Goal: Task Accomplishment & Management: Complete application form

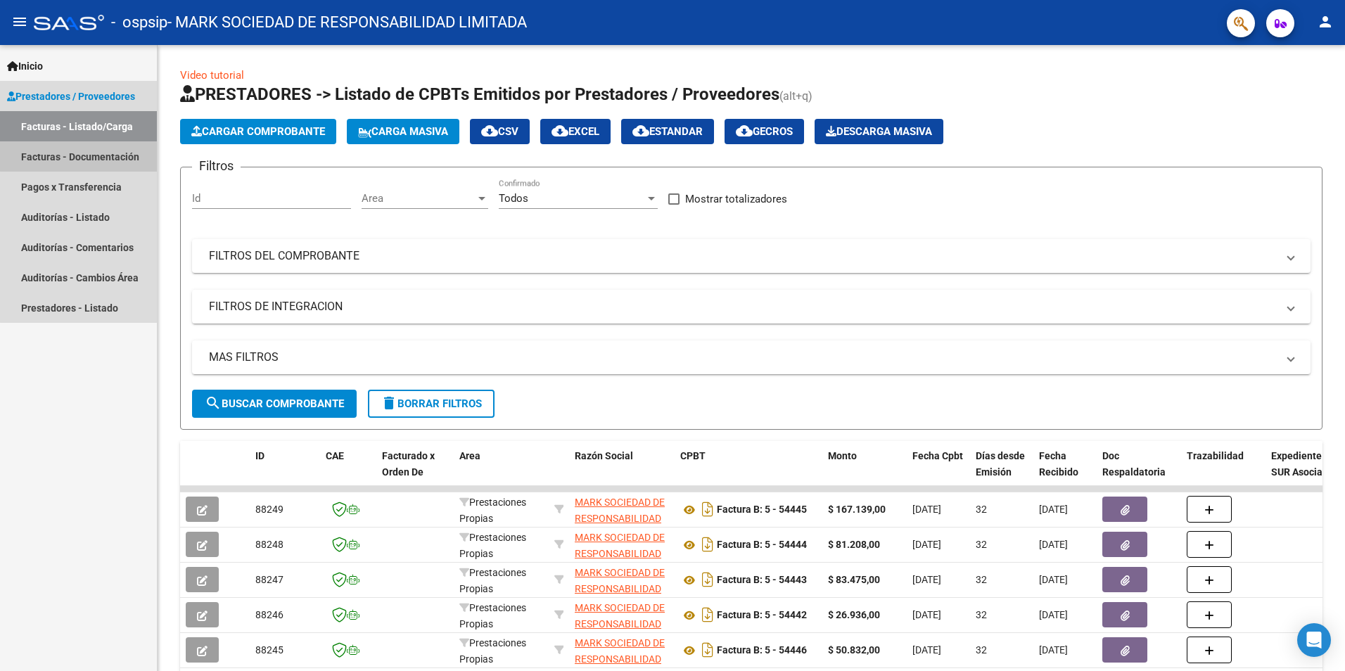
click at [89, 155] on link "Facturas - Documentación" at bounding box center [78, 156] width 157 height 30
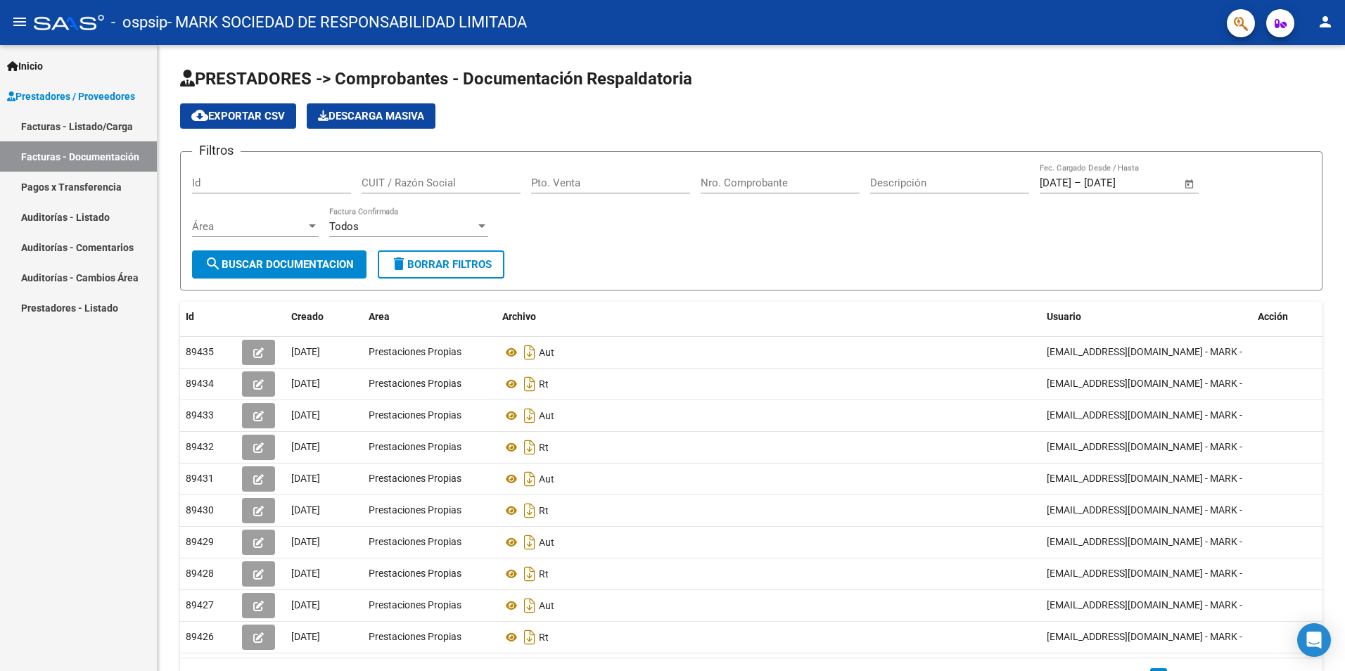
click at [90, 125] on link "Facturas - Listado/Carga" at bounding box center [78, 126] width 157 height 30
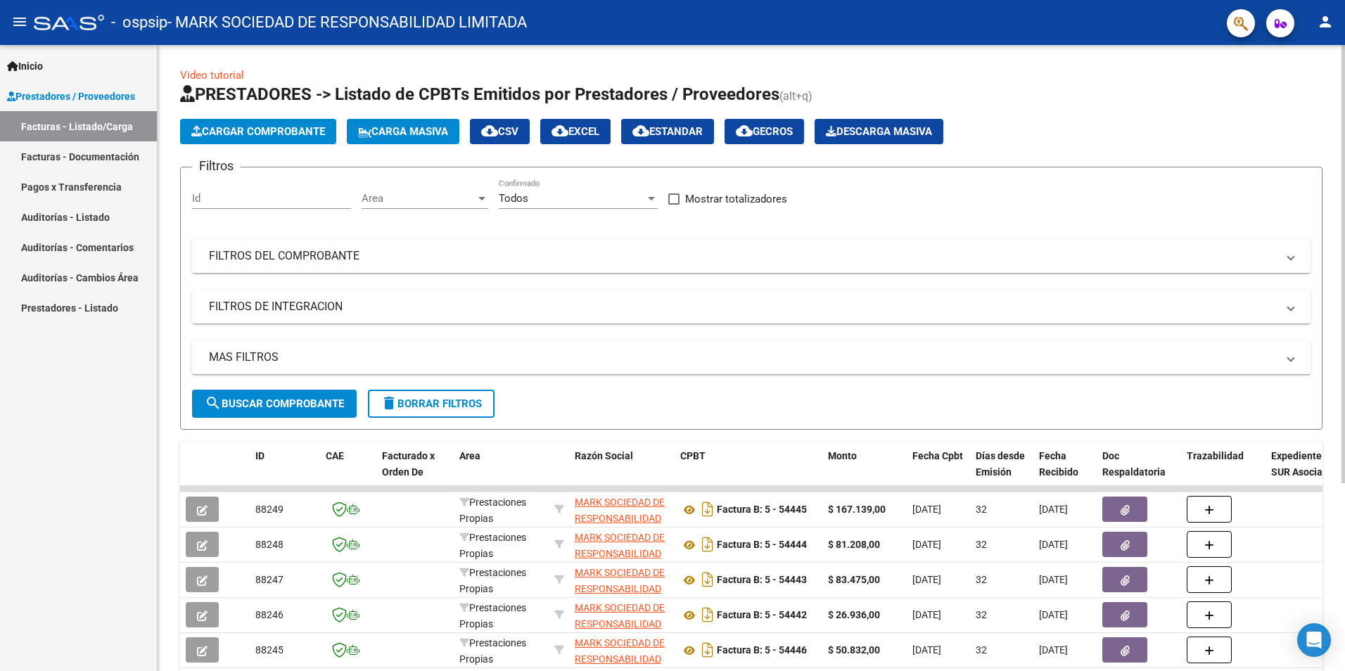
click at [307, 138] on button "Cargar Comprobante" at bounding box center [258, 131] width 156 height 25
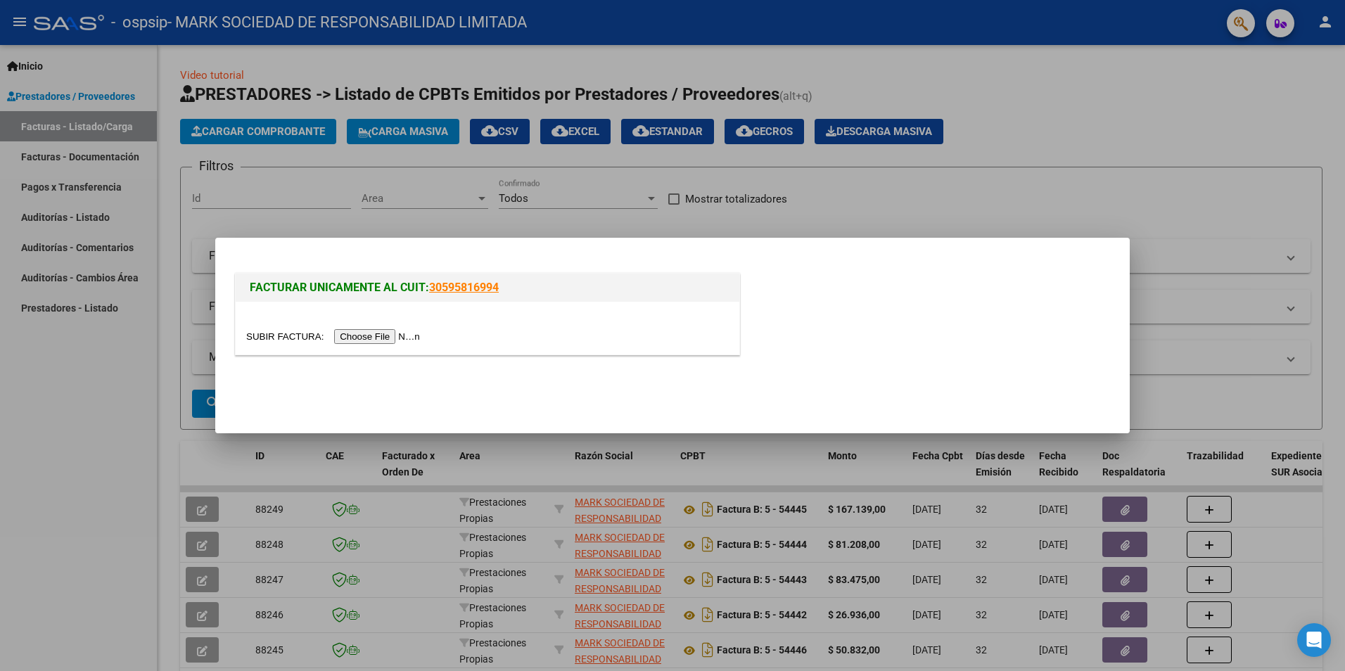
click at [367, 338] on input "file" at bounding box center [335, 336] width 178 height 15
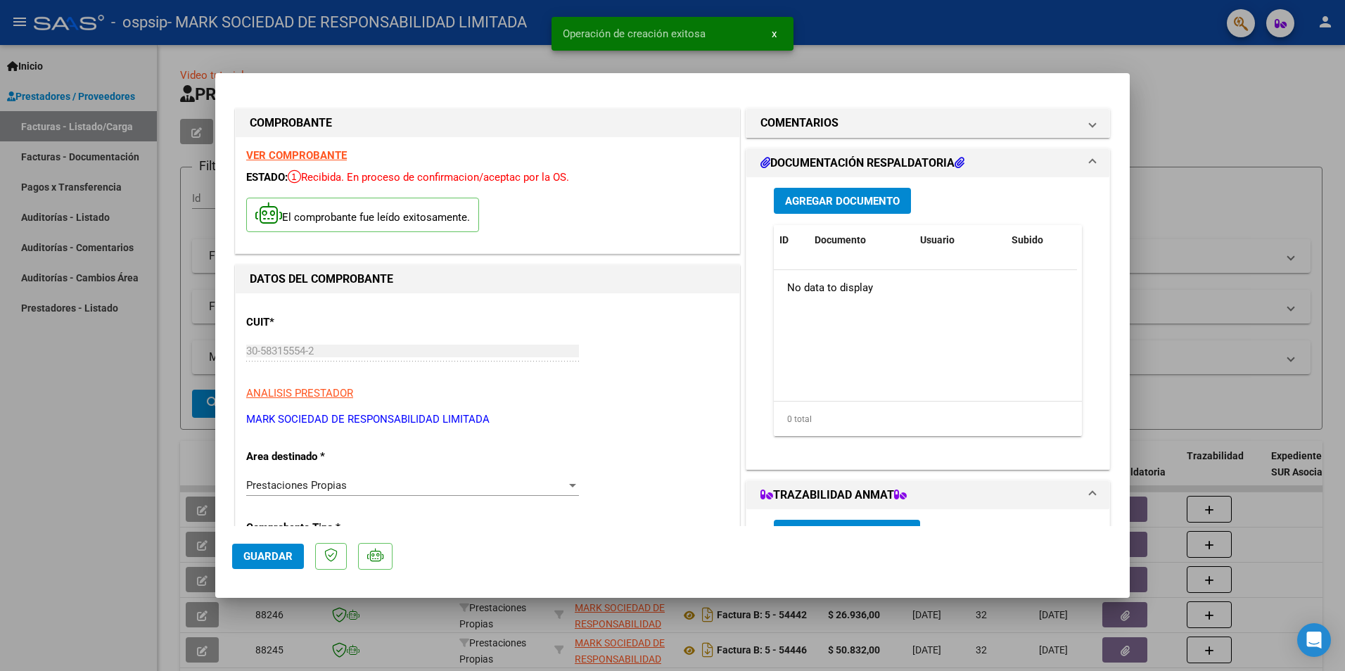
click at [276, 552] on span "Guardar" at bounding box center [267, 556] width 49 height 13
click at [811, 194] on span "Agregar Documento" at bounding box center [842, 200] width 115 height 13
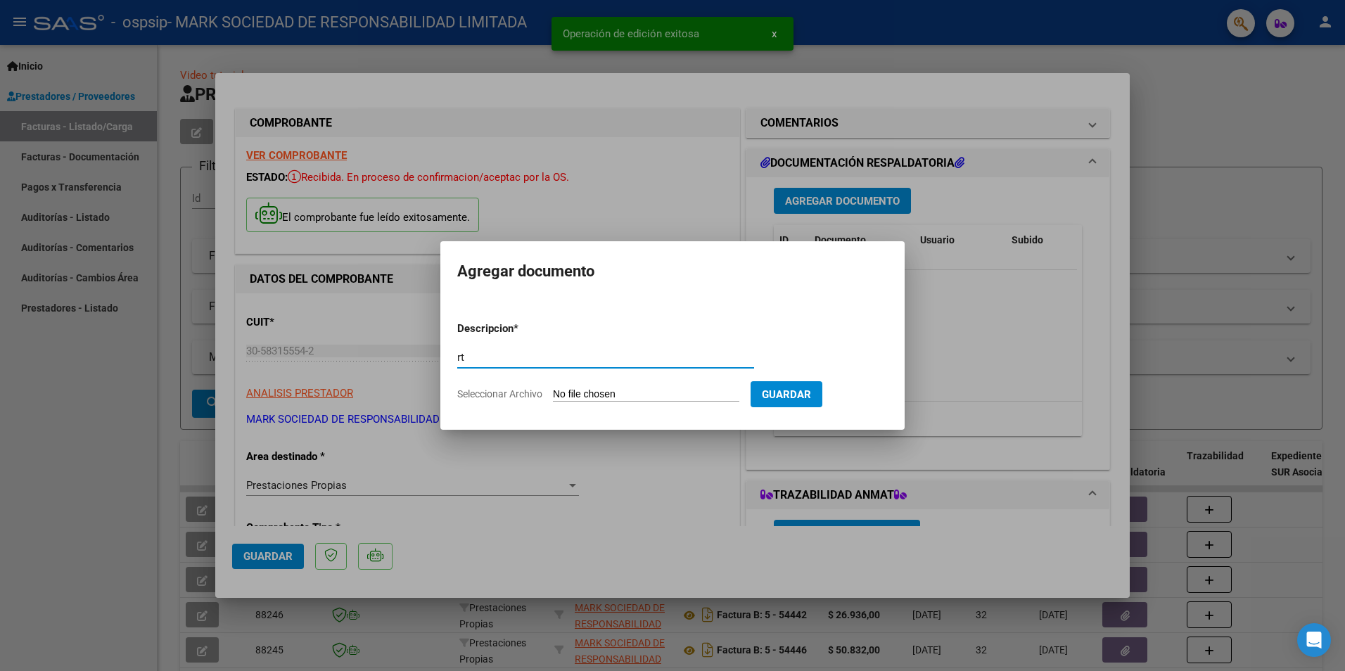
type input "rt"
click at [634, 395] on input "Seleccionar Archivo" at bounding box center [646, 394] width 186 height 13
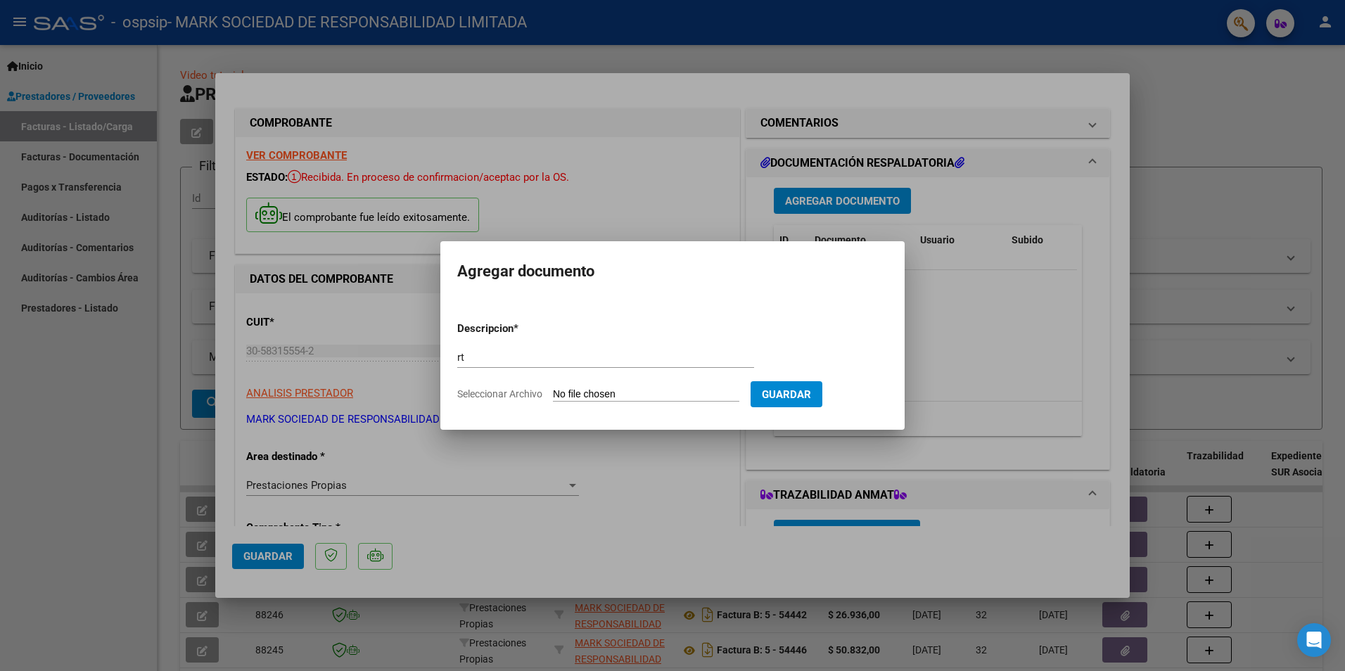
type input "C:\fakepath\RT ACOSTA SERGIO 09-2025 OSPSIP 003.jpg"
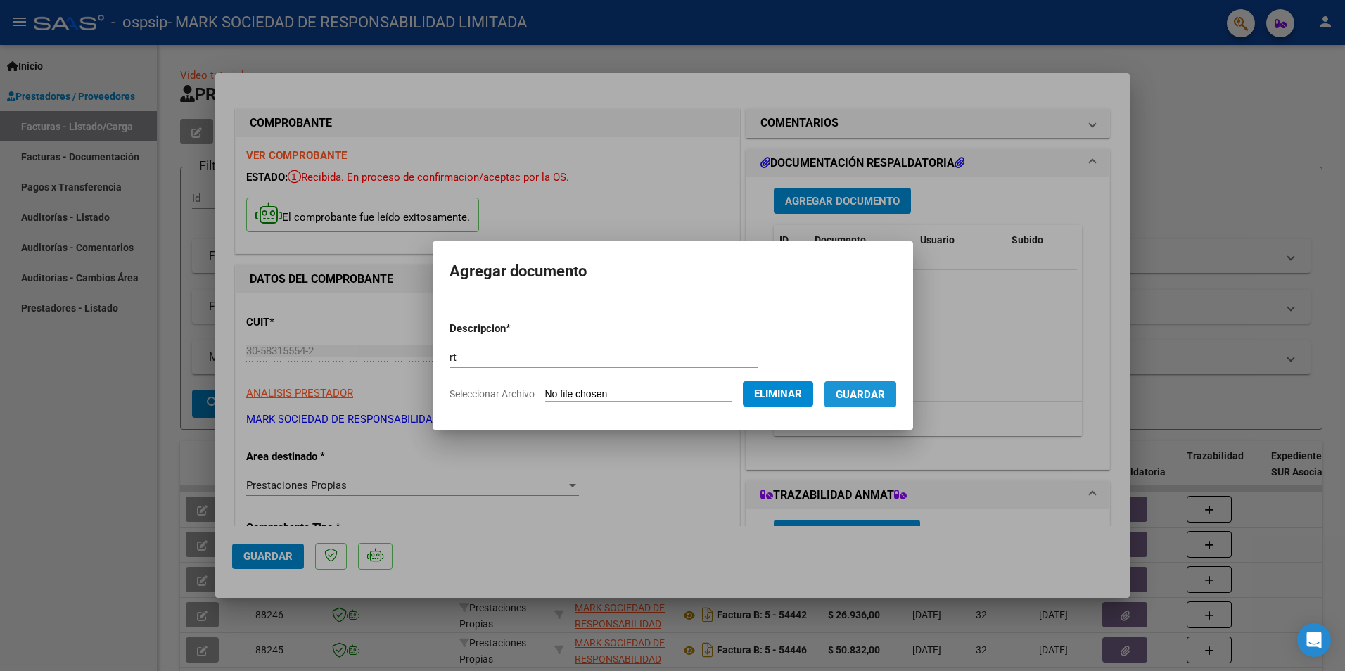
click at [885, 389] on span "Guardar" at bounding box center [860, 394] width 49 height 13
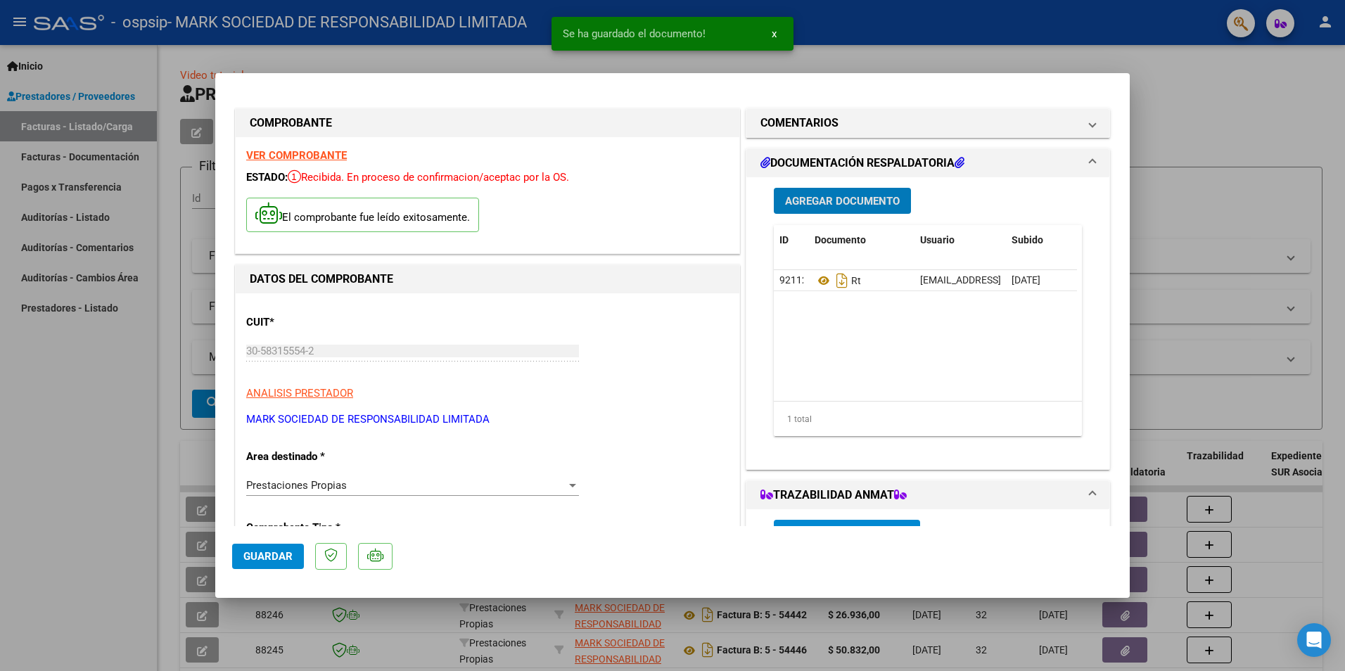
click at [825, 203] on span "Agregar Documento" at bounding box center [842, 201] width 115 height 13
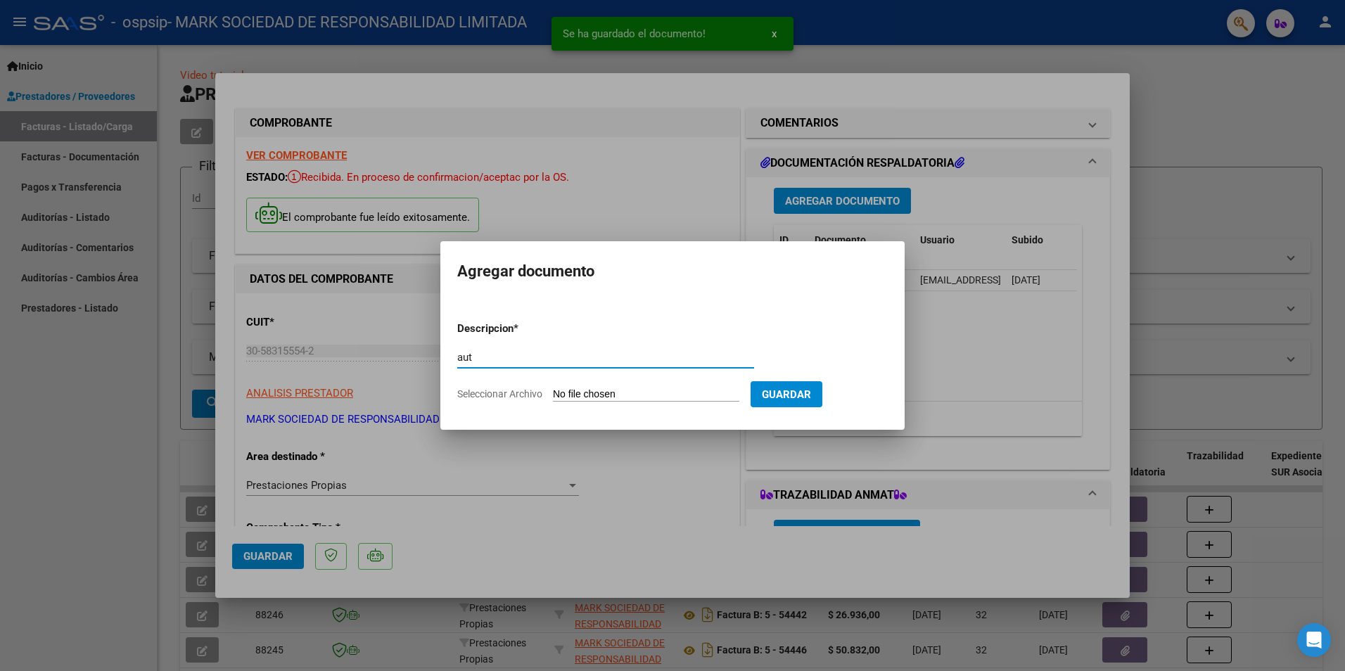
type input "aut"
click at [622, 396] on input "Seleccionar Archivo" at bounding box center [646, 394] width 186 height 13
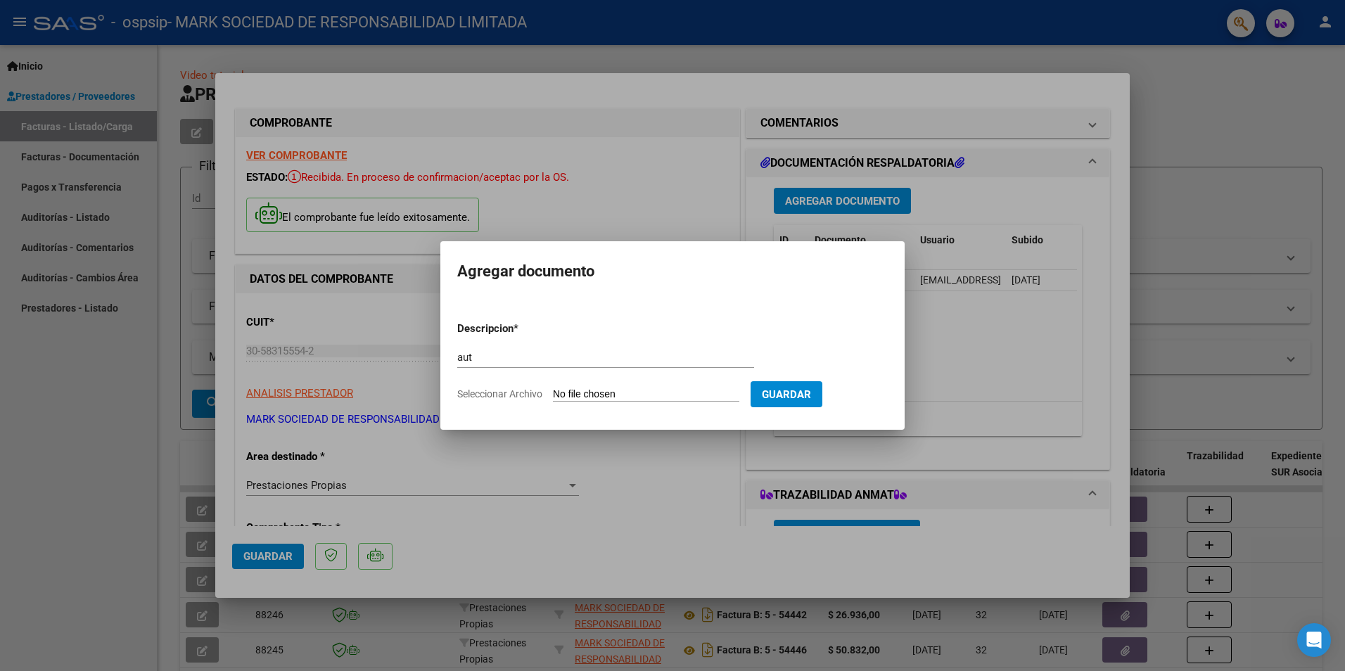
type input "C:\fakepath\ACOSTA SERGIO-SEP 2025.pdf"
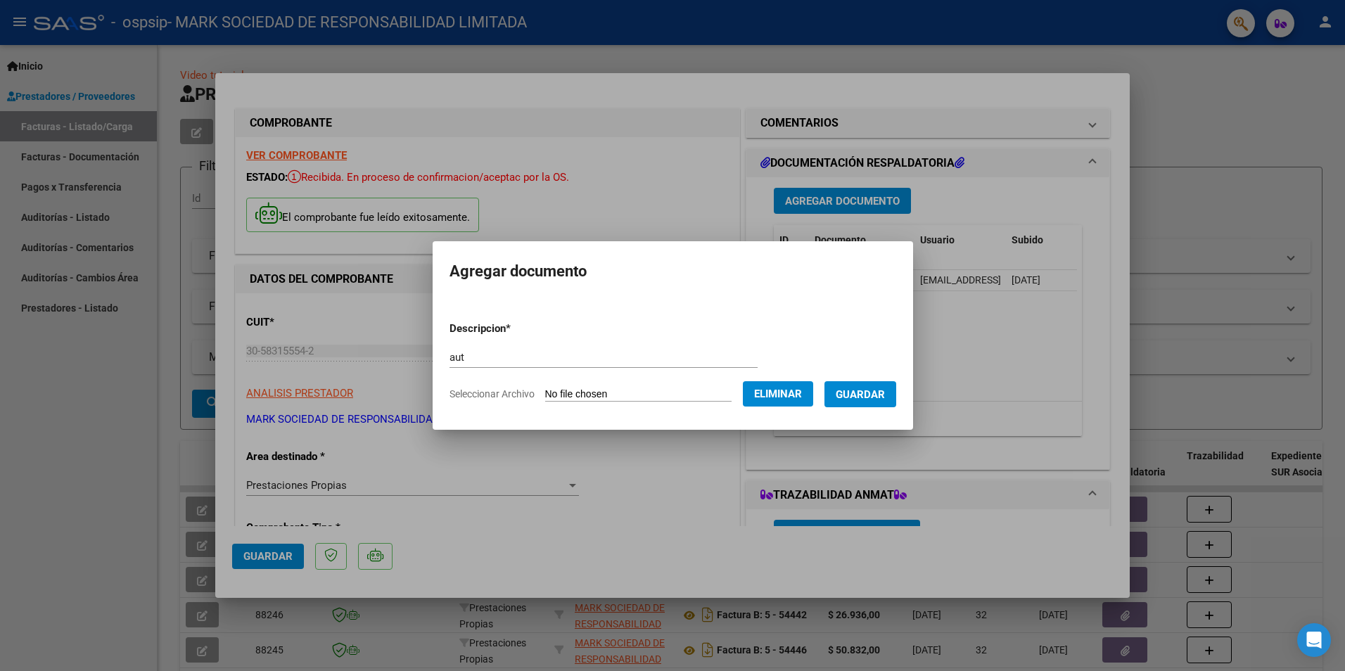
click at [864, 392] on span "Guardar" at bounding box center [860, 394] width 49 height 13
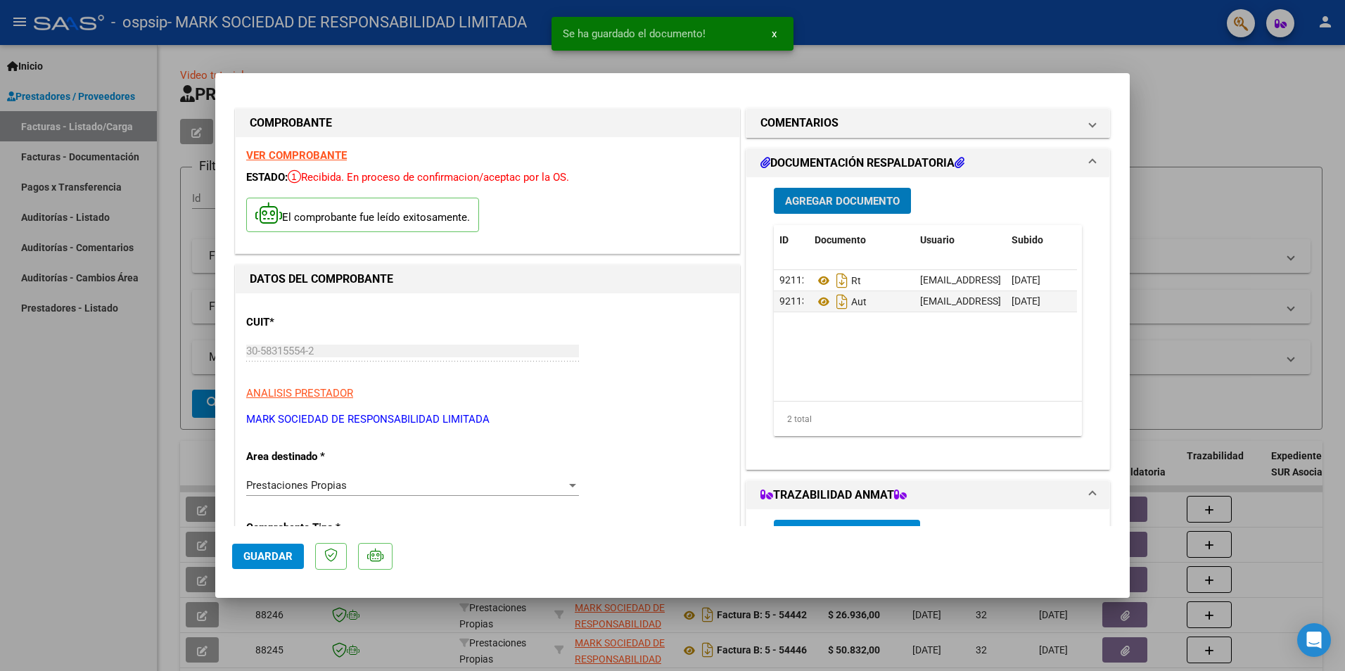
click at [255, 558] on span "Guardar" at bounding box center [267, 556] width 49 height 13
click at [143, 518] on div at bounding box center [672, 335] width 1345 height 671
type input "$ 0,00"
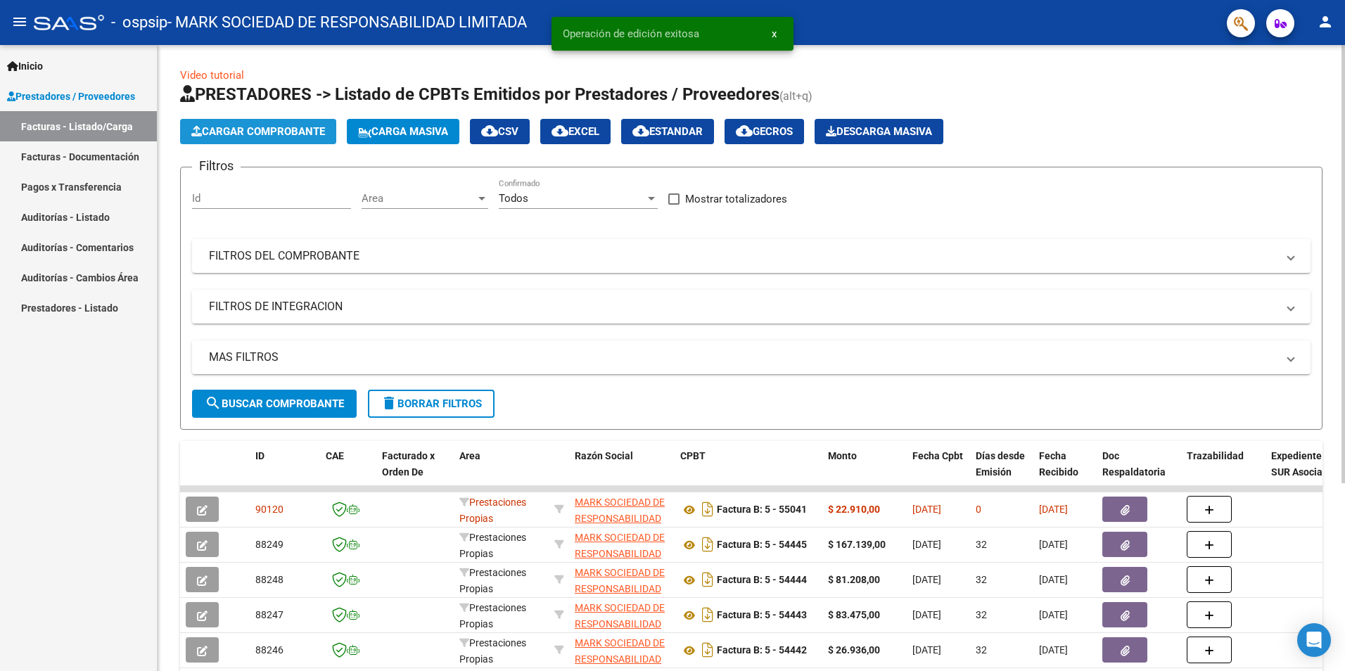
click at [274, 139] on button "Cargar Comprobante" at bounding box center [258, 131] width 156 height 25
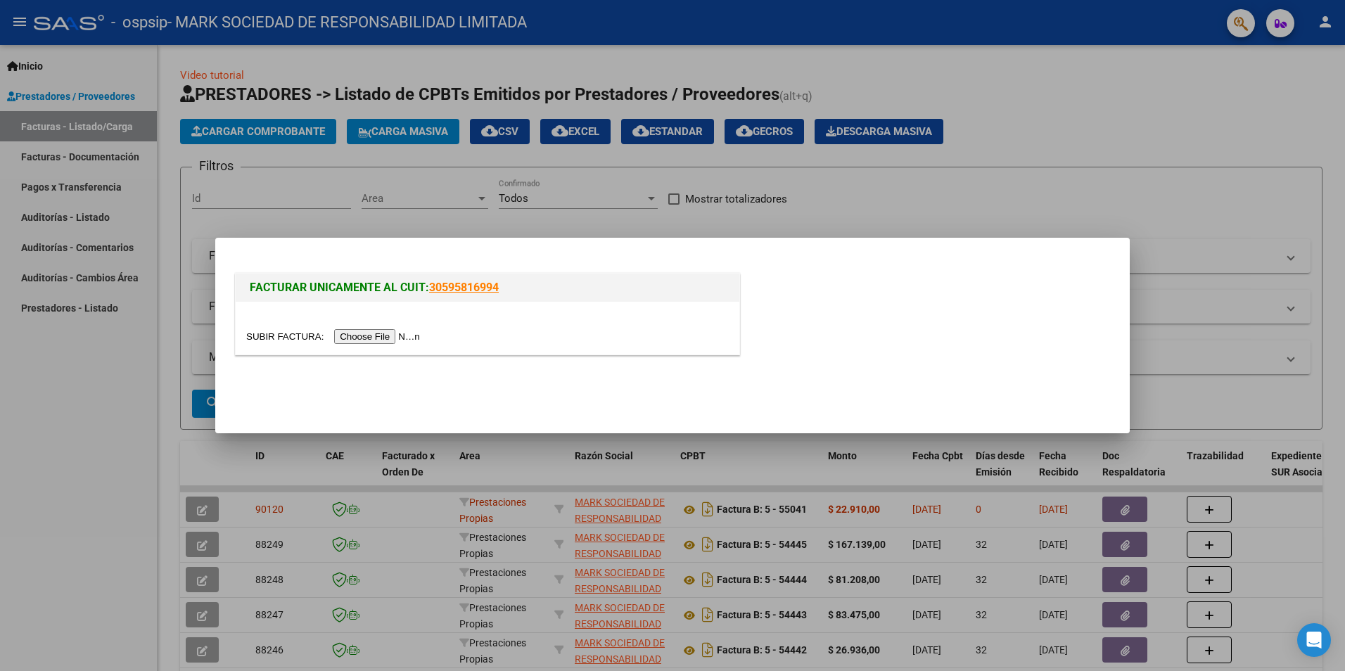
click at [350, 343] on input "file" at bounding box center [335, 336] width 178 height 15
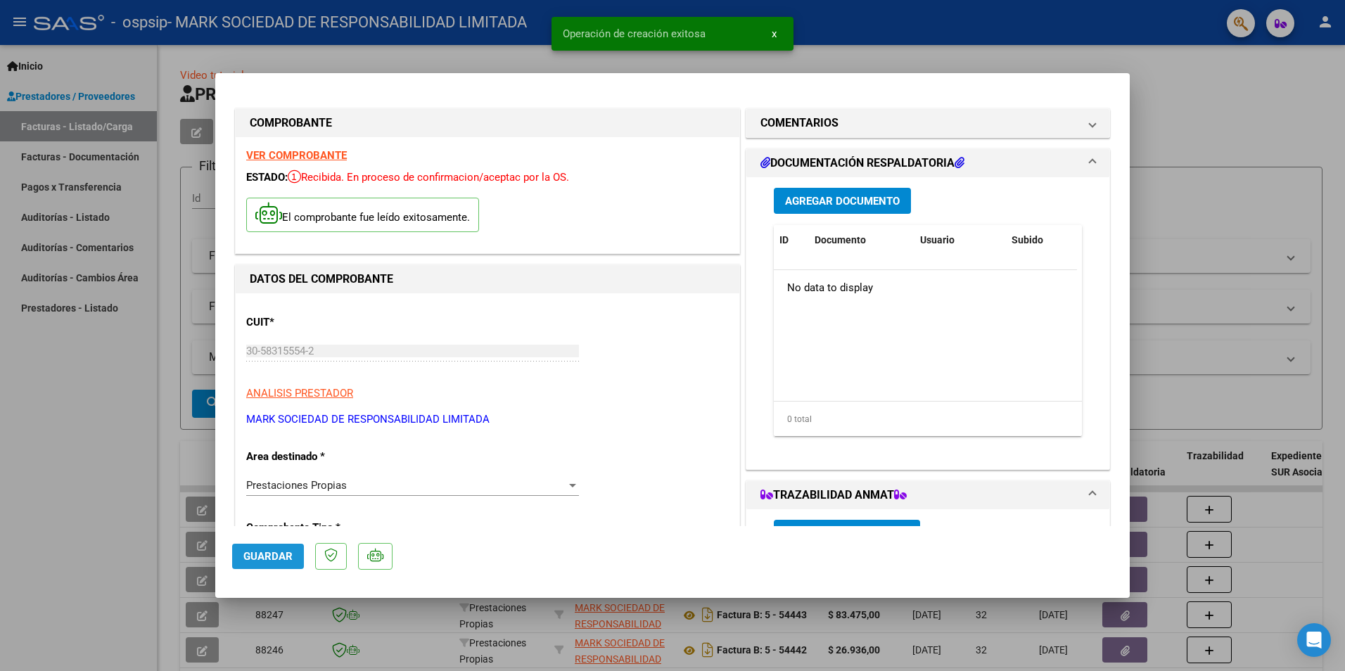
click at [260, 557] on span "Guardar" at bounding box center [267, 556] width 49 height 13
click at [852, 196] on span "Agregar Documento" at bounding box center [842, 201] width 115 height 13
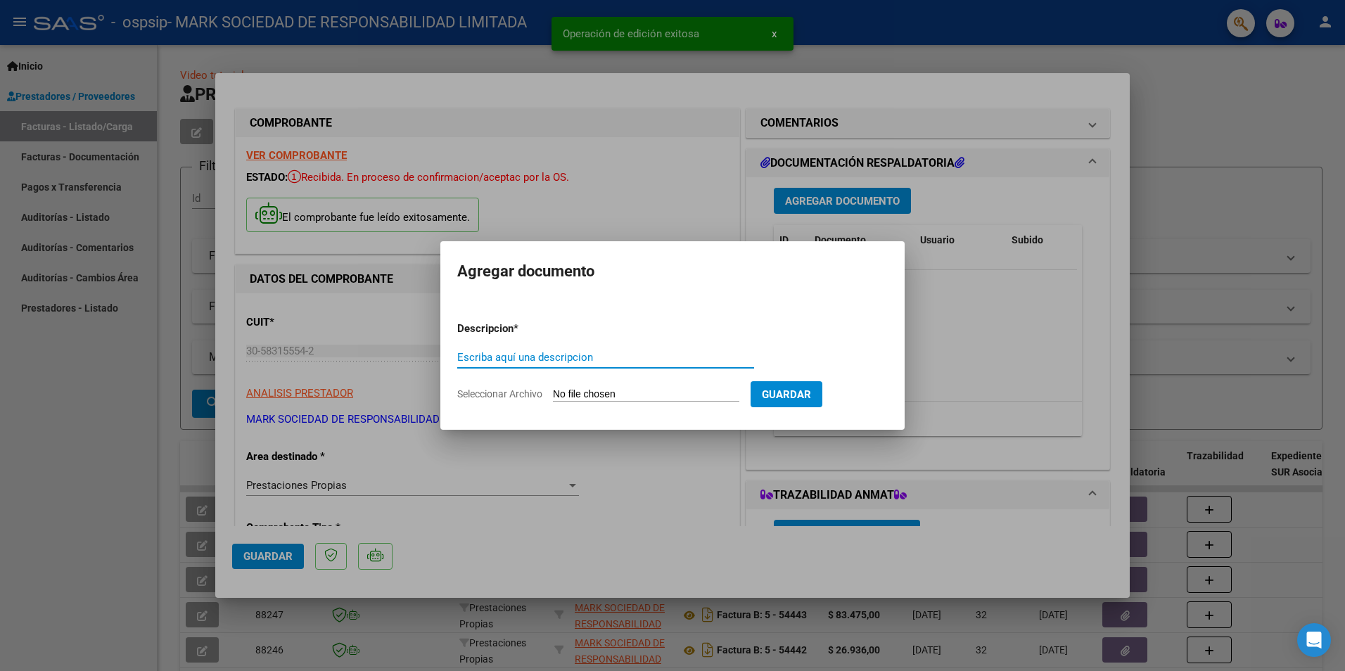
type input "t"
type input "rt"
click at [579, 400] on input "Seleccionar Archivo" at bounding box center [646, 394] width 186 height 13
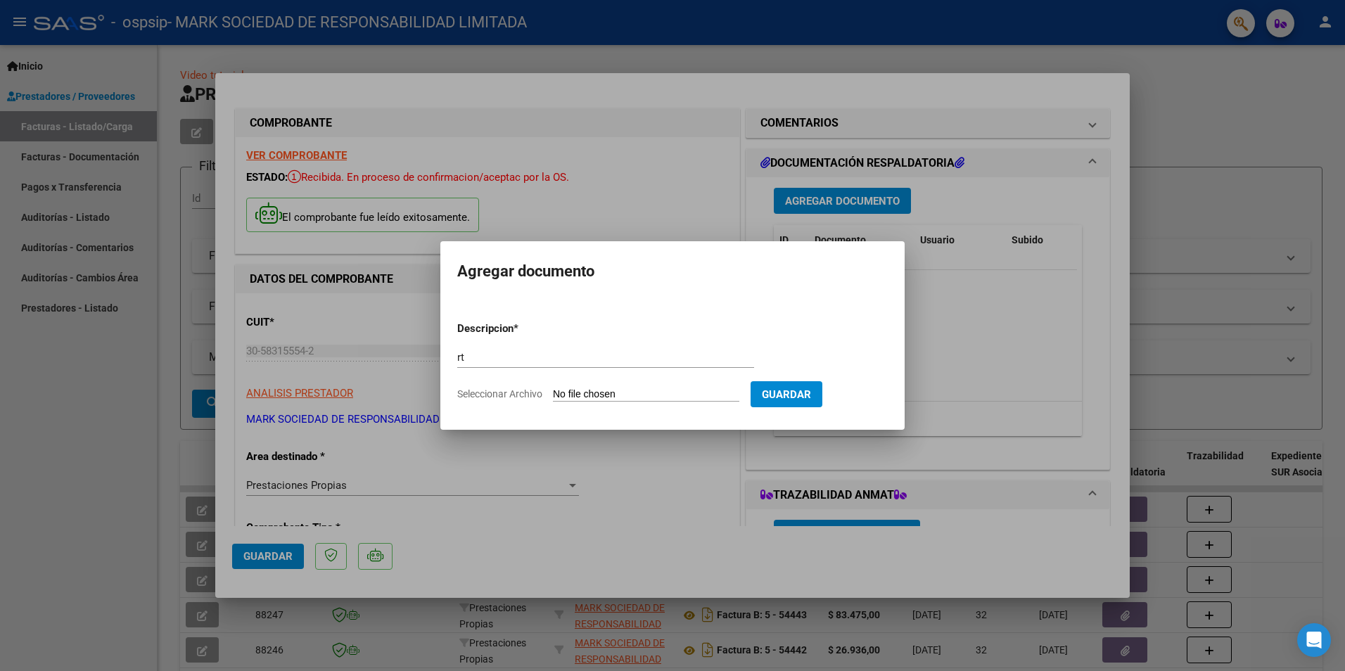
type input "C:\fakepath\RT ALEMAN RICARDO 08-2025 OSPSIP 002.jpg"
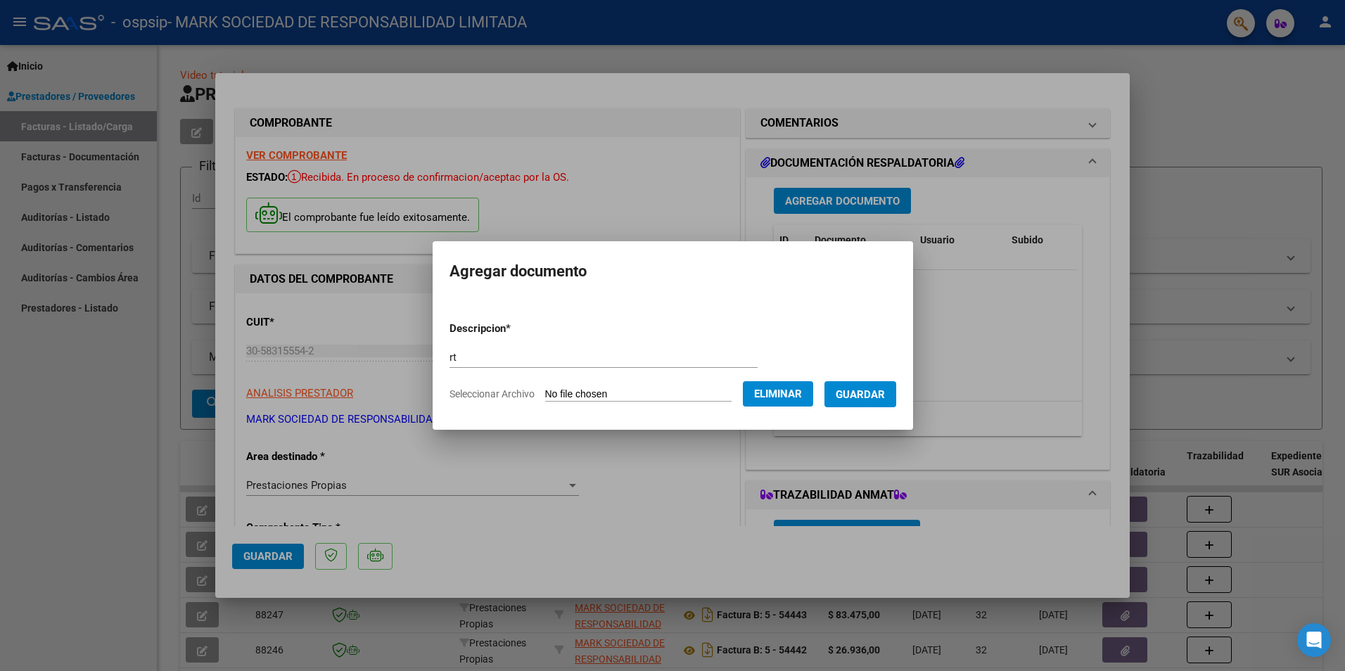
click at [871, 398] on span "Guardar" at bounding box center [860, 394] width 49 height 13
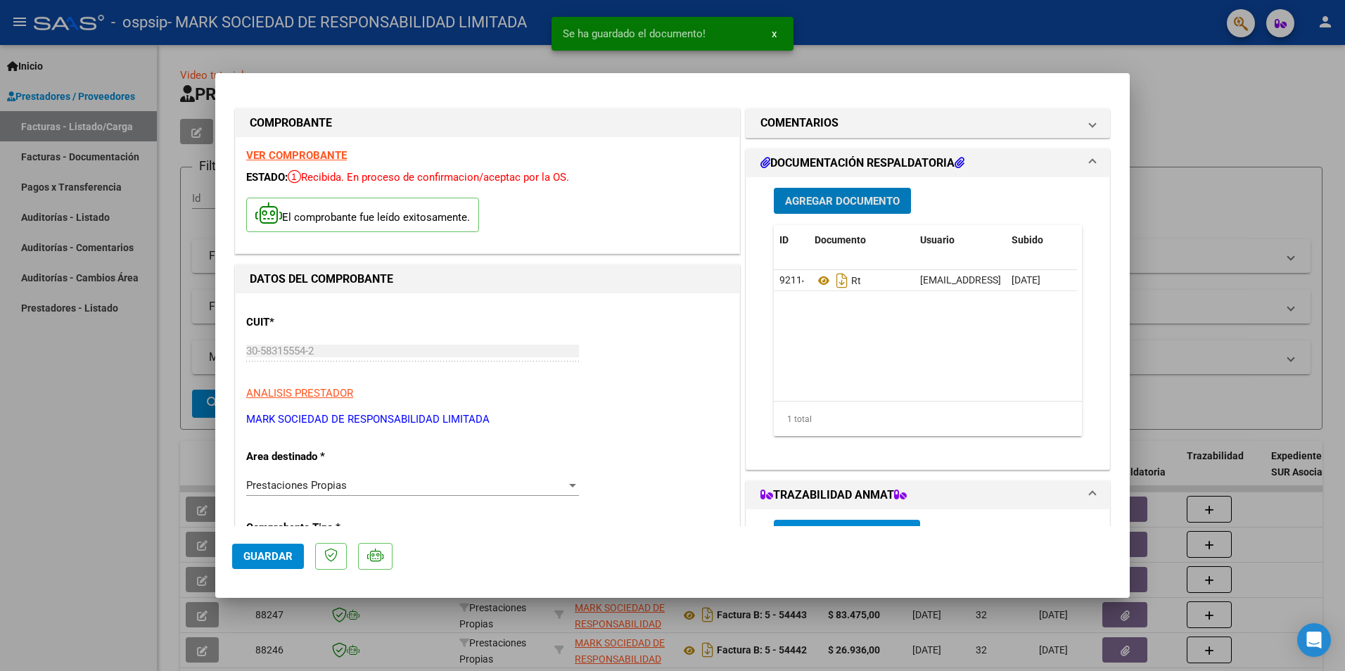
click at [808, 200] on span "Agregar Documento" at bounding box center [842, 201] width 115 height 13
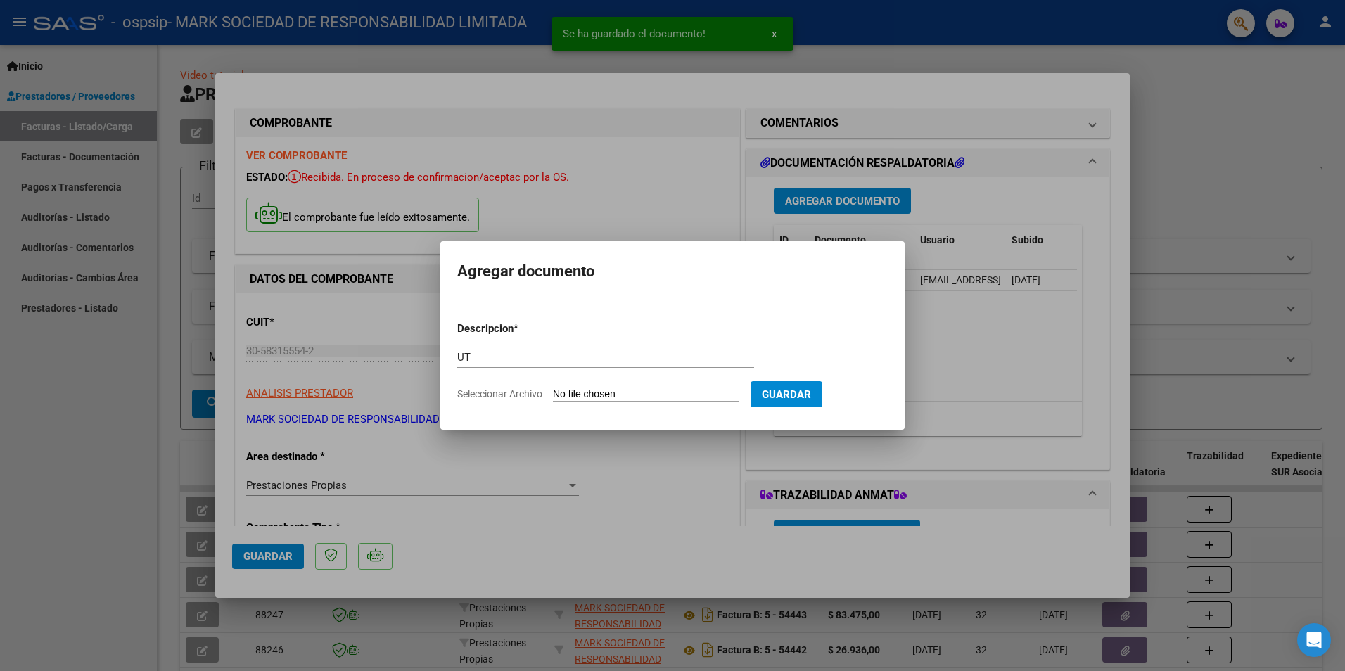
click at [456, 357] on mat-dialog-content "Descripcion * UT Escriba aquí una descripcion Seleccionar Archivo Guardar" at bounding box center [672, 356] width 464 height 114
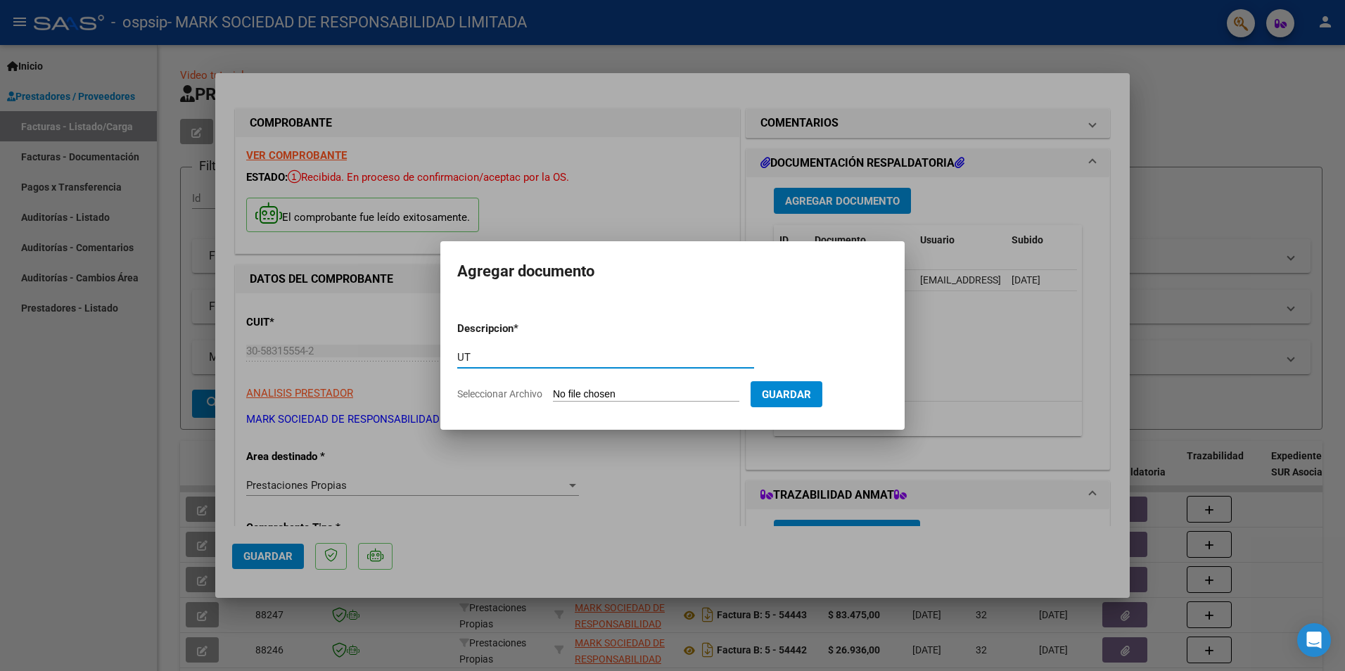
click at [466, 358] on input "UT" at bounding box center [605, 357] width 297 height 13
type input "AUT"
click at [679, 393] on input "Seleccionar Archivo" at bounding box center [646, 394] width 186 height 13
type input "C:\fakepath\ALEMAN RICARDO-AGOSTO 2025.pdf"
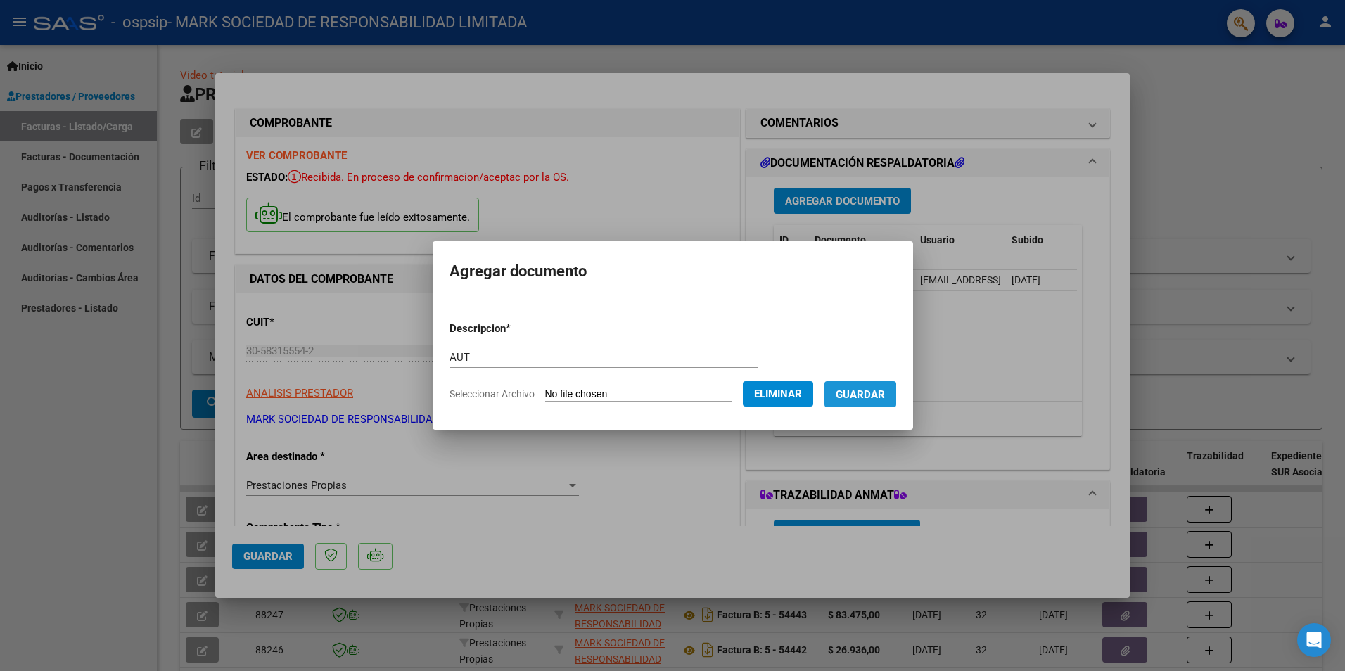
click at [862, 397] on span "Guardar" at bounding box center [860, 394] width 49 height 13
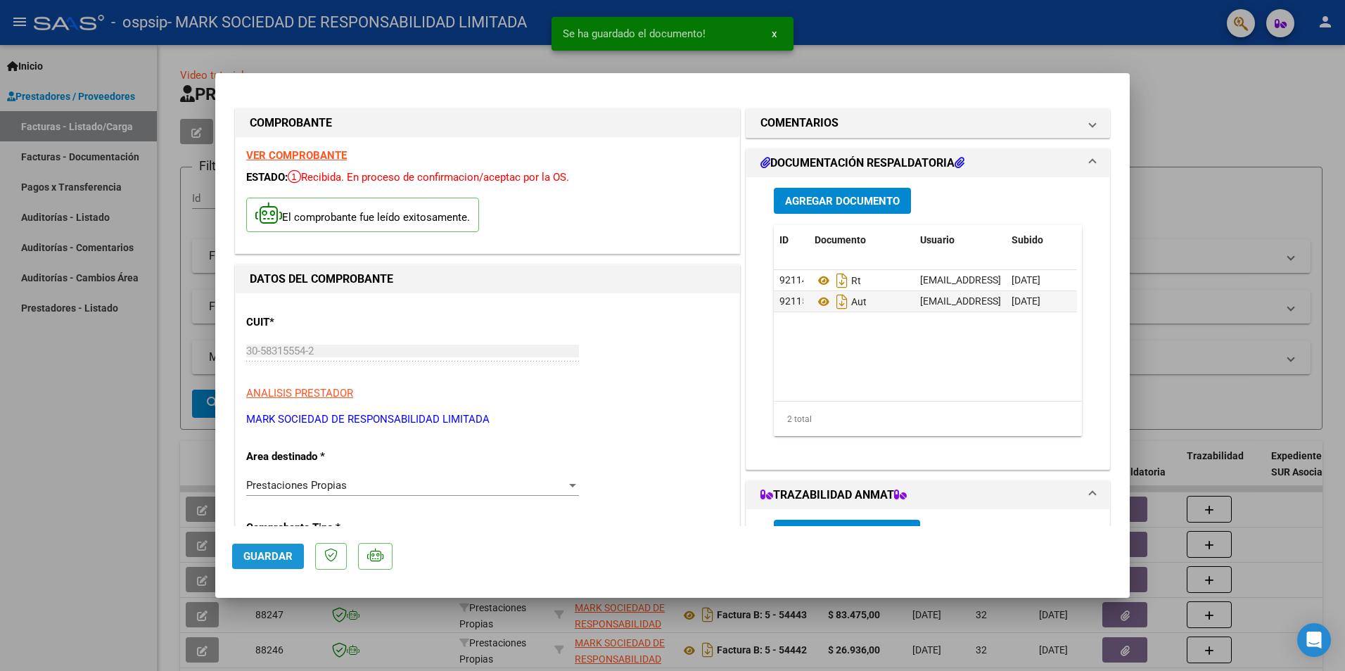
click at [264, 549] on button "Guardar" at bounding box center [268, 556] width 72 height 25
click at [50, 513] on div at bounding box center [672, 335] width 1345 height 671
type input "$ 0,00"
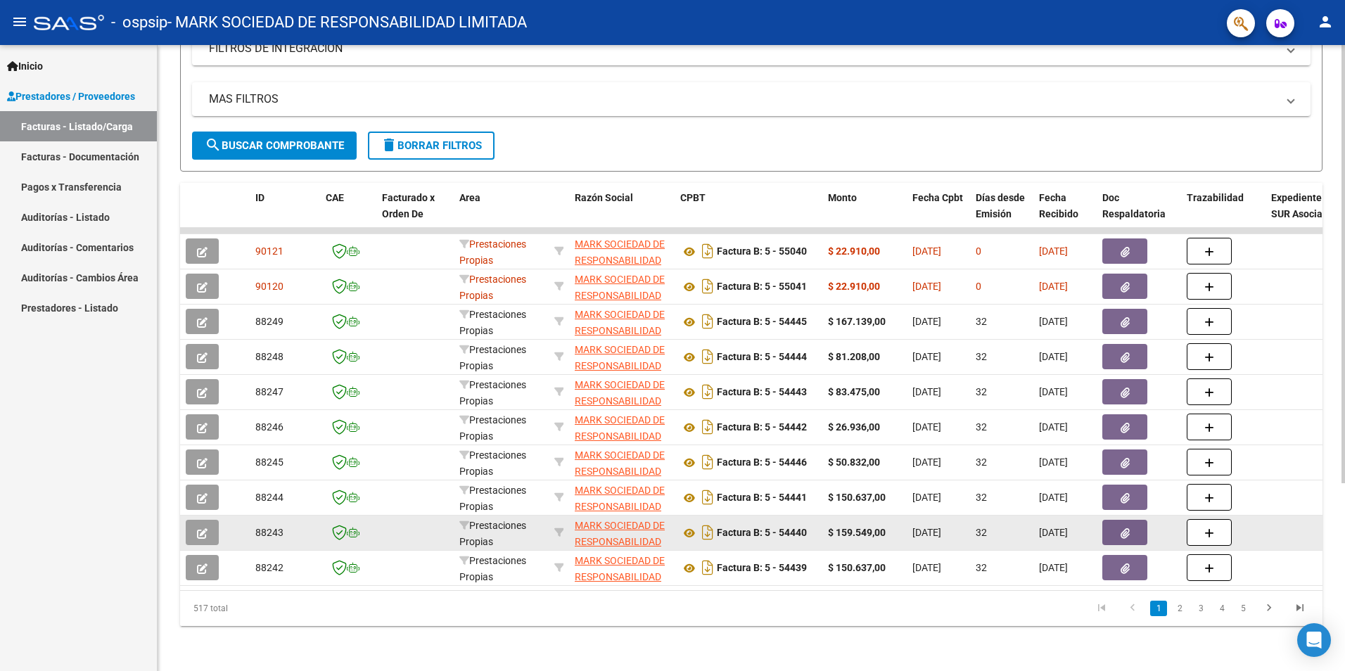
scroll to position [269, 0]
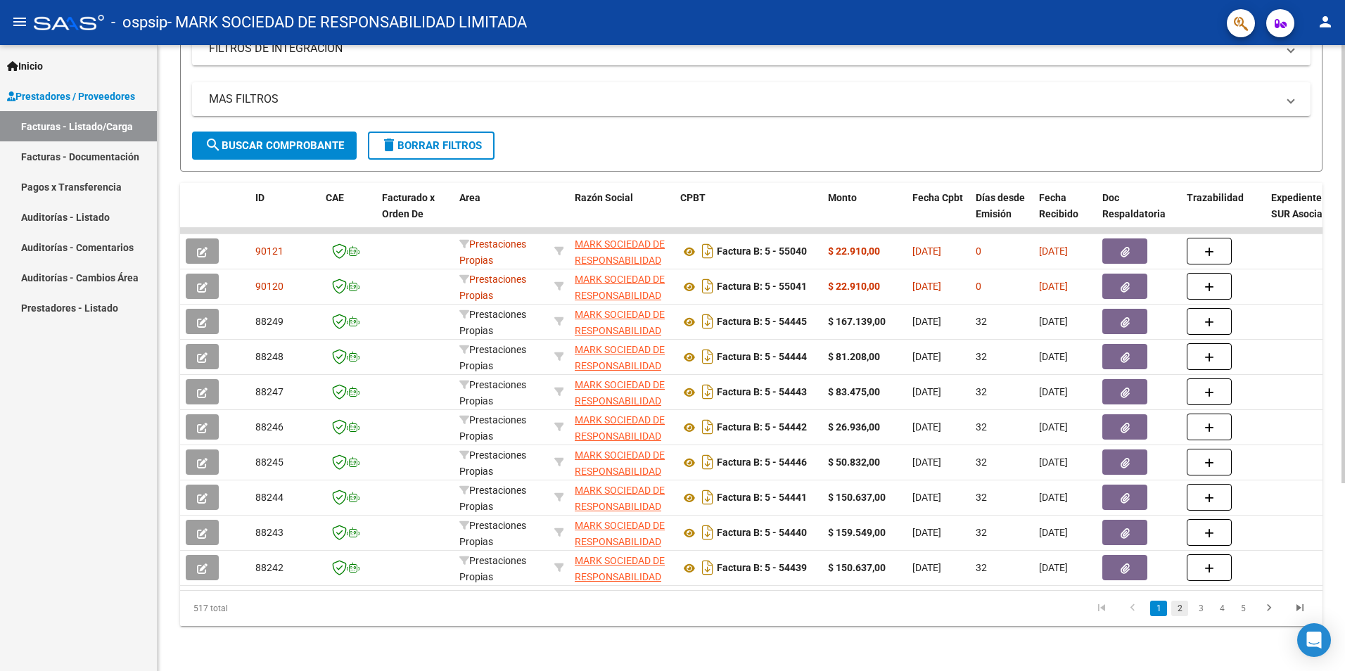
click at [1182, 612] on link "2" at bounding box center [1179, 608] width 17 height 15
click at [1201, 607] on link "3" at bounding box center [1200, 608] width 17 height 15
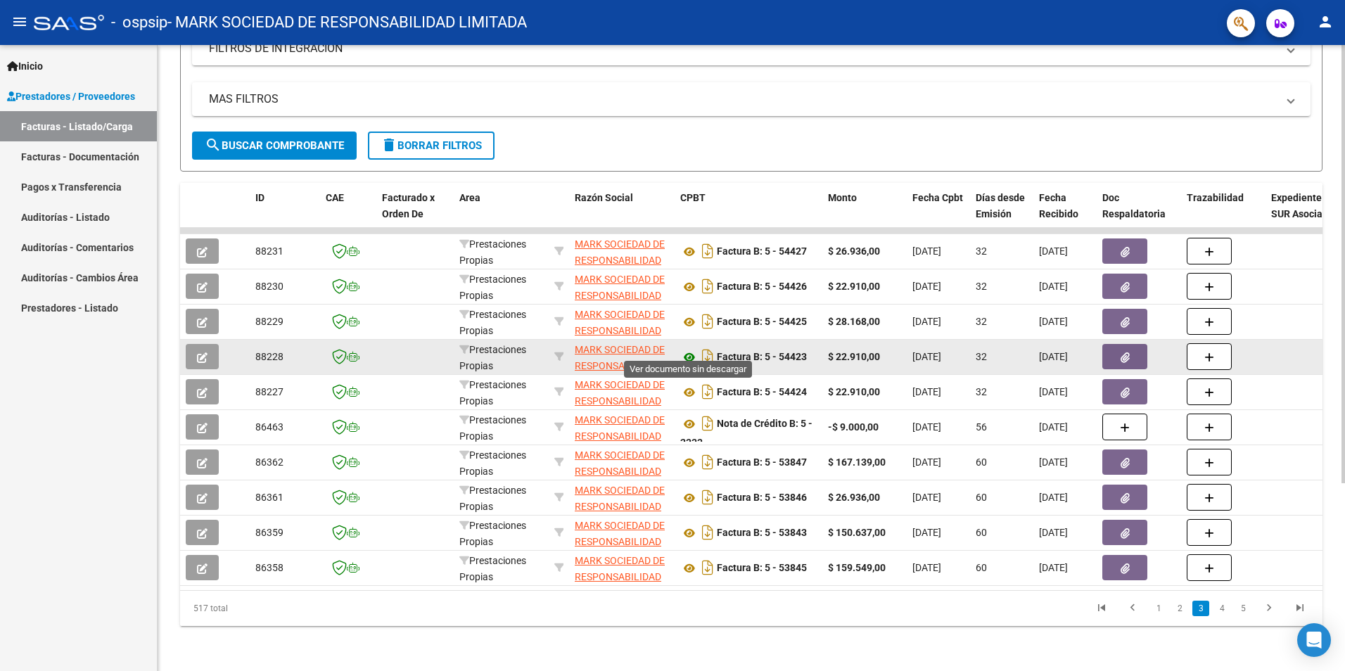
click at [686, 349] on icon at bounding box center [689, 357] width 18 height 17
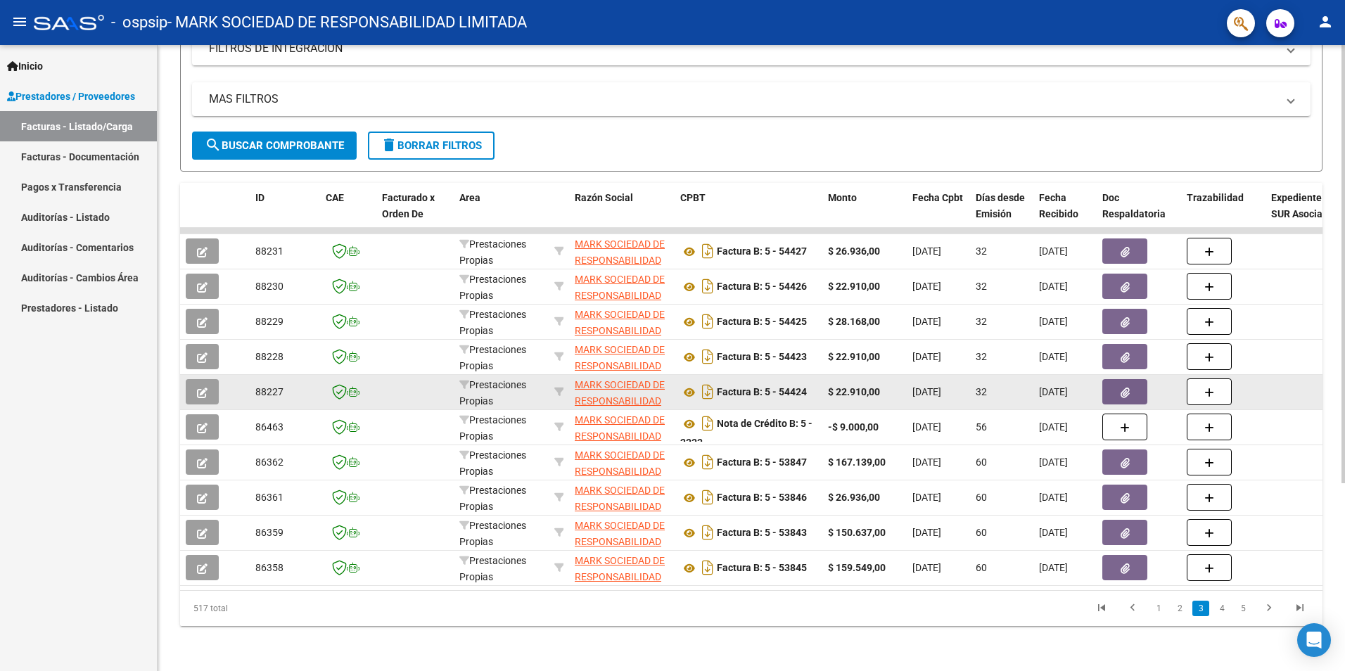
click at [1111, 379] on button "button" at bounding box center [1124, 391] width 45 height 25
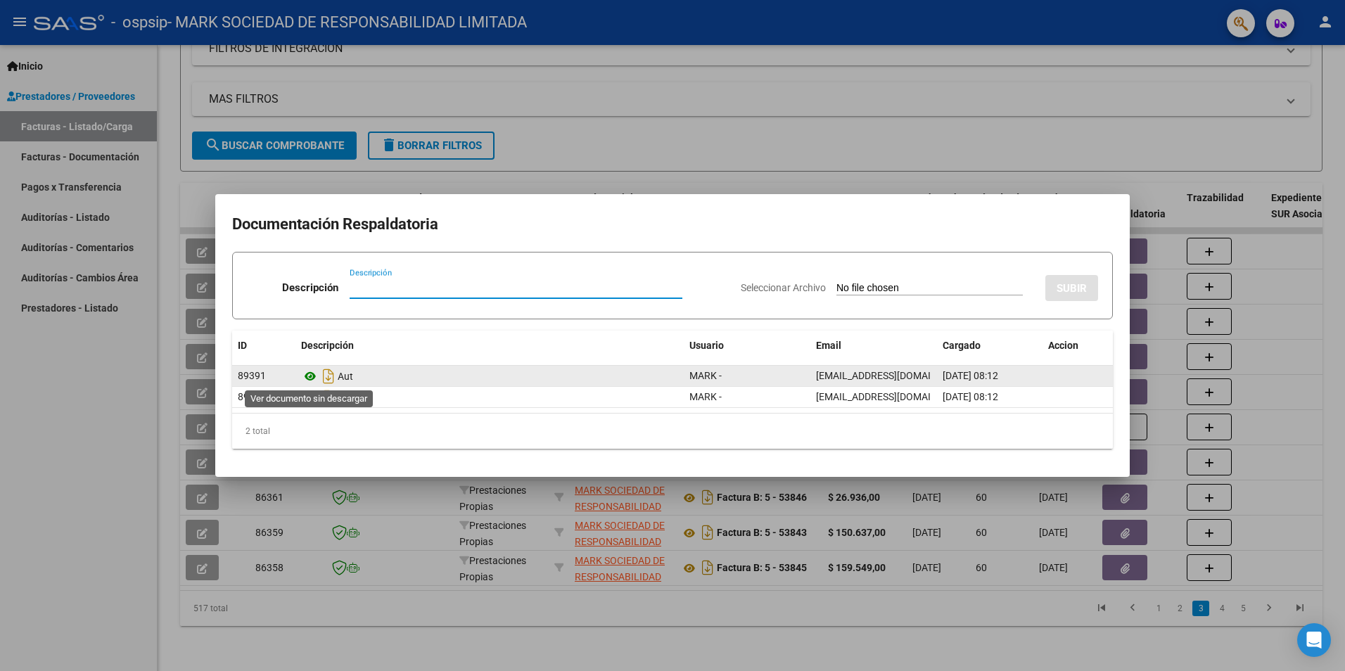
click at [309, 378] on icon at bounding box center [310, 376] width 18 height 17
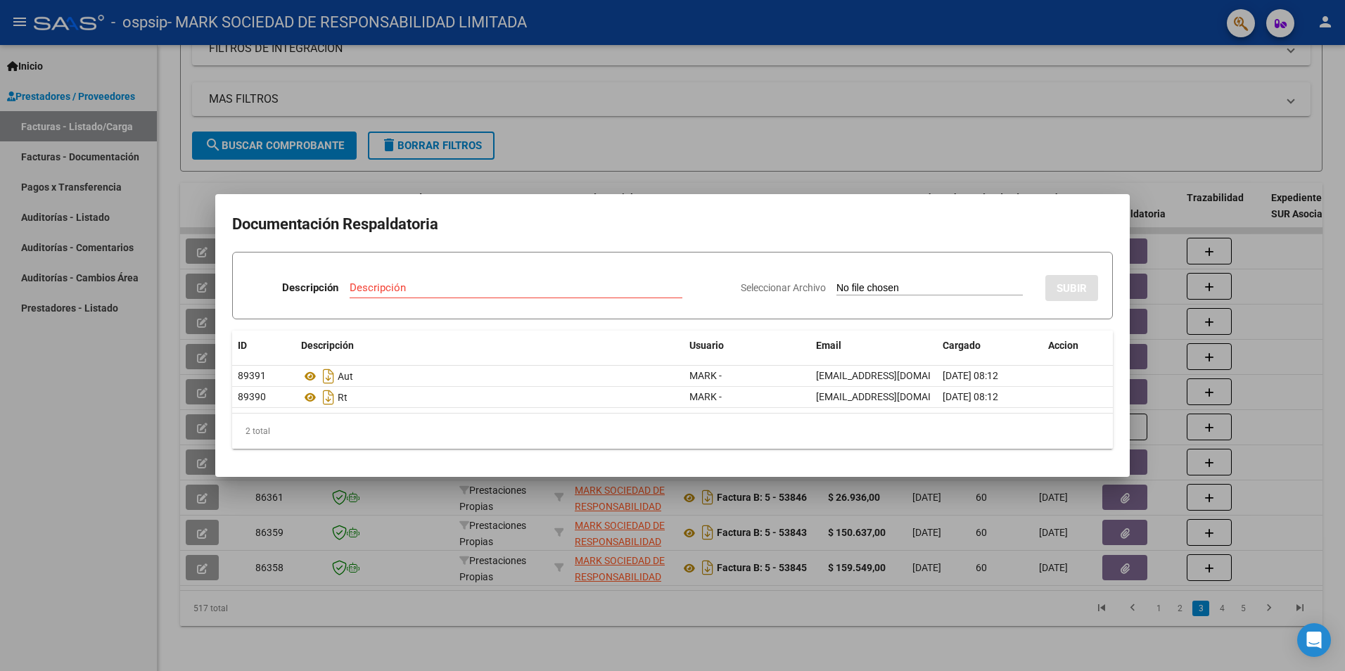
click at [196, 279] on div at bounding box center [672, 335] width 1345 height 671
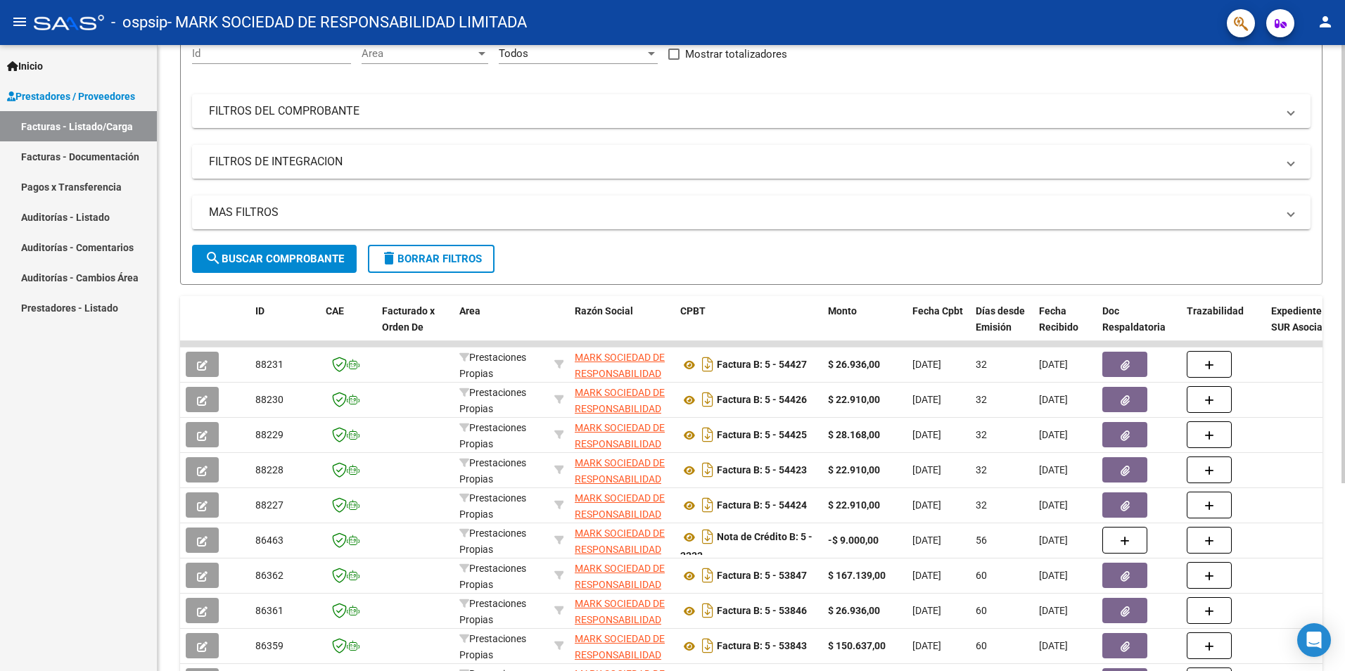
scroll to position [0, 0]
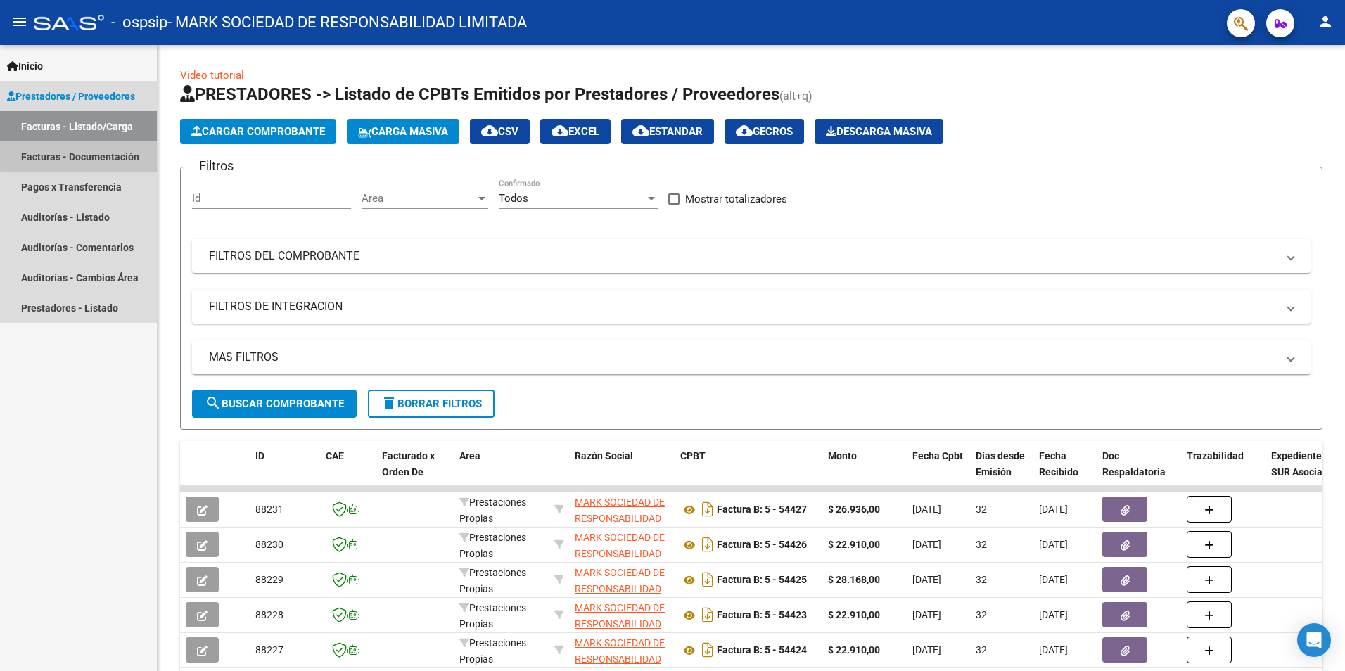
click at [95, 151] on link "Facturas - Documentación" at bounding box center [78, 156] width 157 height 30
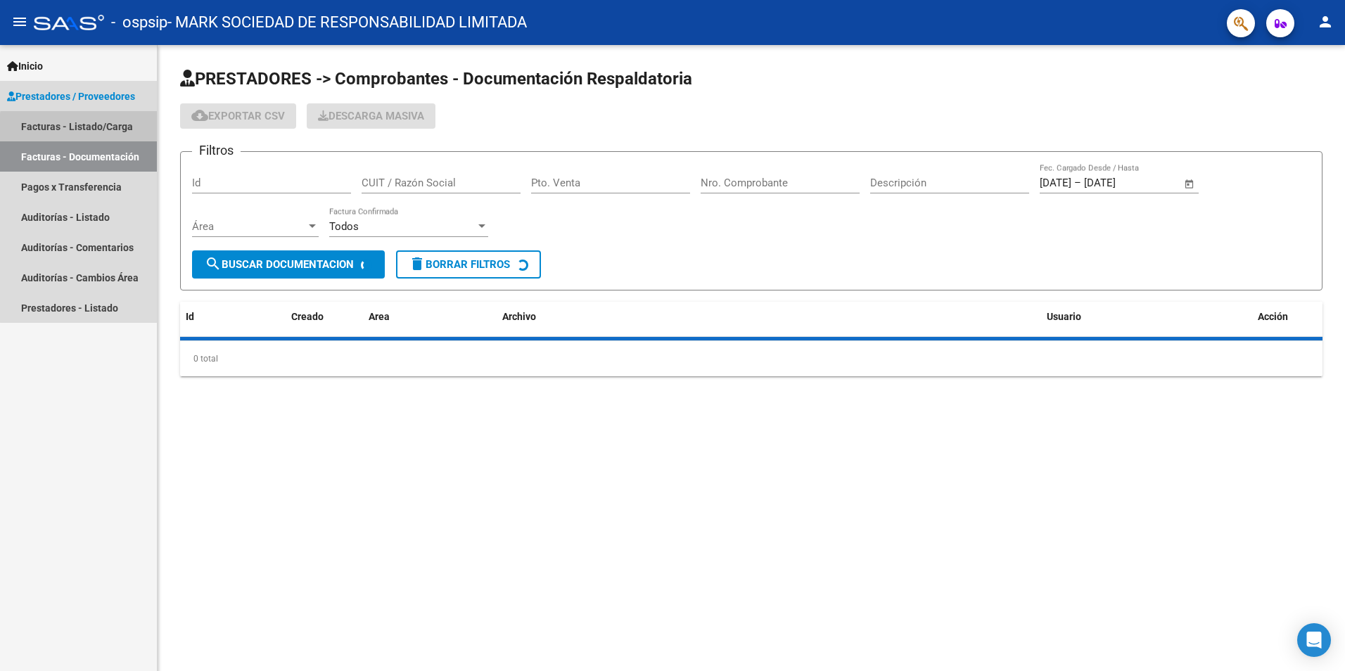
click at [98, 129] on link "Facturas - Listado/Carga" at bounding box center [78, 126] width 157 height 30
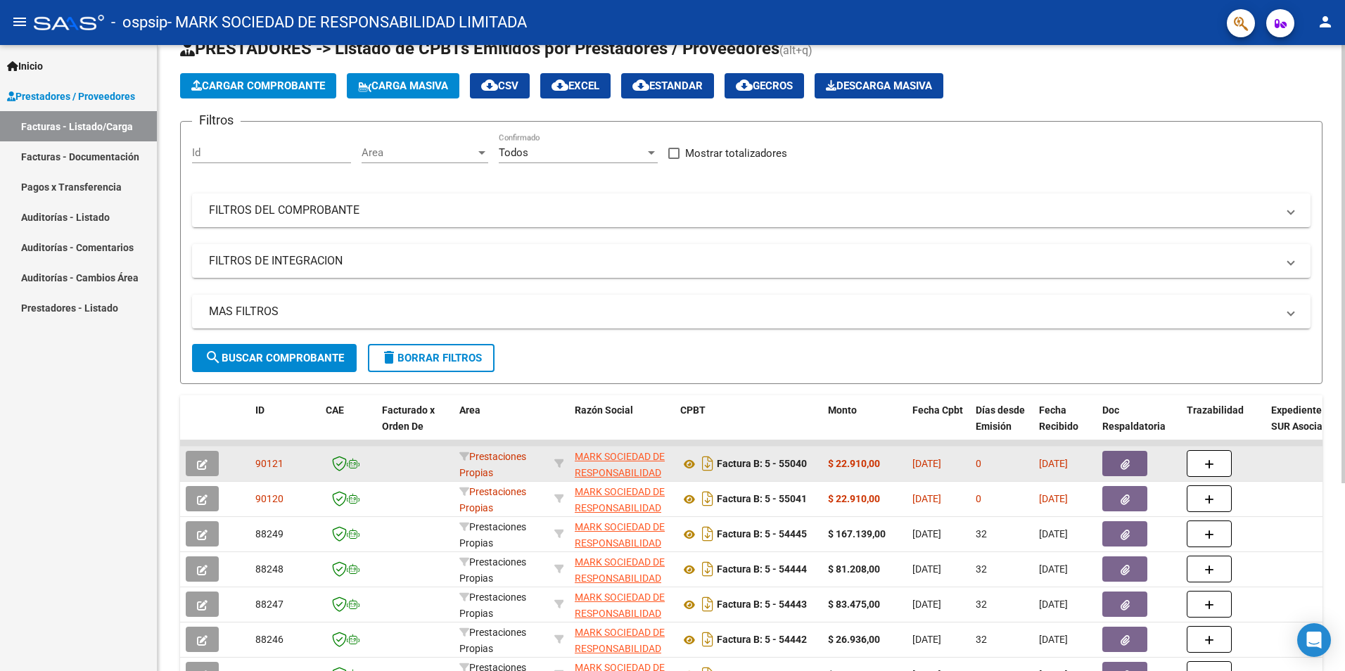
scroll to position [70, 0]
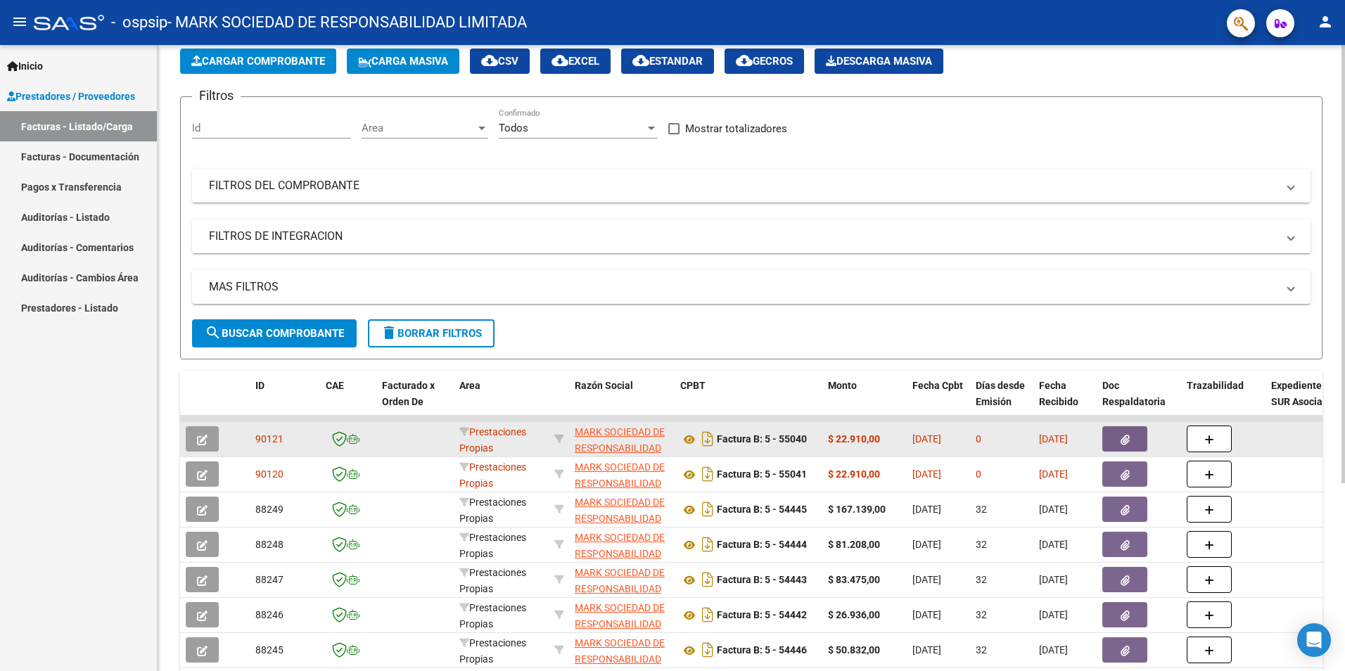
click at [1126, 442] on icon "button" at bounding box center [1124, 440] width 9 height 11
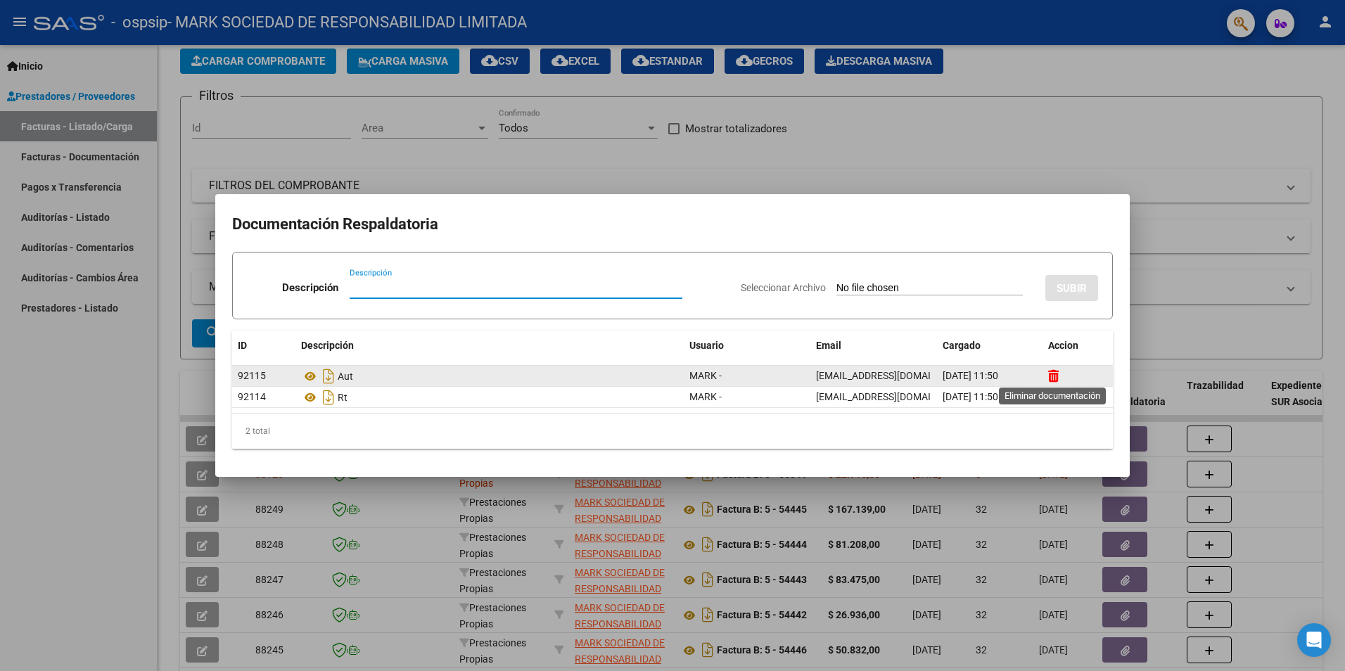
click at [1057, 373] on icon at bounding box center [1053, 375] width 11 height 13
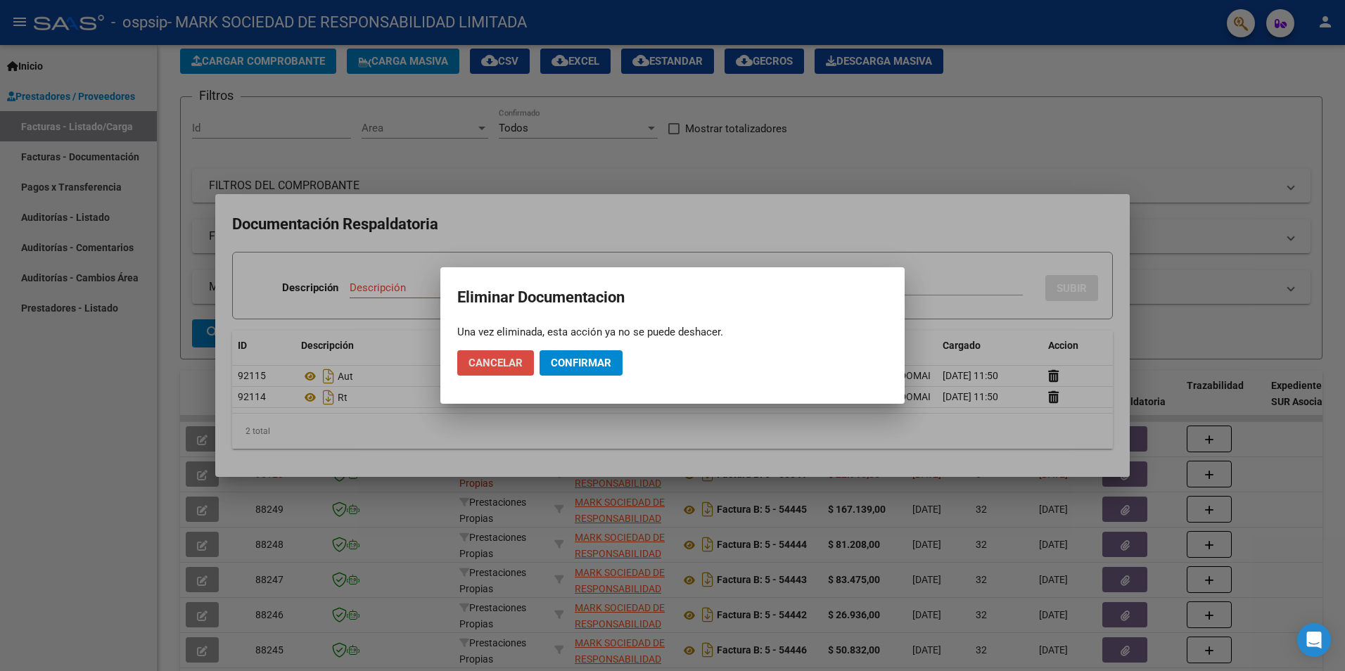
click at [515, 363] on span "Cancelar" at bounding box center [495, 363] width 54 height 13
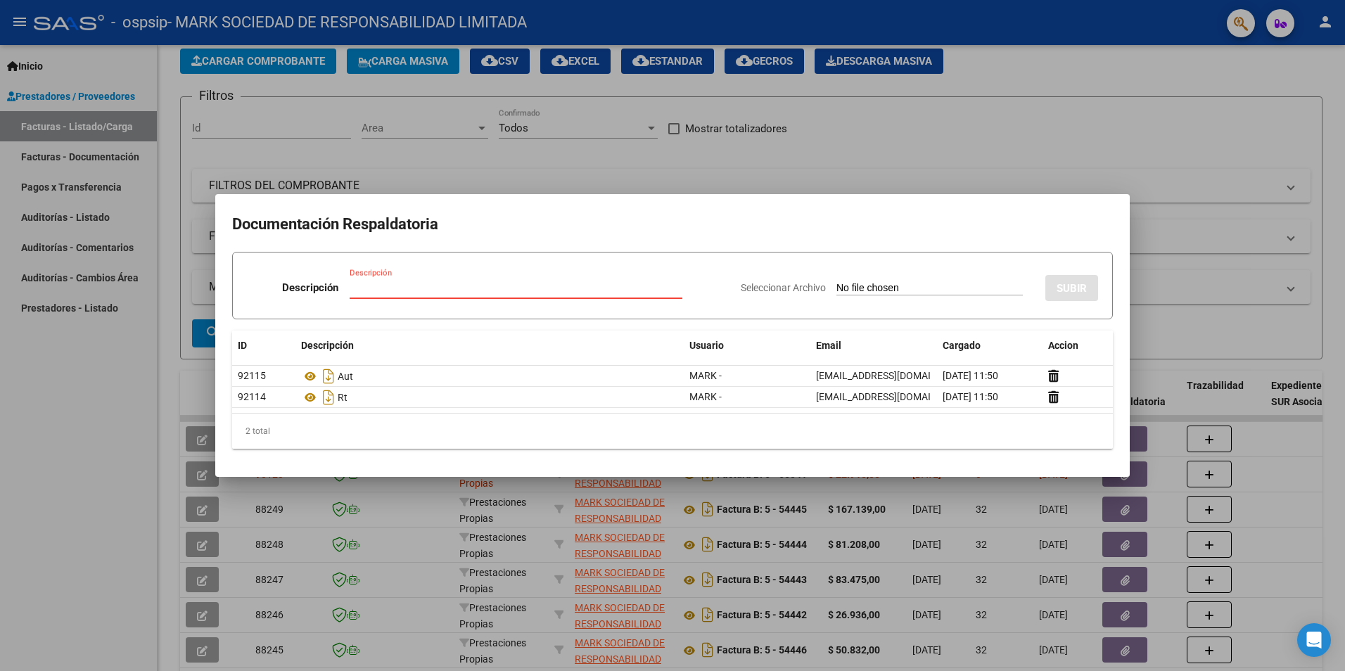
click at [396, 287] on input "Descripción" at bounding box center [516, 287] width 333 height 13
type input "AUT"
click at [879, 281] on div "Seleccionar Archivo SUBIR" at bounding box center [919, 285] width 357 height 43
click at [874, 291] on input "Seleccionar Archivo" at bounding box center [929, 288] width 186 height 13
type input "C:\fakepath\ALEMAN RICARDO-SEP 2025.pdf"
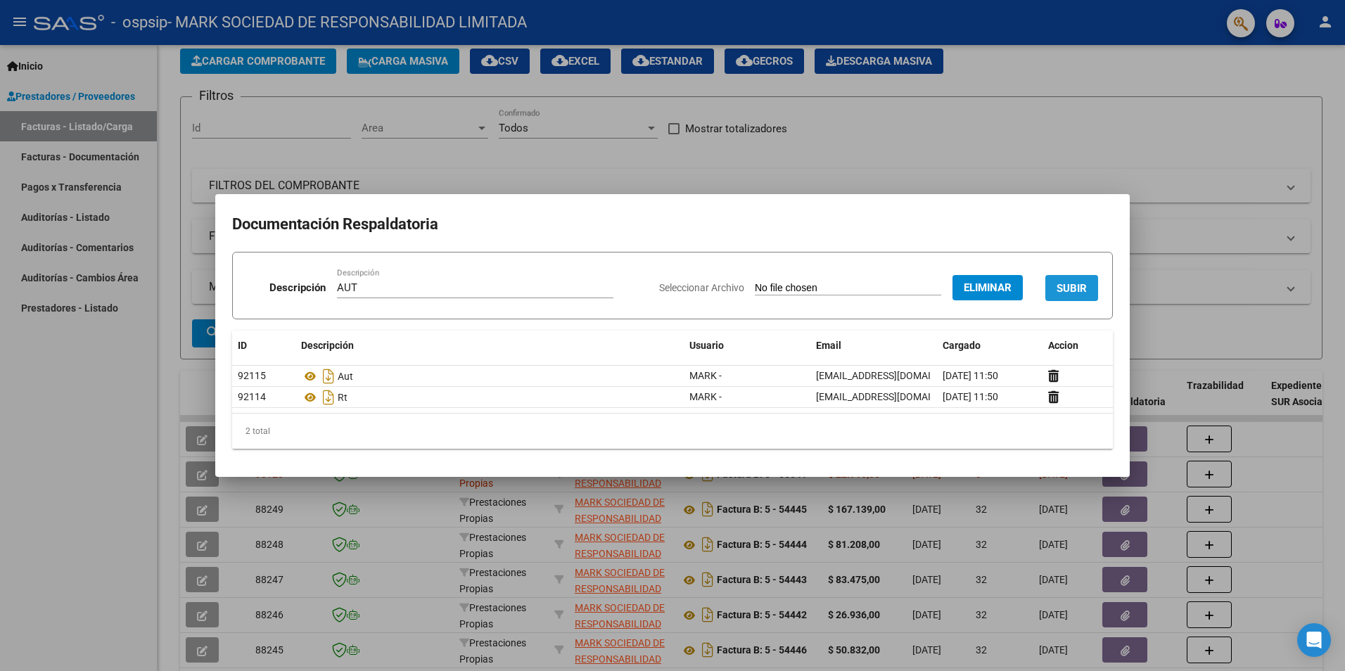
click at [1061, 289] on span "SUBIR" at bounding box center [1071, 288] width 30 height 13
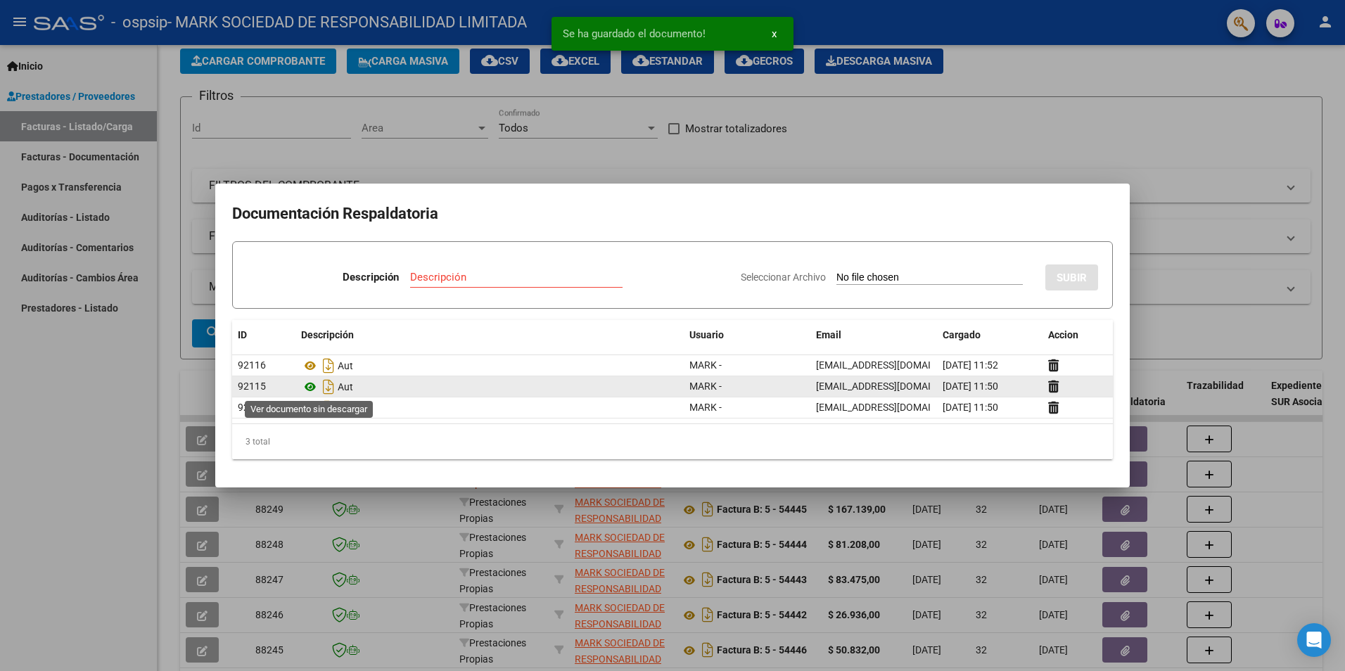
click at [310, 387] on icon at bounding box center [310, 386] width 18 height 17
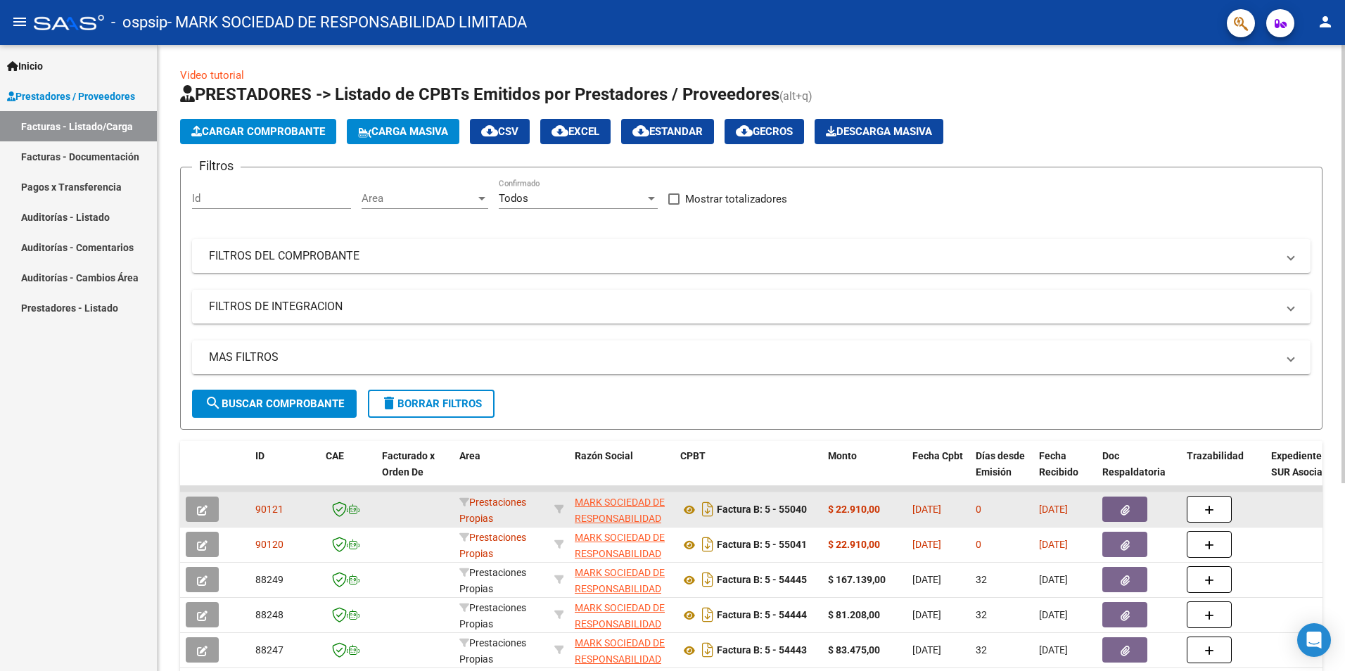
click at [1129, 506] on icon "button" at bounding box center [1124, 510] width 9 height 11
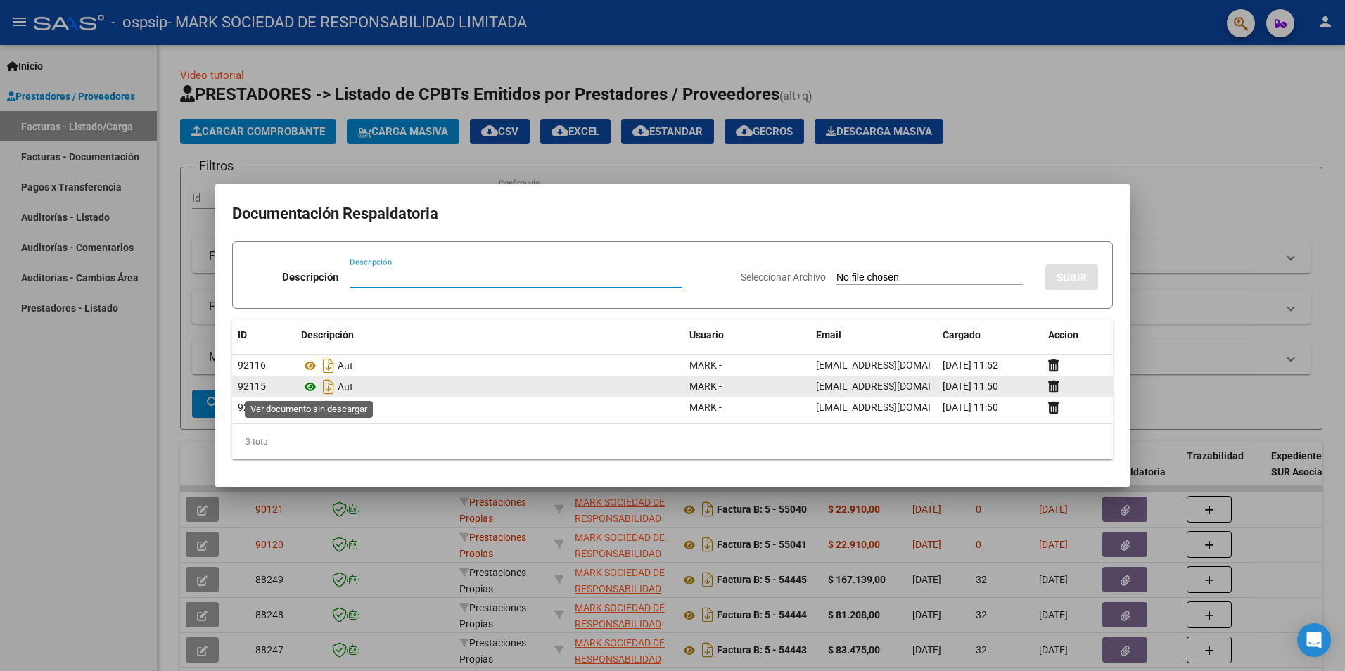
click at [307, 384] on icon at bounding box center [310, 386] width 18 height 17
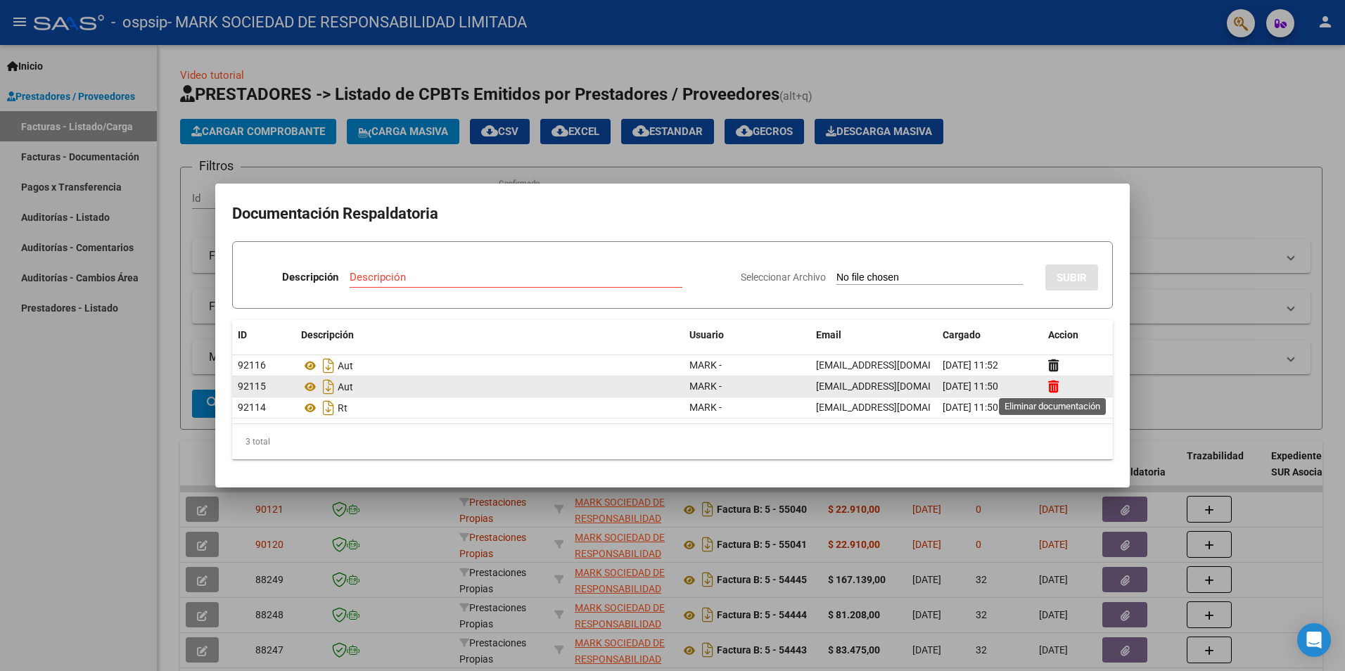
click at [1058, 388] on icon at bounding box center [1053, 386] width 11 height 13
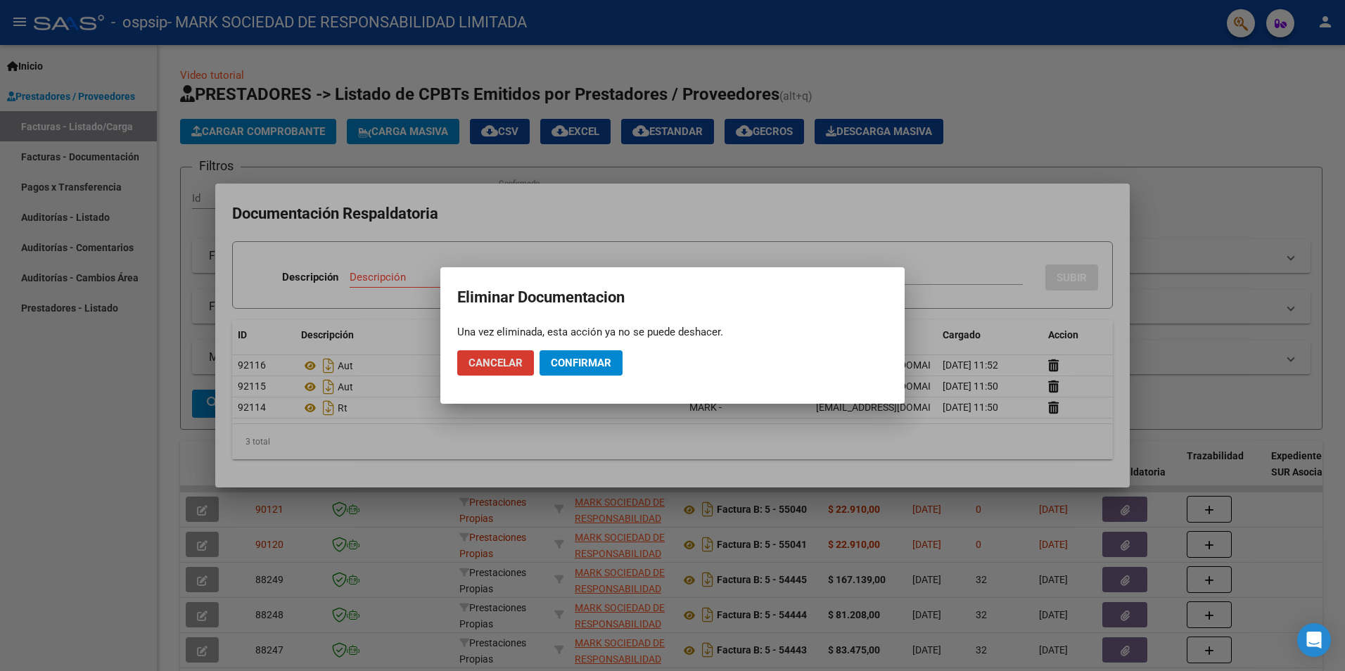
drag, startPoint x: 490, startPoint y: 357, endPoint x: 573, endPoint y: 361, distance: 83.1
click at [573, 361] on mat-dialog-actions "Cancelar Confirmar" at bounding box center [672, 363] width 430 height 48
click at [573, 361] on span "Confirmar" at bounding box center [581, 363] width 60 height 13
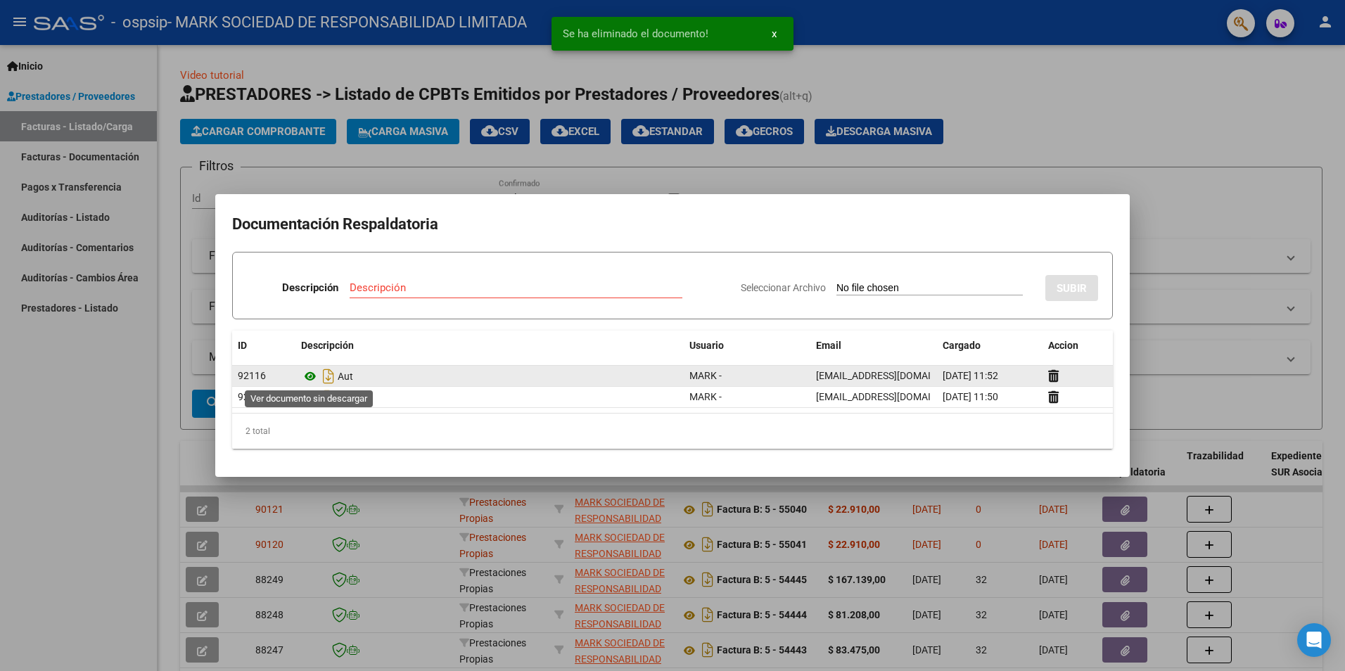
click at [307, 374] on icon at bounding box center [310, 376] width 18 height 17
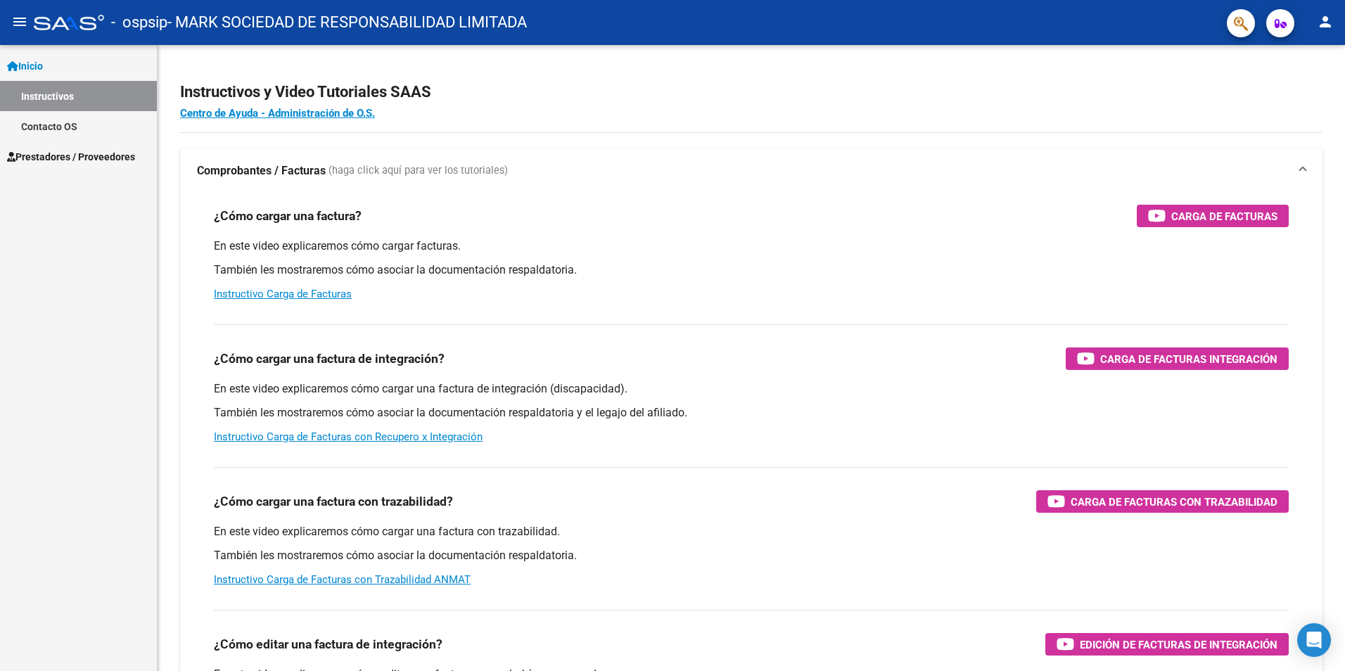
click at [34, 60] on span "Inicio" at bounding box center [25, 65] width 36 height 15
click at [91, 97] on span "Prestadores / Proveedores" at bounding box center [71, 96] width 128 height 15
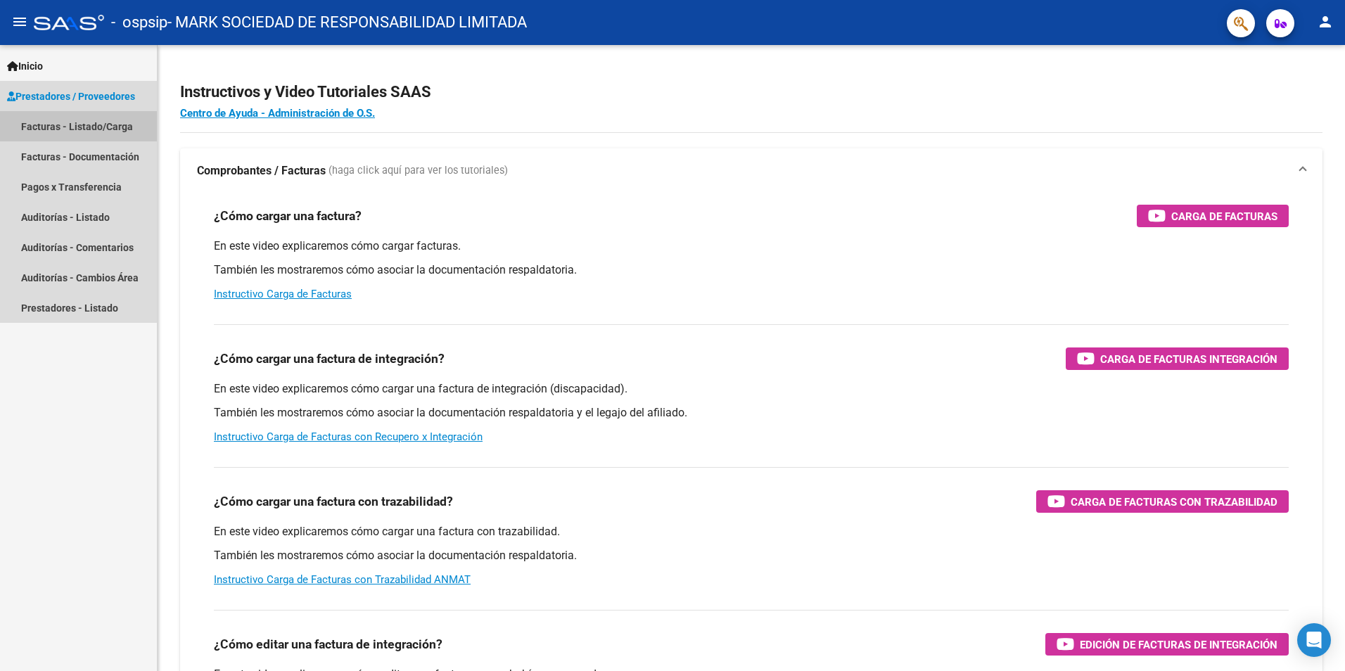
click at [94, 131] on link "Facturas - Listado/Carga" at bounding box center [78, 126] width 157 height 30
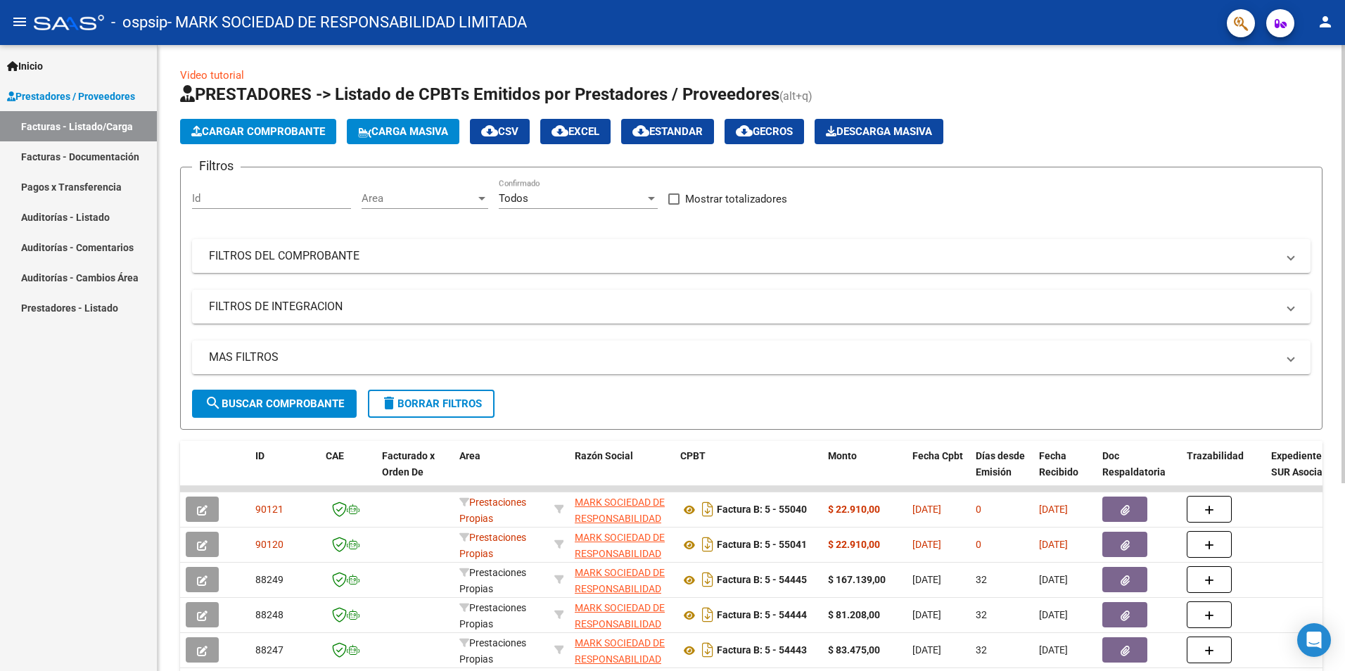
click at [257, 141] on button "Cargar Comprobante" at bounding box center [258, 131] width 156 height 25
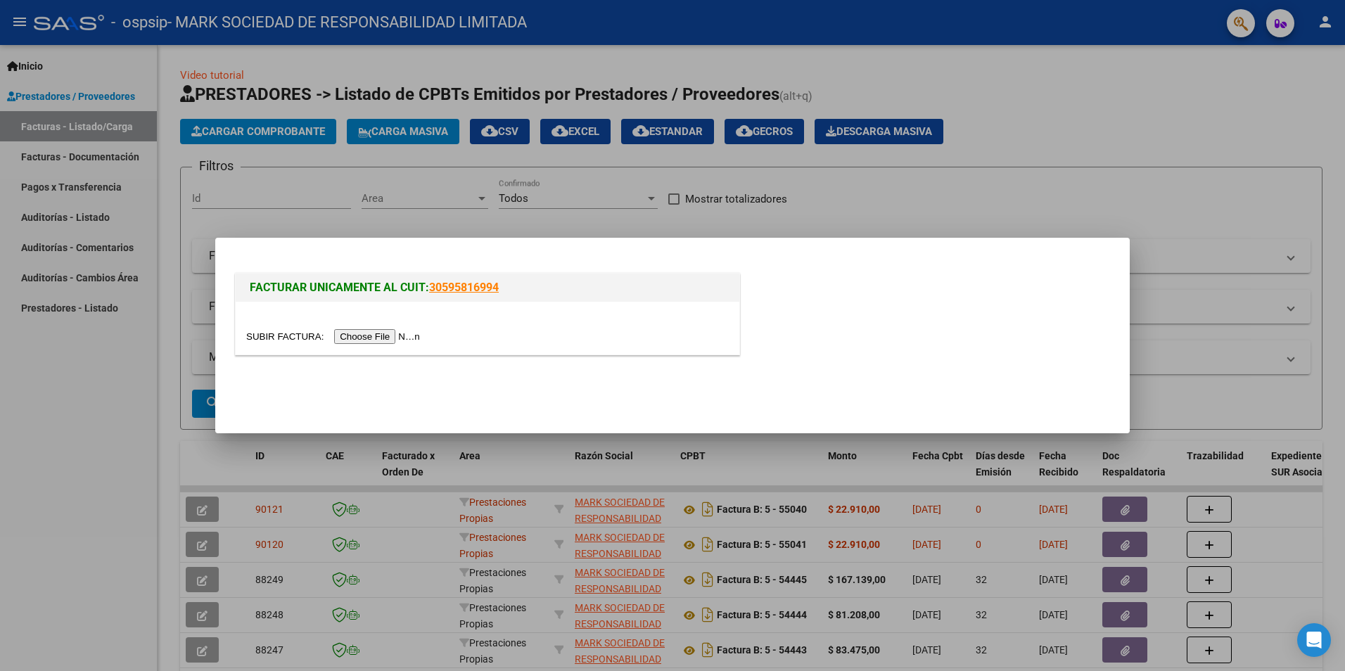
click at [366, 335] on input "file" at bounding box center [335, 336] width 178 height 15
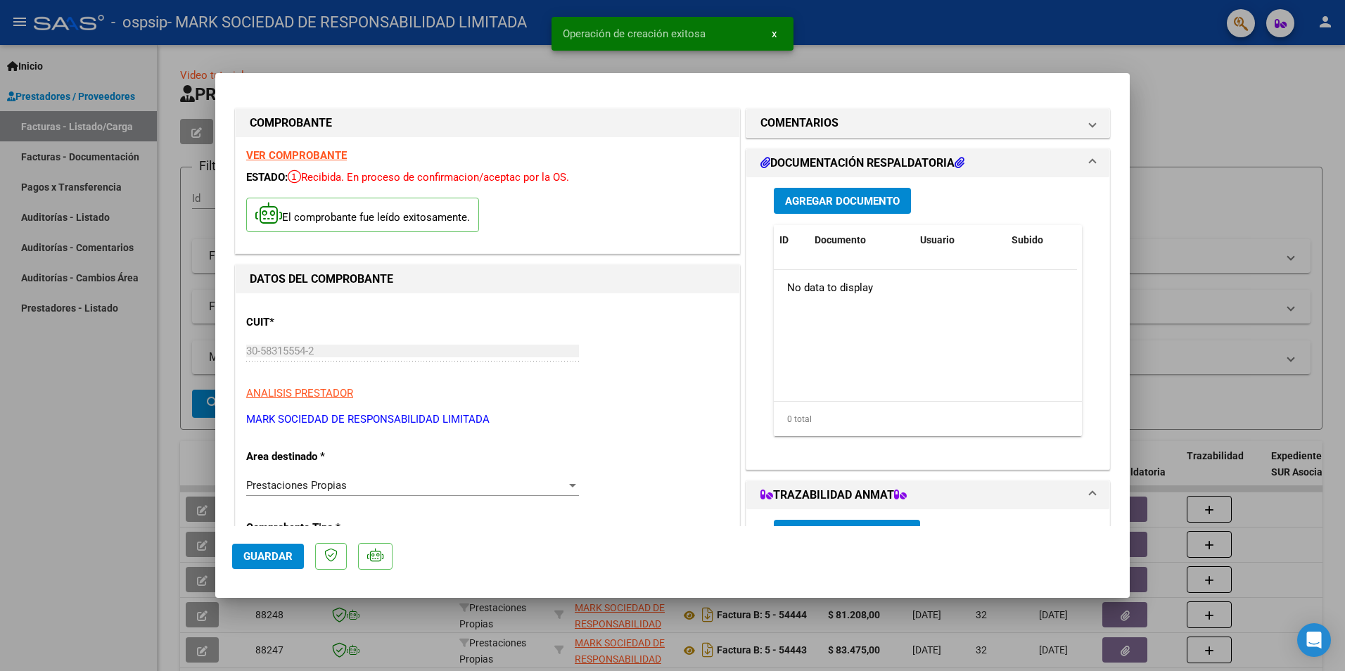
click at [811, 197] on span "Agregar Documento" at bounding box center [842, 201] width 115 height 13
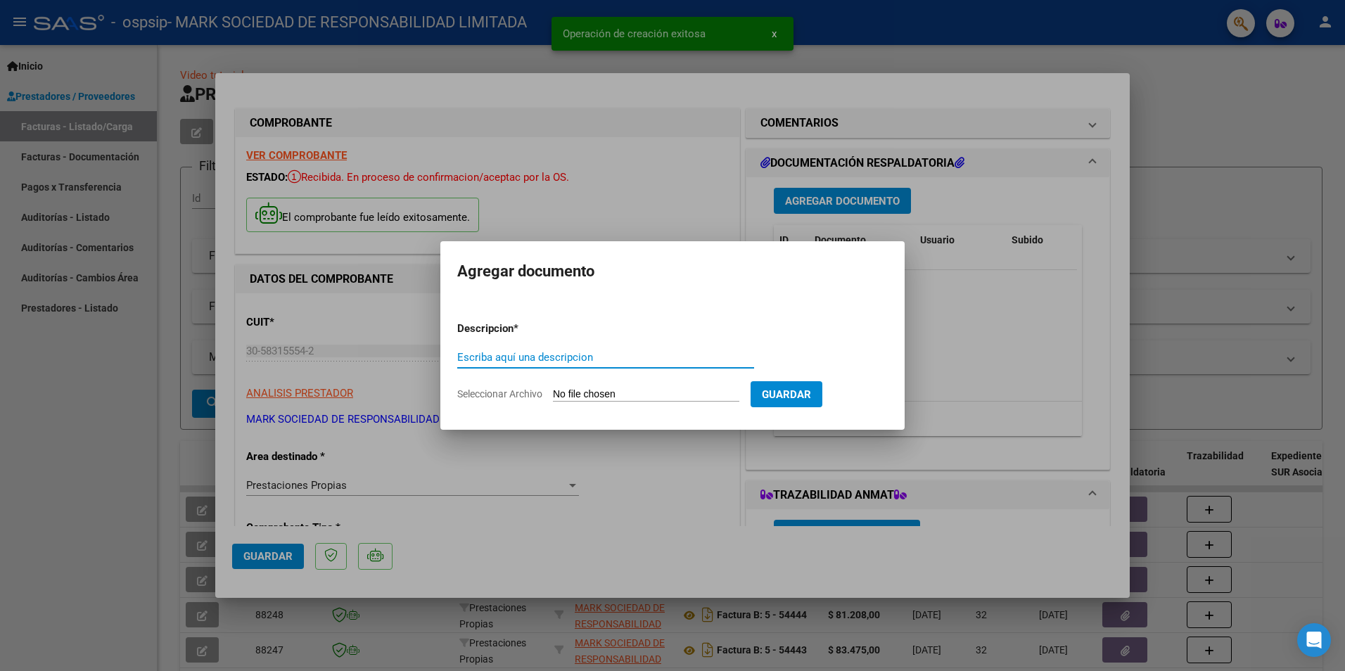
click at [566, 352] on input "Escriba aquí una descripcion" at bounding box center [605, 357] width 297 height 13
drag, startPoint x: 521, startPoint y: 355, endPoint x: 300, endPoint y: 366, distance: 221.1
click at [300, 367] on div "COMPROBANTE VER COMPROBANTE ESTADO: Recibida. En proceso de confirmacion/acepta…" at bounding box center [672, 335] width 1345 height 671
type input "RT"
click at [639, 392] on input "Seleccionar Archivo" at bounding box center [646, 394] width 186 height 13
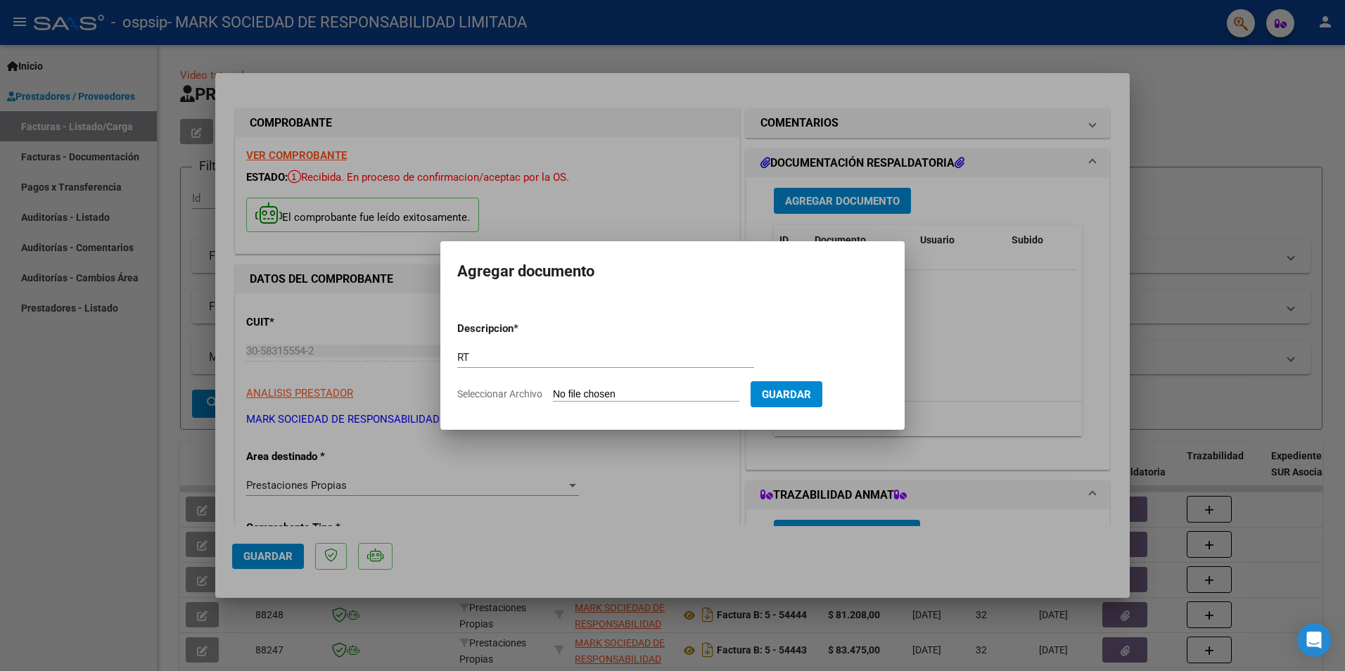
type input "C:\fakepath\RT ANETTE VERONICA MONCADA 09-2025 OSPSIP 012.jpg"
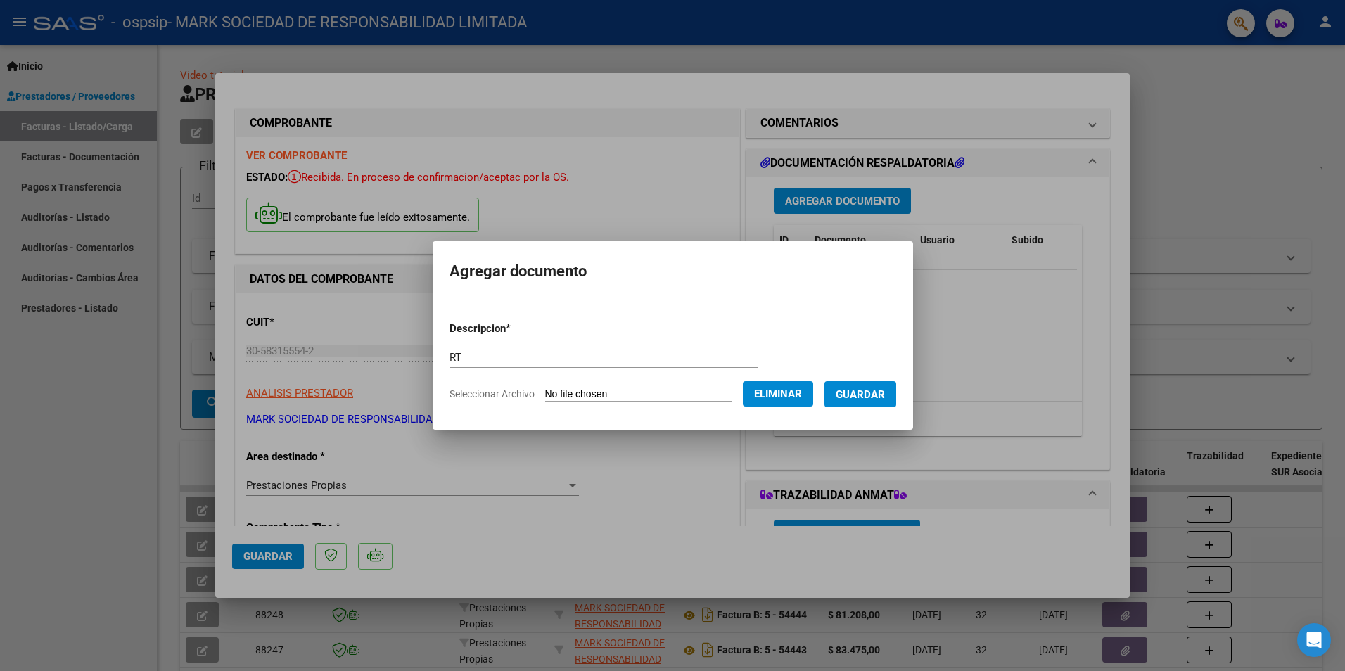
click at [880, 391] on span "Guardar" at bounding box center [860, 394] width 49 height 13
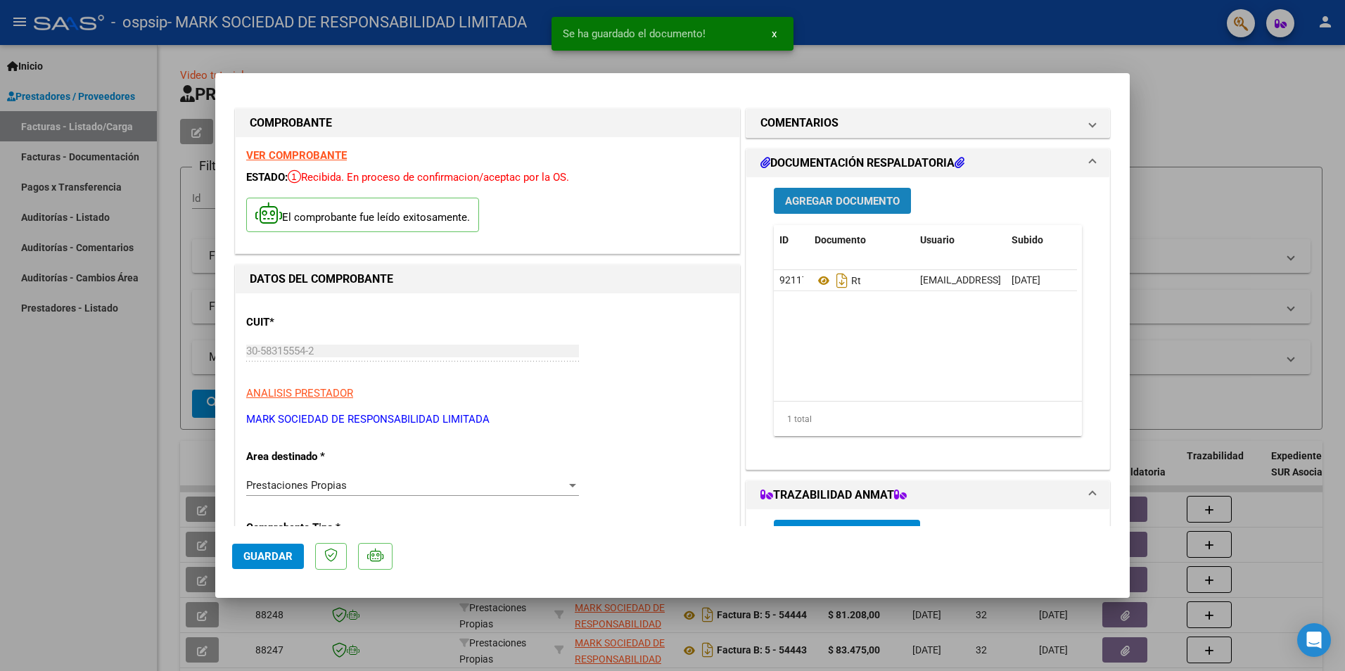
click at [825, 203] on span "Agregar Documento" at bounding box center [842, 201] width 115 height 13
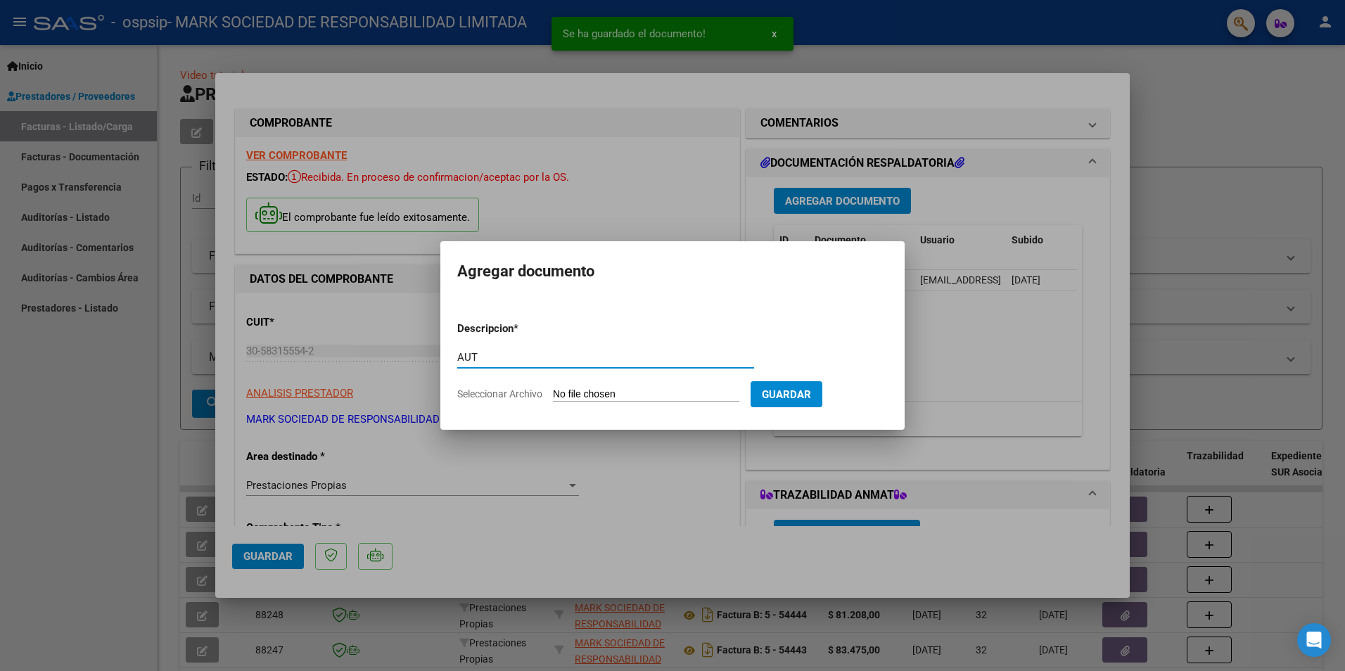
type input "AUT"
click at [641, 397] on input "Seleccionar Archivo" at bounding box center [646, 394] width 186 height 13
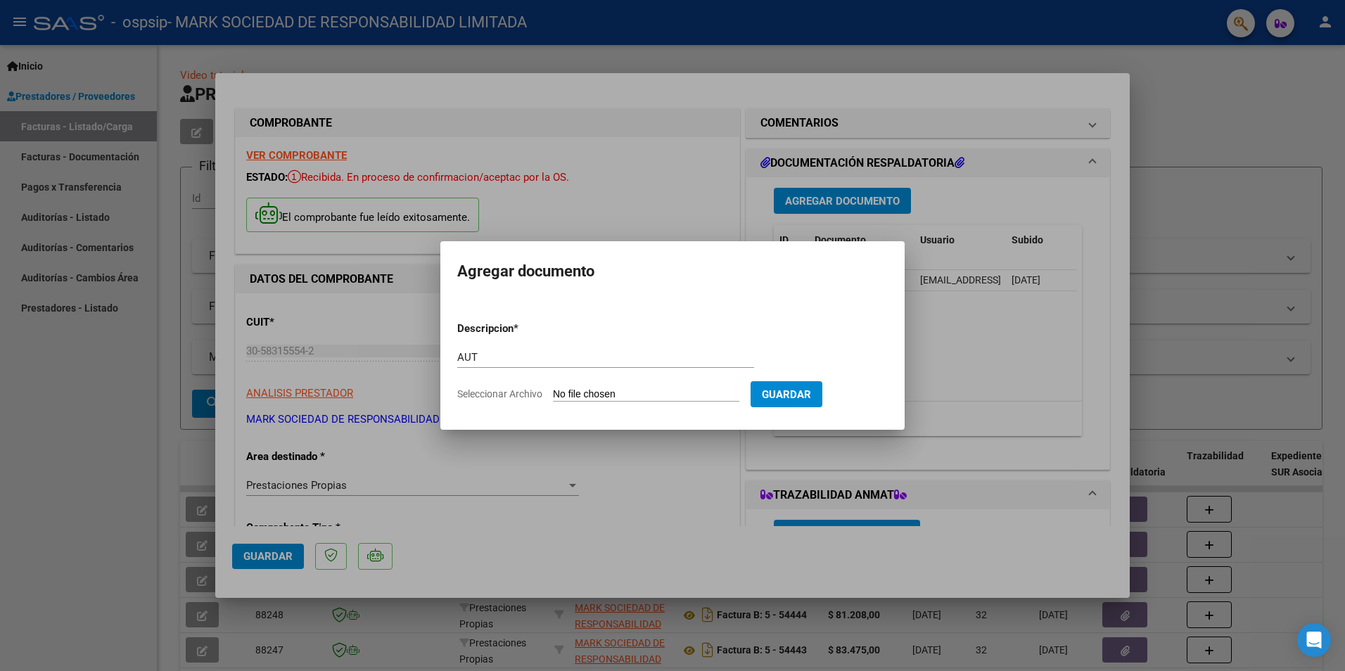
type input "C:\fakepath\MONCASDA SOLIS-SEP 2025.pdf"
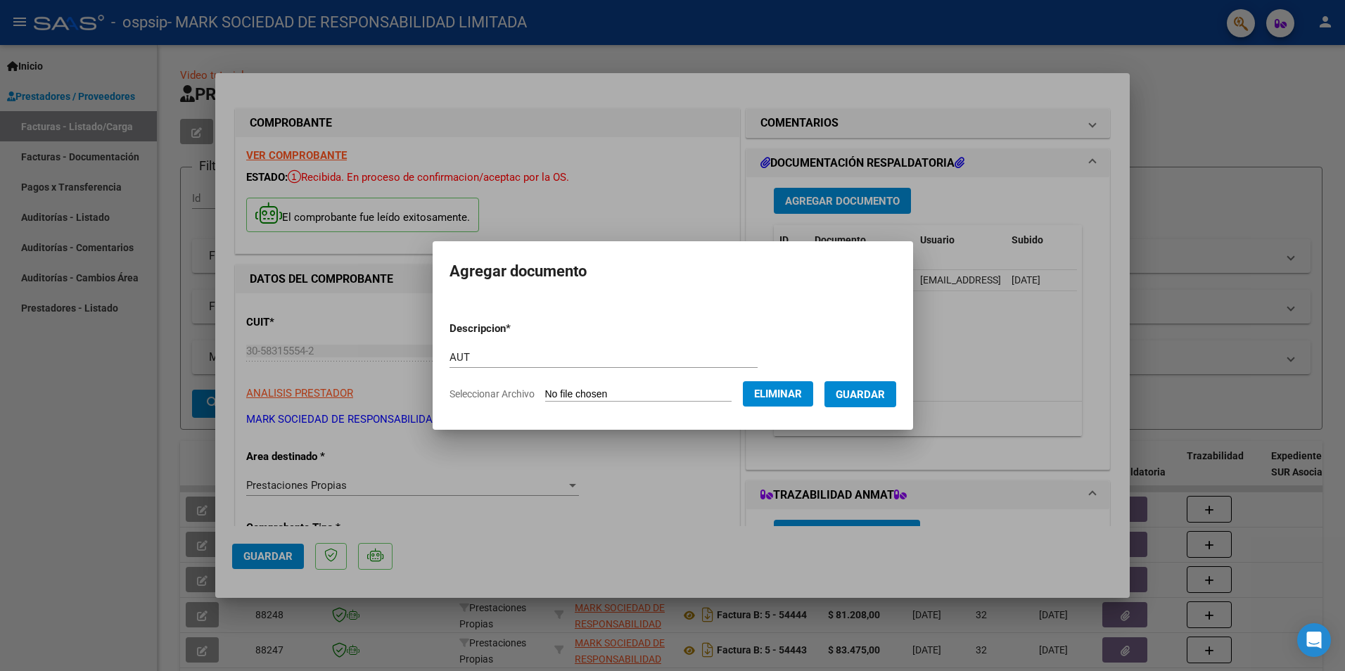
click at [885, 391] on span "Guardar" at bounding box center [860, 394] width 49 height 13
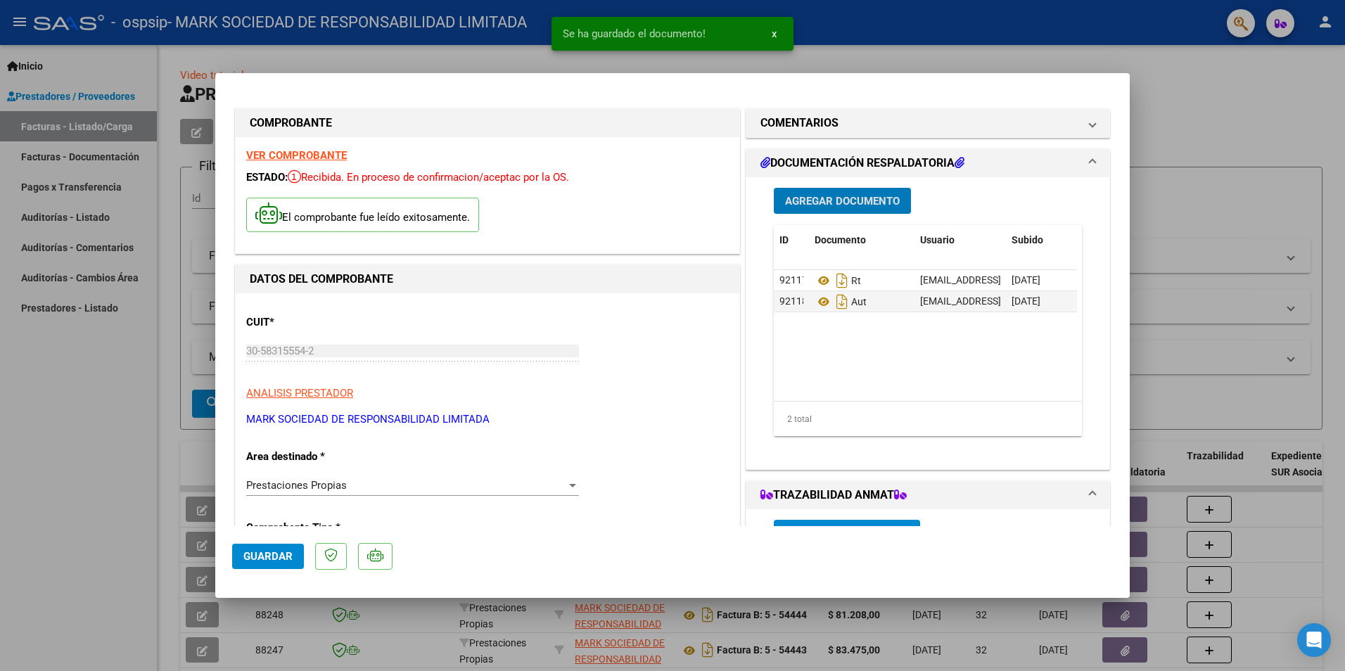
click at [262, 554] on span "Guardar" at bounding box center [267, 556] width 49 height 13
click at [111, 510] on div at bounding box center [672, 335] width 1345 height 671
type input "$ 0,00"
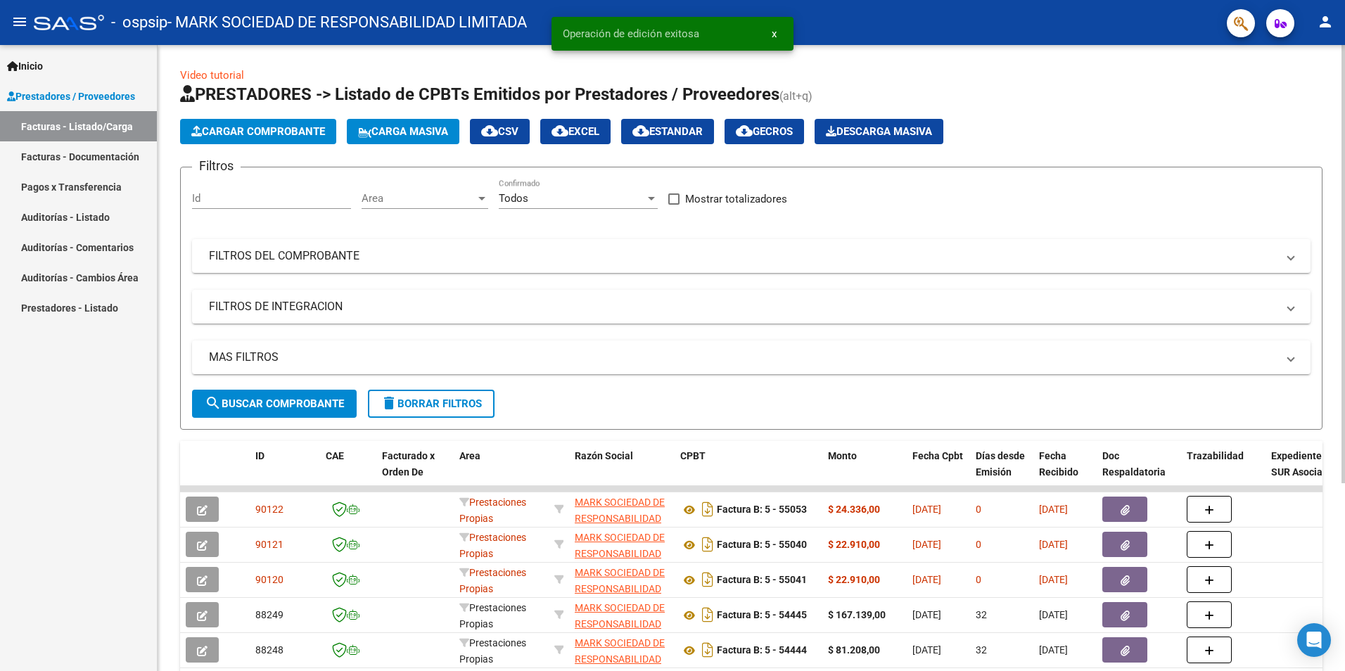
click at [252, 140] on button "Cargar Comprobante" at bounding box center [258, 131] width 156 height 25
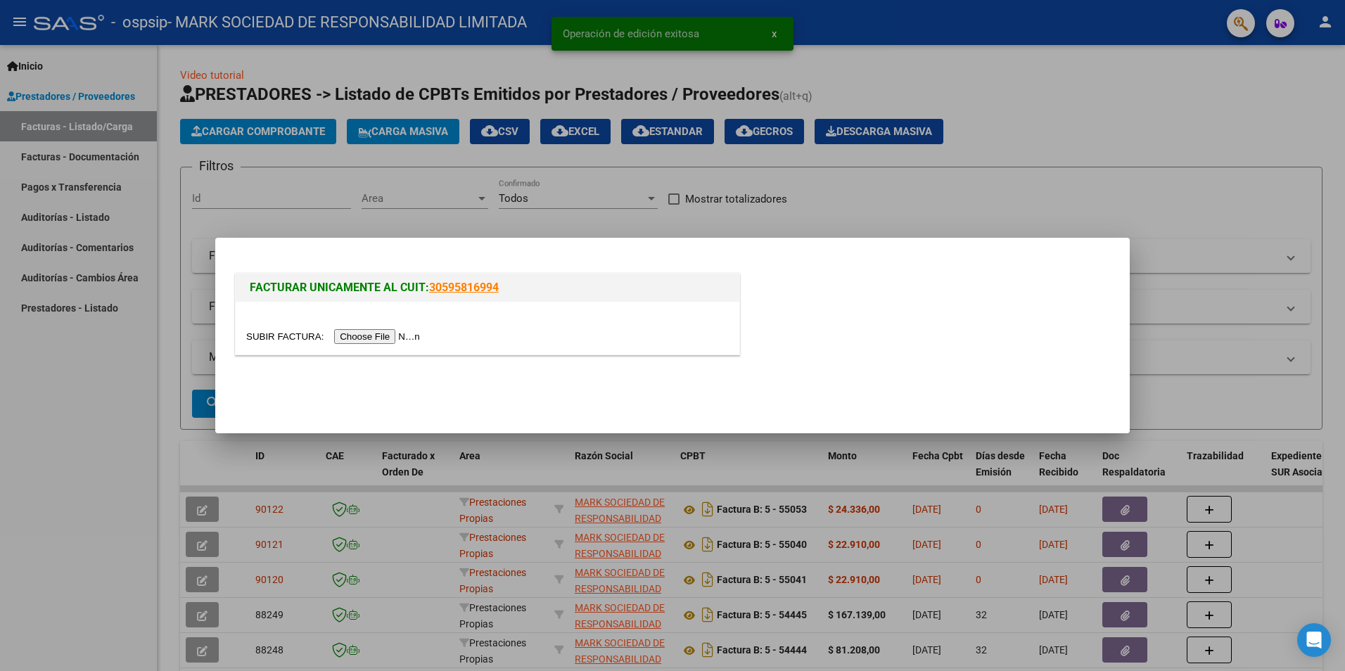
click at [385, 338] on input "file" at bounding box center [335, 336] width 178 height 15
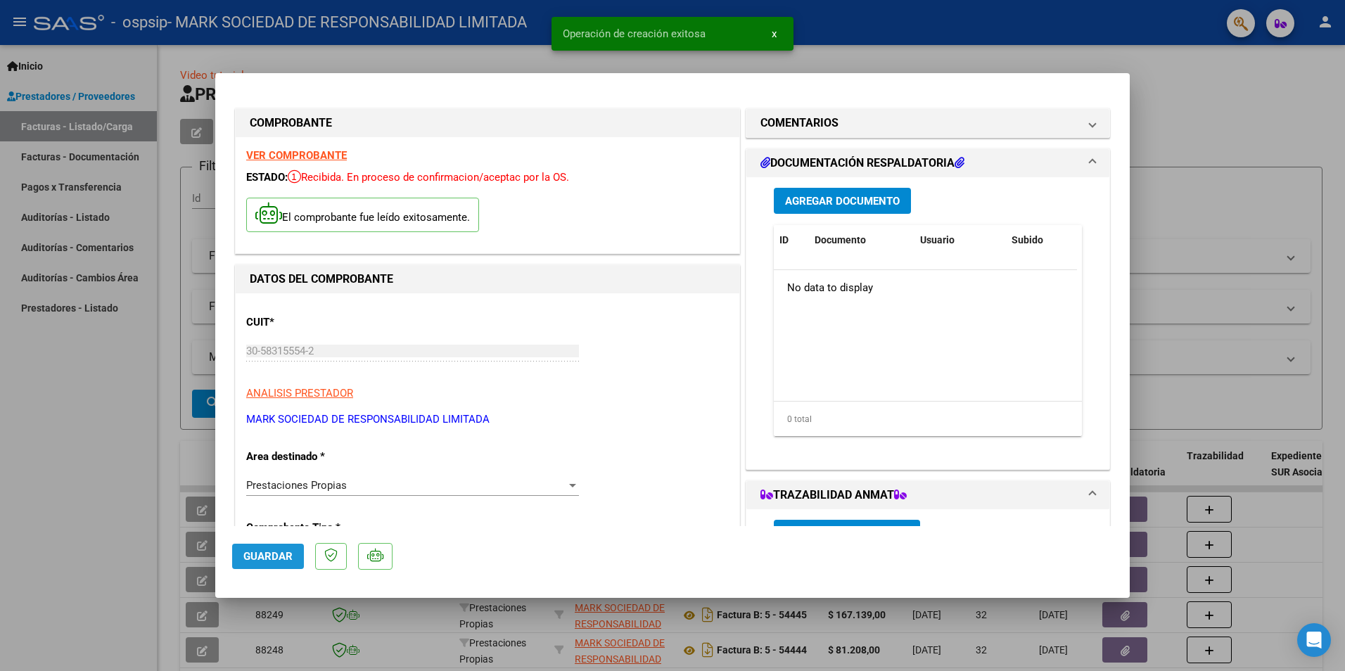
click at [275, 554] on span "Guardar" at bounding box center [267, 556] width 49 height 13
click at [823, 199] on span "Agregar Documento" at bounding box center [842, 201] width 115 height 13
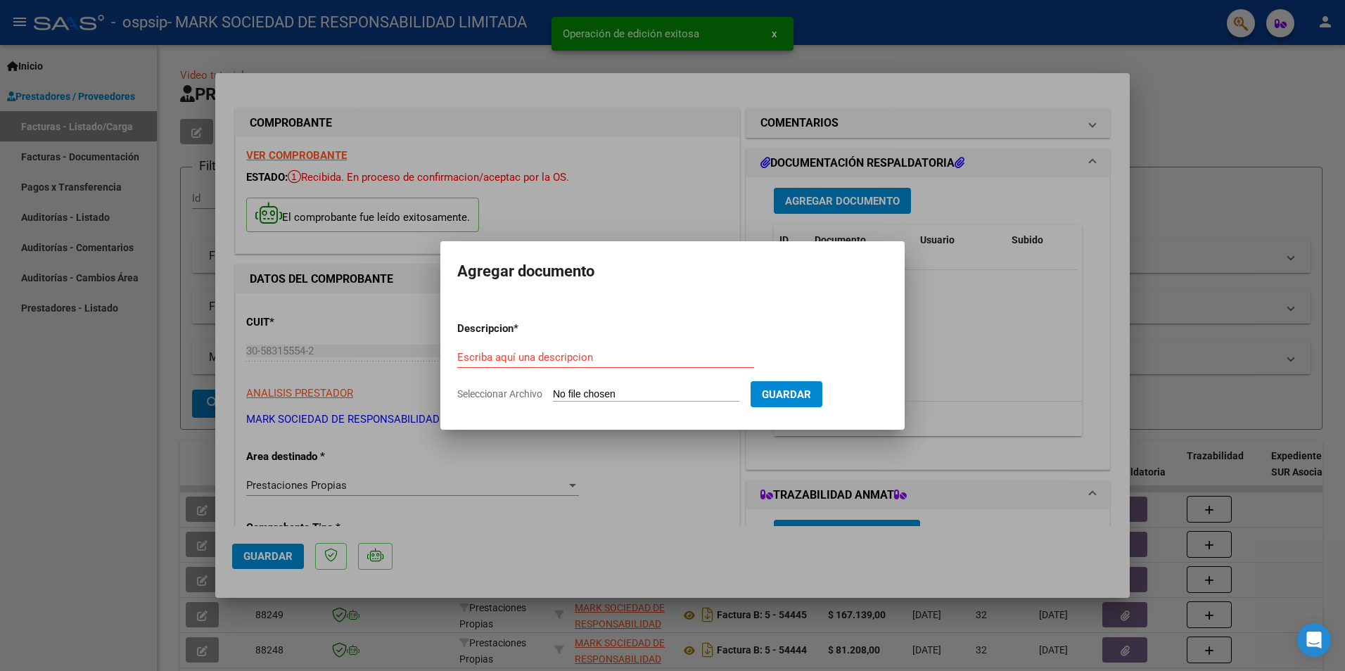
click at [494, 366] on div "Escriba aquí una descripcion" at bounding box center [605, 357] width 297 height 21
type input "RT"
click at [586, 390] on input "Seleccionar Archivo" at bounding box center [646, 394] width 186 height 13
type input "C:\fakepath\RT AYLAN NANCY 09-2025 OSPSIP 004.jpg"
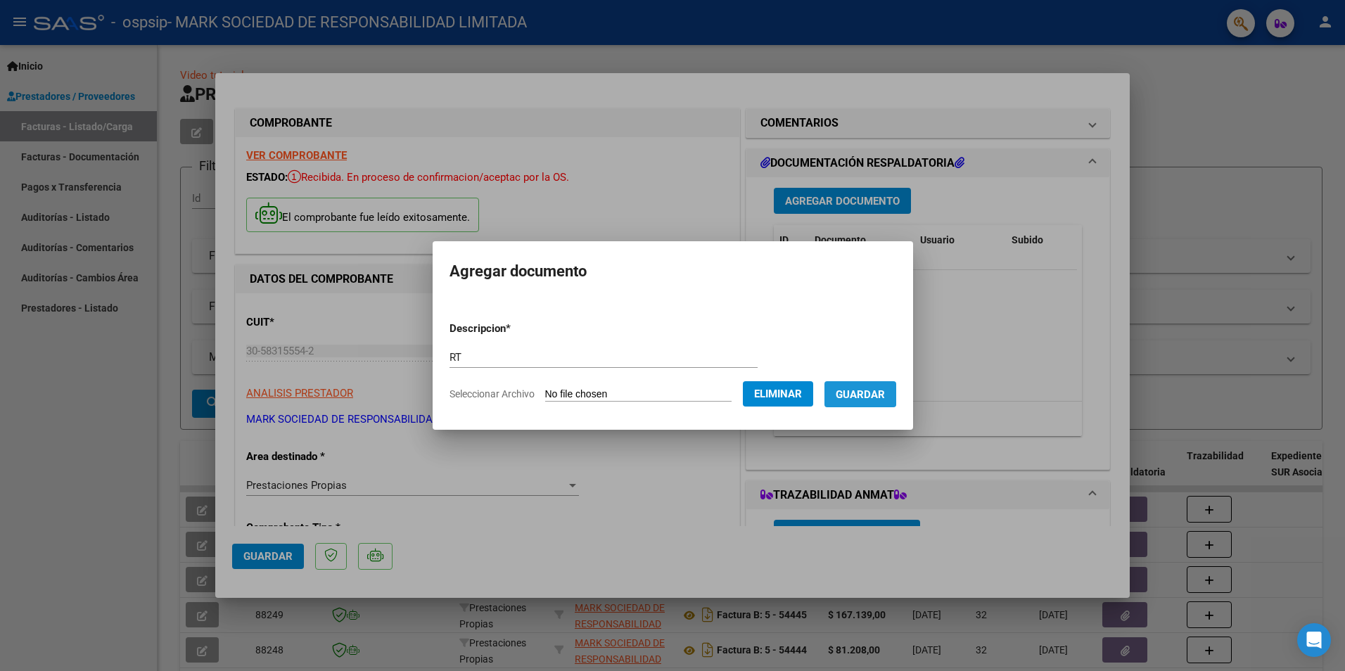
click at [868, 390] on span "Guardar" at bounding box center [860, 394] width 49 height 13
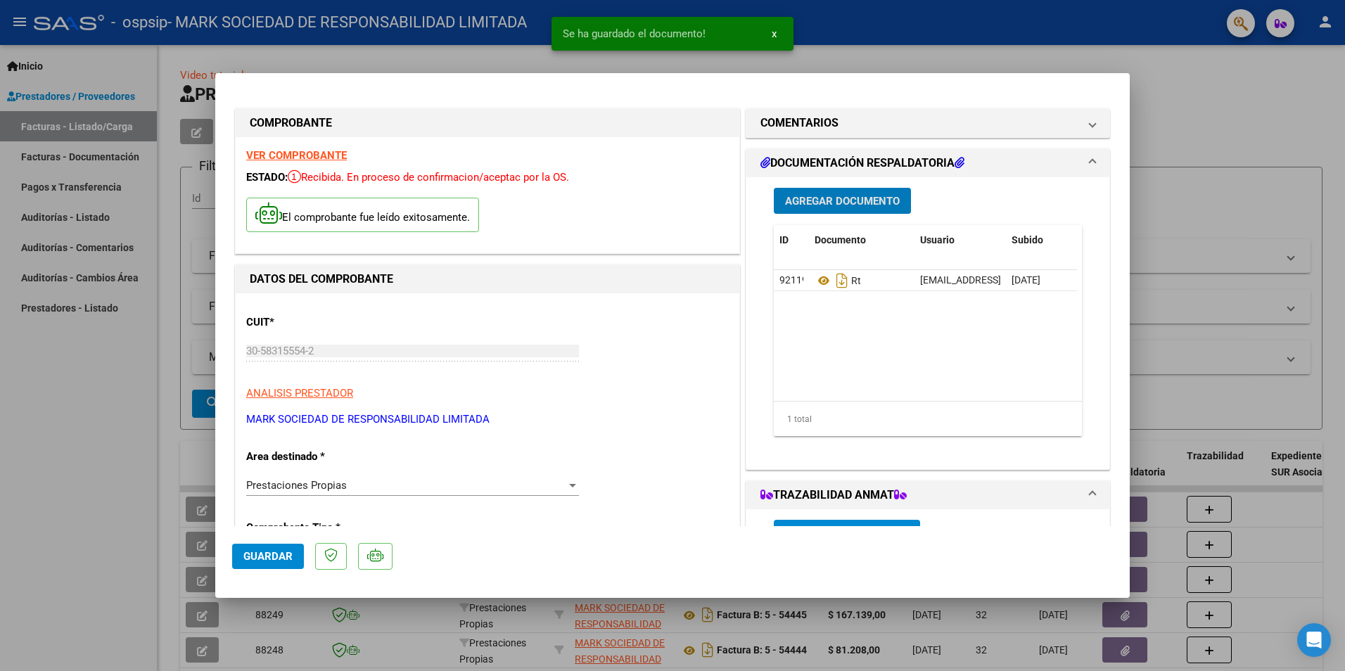
click at [813, 202] on span "Agregar Documento" at bounding box center [842, 201] width 115 height 13
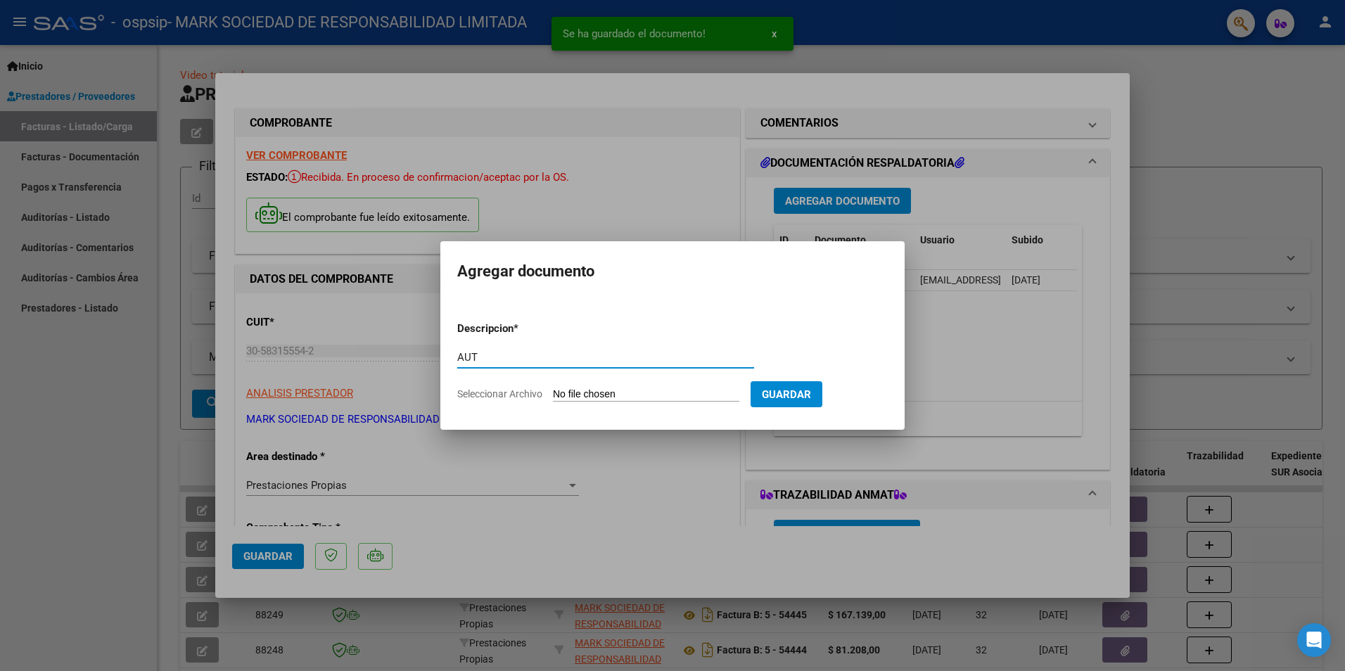
type input "AUT"
click at [655, 385] on form "Descripcion * AUT Escriba aquí una descripcion Seleccionar Archivo Guardar" at bounding box center [672, 361] width 430 height 103
click at [650, 393] on input "Seleccionar Archivo" at bounding box center [646, 394] width 186 height 13
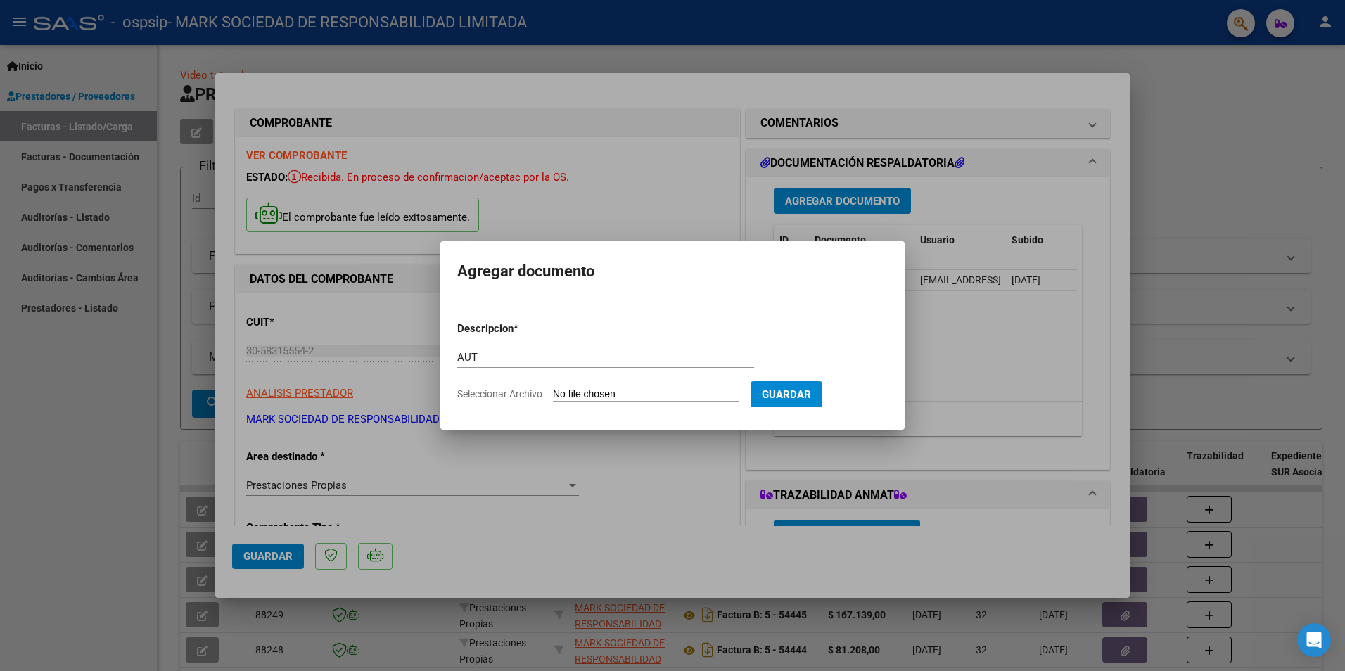
type input "C:\fakepath\AYLAN NANCY-SEP 2025.pdf"
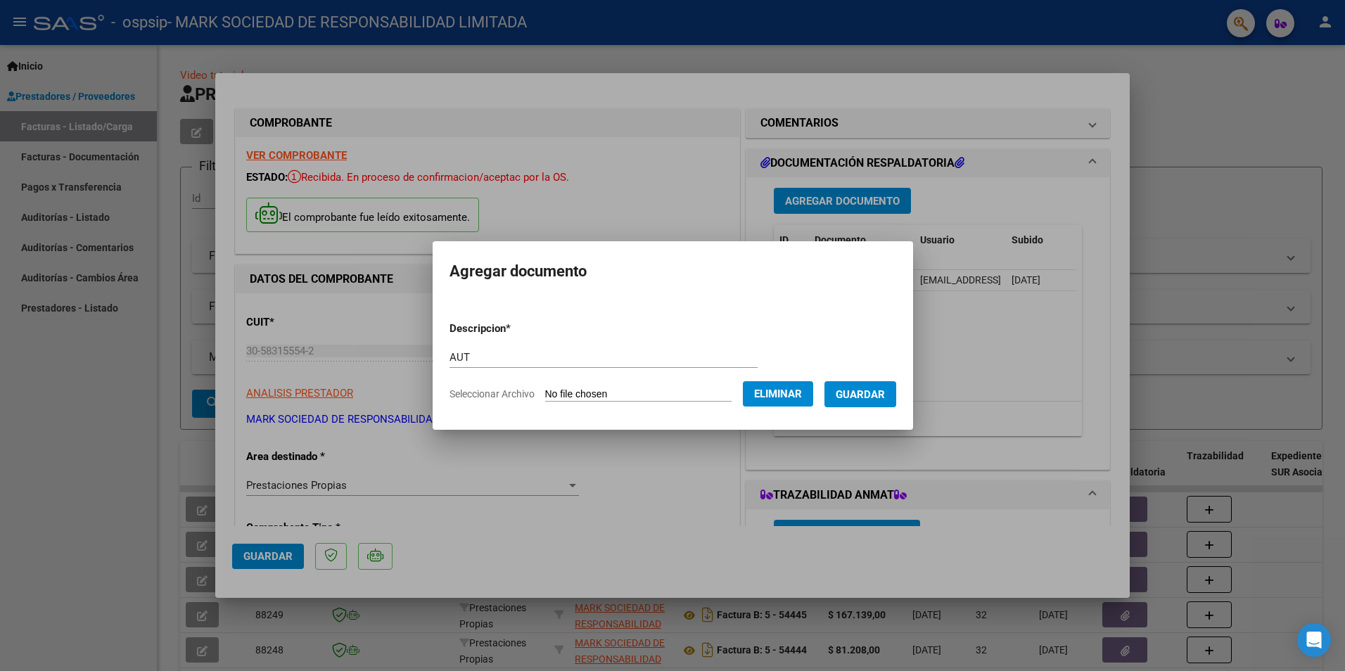
click at [881, 393] on span "Guardar" at bounding box center [860, 394] width 49 height 13
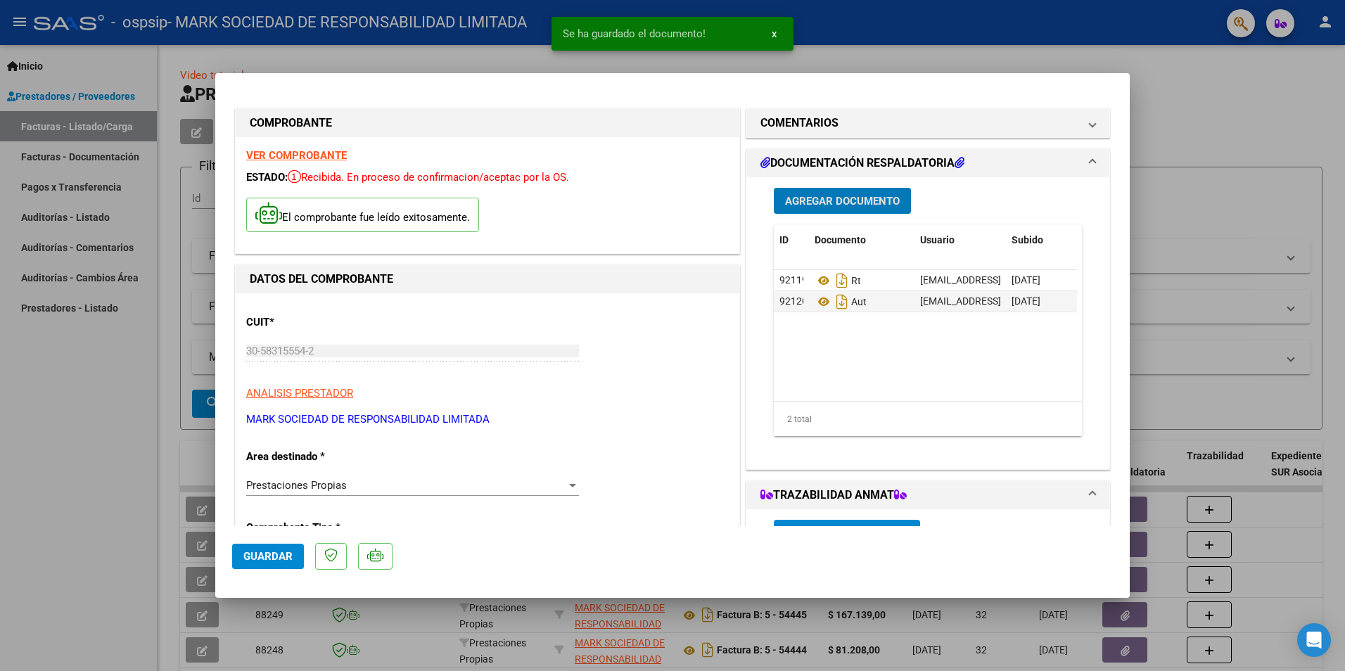
click at [247, 552] on span "Guardar" at bounding box center [267, 556] width 49 height 13
click at [124, 438] on div at bounding box center [672, 335] width 1345 height 671
type input "$ 0,00"
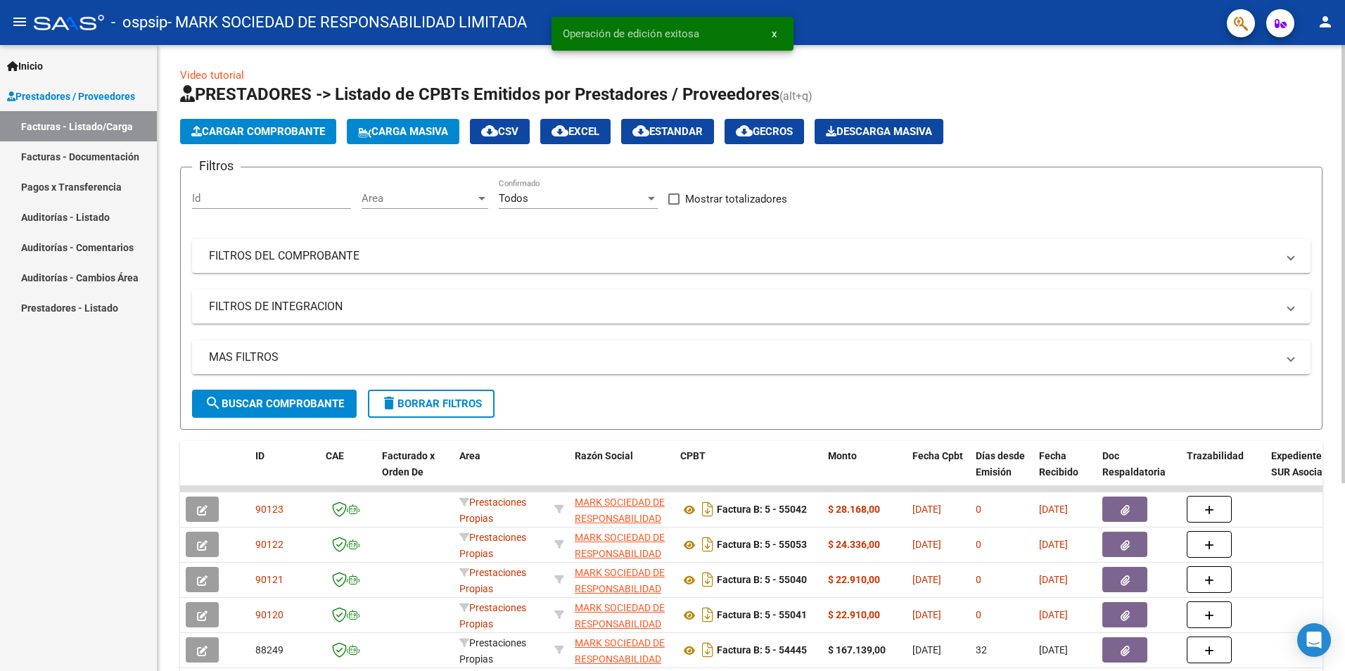
click at [281, 136] on span "Cargar Comprobante" at bounding box center [258, 131] width 134 height 13
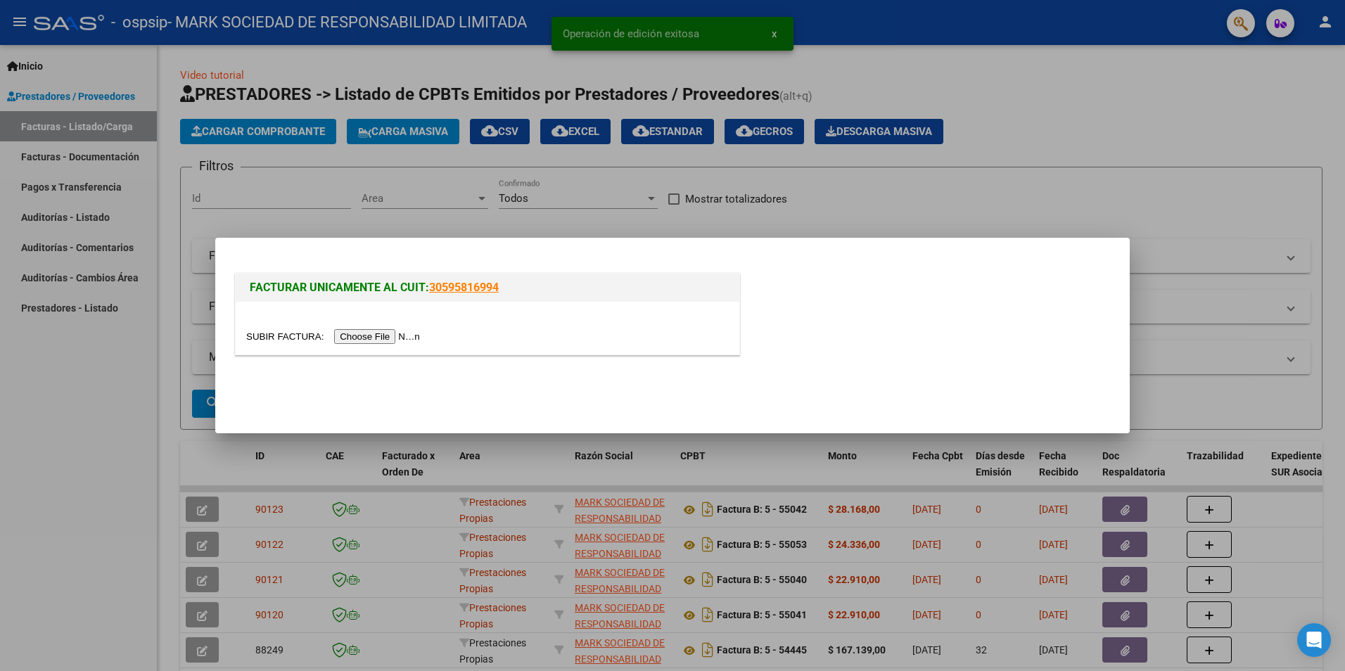
click at [358, 328] on div at bounding box center [487, 336] width 483 height 16
click at [359, 335] on input "file" at bounding box center [335, 336] width 178 height 15
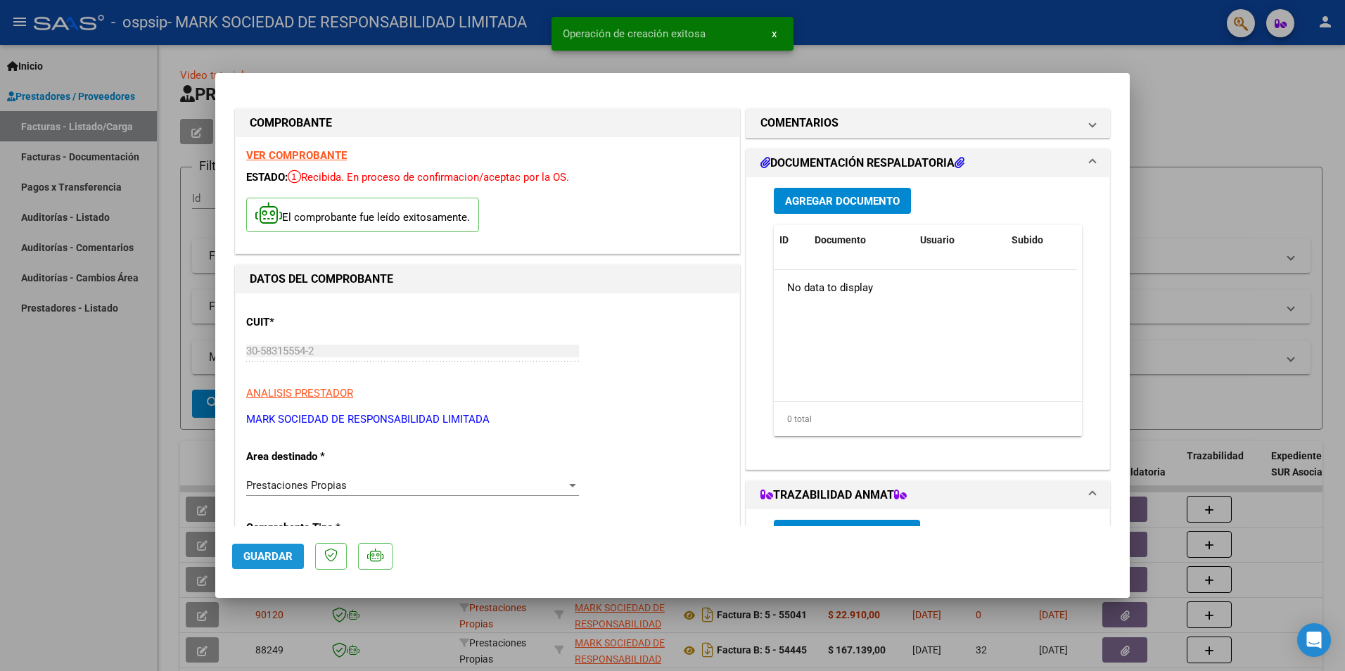
click at [289, 558] on span "Guardar" at bounding box center [267, 556] width 49 height 13
click at [819, 196] on span "Agregar Documento" at bounding box center [842, 201] width 115 height 13
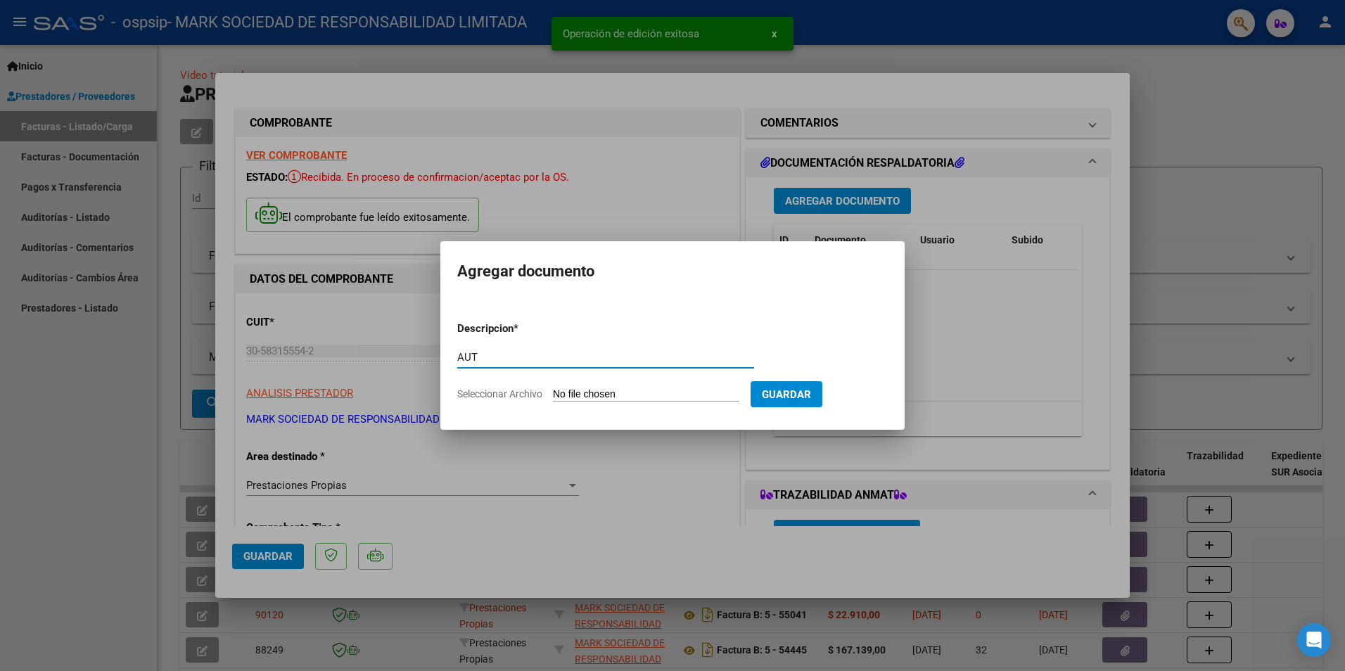
type input "AUT"
click at [585, 394] on input "Seleccionar Archivo" at bounding box center [646, 394] width 186 height 13
type input "C:\fakepath\BENITEZ JUAN-SEP 2025.pdf"
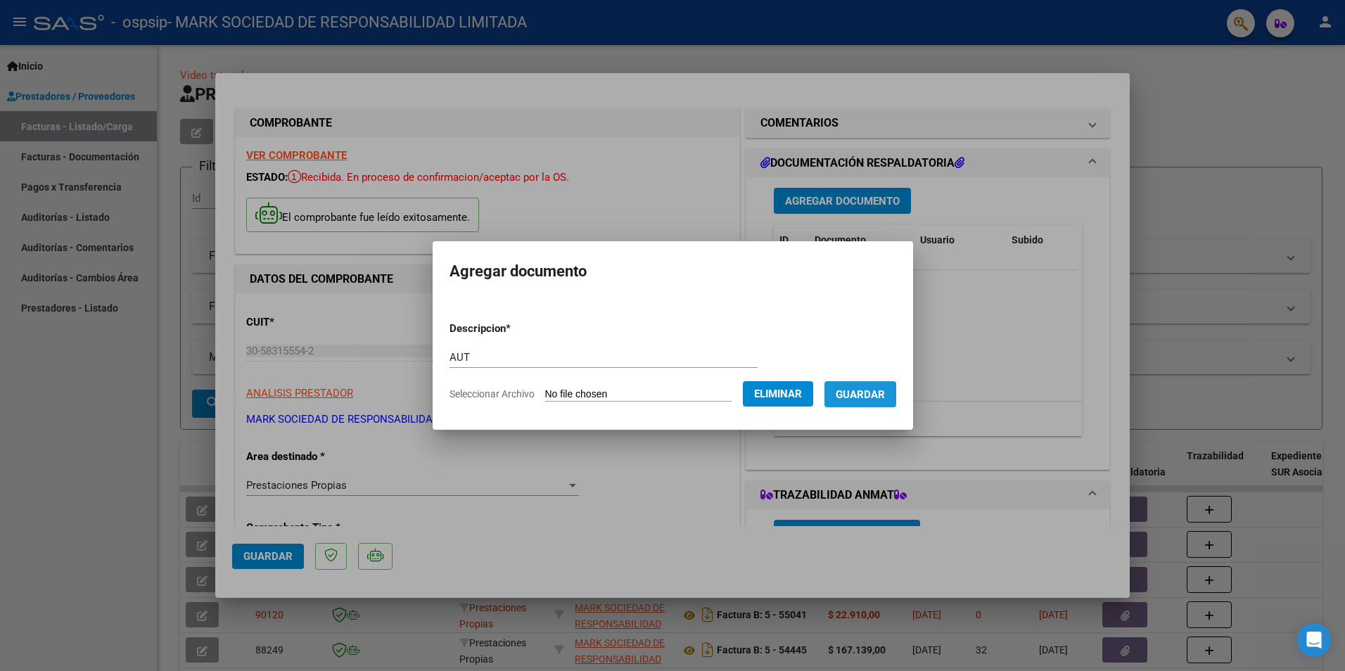
drag, startPoint x: 898, startPoint y: 401, endPoint x: 874, endPoint y: 312, distance: 92.7
click at [885, 400] on span "Guardar" at bounding box center [860, 394] width 49 height 13
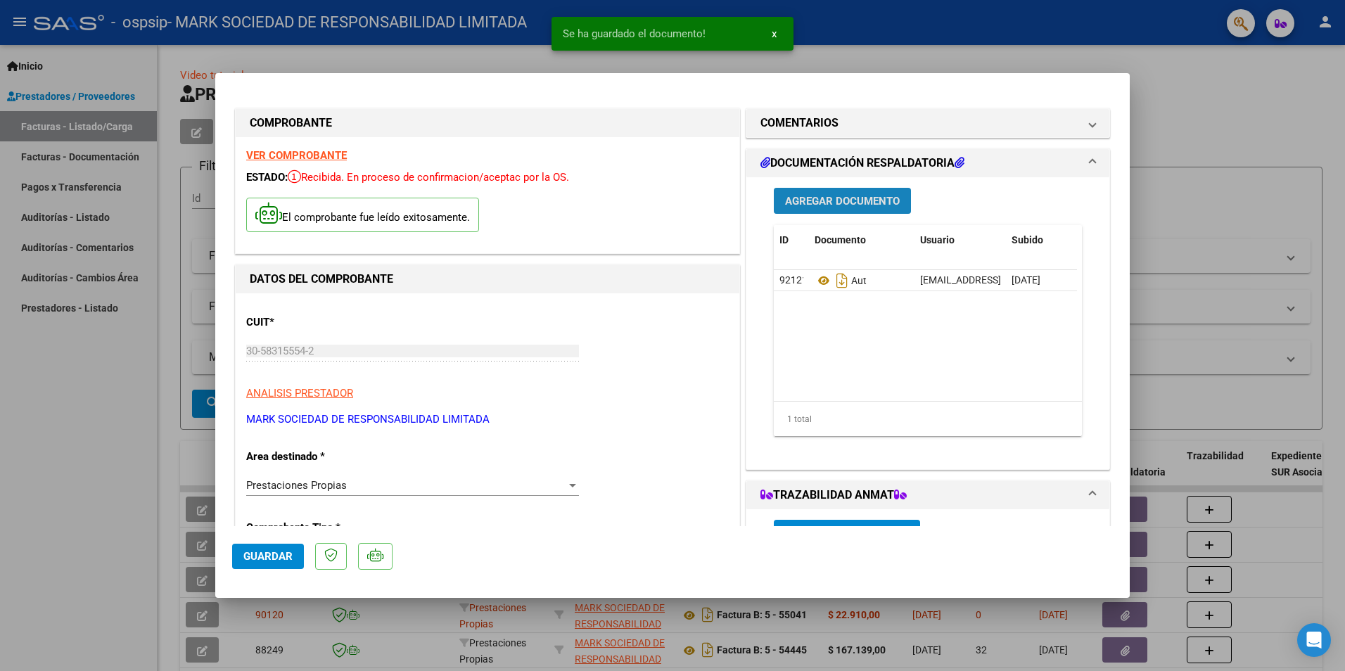
click at [824, 199] on span "Agregar Documento" at bounding box center [842, 201] width 115 height 13
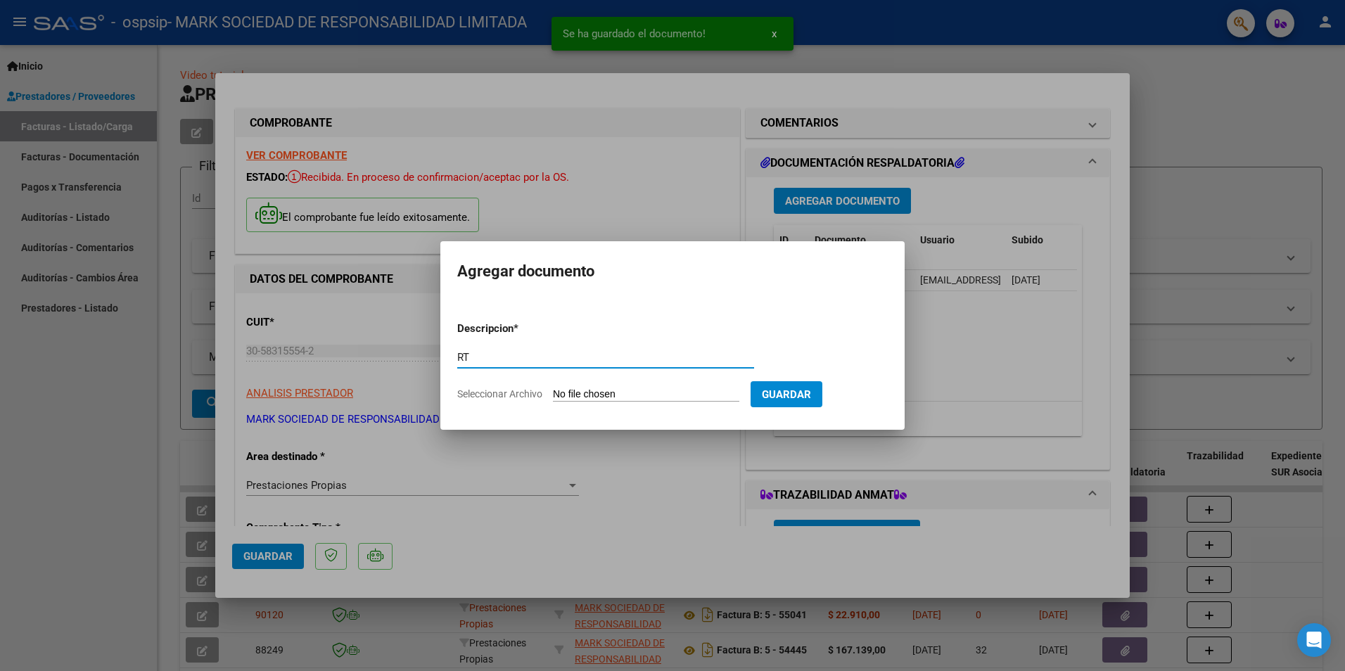
type input "RT"
click at [613, 402] on input "Seleccionar Archivo" at bounding box center [646, 394] width 186 height 13
type input "C:\fakepath\RT BENITEZ JUAN CARLOS 08-2025 OSPSIP 001.jpg"
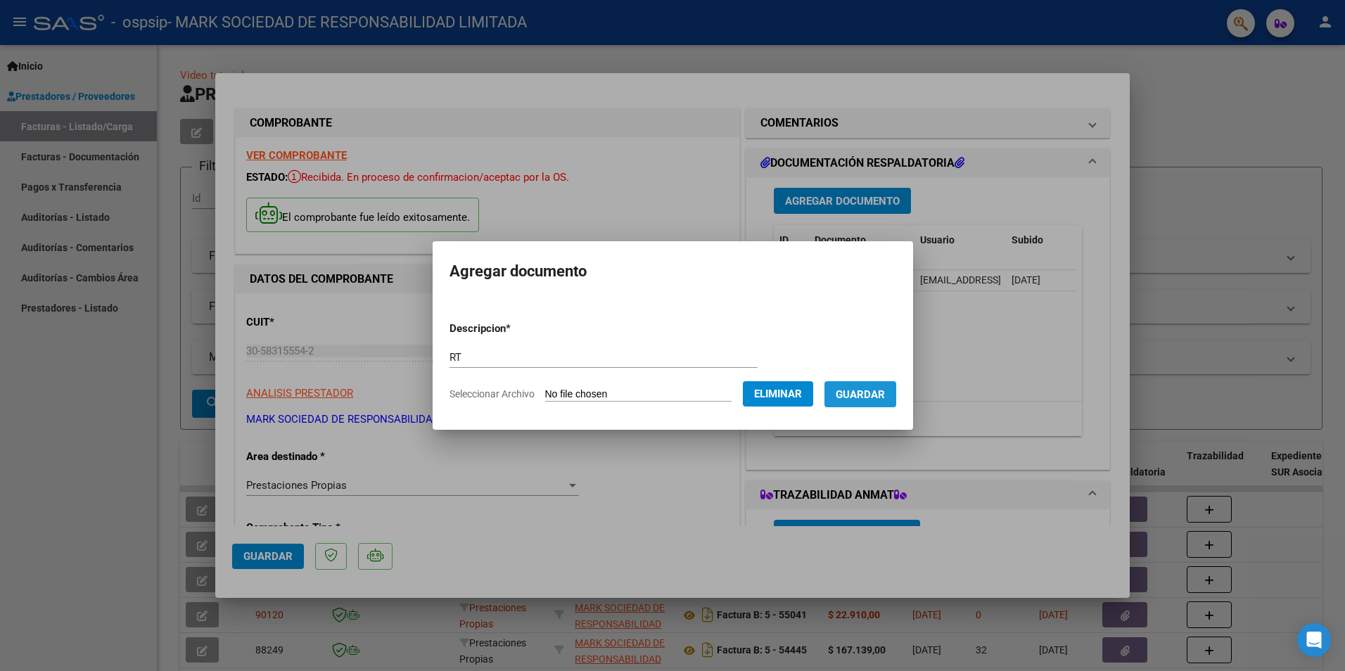
click at [885, 393] on span "Guardar" at bounding box center [860, 394] width 49 height 13
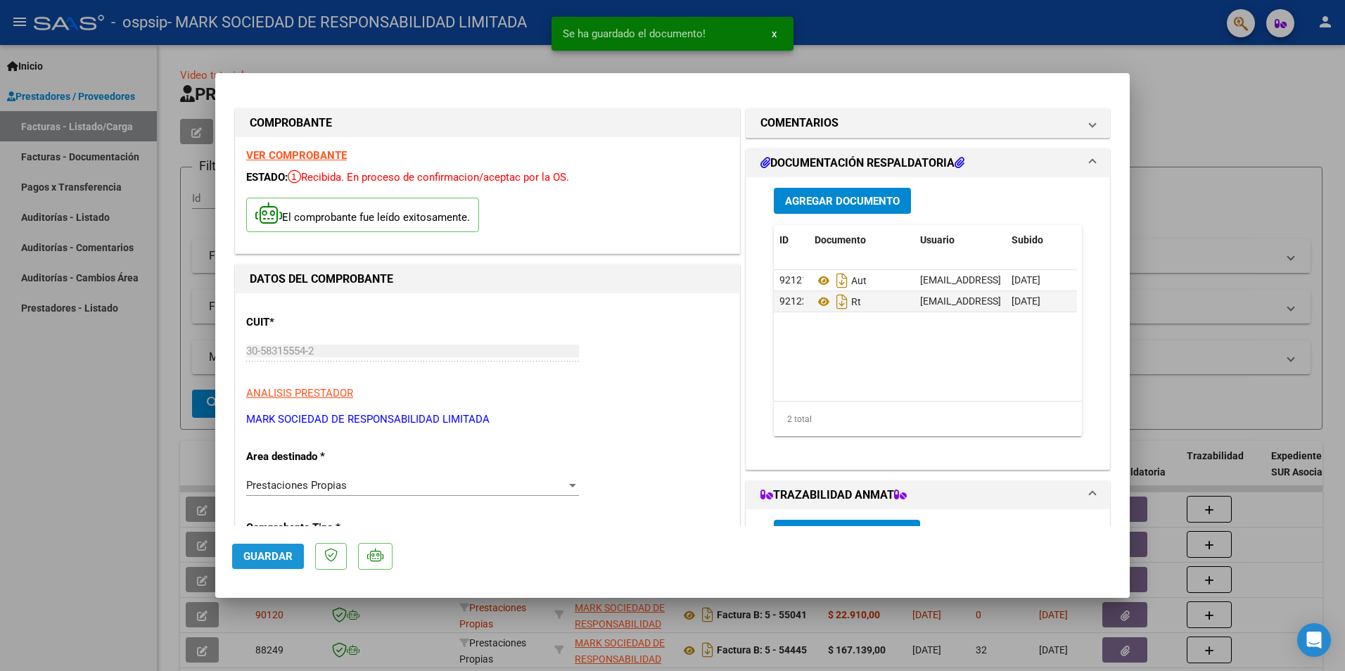
click at [252, 551] on span "Guardar" at bounding box center [267, 556] width 49 height 13
click at [55, 504] on div at bounding box center [672, 335] width 1345 height 671
type input "$ 0,00"
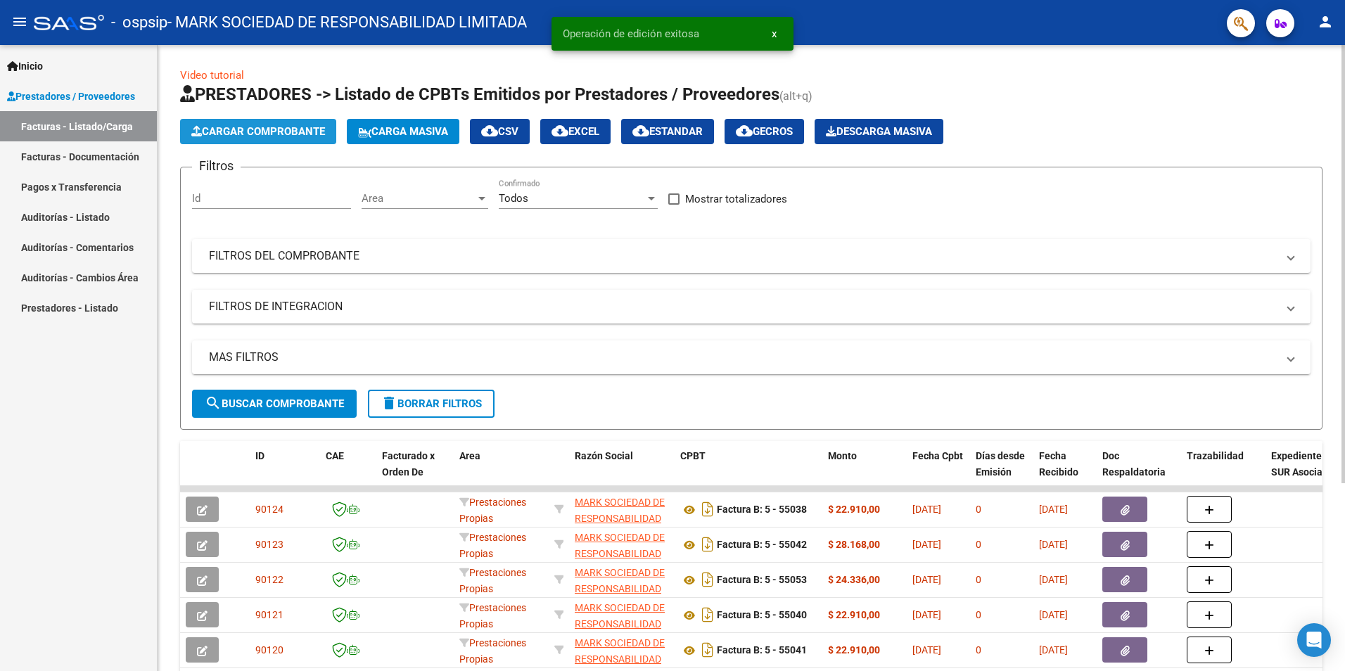
click at [241, 131] on span "Cargar Comprobante" at bounding box center [258, 131] width 134 height 13
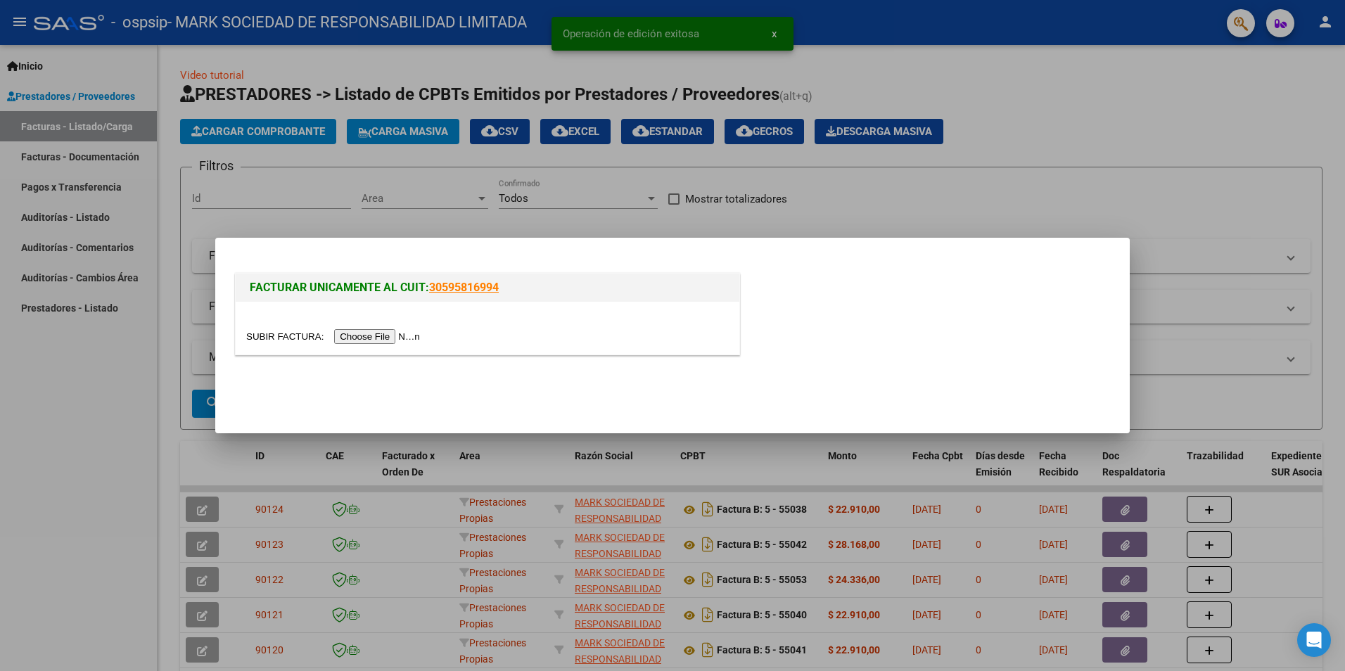
click at [350, 336] on input "file" at bounding box center [335, 336] width 178 height 15
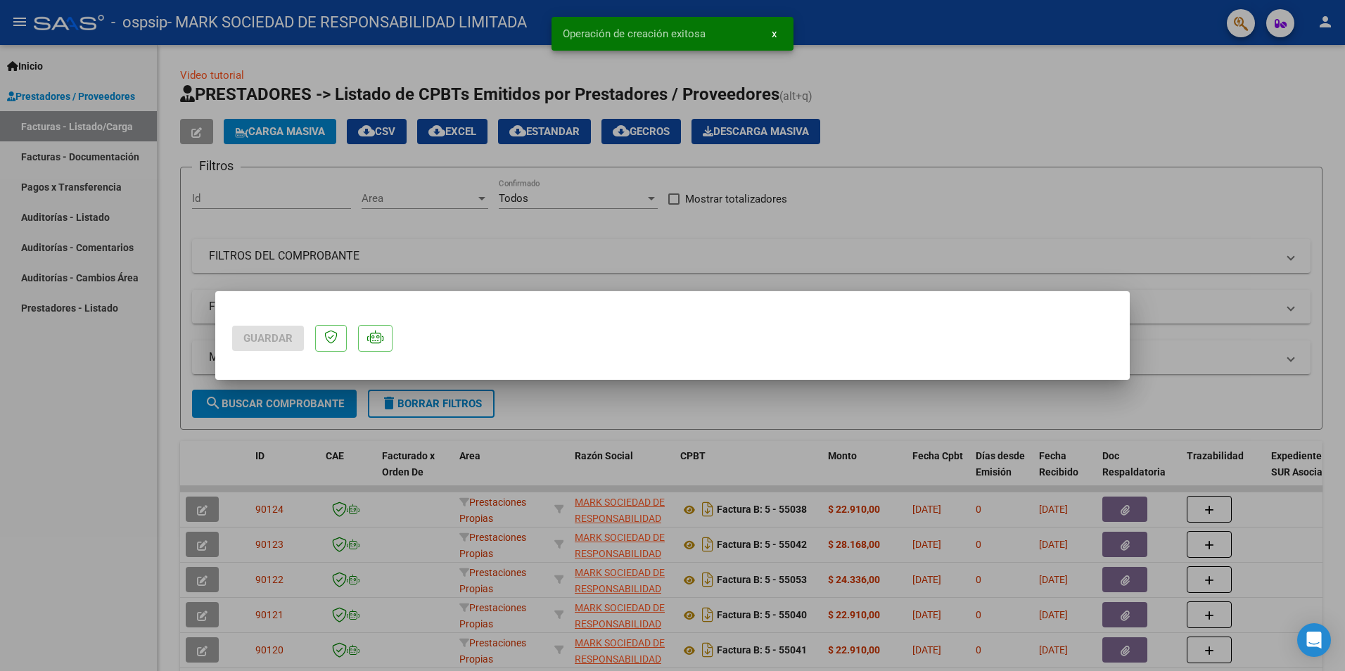
click at [267, 561] on div at bounding box center [672, 335] width 1345 height 671
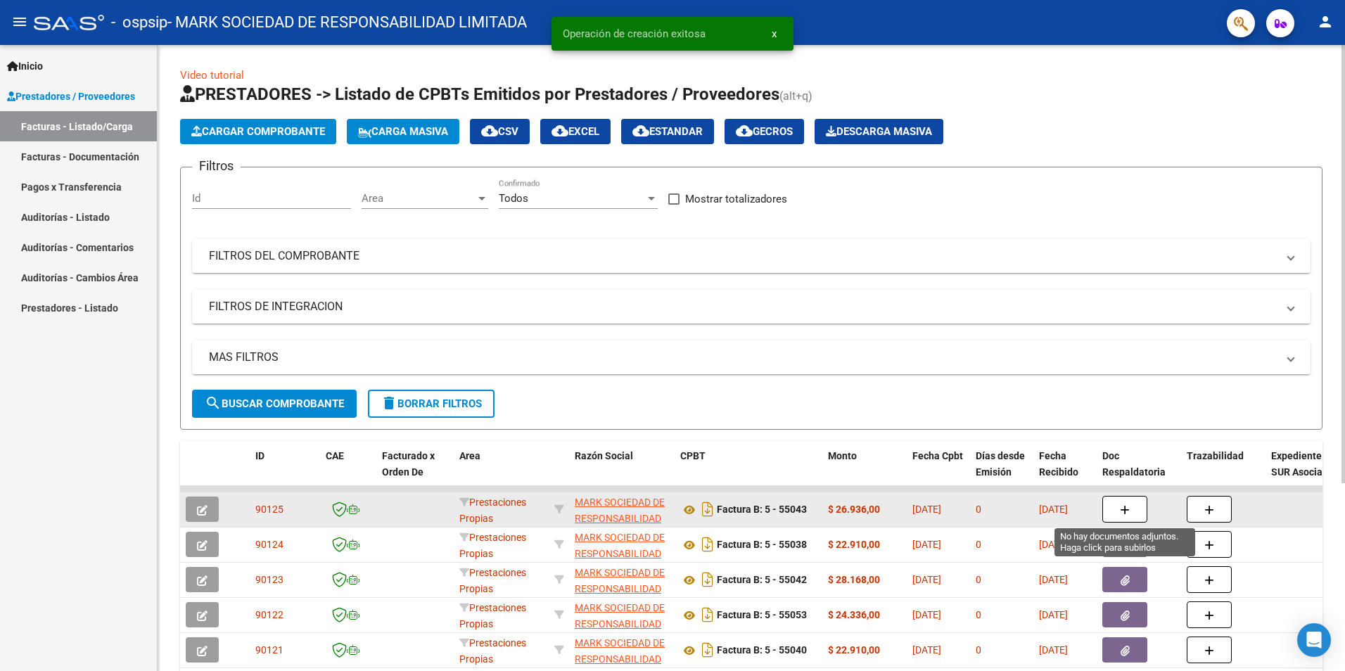
click at [1113, 512] on button "button" at bounding box center [1124, 509] width 45 height 27
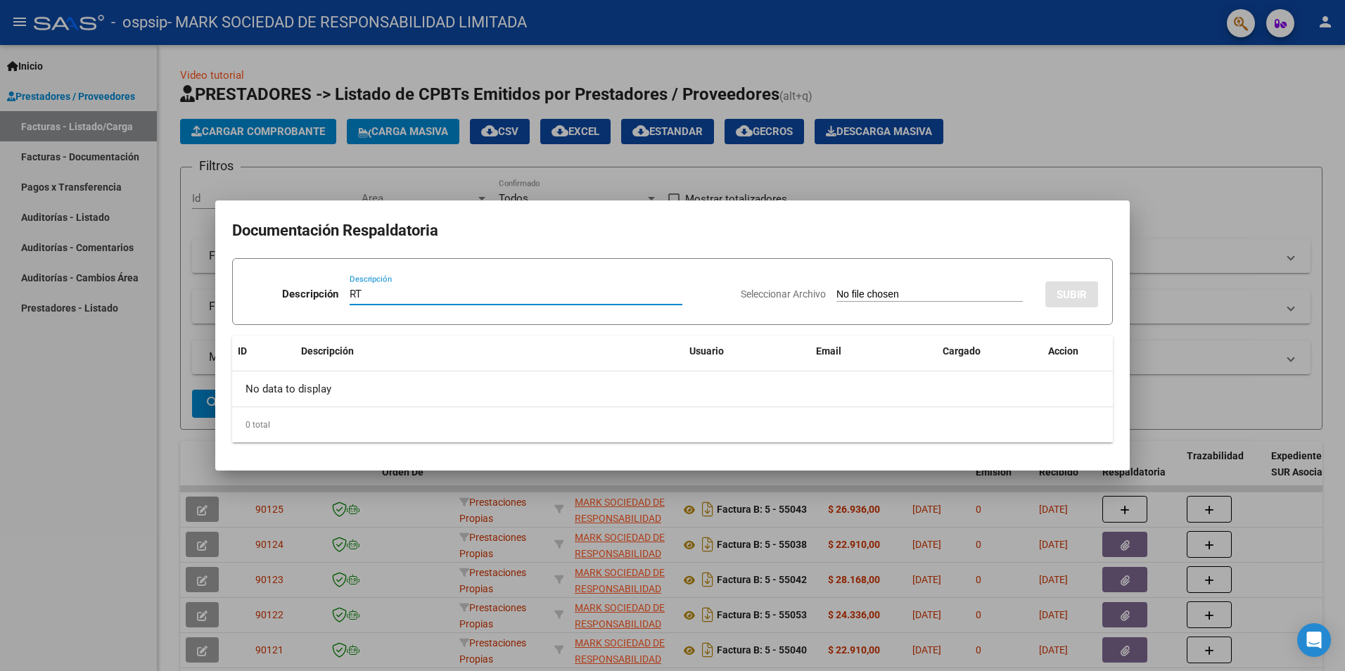
type input "RT"
click at [921, 288] on input "Seleccionar Archivo" at bounding box center [929, 294] width 186 height 13
type input "C:\fakepath\RT CASTALEIRA DANIEL 09-2025 OSPSIP 005.jpg"
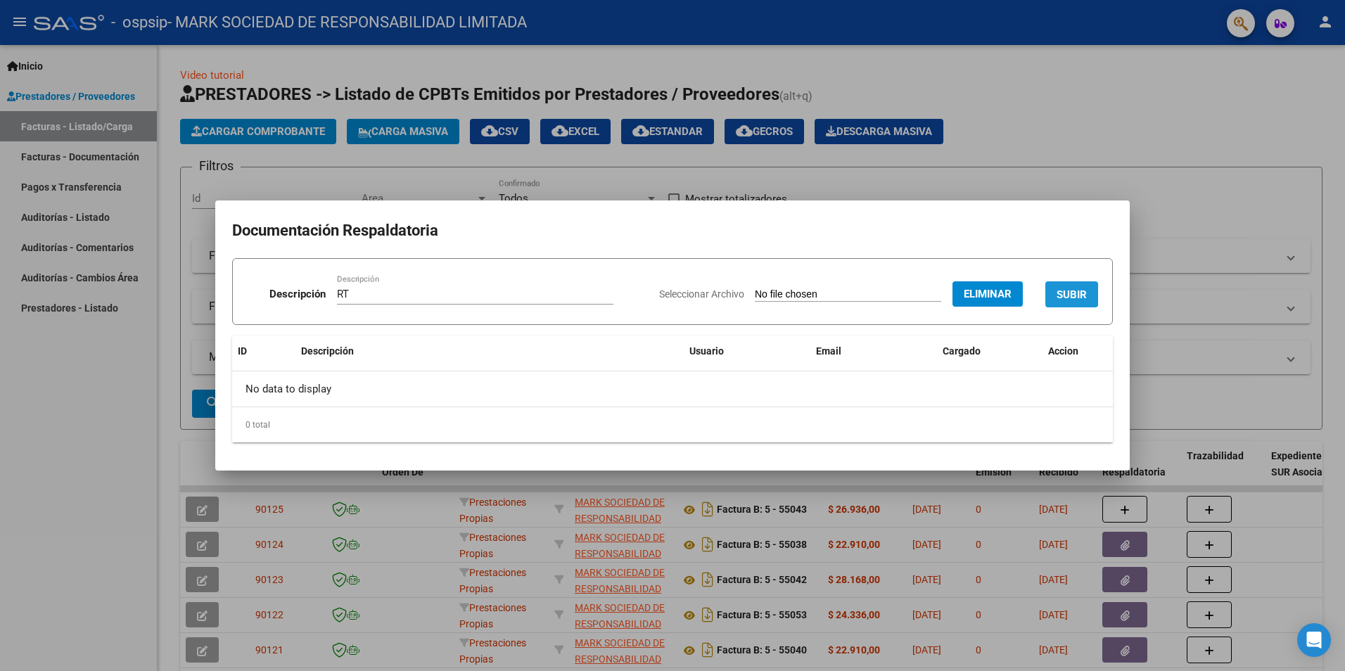
click at [1056, 288] on span "SUBIR" at bounding box center [1071, 294] width 30 height 13
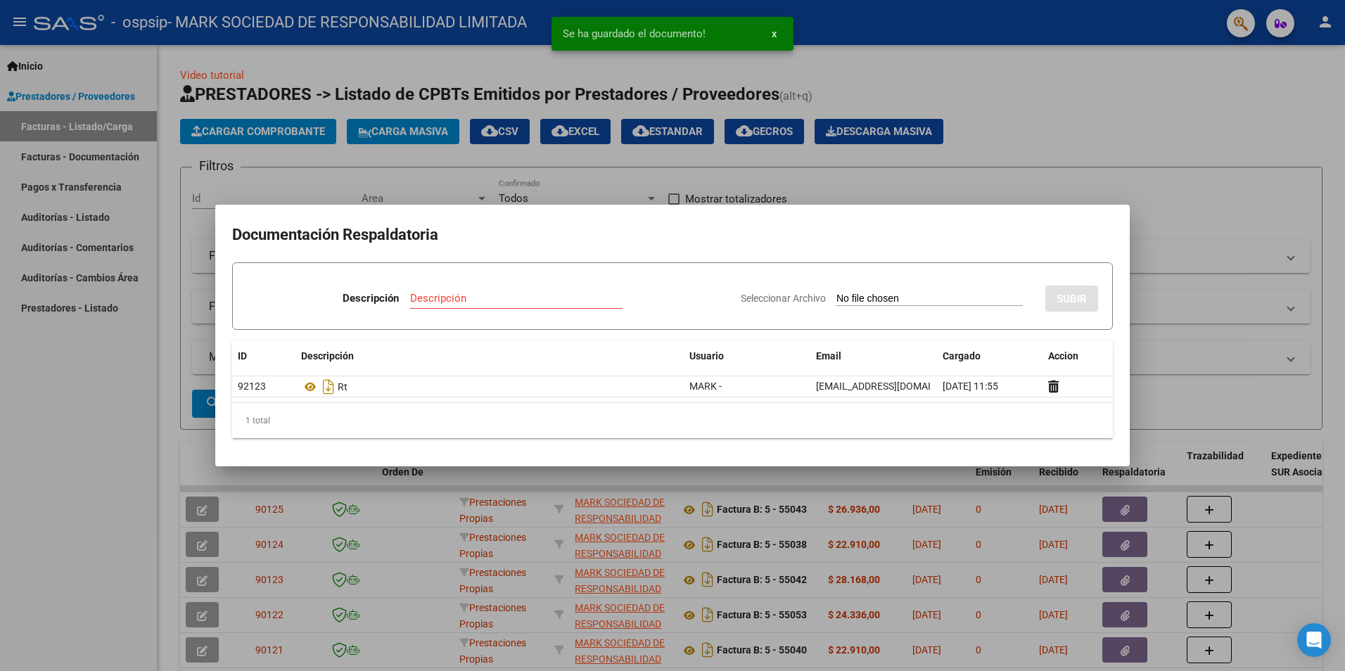
click at [501, 302] on input "Descripción" at bounding box center [516, 298] width 212 height 13
type input "AUT"
click at [856, 295] on input "Seleccionar Archivo" at bounding box center [929, 299] width 186 height 13
type input "C:\fakepath\CASTAÑEIRA DANIEL-SEP 2025.pdf"
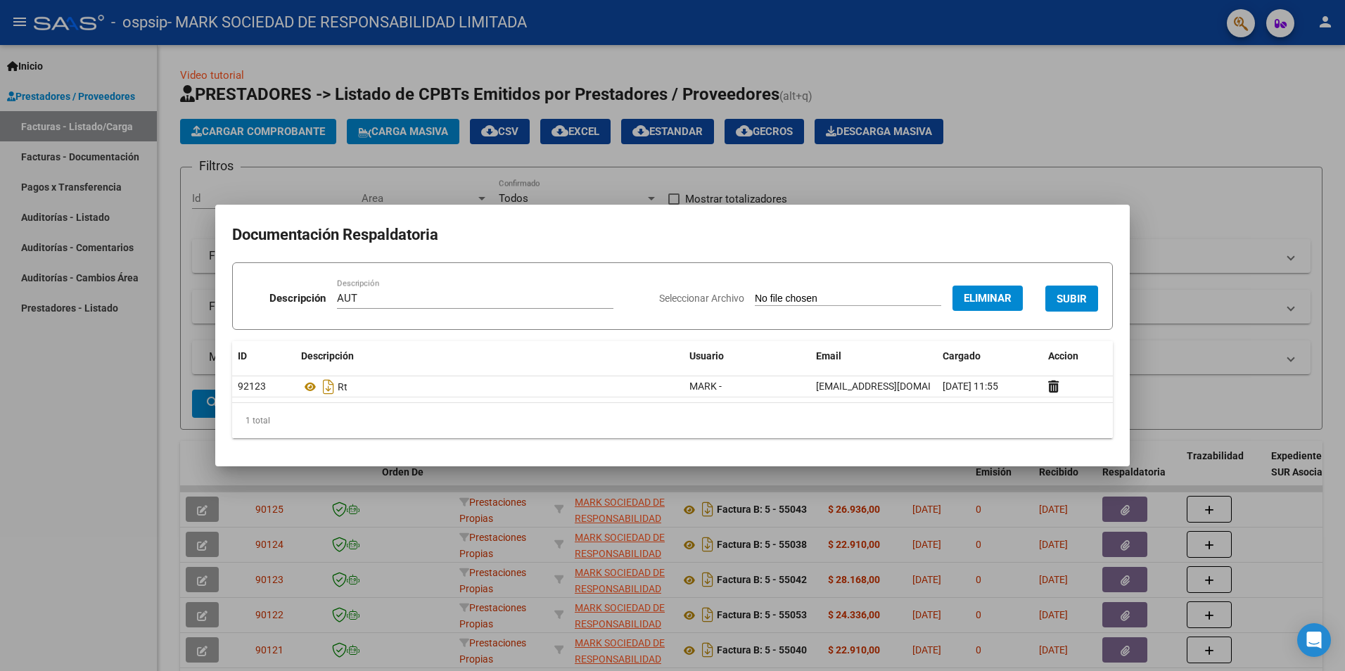
click at [1075, 288] on button "SUBIR" at bounding box center [1071, 299] width 53 height 26
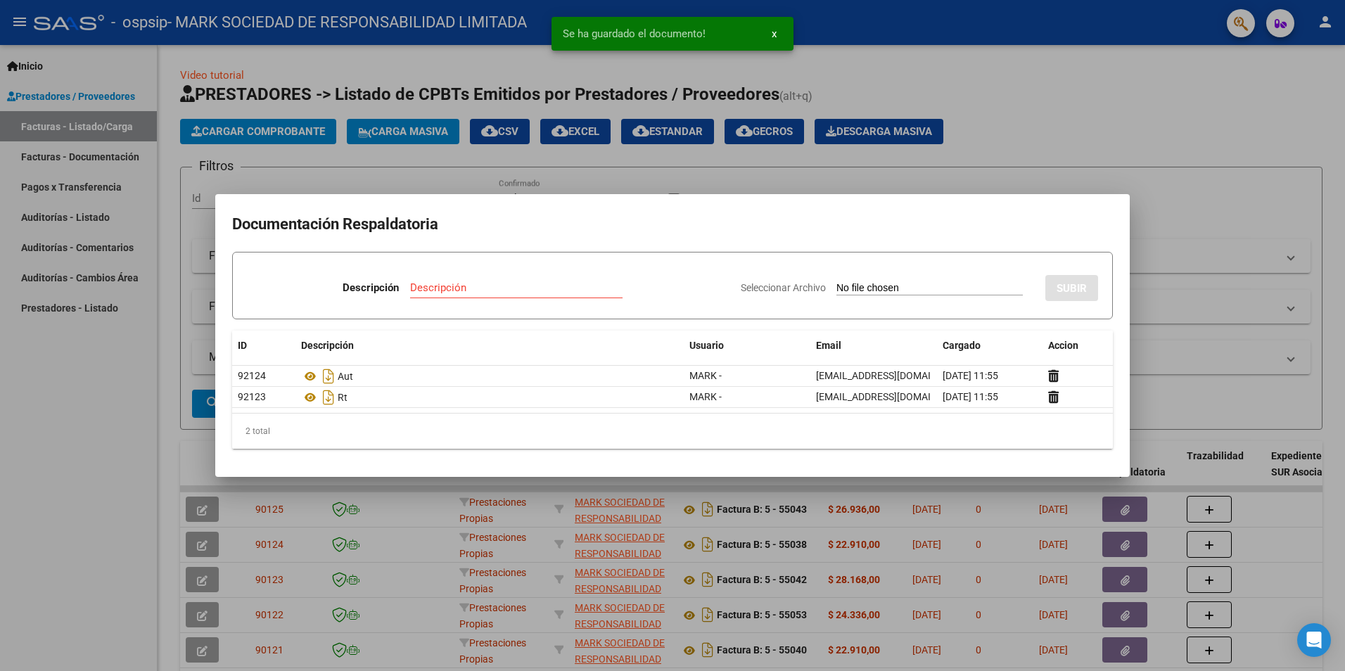
click at [1234, 262] on div at bounding box center [672, 335] width 1345 height 671
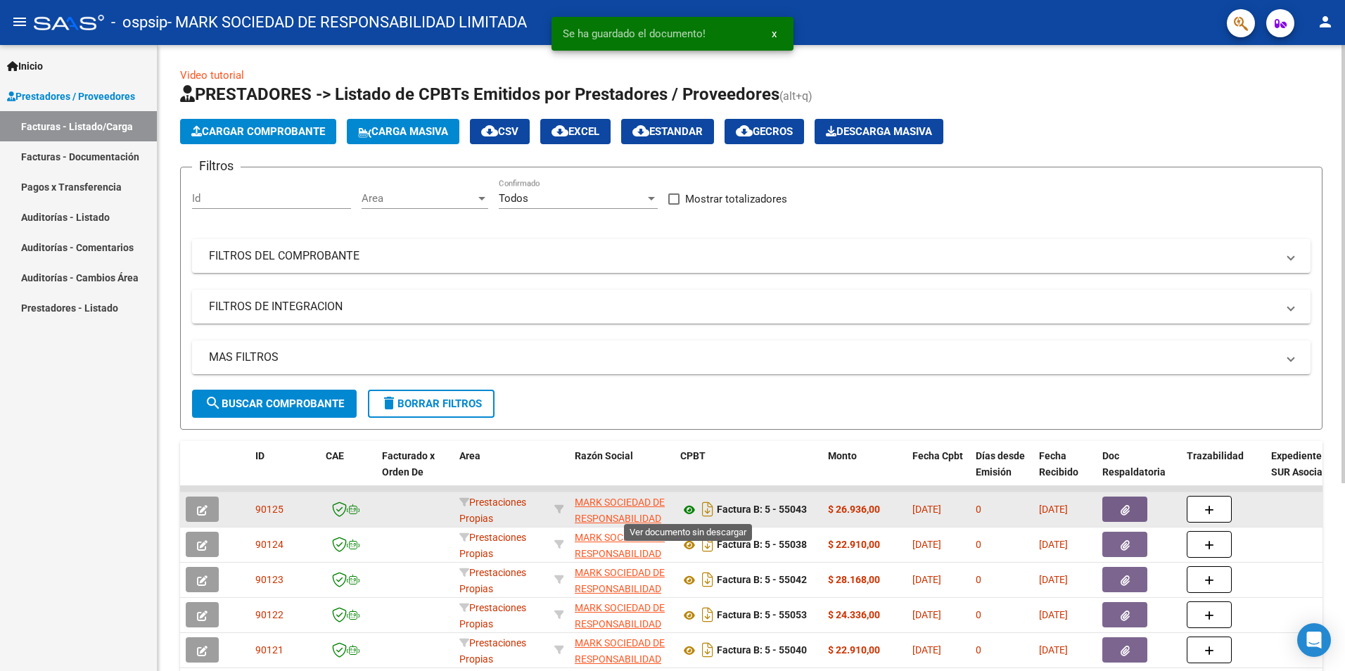
click at [694, 513] on icon at bounding box center [689, 509] width 18 height 17
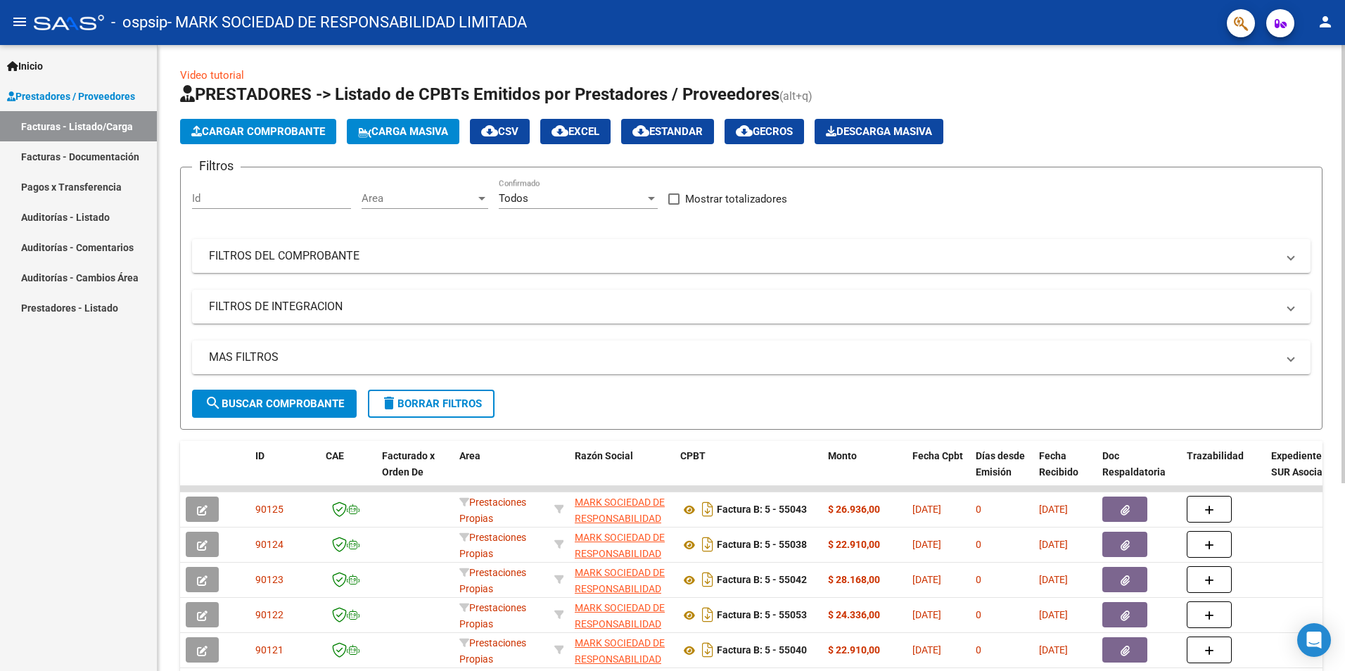
click at [291, 133] on span "Cargar Comprobante" at bounding box center [258, 131] width 134 height 13
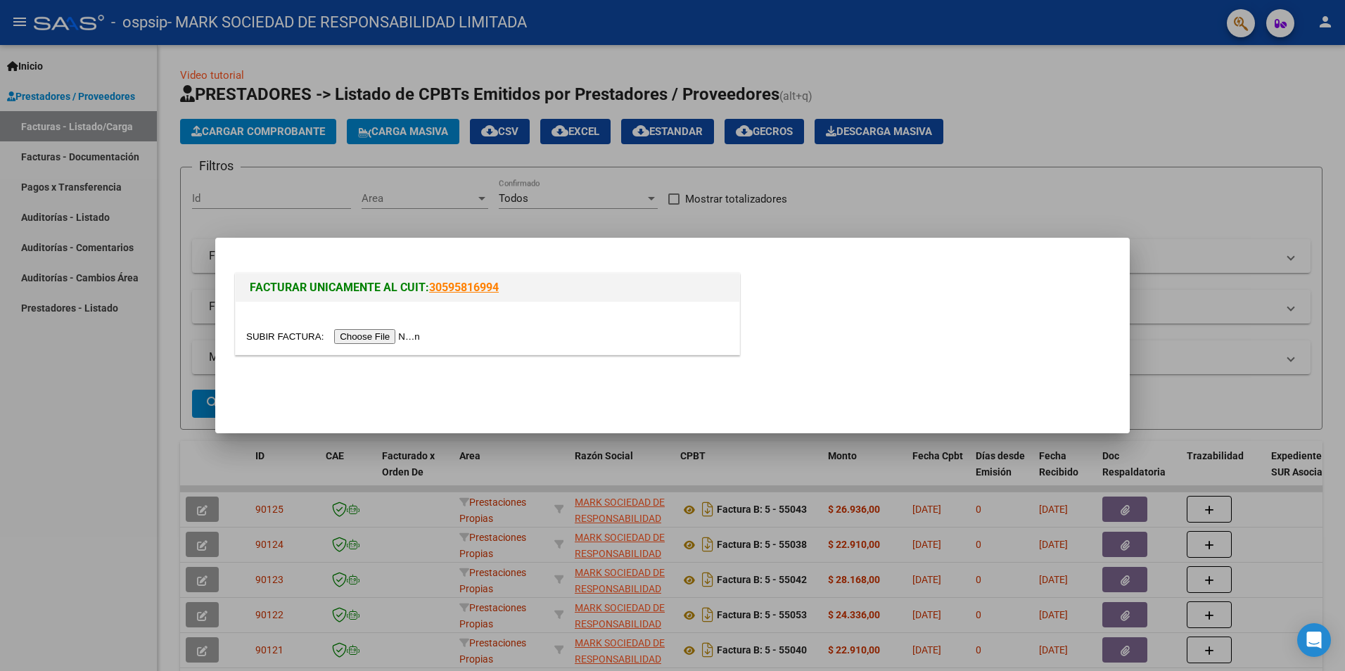
click at [357, 346] on div at bounding box center [488, 328] width 504 height 53
click at [361, 328] on div at bounding box center [487, 336] width 483 height 16
click at [362, 330] on input "file" at bounding box center [335, 336] width 178 height 15
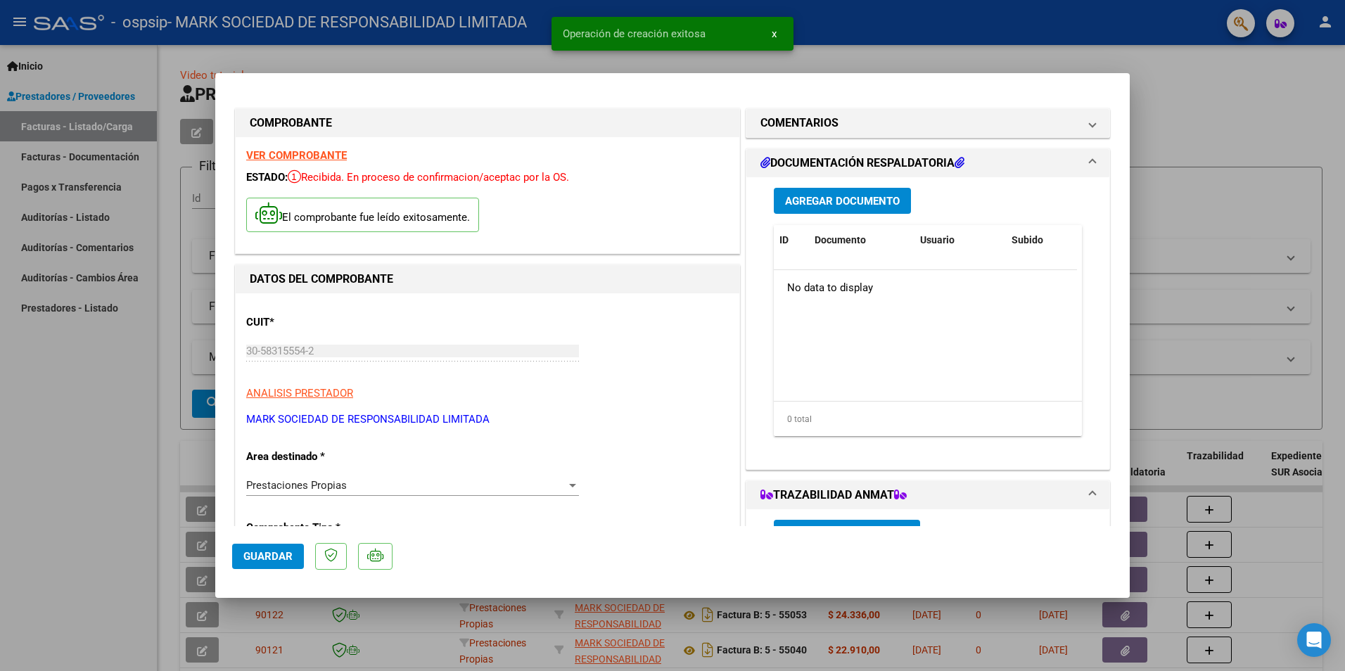
click at [270, 555] on span "Guardar" at bounding box center [267, 556] width 49 height 13
click at [849, 201] on span "Agregar Documento" at bounding box center [842, 201] width 115 height 13
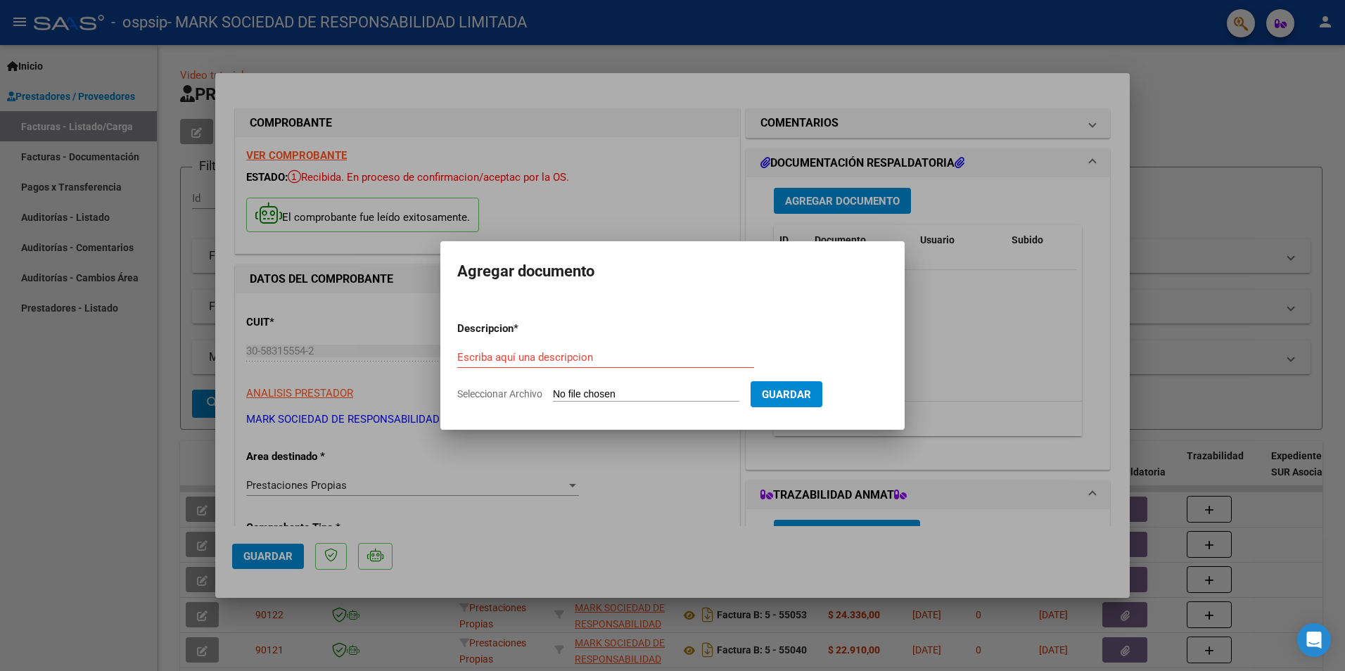
click at [364, 390] on div at bounding box center [672, 335] width 1345 height 671
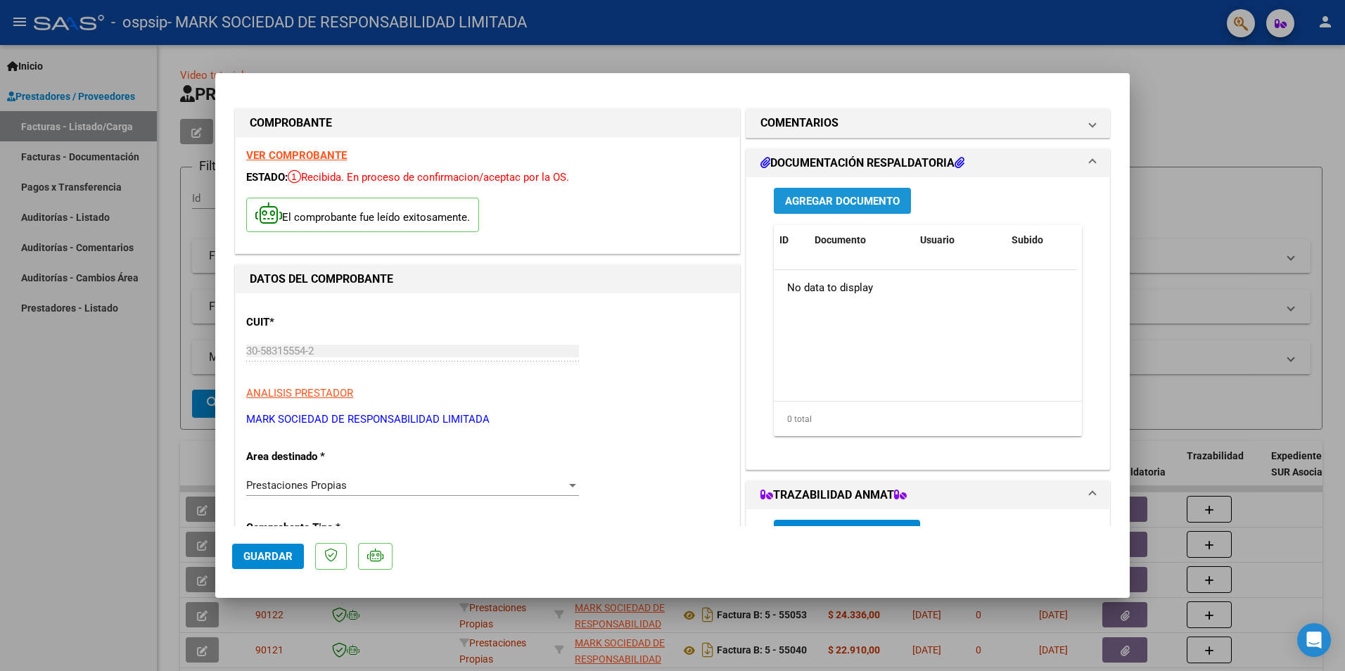
click at [808, 206] on span "Agregar Documento" at bounding box center [842, 201] width 115 height 13
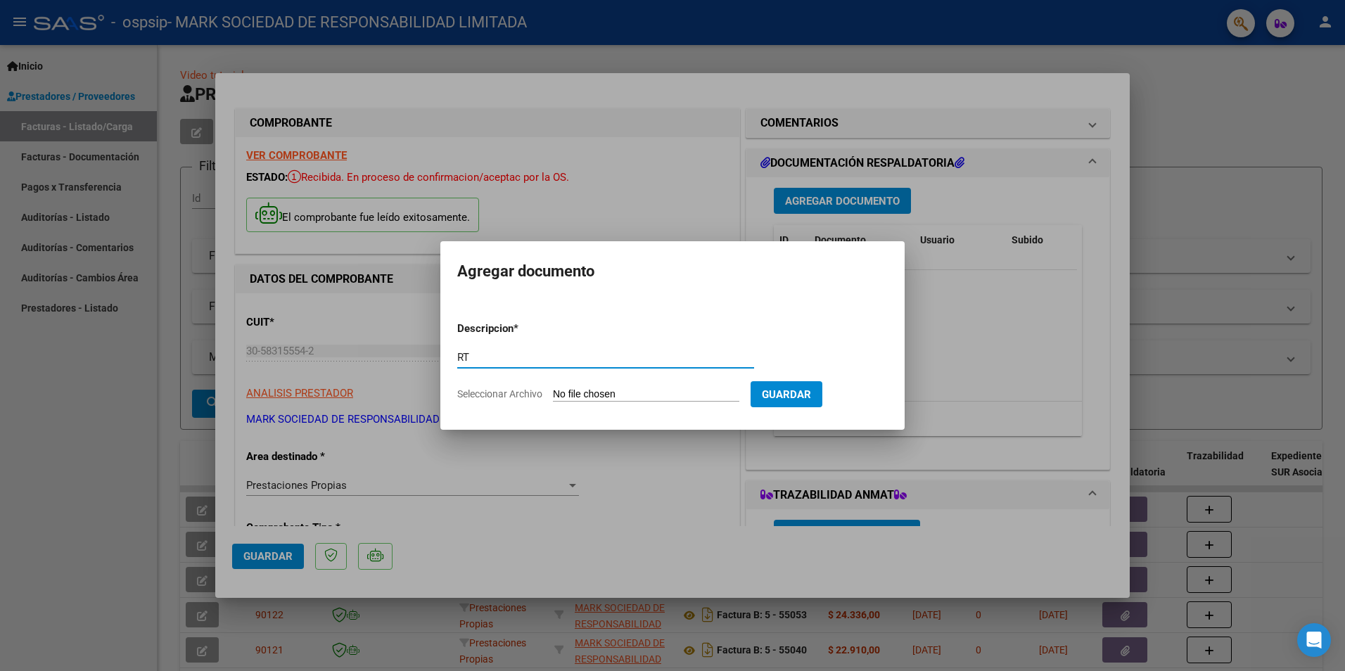
type input "RT"
click at [649, 393] on input "Seleccionar Archivo" at bounding box center [646, 394] width 186 height 13
type input "C:\fakepath\RT FUENTES GRISELDA 09-2025 OSPSIP 006.jpg"
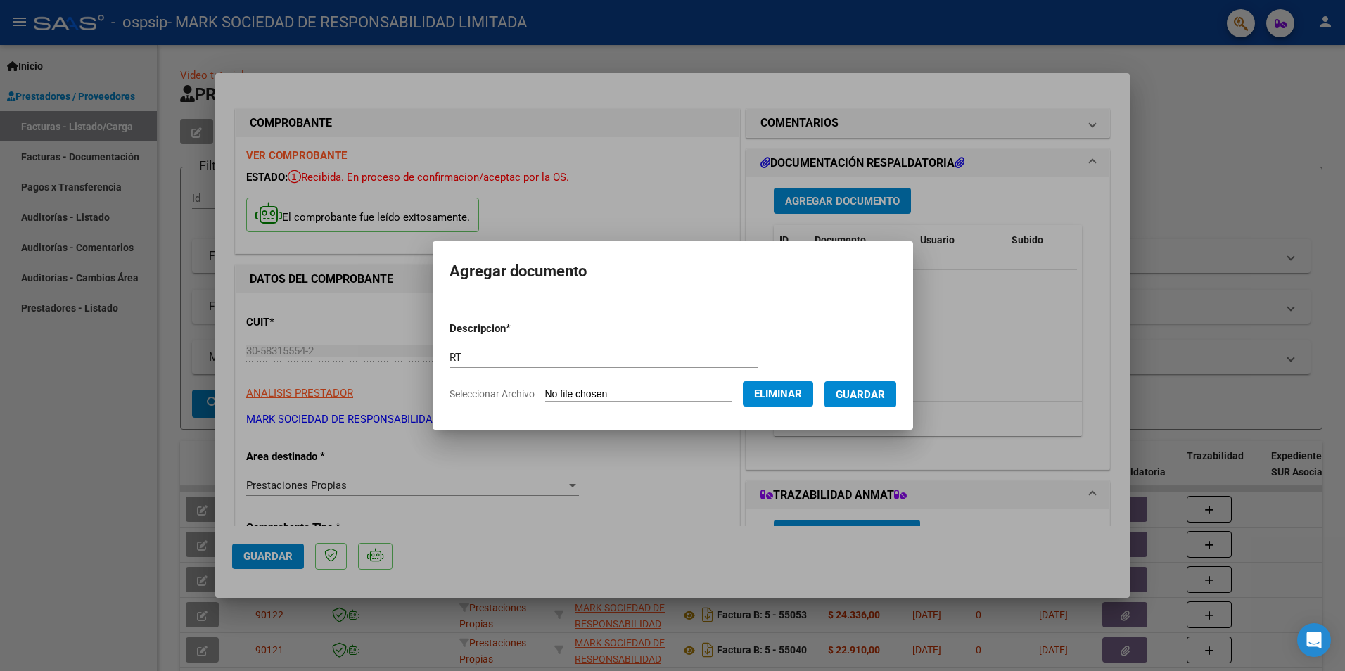
click at [871, 385] on button "Guardar" at bounding box center [860, 394] width 72 height 26
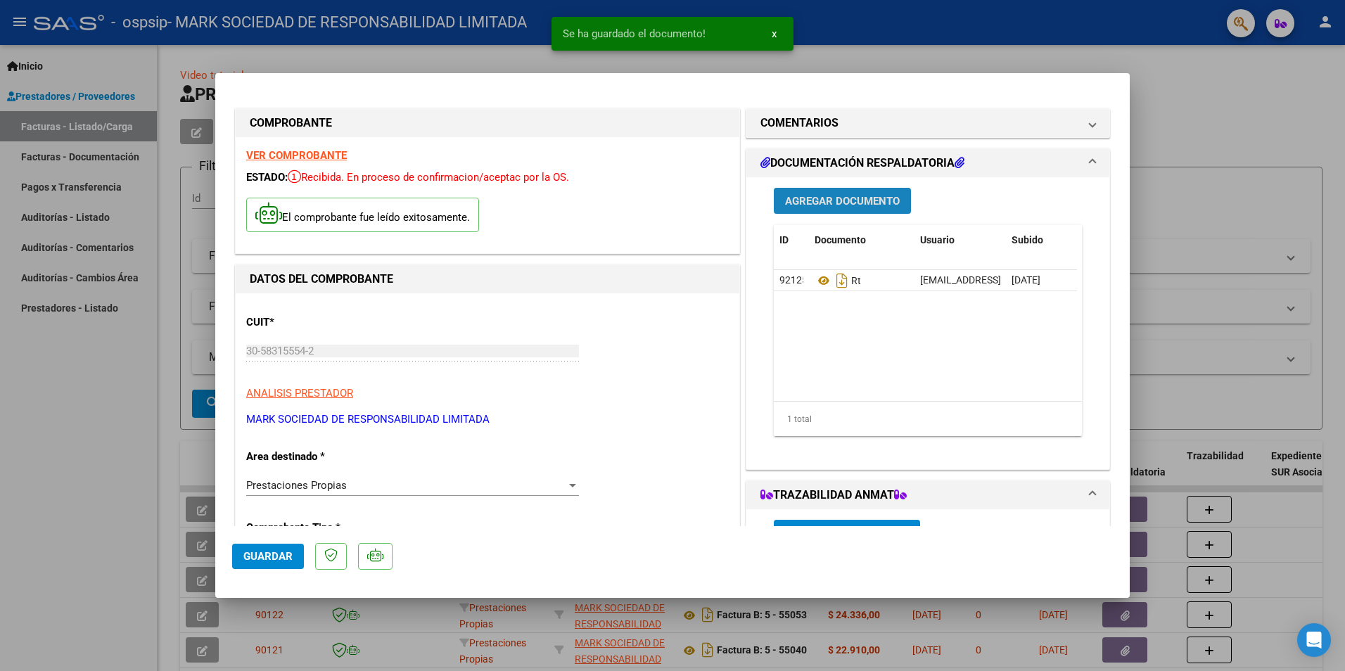
click at [827, 201] on span "Agregar Documento" at bounding box center [842, 201] width 115 height 13
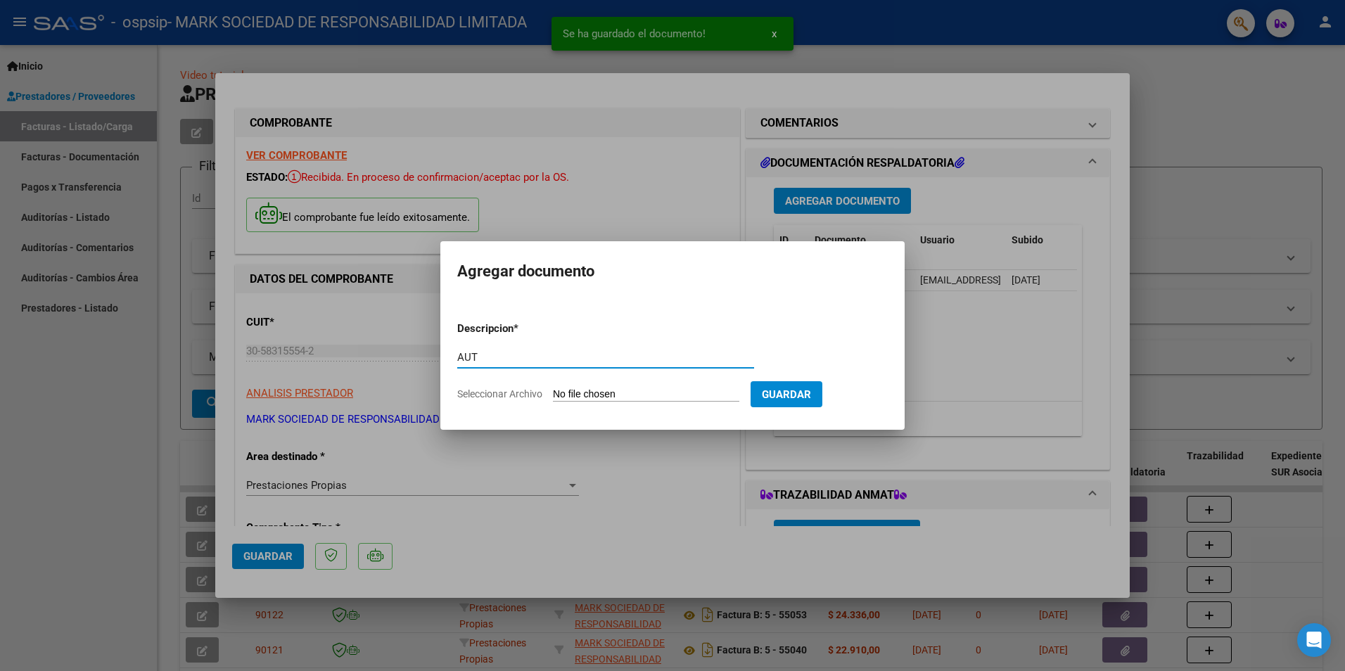
type input "AUT"
click at [649, 400] on input "Seleccionar Archivo" at bounding box center [646, 394] width 186 height 13
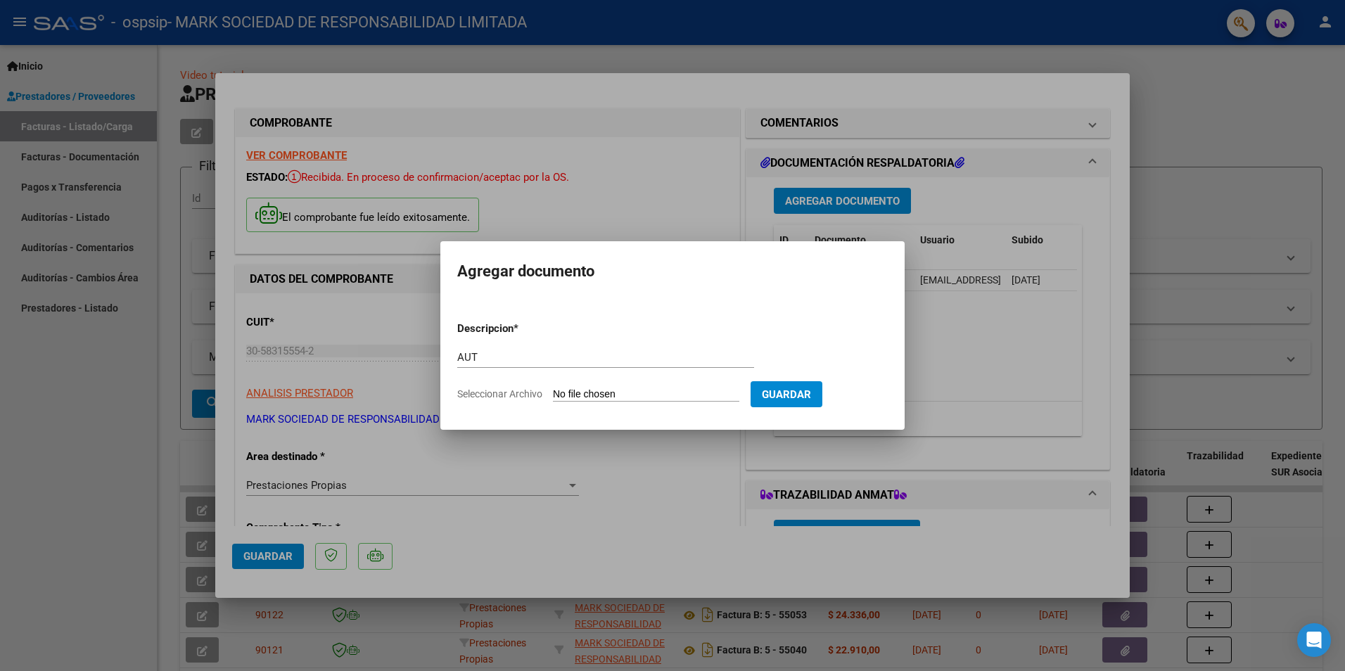
type input "C:\fakepath\FUENTES OC 9-2025.pdf"
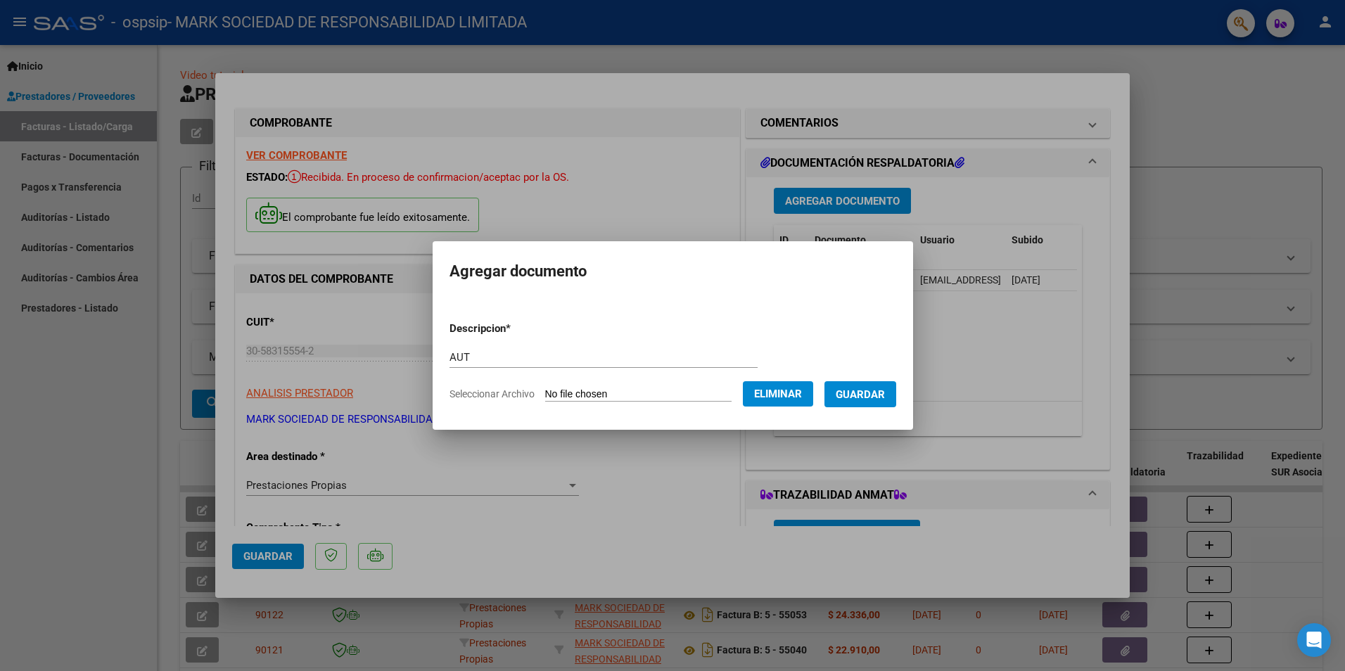
click at [886, 385] on button "Guardar" at bounding box center [860, 394] width 72 height 26
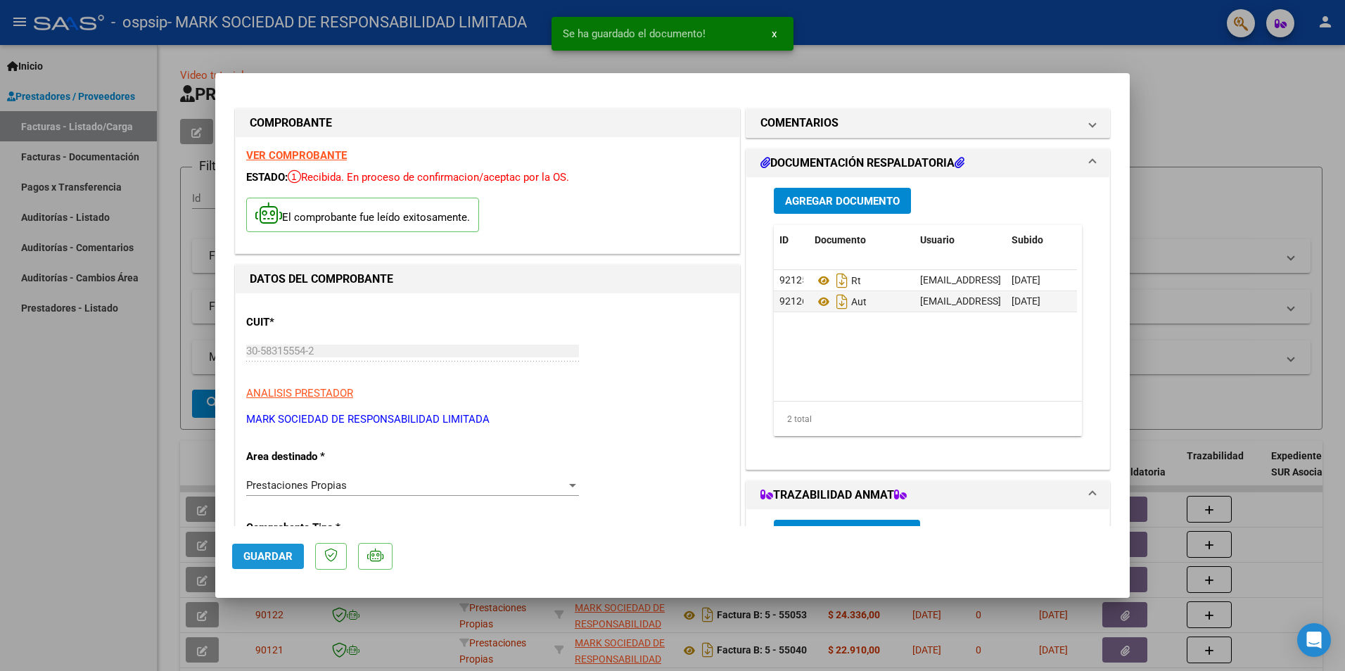
click at [274, 554] on span "Guardar" at bounding box center [267, 556] width 49 height 13
click at [129, 489] on div at bounding box center [672, 335] width 1345 height 671
type input "$ 0,00"
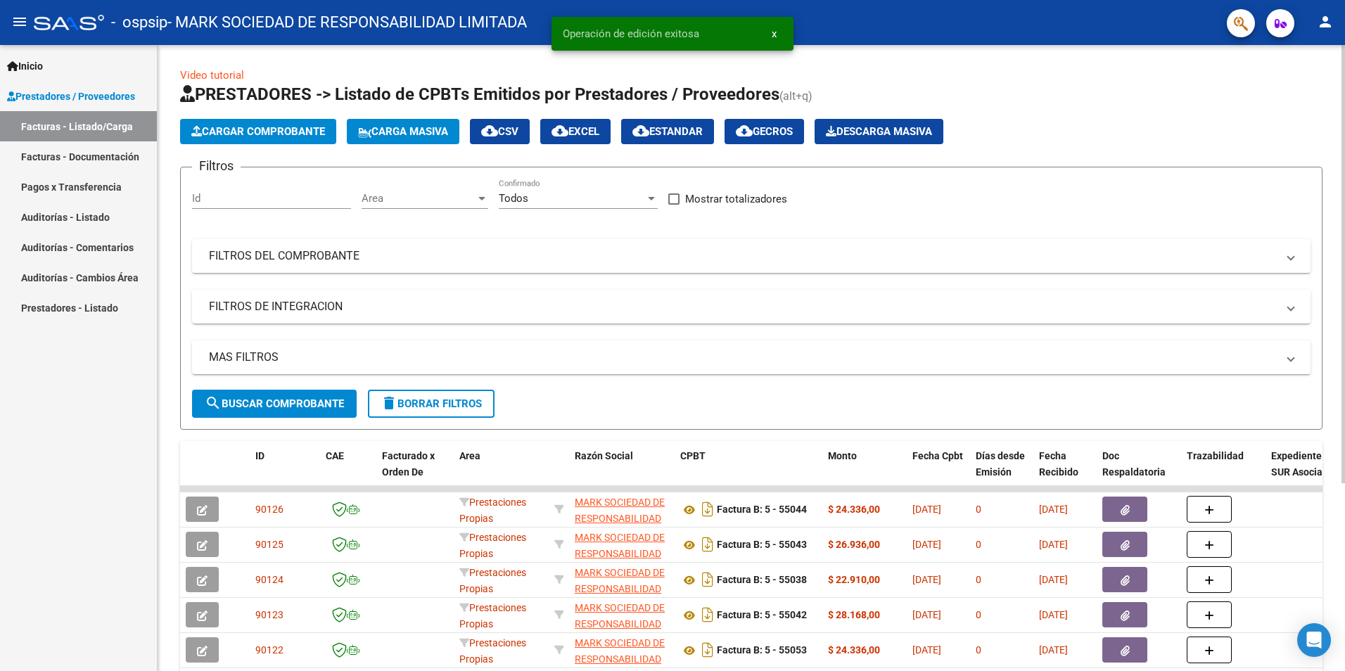
click at [261, 404] on span "search Buscar Comprobante" at bounding box center [274, 403] width 139 height 13
click at [249, 131] on span "Cargar Comprobante" at bounding box center [258, 131] width 134 height 13
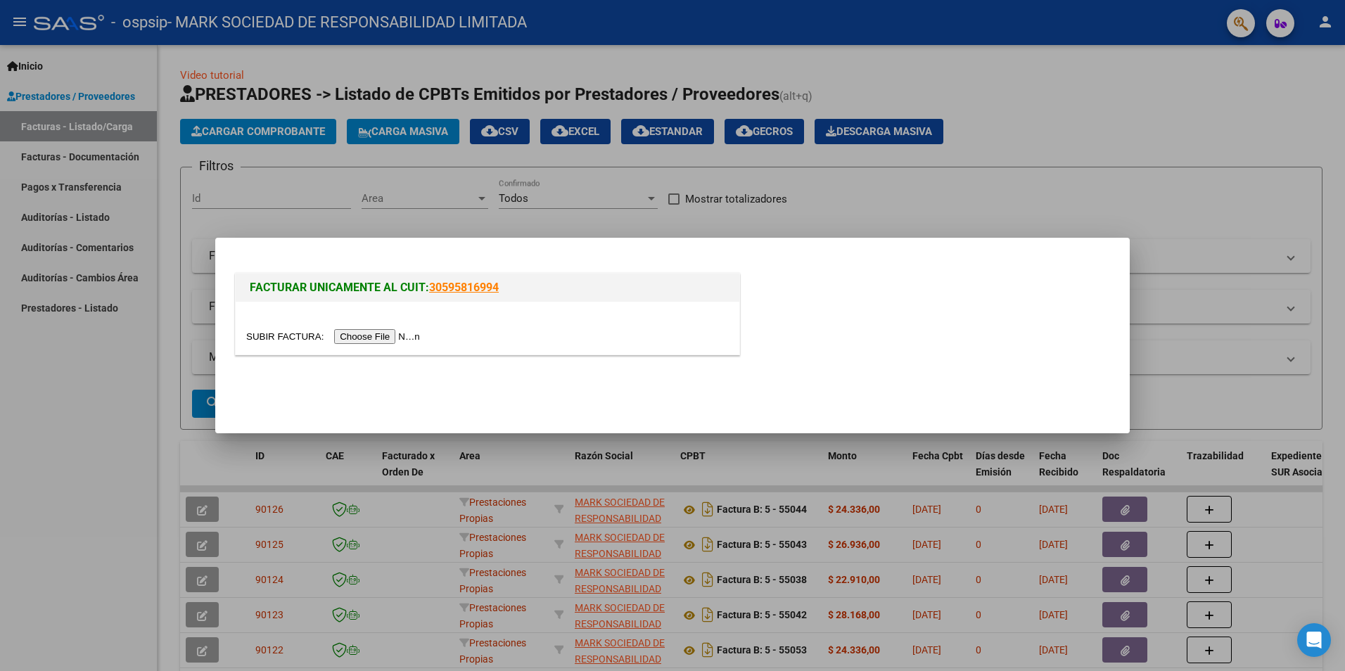
click at [366, 335] on input "file" at bounding box center [335, 336] width 178 height 15
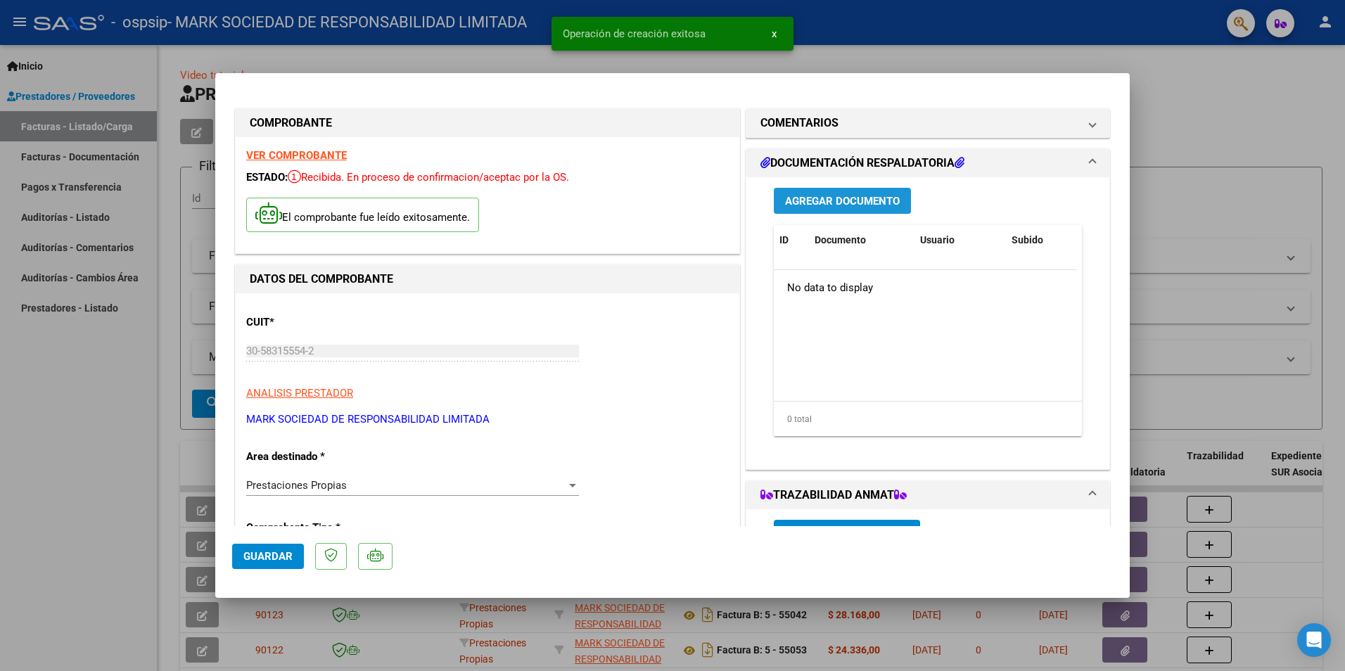
click at [814, 198] on span "Agregar Documento" at bounding box center [842, 201] width 115 height 13
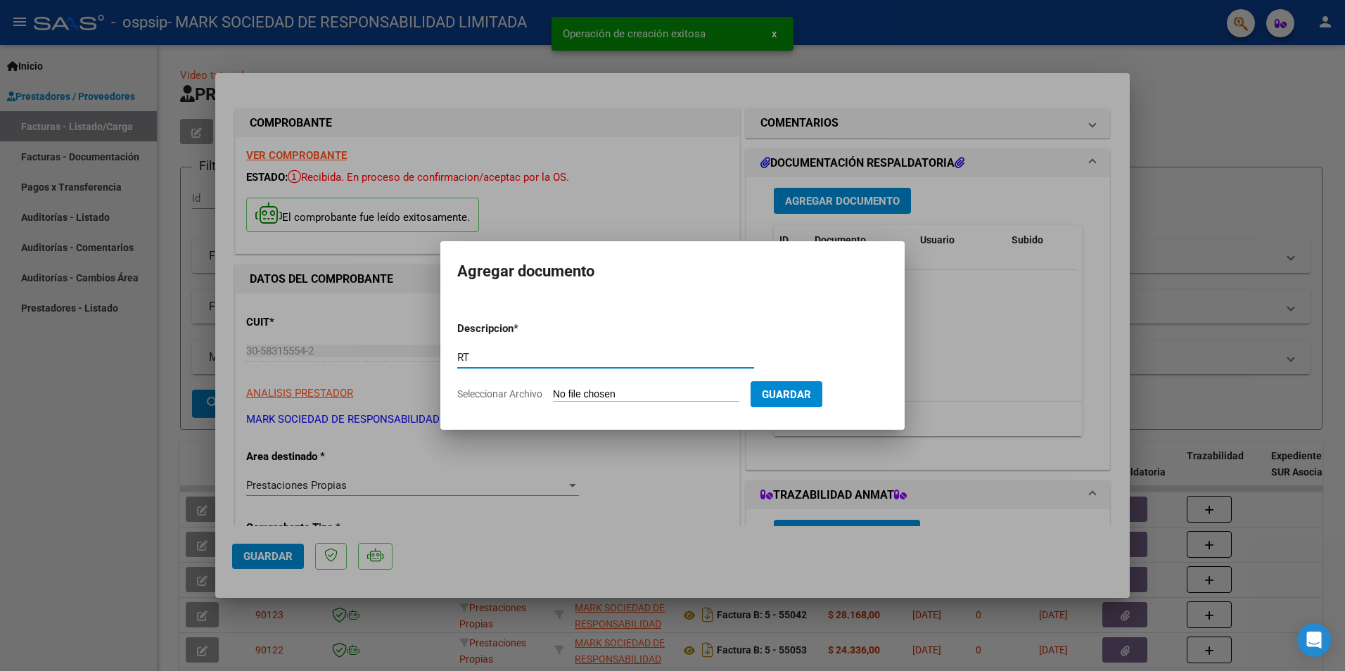
type input "RT"
click at [641, 395] on input "Seleccionar Archivo" at bounding box center [646, 394] width 186 height 13
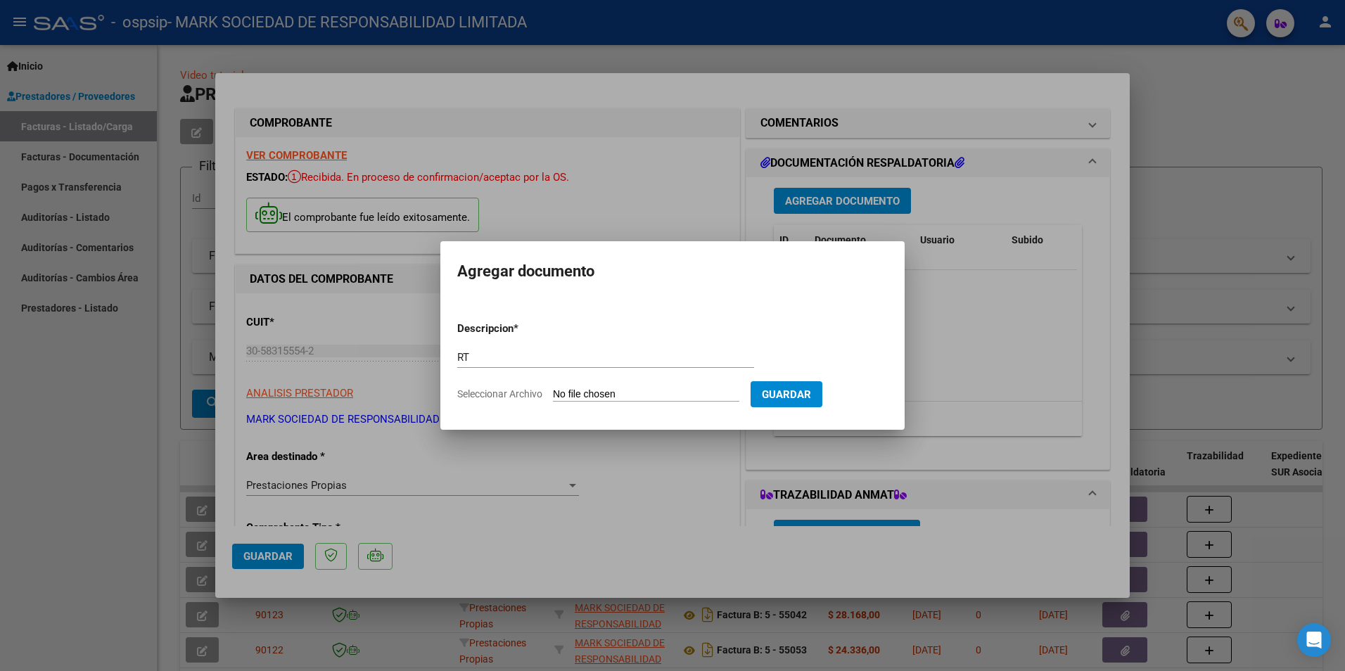
type input "C:\fakepath\RT FUENTES GRISELDA 09-2025 MASCARA OSPSIP 007.jpg"
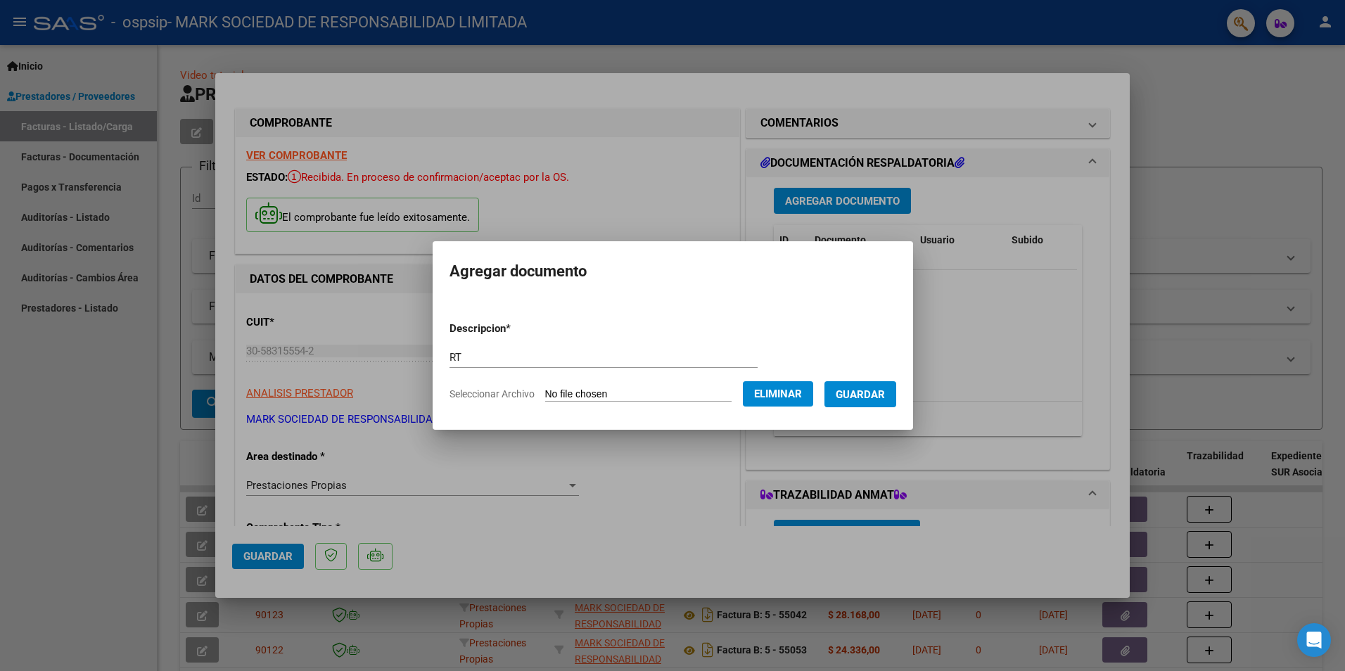
click at [885, 393] on span "Guardar" at bounding box center [860, 394] width 49 height 13
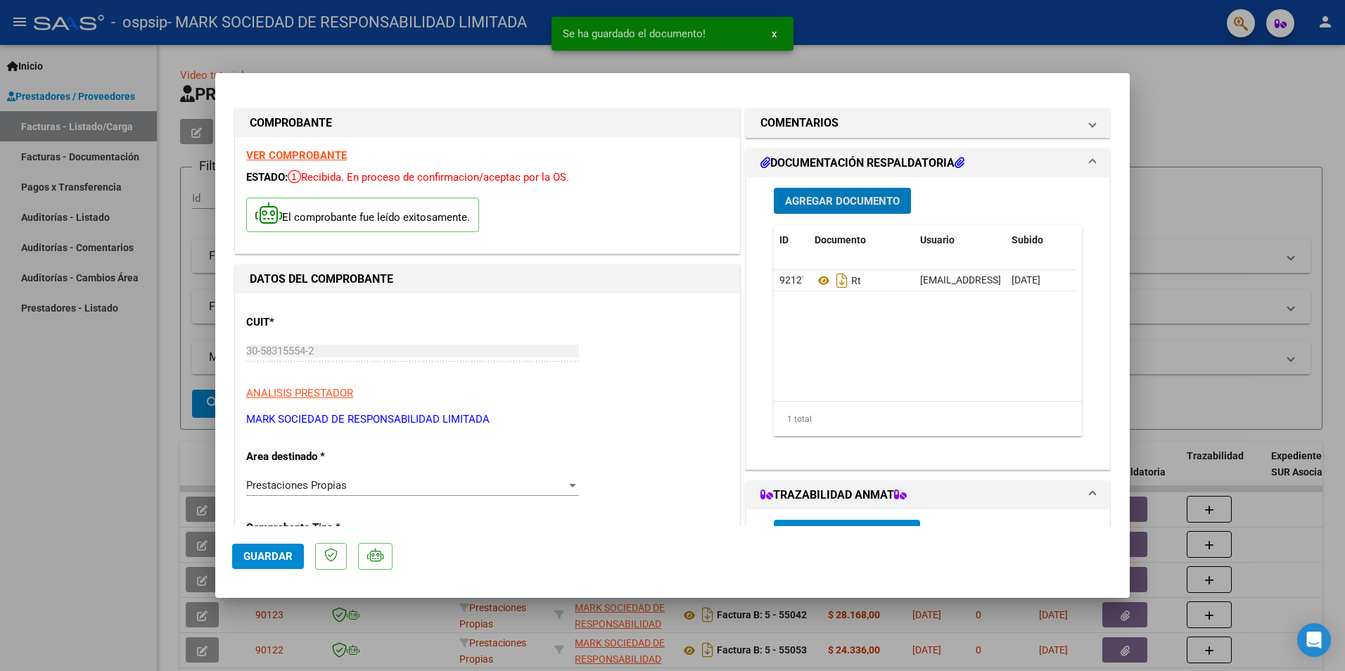
click at [820, 202] on span "Agregar Documento" at bounding box center [842, 201] width 115 height 13
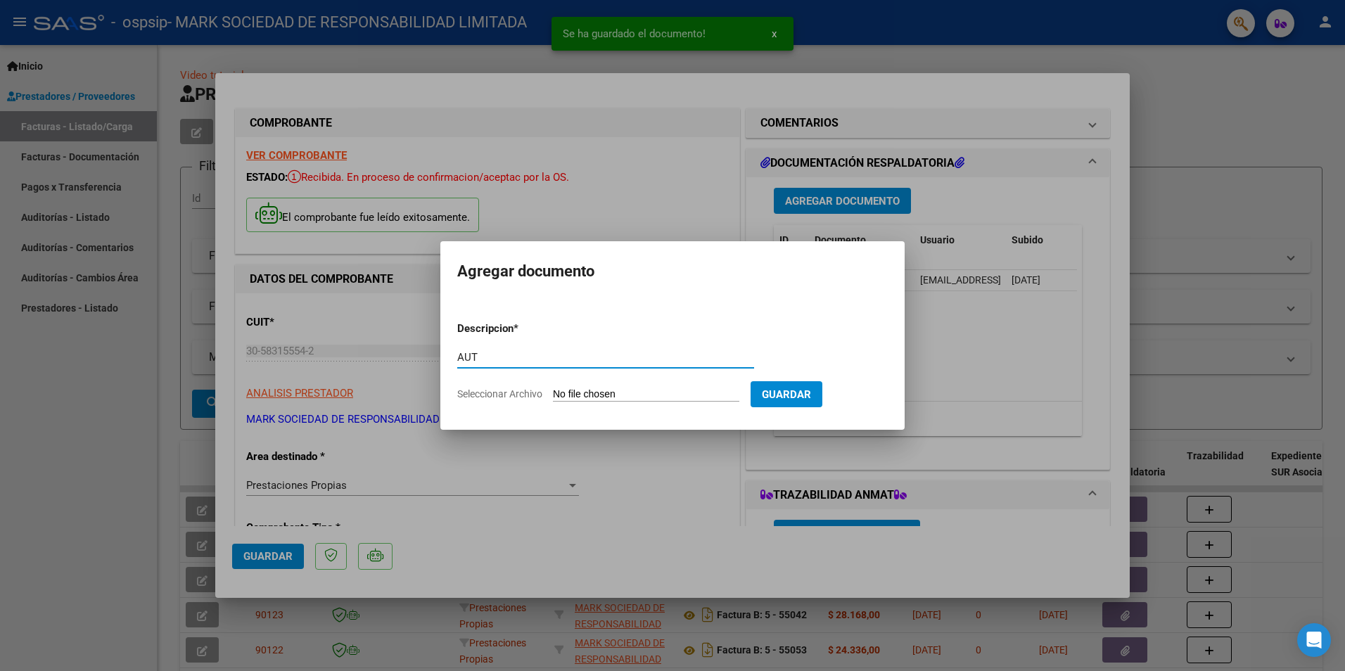
type input "AUT"
click at [627, 397] on input "Seleccionar Archivo" at bounding box center [646, 394] width 186 height 13
type input "C:\fakepath\FUENTES OC 9-2025.pdf"
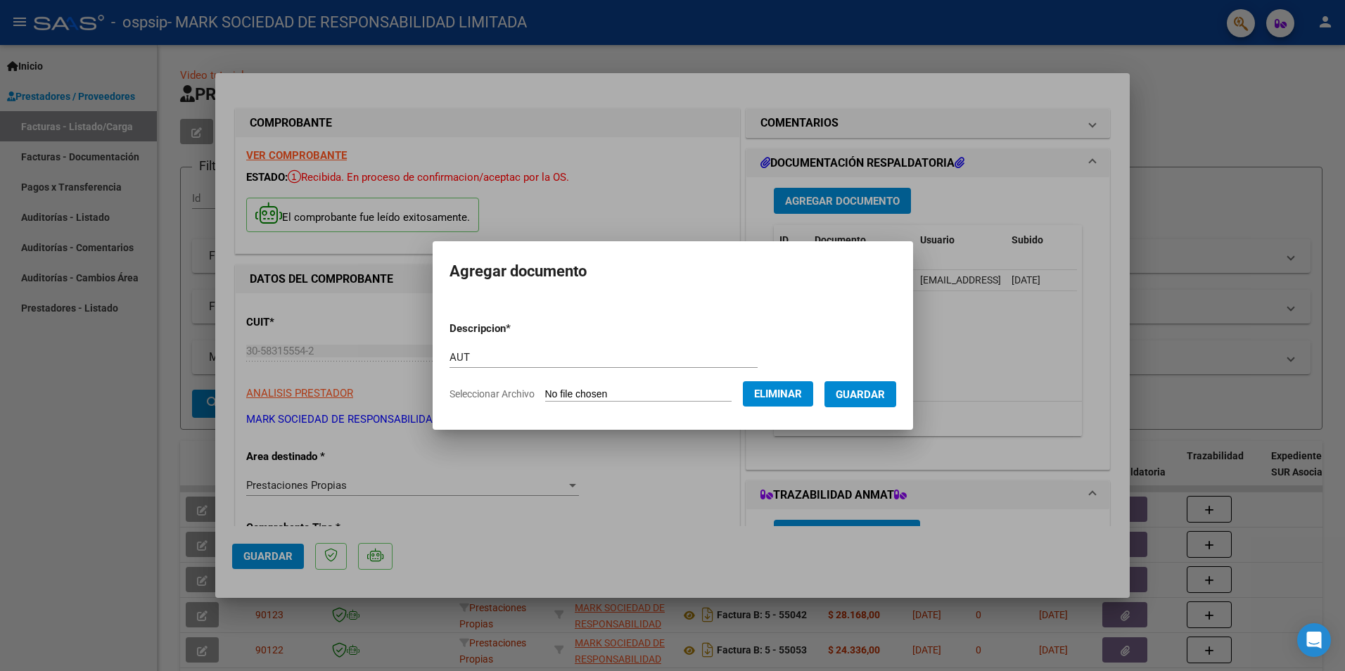
click at [874, 400] on button "Guardar" at bounding box center [860, 394] width 72 height 26
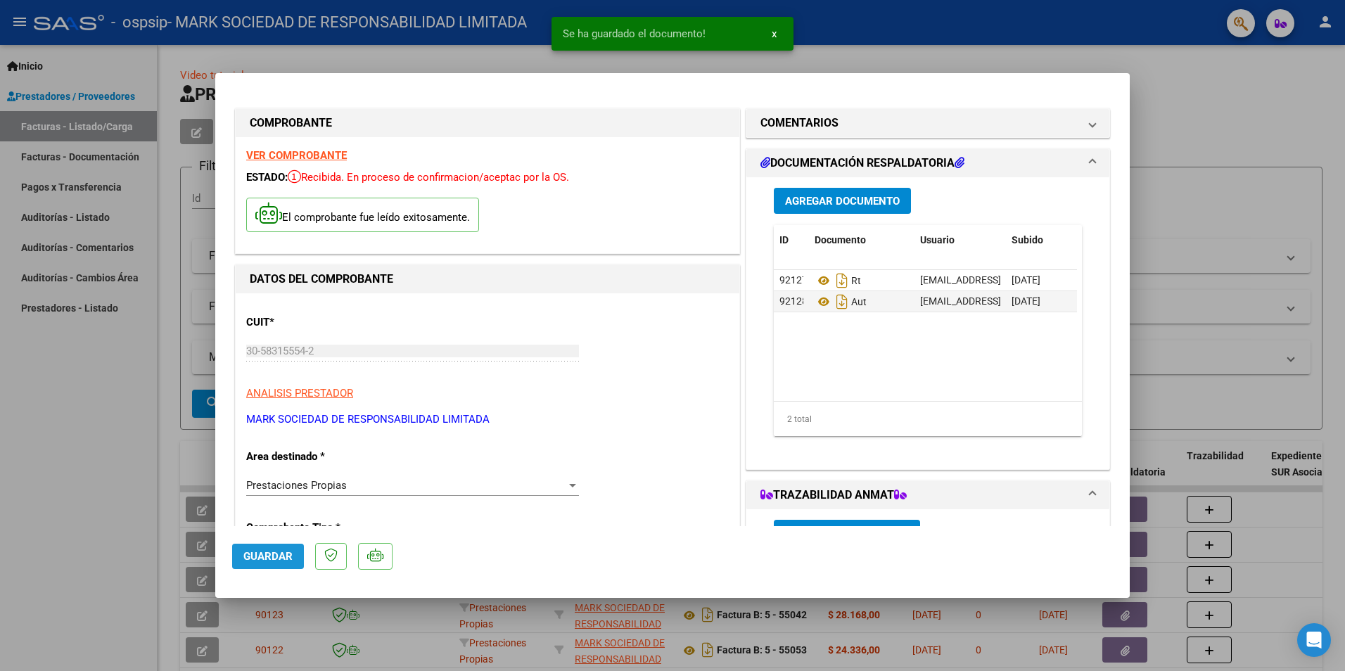
click at [274, 558] on span "Guardar" at bounding box center [267, 556] width 49 height 13
click at [85, 549] on div at bounding box center [672, 335] width 1345 height 671
type input "$ 0,00"
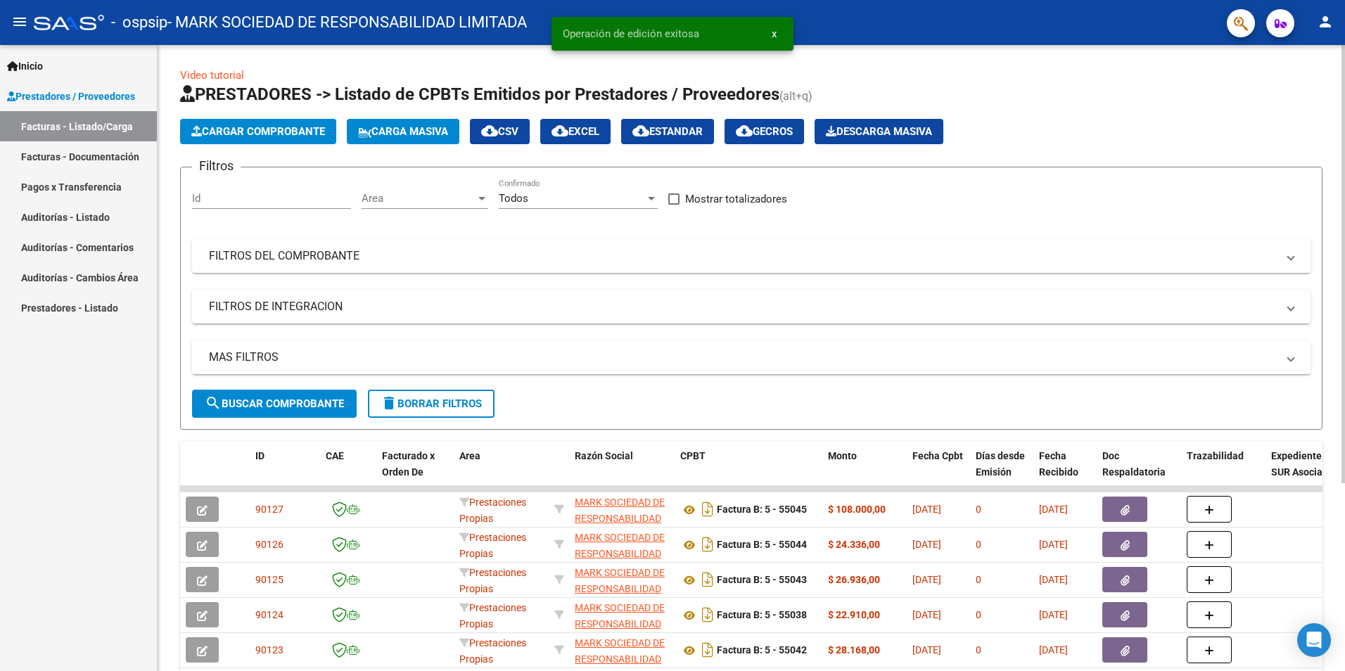
click at [269, 126] on span "Cargar Comprobante" at bounding box center [258, 131] width 134 height 13
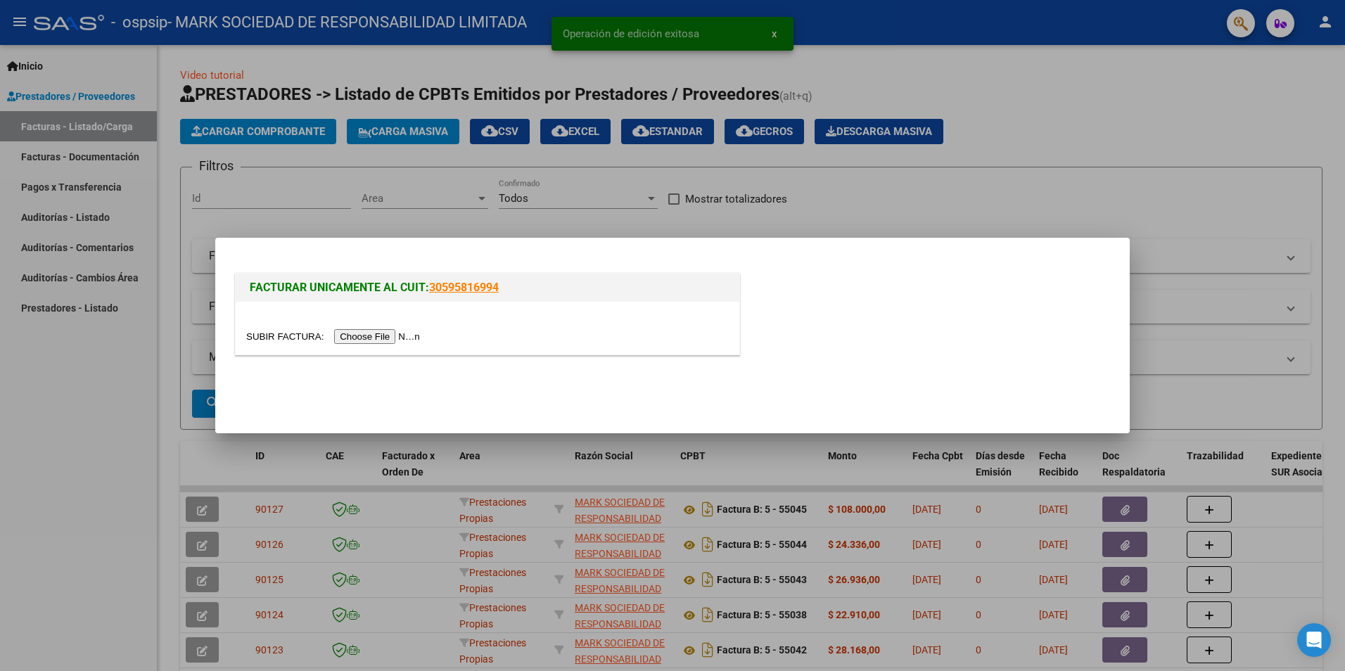
click at [354, 333] on input "file" at bounding box center [335, 336] width 178 height 15
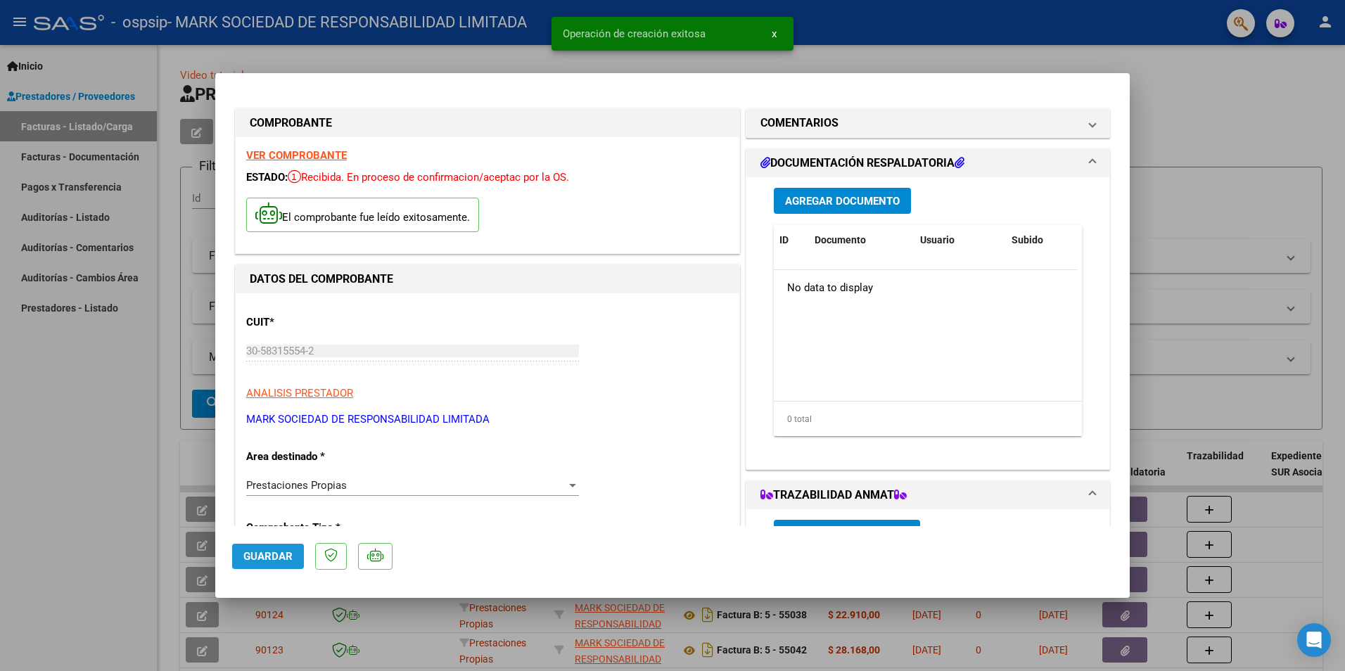
click at [252, 558] on span "Guardar" at bounding box center [267, 556] width 49 height 13
click at [818, 193] on button "Agregar Documento" at bounding box center [842, 201] width 137 height 26
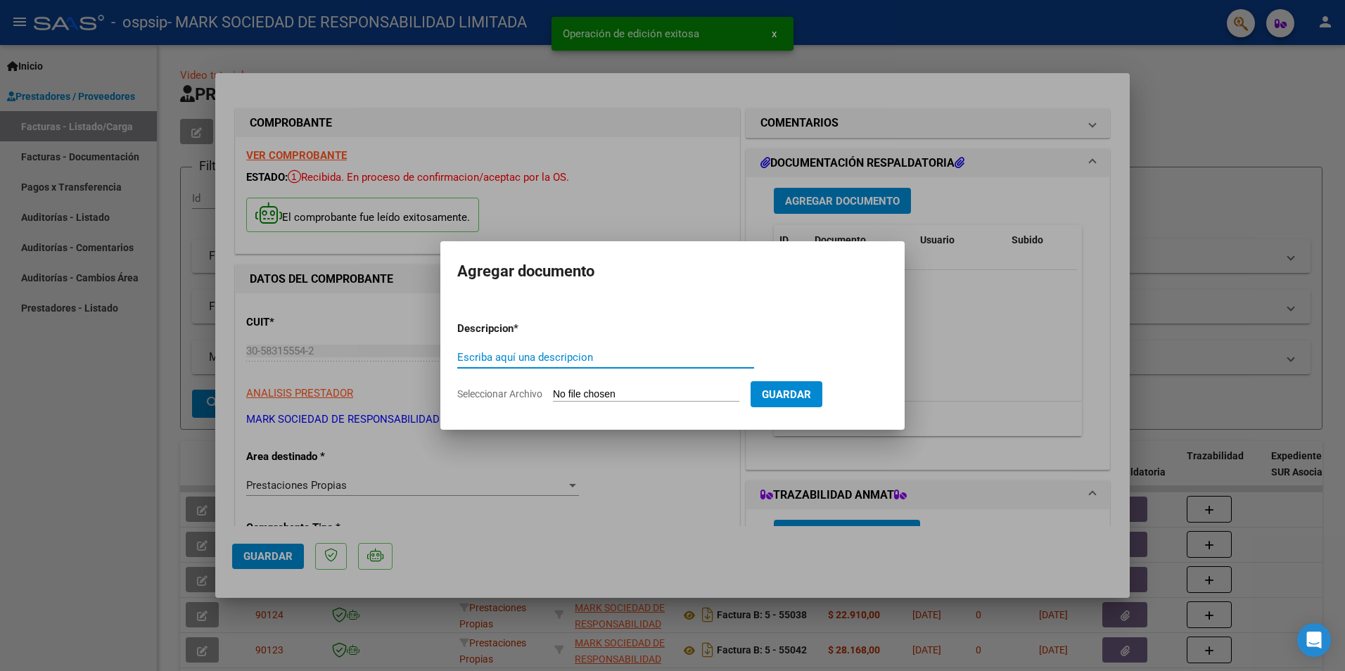
click at [552, 359] on input "Escriba aquí una descripcion" at bounding box center [605, 357] width 297 height 13
type input "AUT"
click at [644, 389] on input "Seleccionar Archivo" at bounding box center [646, 394] width 186 height 13
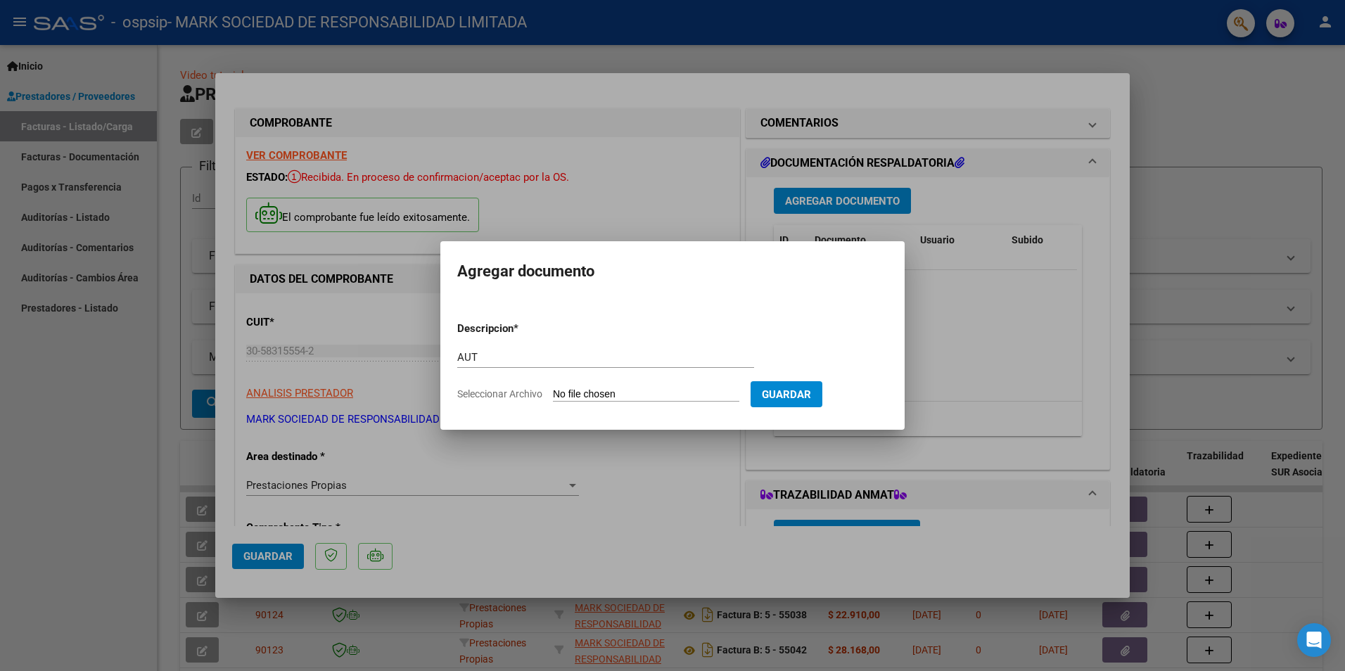
type input "C:\fakepath\GOMEZ OSCAR-SEP 2025.pdf"
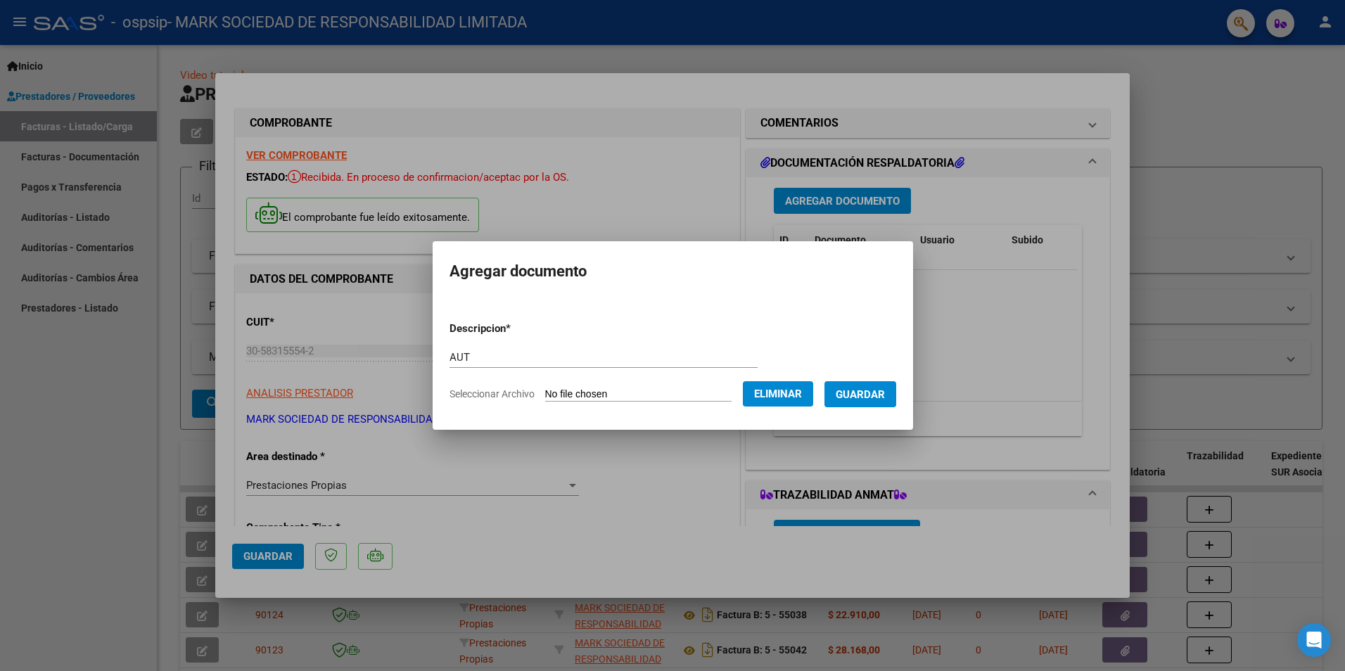
click at [869, 390] on span "Guardar" at bounding box center [860, 394] width 49 height 13
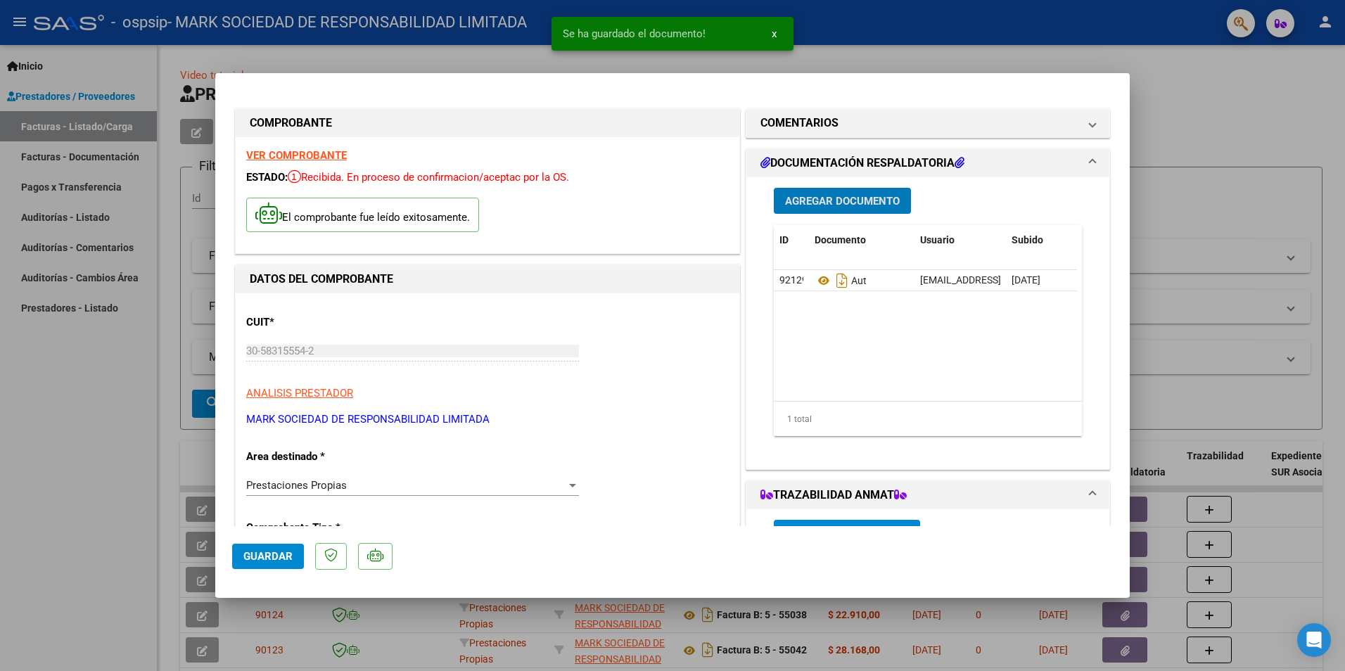
click at [828, 199] on span "Agregar Documento" at bounding box center [842, 201] width 115 height 13
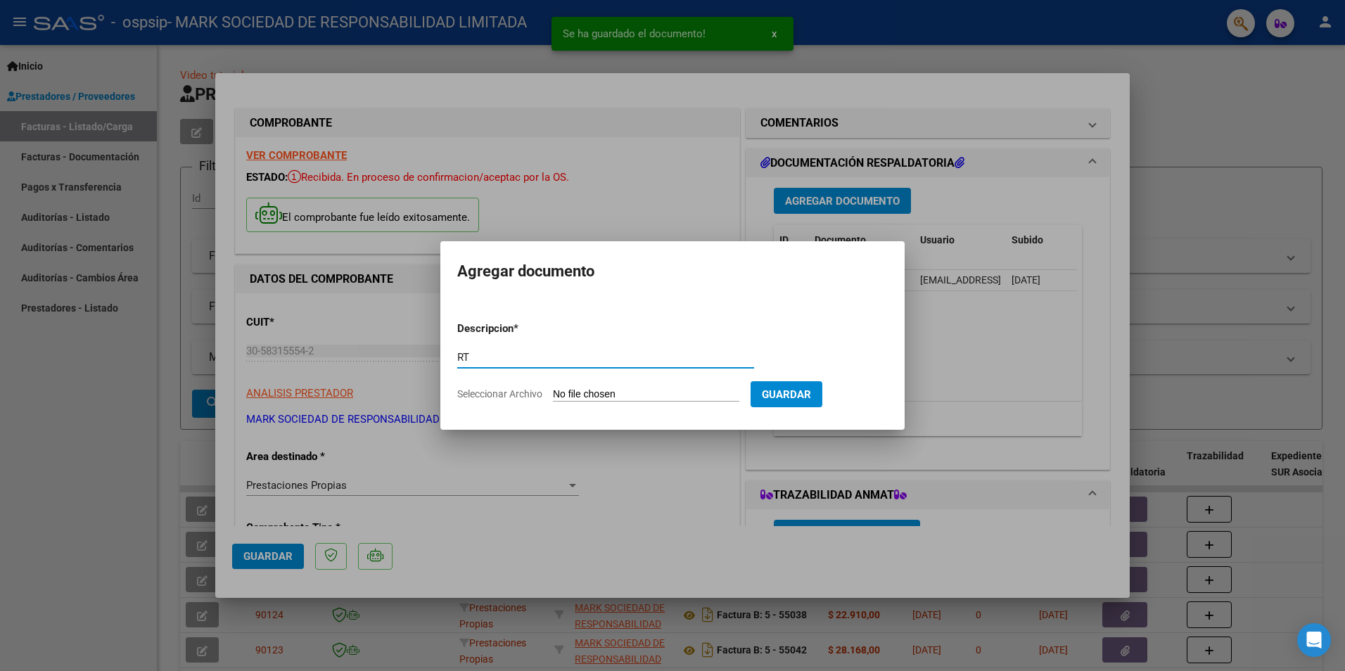
type input "RT"
click at [619, 390] on input "Seleccionar Archivo" at bounding box center [646, 394] width 186 height 13
type input "C:\fakepath\RT GOMZ OSCAR 09-2025 OSPSIP 008.jpg"
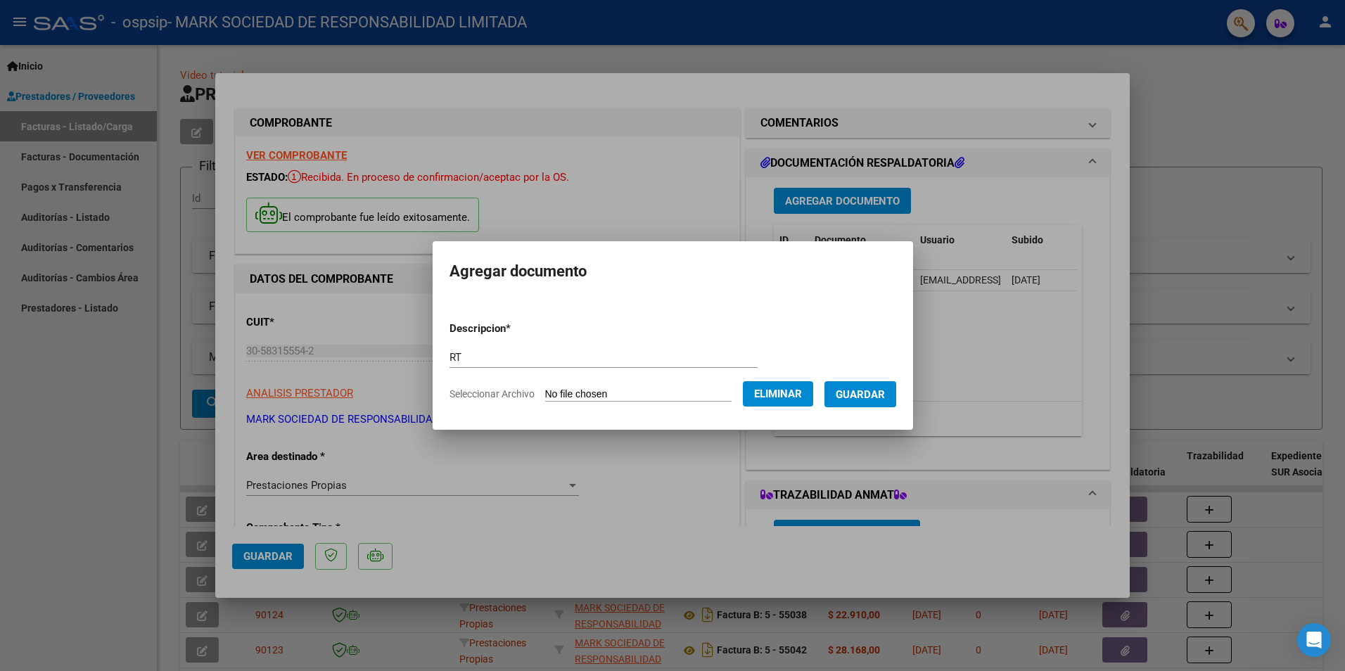
click at [867, 404] on button "Guardar" at bounding box center [860, 394] width 72 height 26
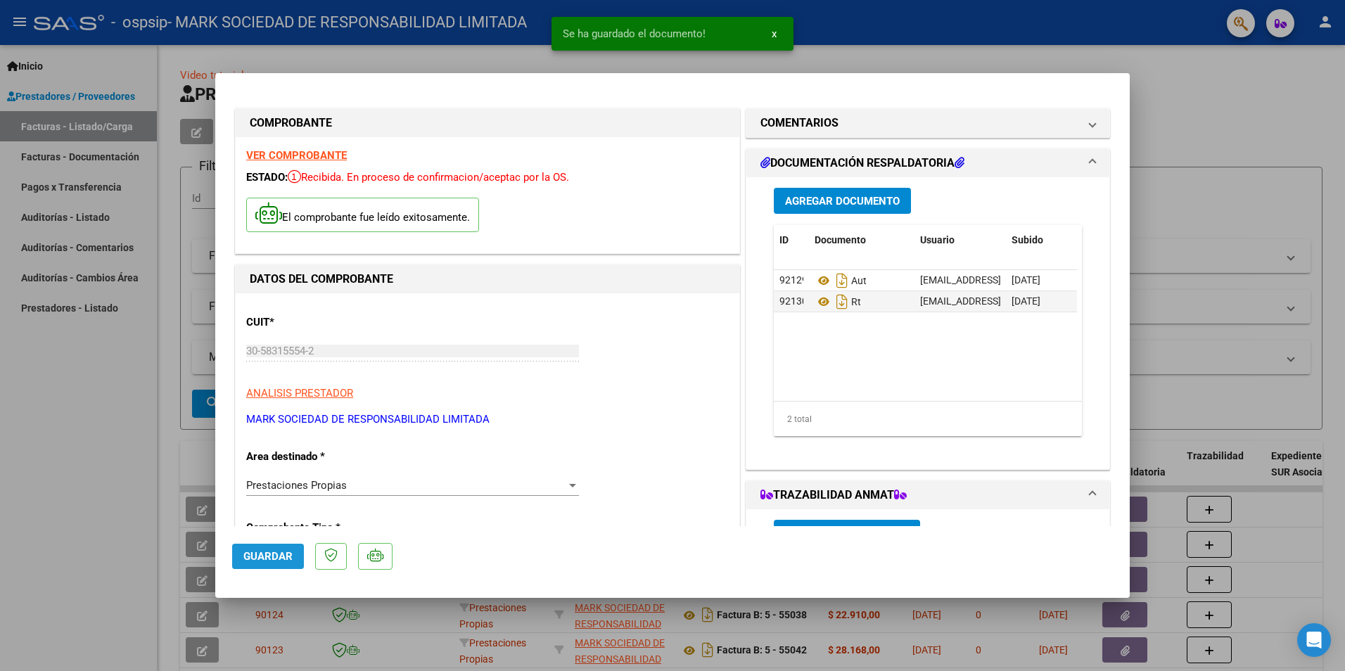
click at [279, 561] on span "Guardar" at bounding box center [267, 556] width 49 height 13
click at [106, 514] on div at bounding box center [672, 335] width 1345 height 671
type input "$ 0,00"
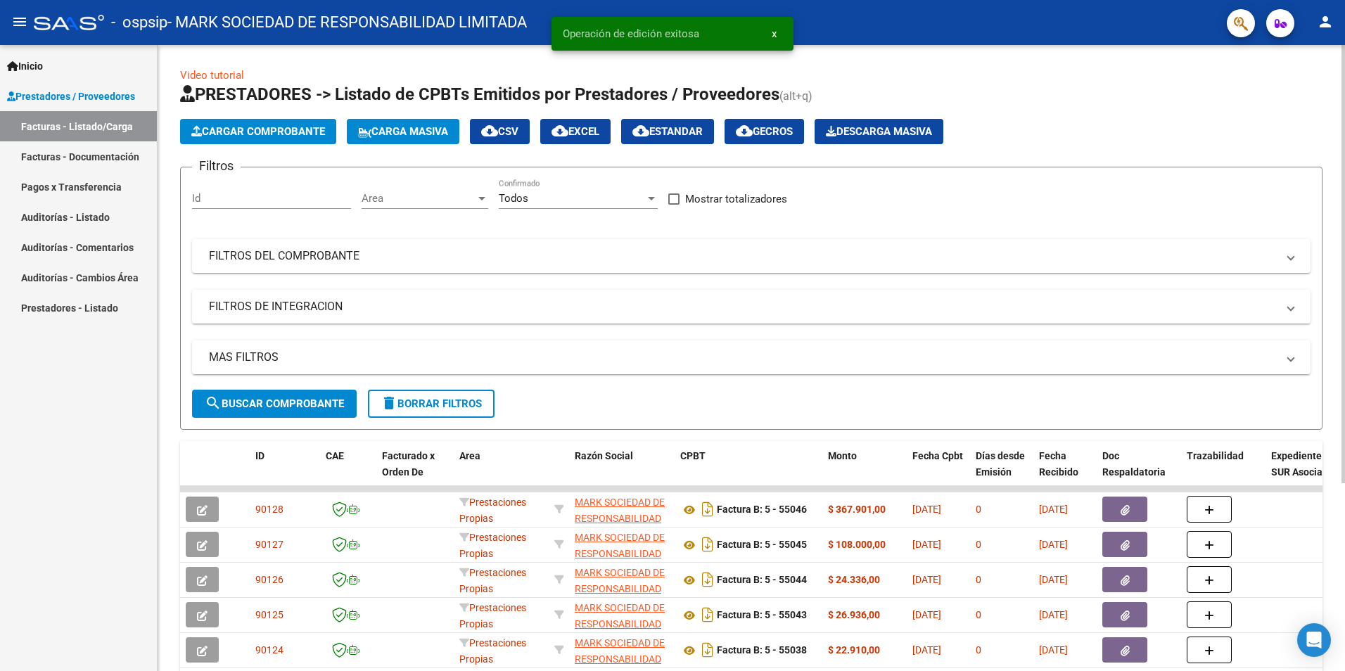
click at [273, 134] on span "Cargar Comprobante" at bounding box center [258, 131] width 134 height 13
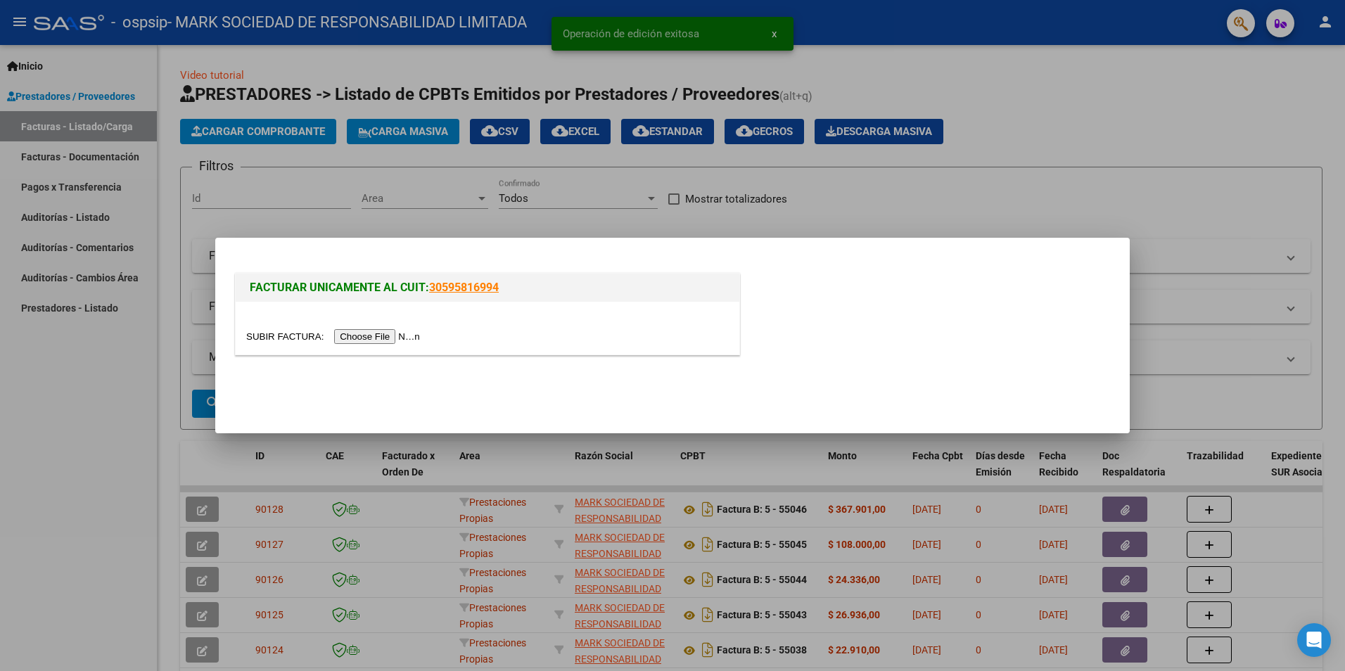
click at [369, 338] on input "file" at bounding box center [335, 336] width 178 height 15
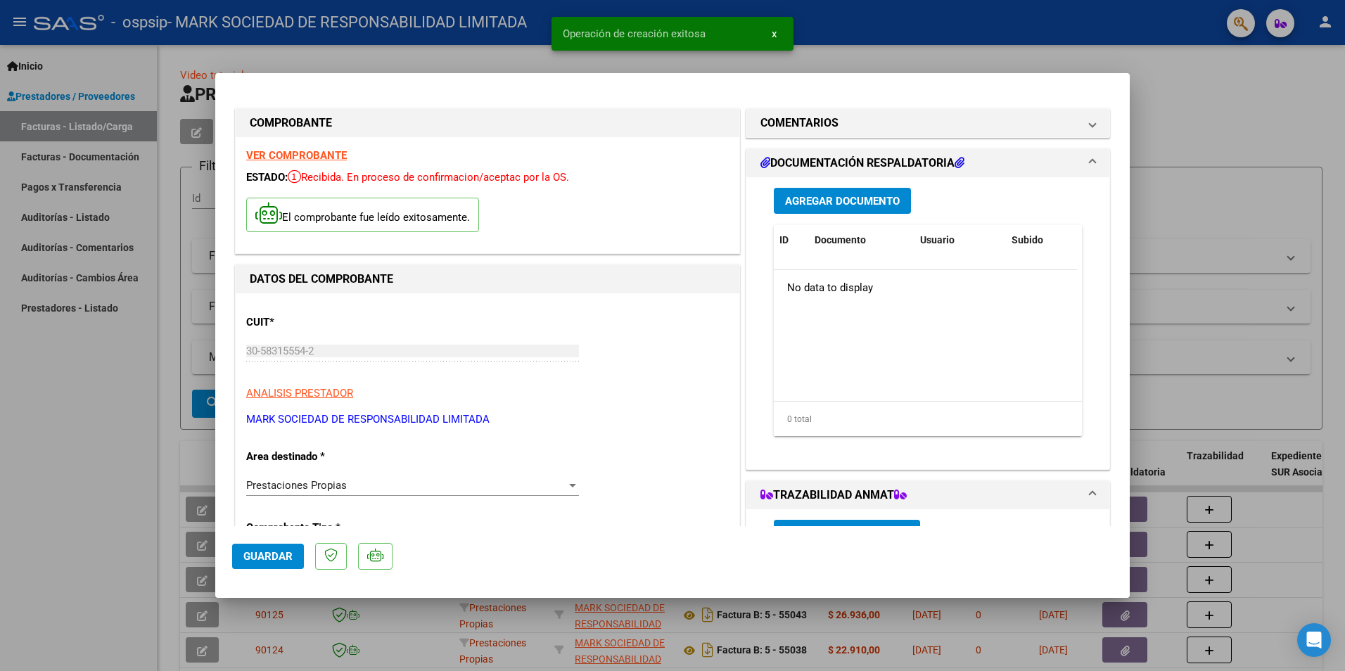
click at [258, 556] on div "COMPROBANTE VER COMPROBANTE ESTADO: Recibida. En proceso de confirmacion/acepta…" at bounding box center [672, 335] width 1345 height 671
click at [258, 556] on span "Guardar" at bounding box center [267, 556] width 49 height 13
click at [815, 198] on span "Agregar Documento" at bounding box center [842, 201] width 115 height 13
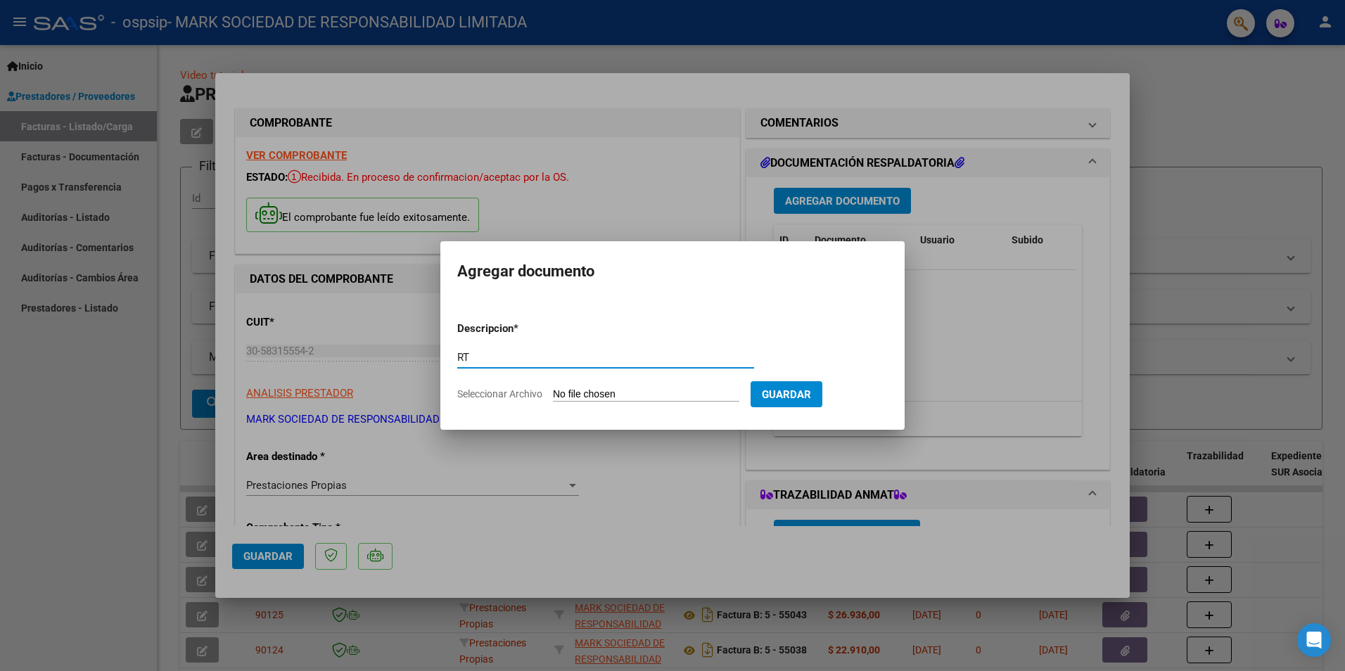
type input "RT"
click at [586, 395] on input "Seleccionar Archivo" at bounding box center [646, 394] width 186 height 13
type input "C:\fakepath\RT GONZALEZ ALEJANDRO 09-2025 OSPSIP 009.jpg"
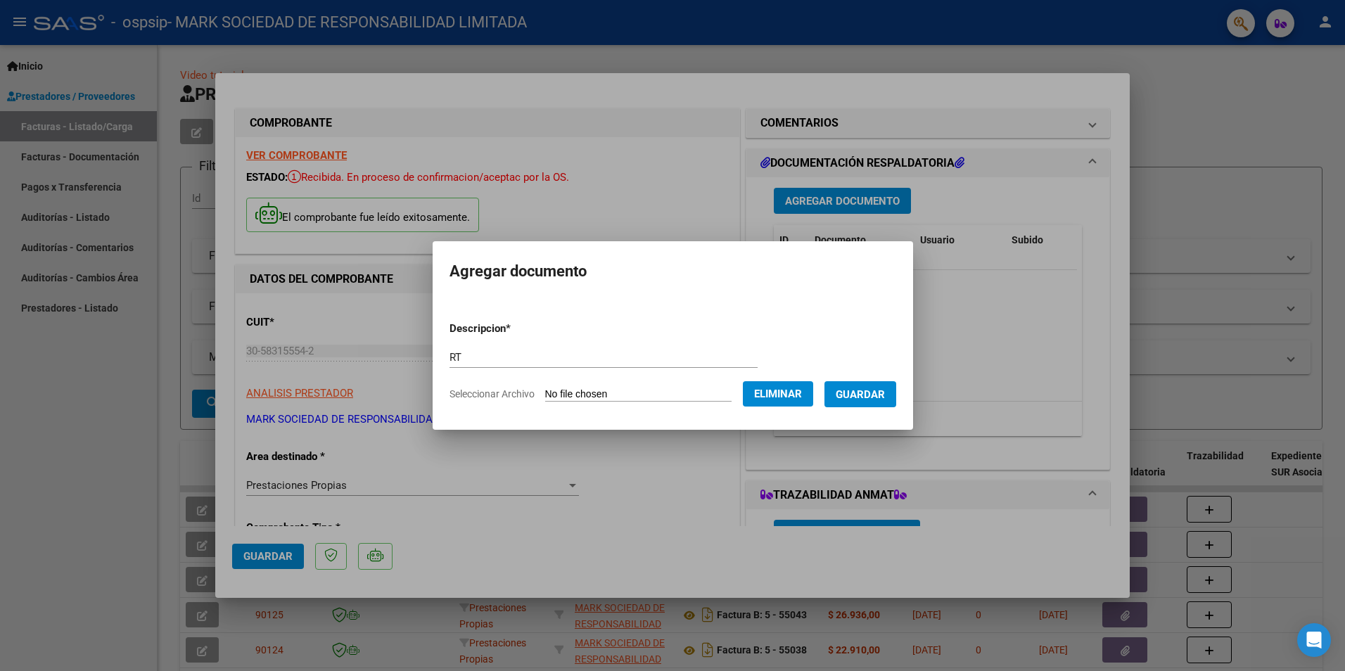
click at [881, 397] on span "Guardar" at bounding box center [860, 394] width 49 height 13
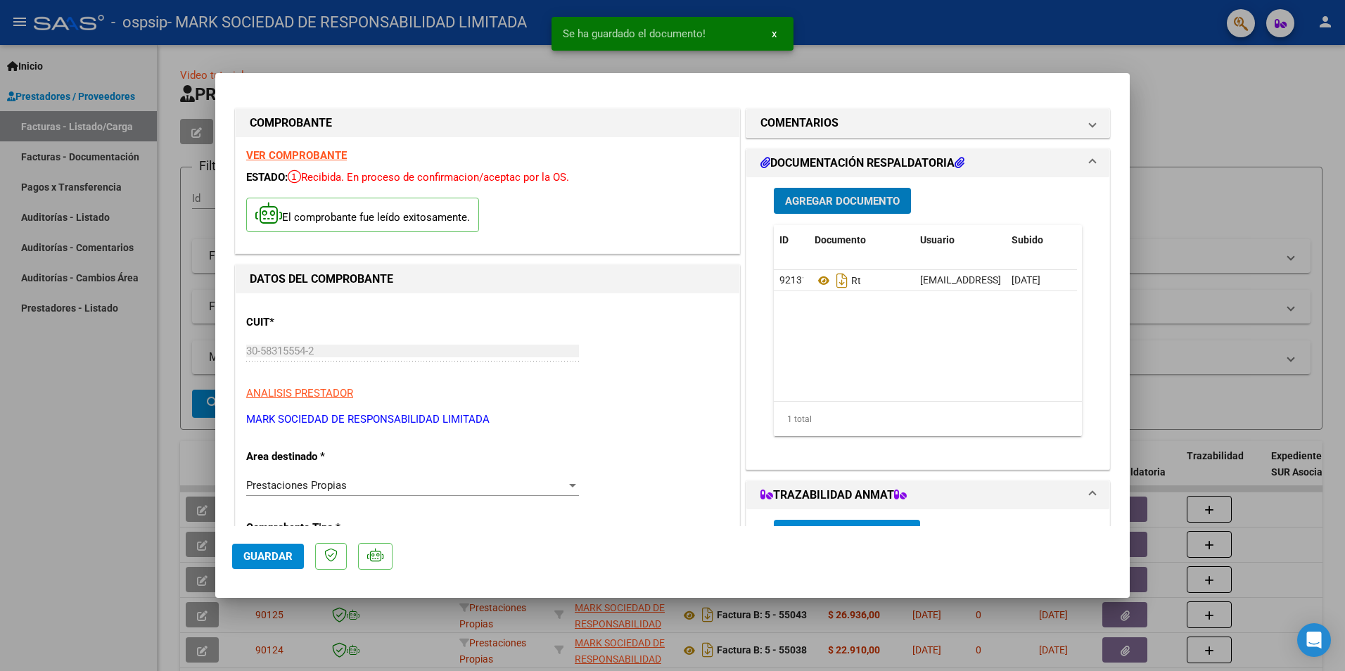
click at [826, 203] on span "Agregar Documento" at bounding box center [842, 201] width 115 height 13
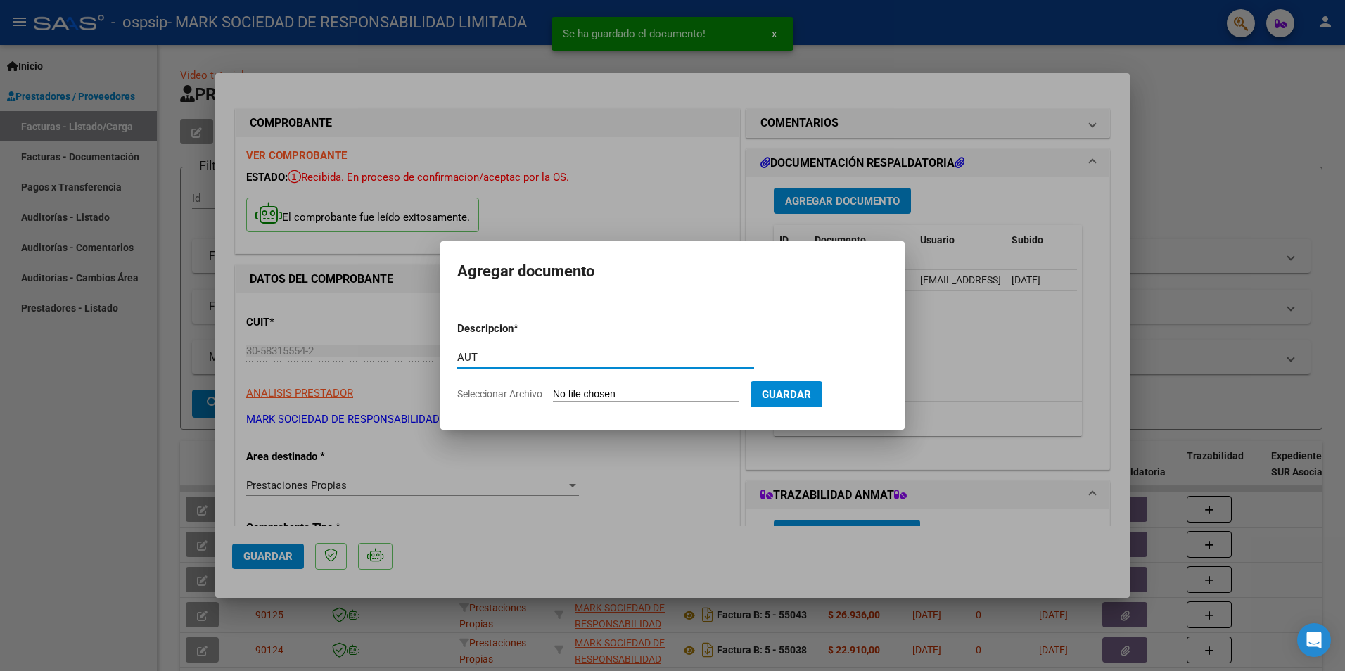
type input "AUT"
click at [656, 393] on input "Seleccionar Archivo" at bounding box center [646, 394] width 186 height 13
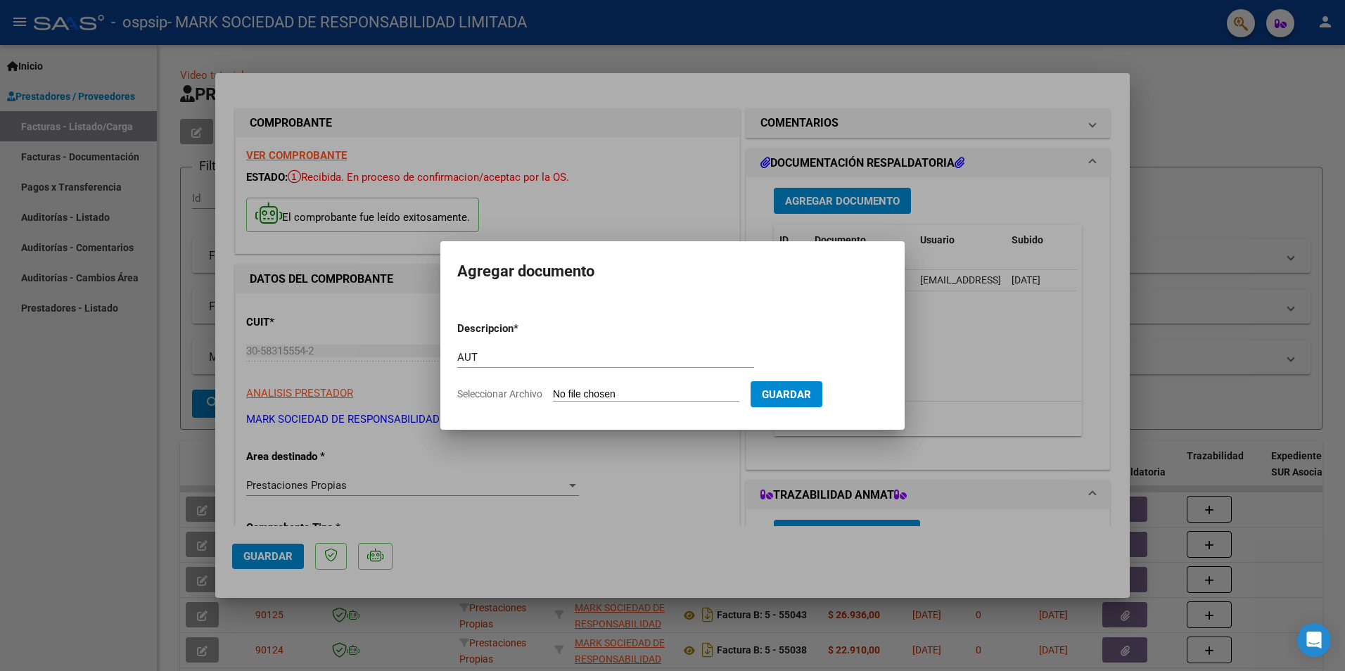
type input "C:\fakepath\GONZALEZ ALEJANDRO-SEP 2025.pdf"
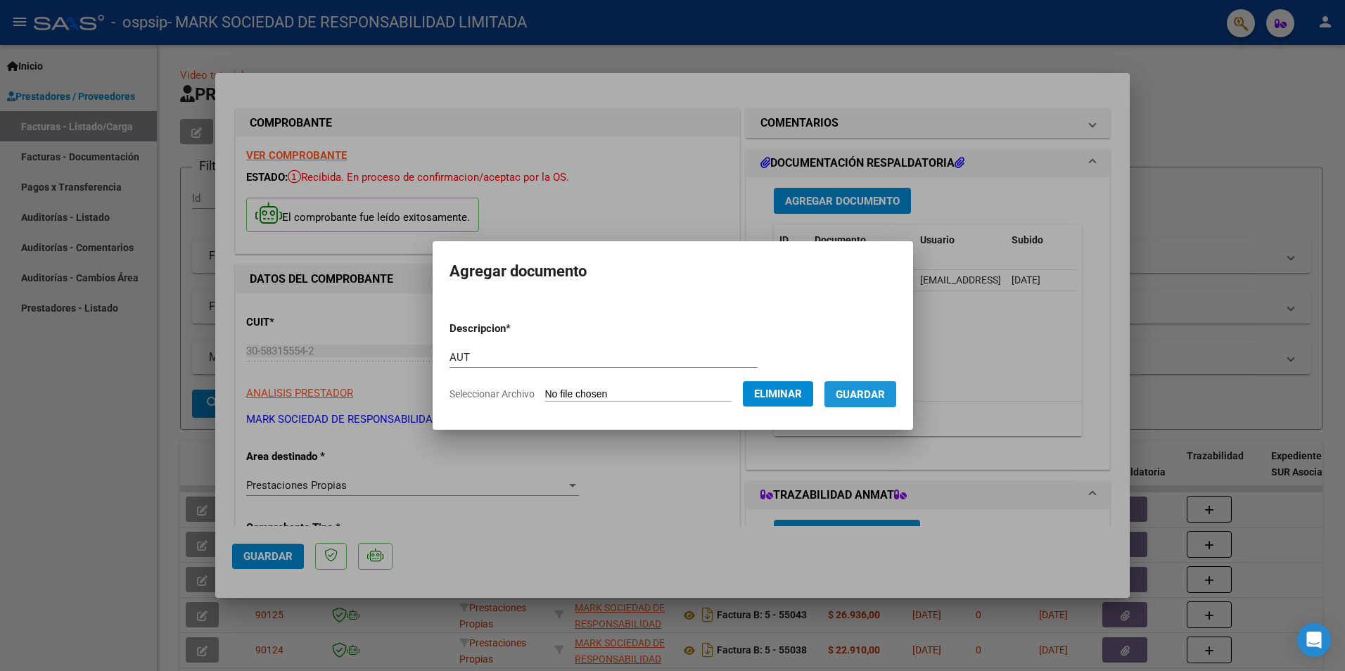
click at [885, 397] on span "Guardar" at bounding box center [860, 394] width 49 height 13
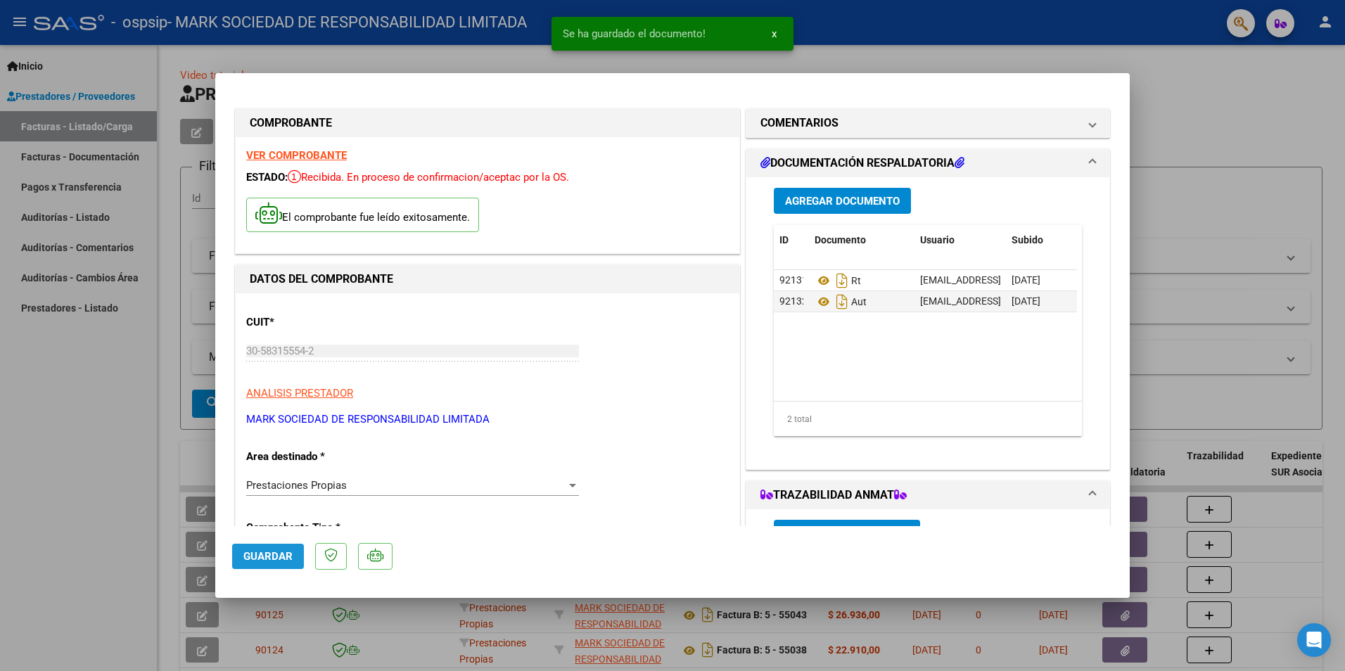
click at [265, 558] on span "Guardar" at bounding box center [267, 556] width 49 height 13
click at [114, 461] on div at bounding box center [672, 335] width 1345 height 671
type input "$ 0,00"
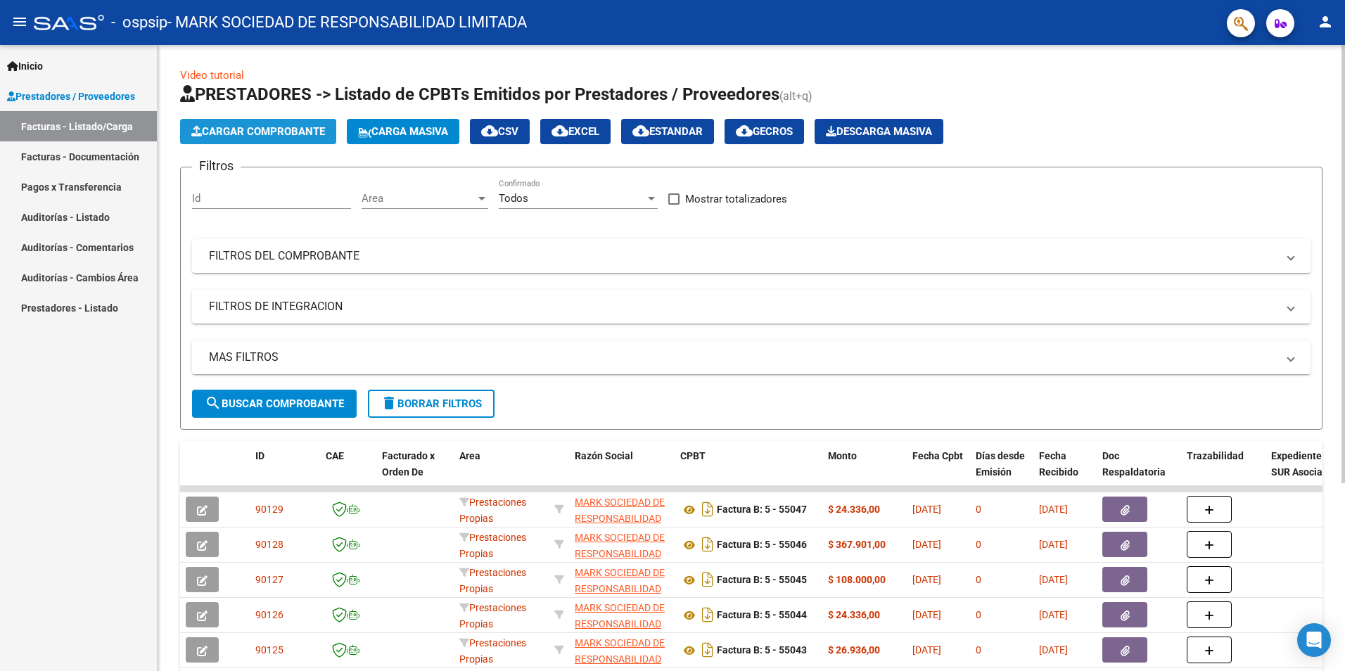
click at [241, 140] on button "Cargar Comprobante" at bounding box center [258, 131] width 156 height 25
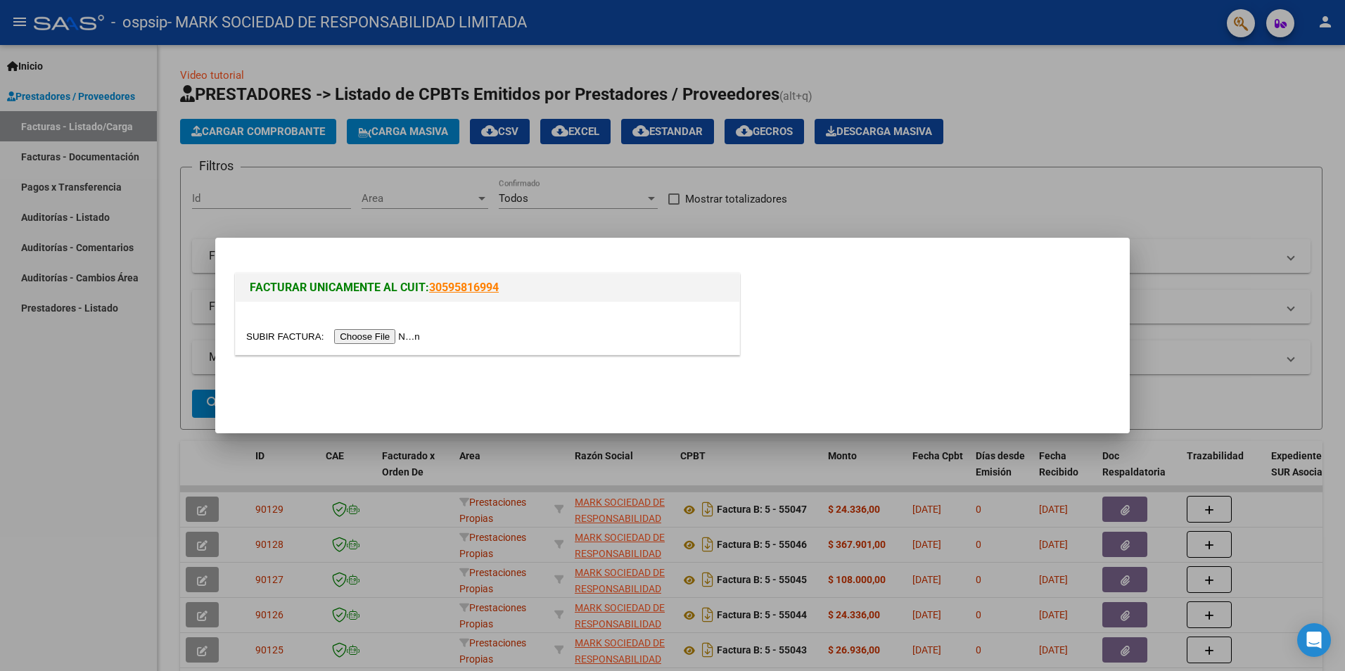
click at [353, 336] on input "file" at bounding box center [335, 336] width 178 height 15
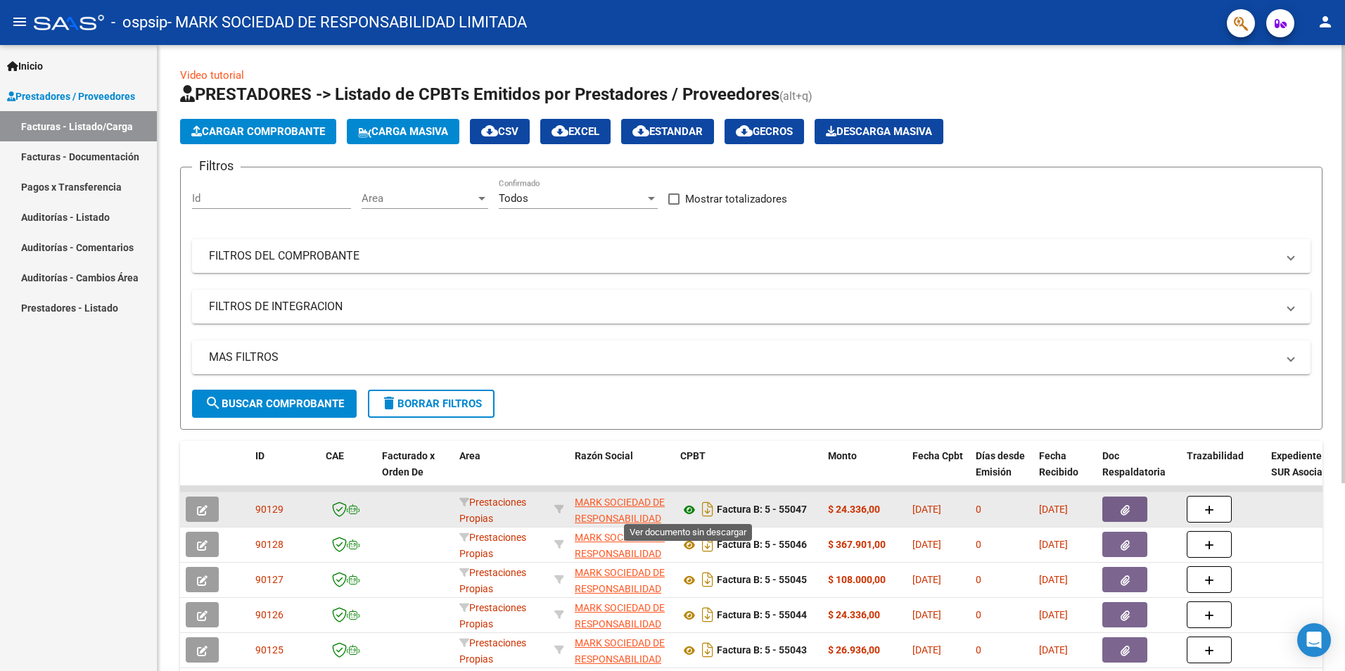
click at [689, 510] on icon at bounding box center [689, 509] width 18 height 17
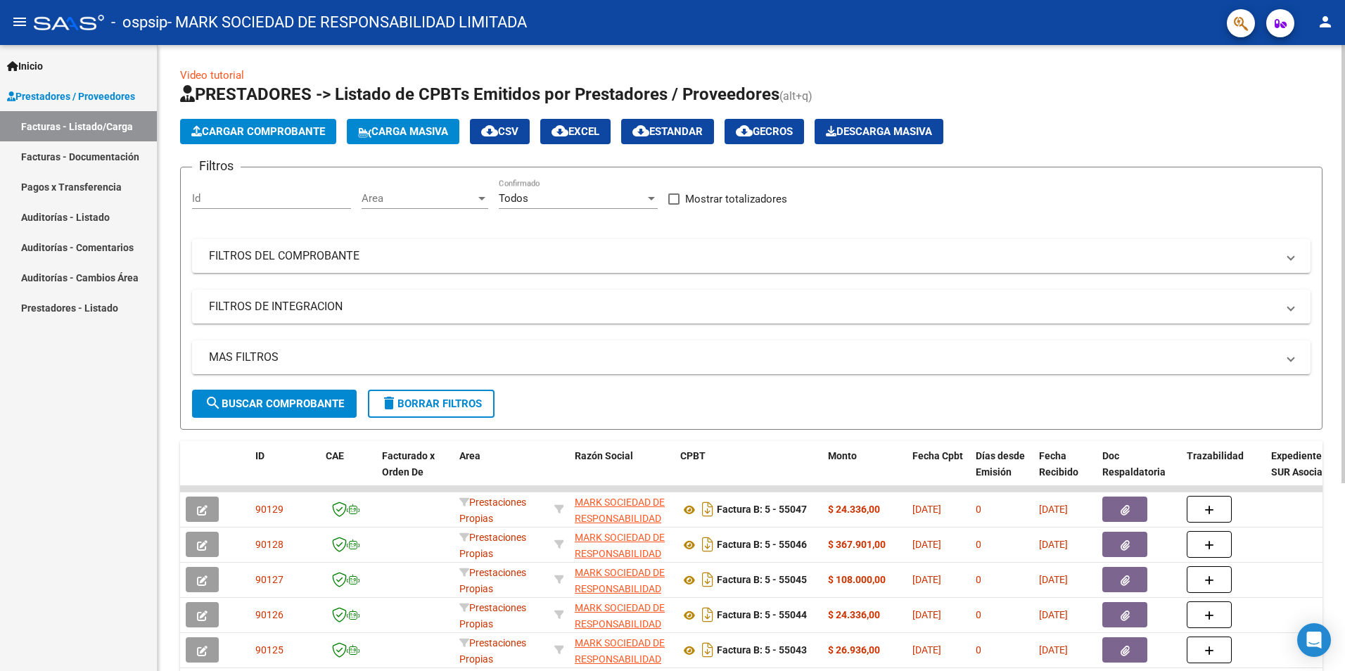
click at [233, 126] on span "Cargar Comprobante" at bounding box center [258, 131] width 134 height 13
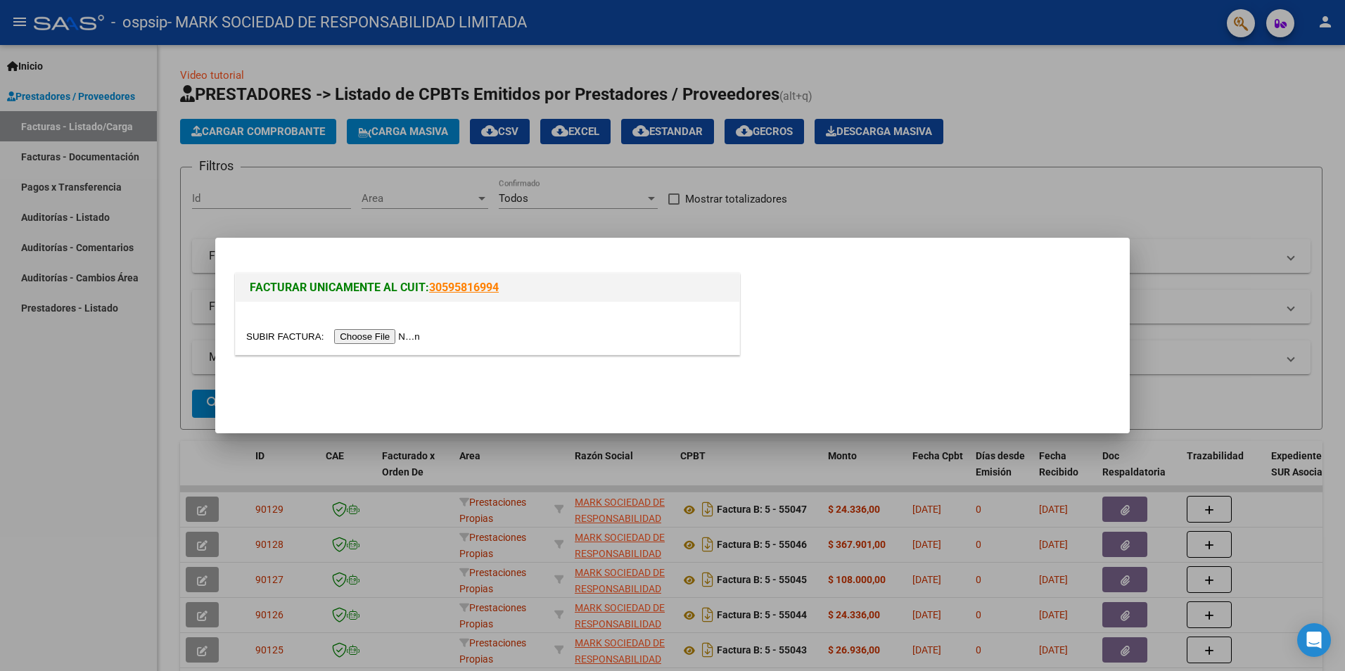
click at [356, 336] on input "file" at bounding box center [335, 336] width 178 height 15
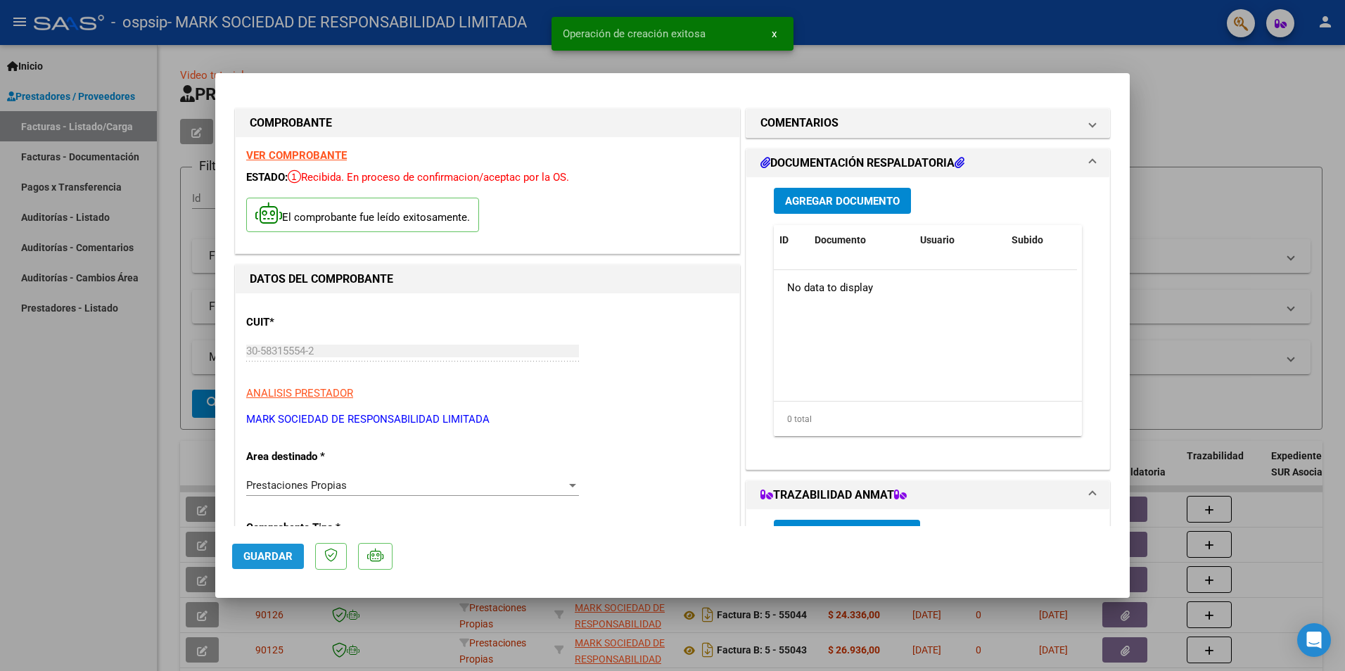
click at [262, 560] on span "Guardar" at bounding box center [267, 556] width 49 height 13
click at [824, 199] on span "Agregar Documento" at bounding box center [842, 201] width 115 height 13
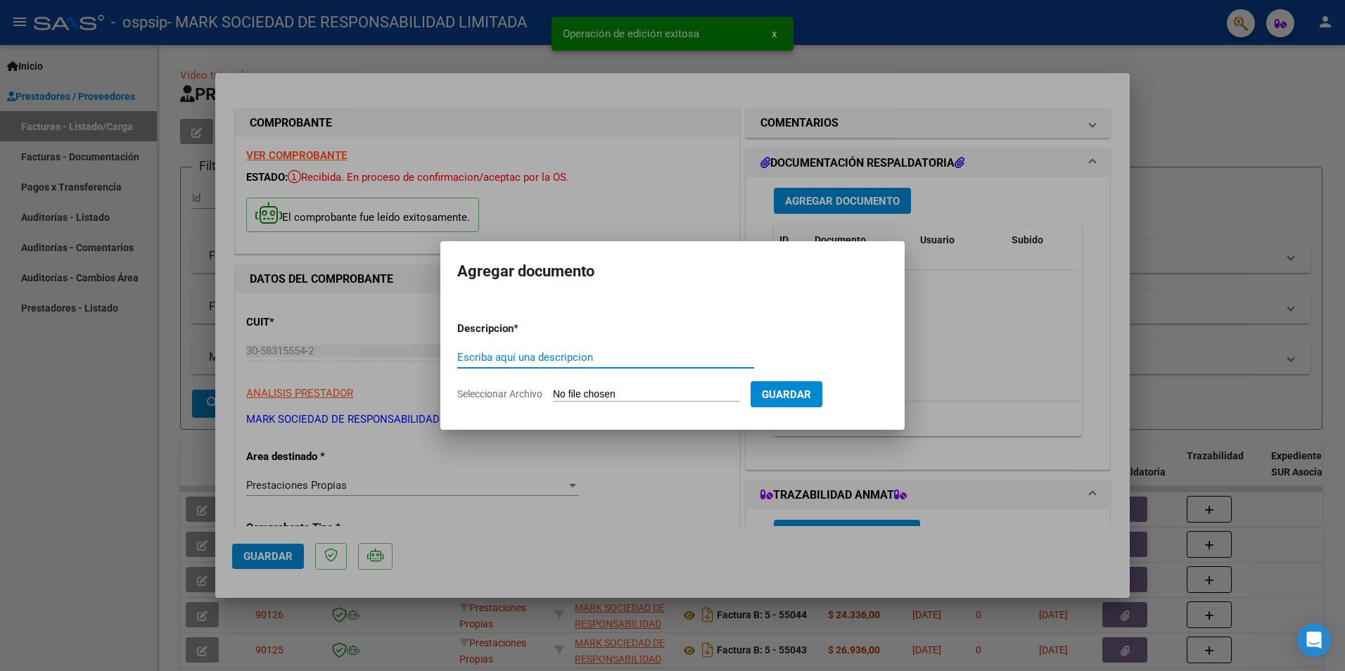
click at [539, 359] on input "Escriba aquí una descripcion" at bounding box center [605, 357] width 297 height 13
type input "RT"
click at [606, 390] on input "Seleccionar Archivo" at bounding box center [646, 394] width 186 height 13
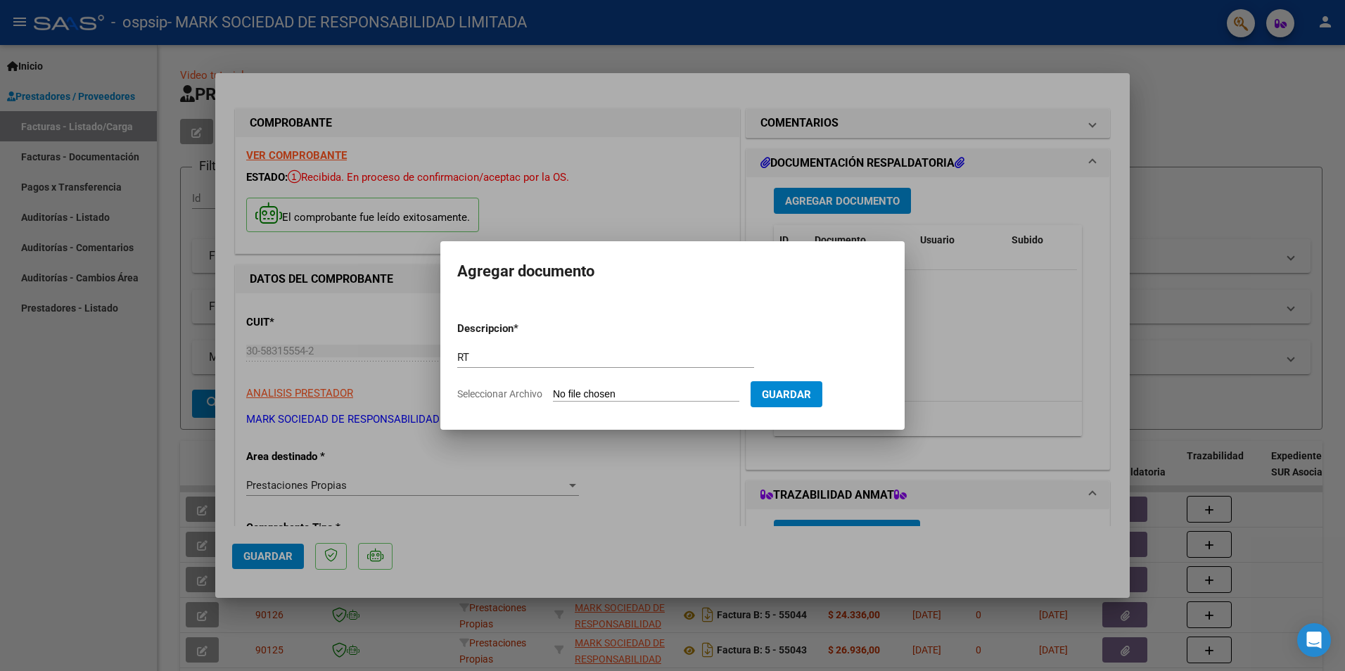
type input "C:\fakepath\RT GONZALEZ ELIDA 09-2025 OSPSIP 010.jpg"
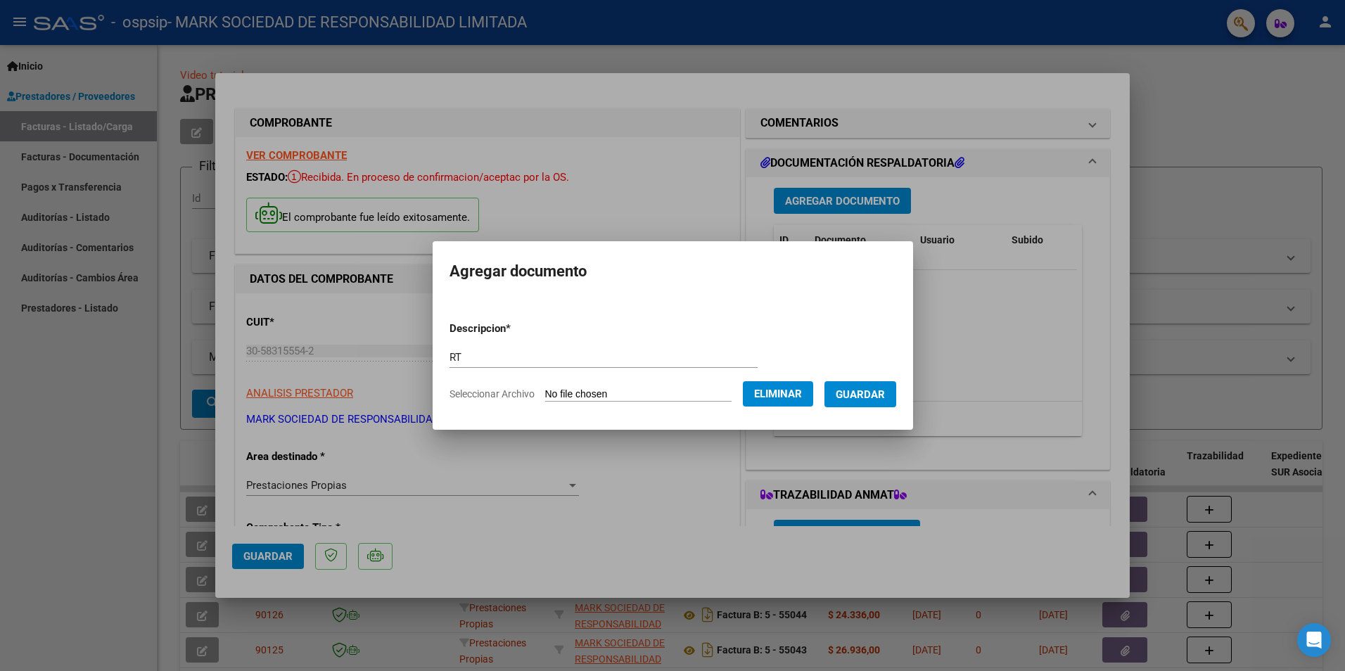
drag, startPoint x: 884, startPoint y: 389, endPoint x: 860, endPoint y: 371, distance: 30.3
click at [883, 389] on span "Guardar" at bounding box center [860, 394] width 49 height 13
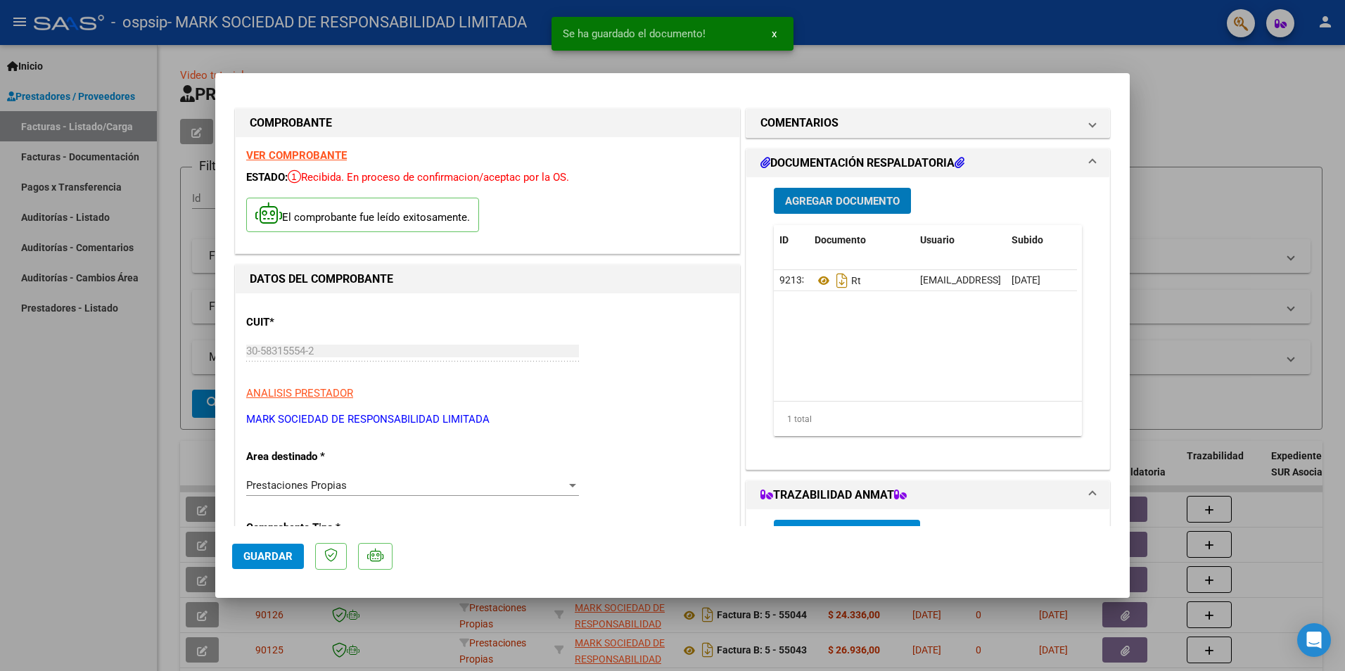
click at [807, 199] on span "Agregar Documento" at bounding box center [842, 201] width 115 height 13
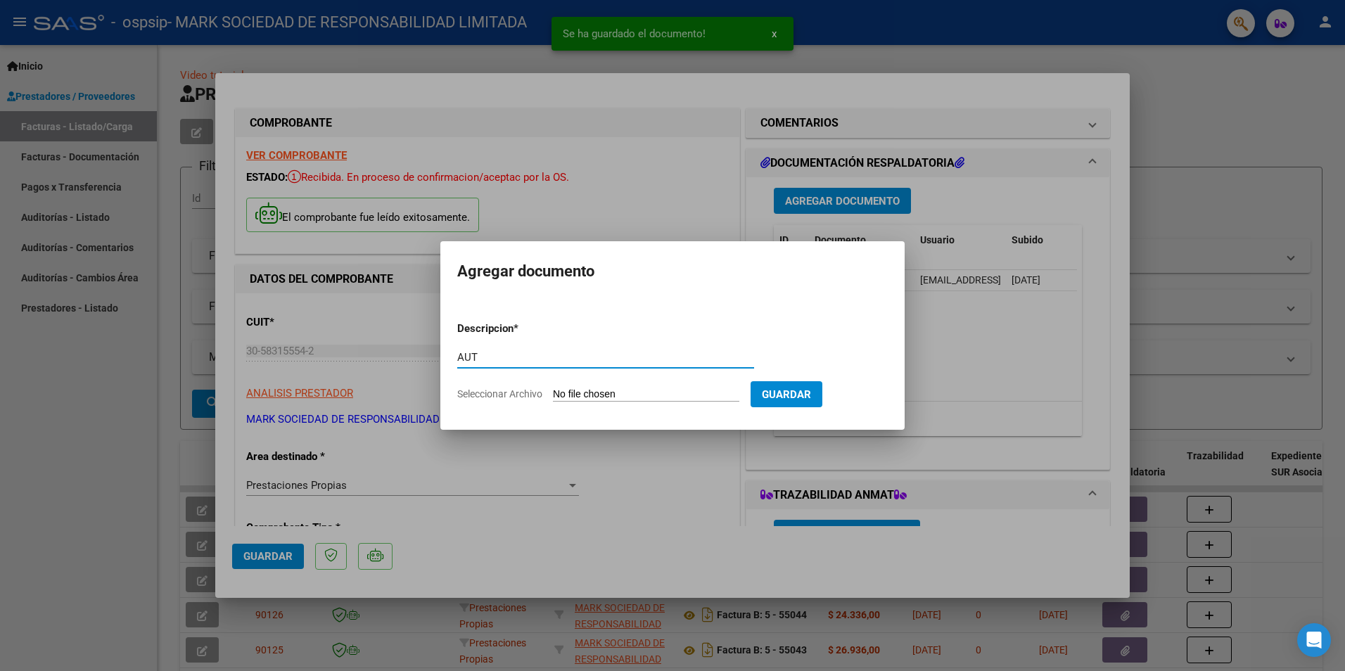
type input "AUT"
click at [657, 395] on input "Seleccionar Archivo" at bounding box center [646, 394] width 186 height 13
type input "C:\fakepath\GONZALEZ ELIDA-SEP 2025.pdf"
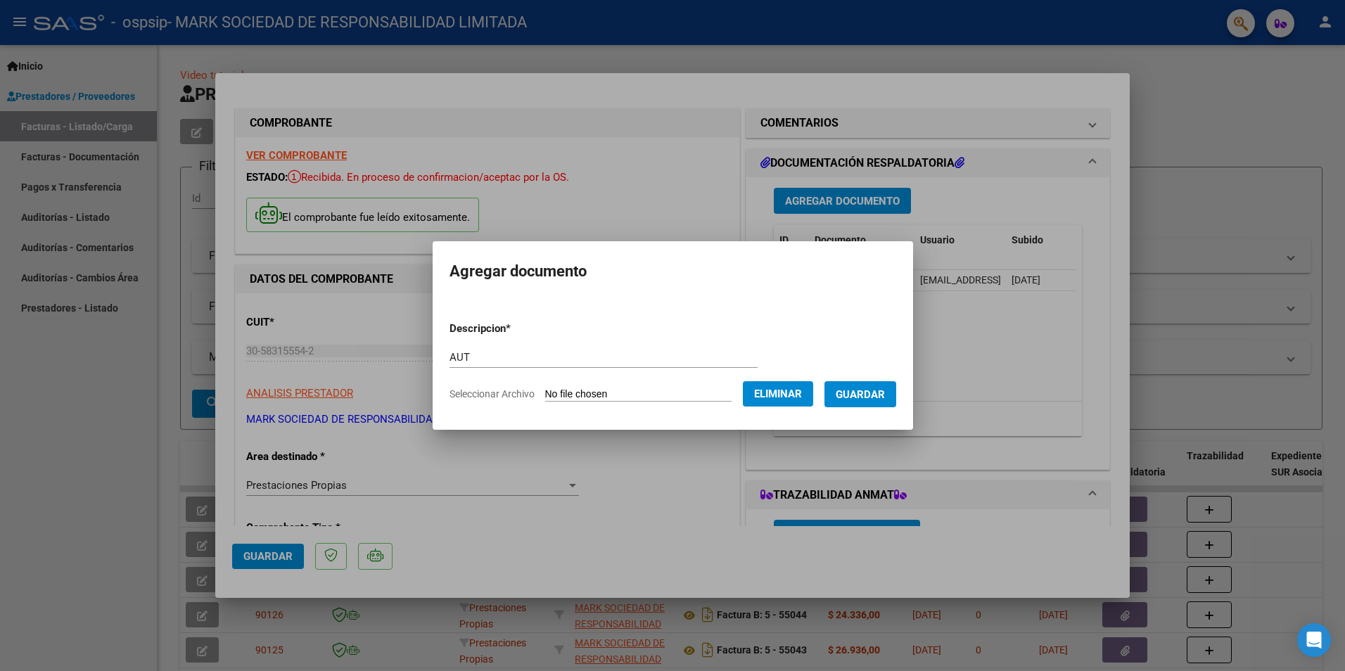
click at [874, 387] on button "Guardar" at bounding box center [860, 394] width 72 height 26
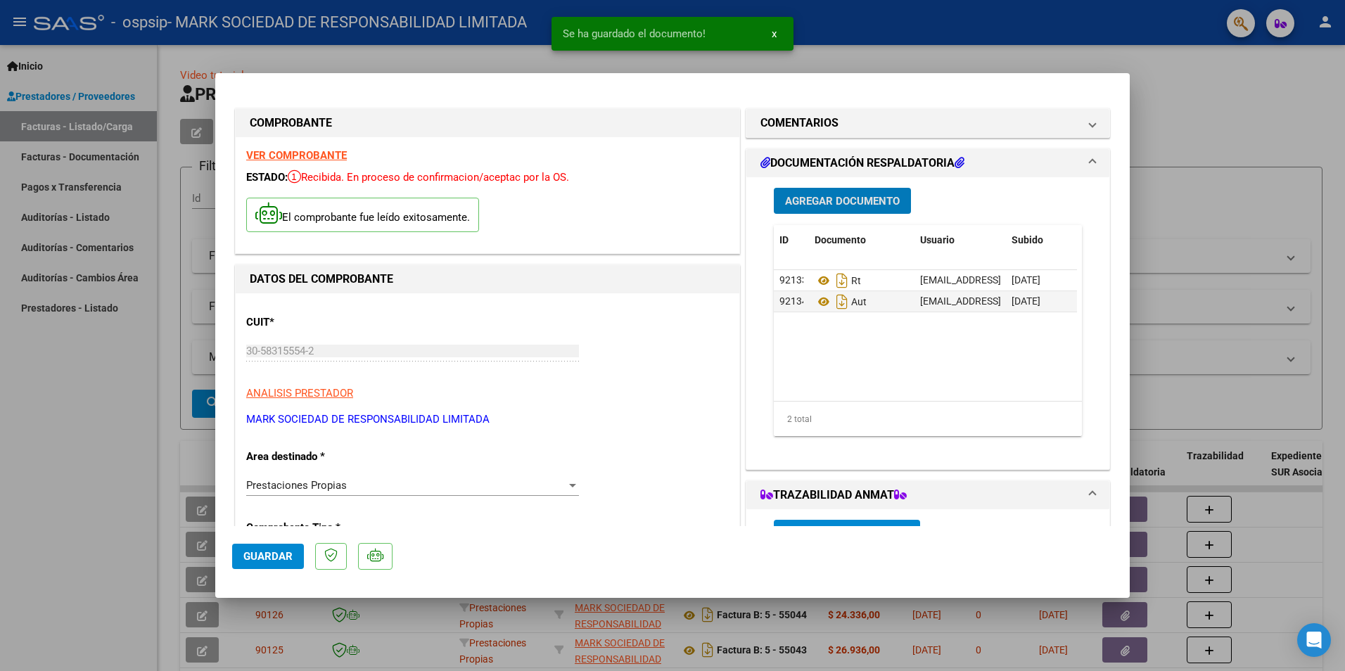
click at [264, 570] on mat-dialog-actions "Guardar" at bounding box center [672, 554] width 881 height 56
click at [268, 551] on span "Guardar" at bounding box center [267, 556] width 49 height 13
click at [99, 524] on div at bounding box center [672, 335] width 1345 height 671
type input "$ 0,00"
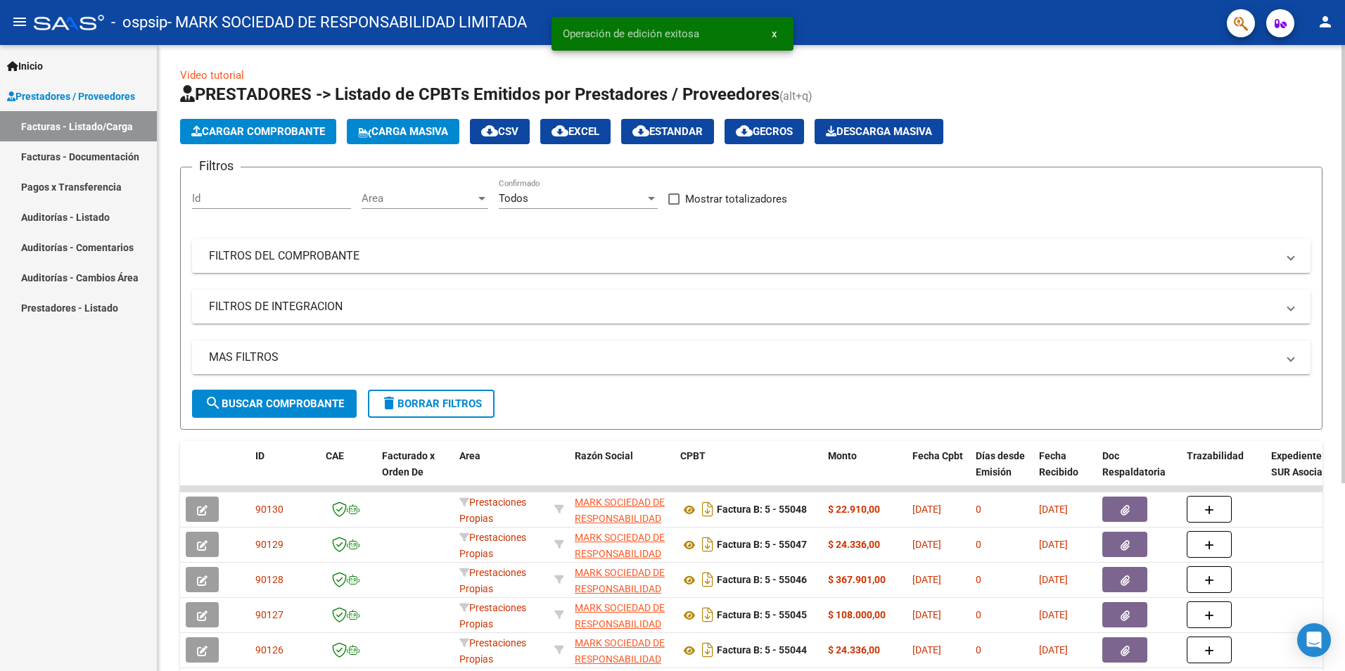
click at [283, 136] on span "Cargar Comprobante" at bounding box center [258, 131] width 134 height 13
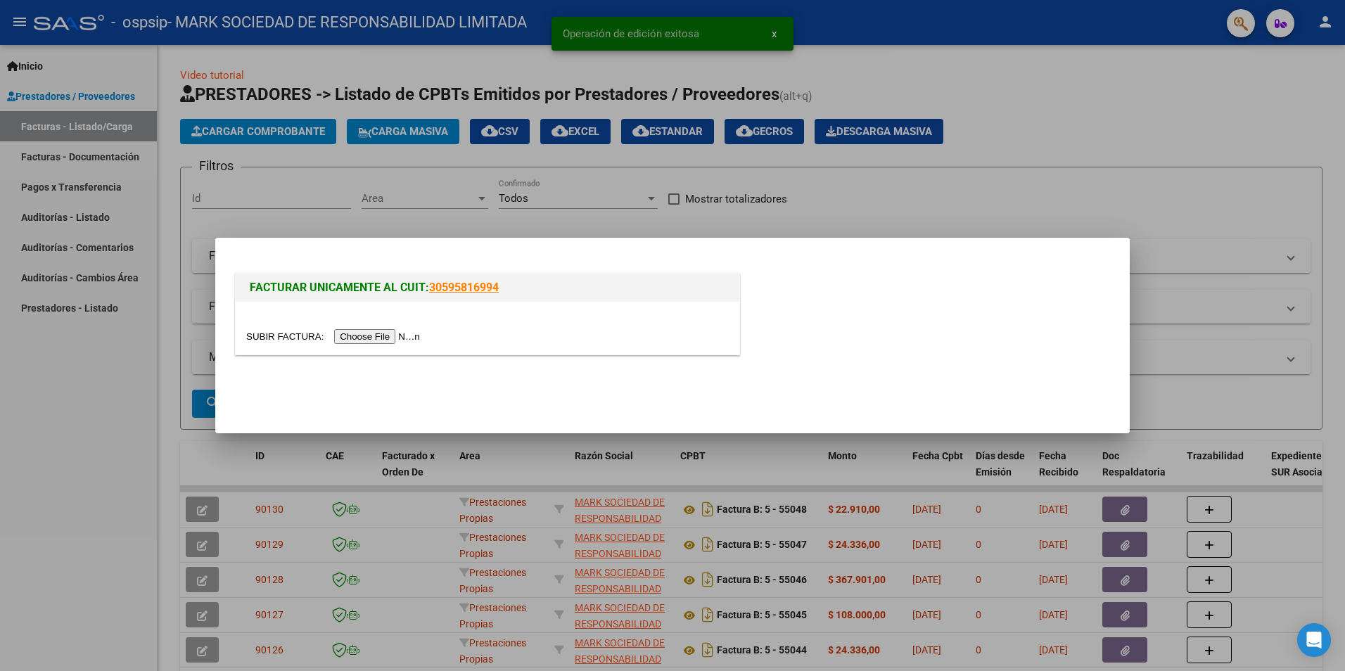
click at [379, 340] on input "file" at bounding box center [335, 336] width 178 height 15
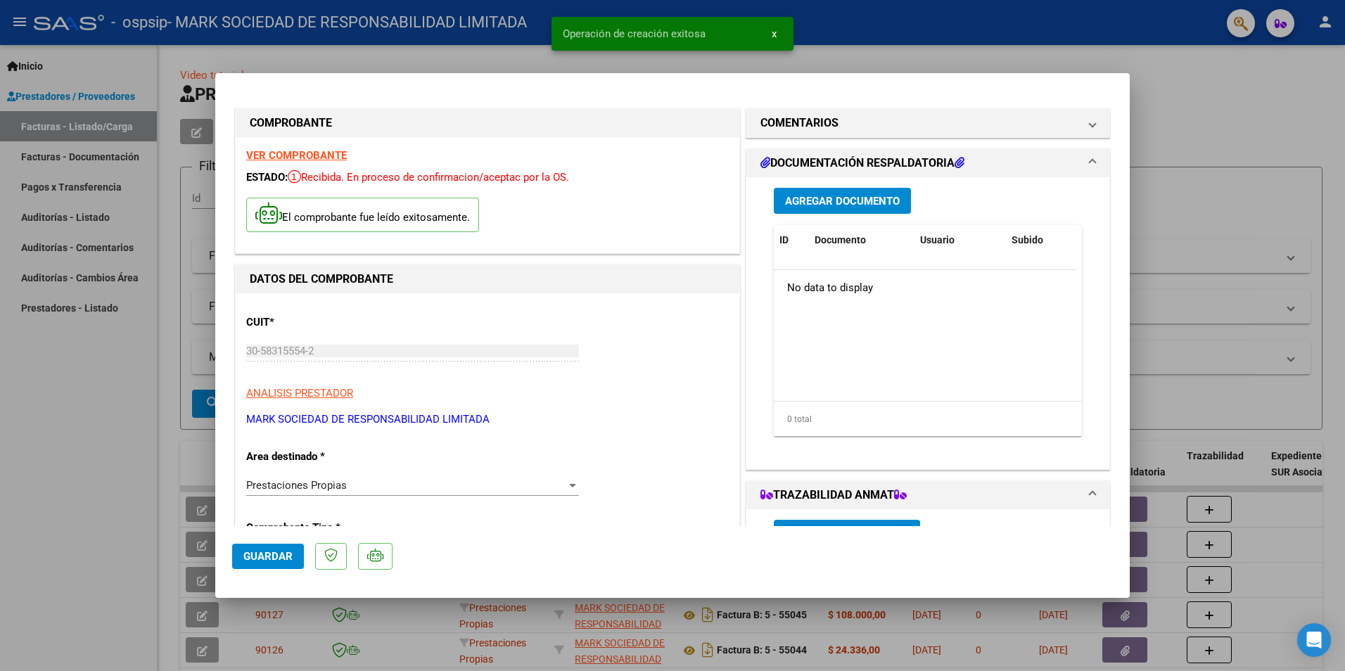
click at [803, 199] on span "Agregar Documento" at bounding box center [842, 201] width 115 height 13
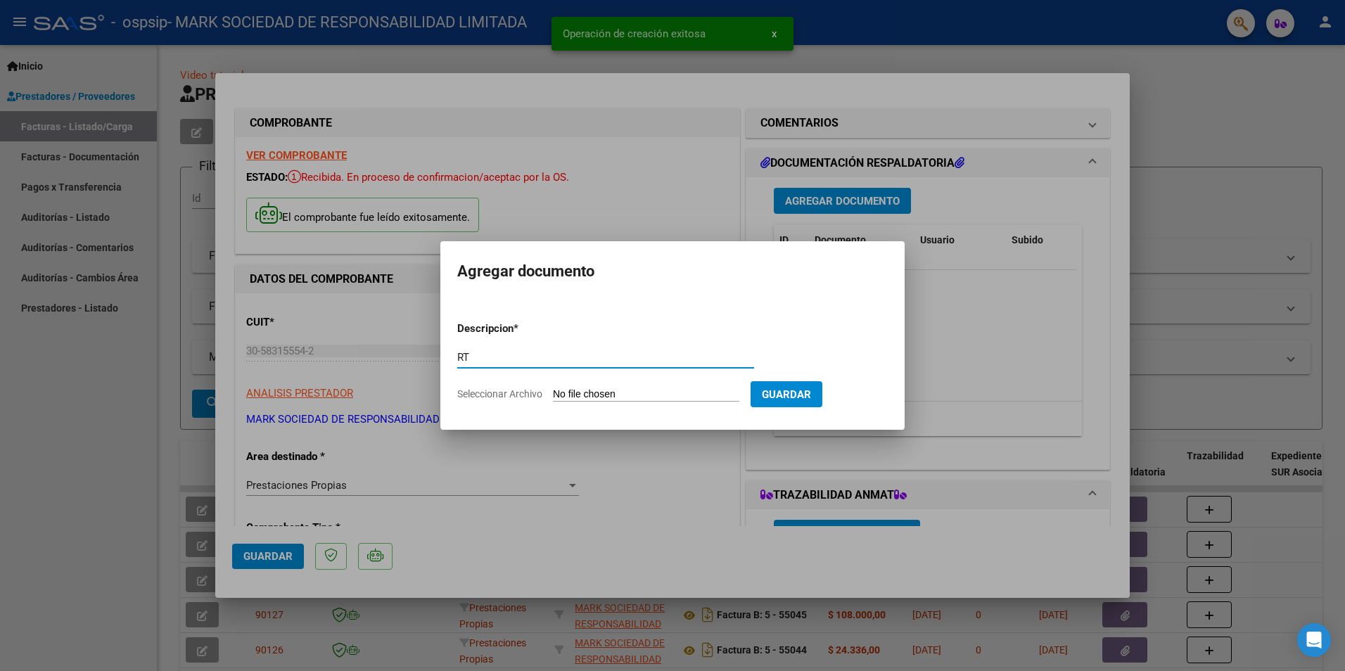
type input "RT"
drag, startPoint x: 675, startPoint y: 384, endPoint x: 669, endPoint y: 389, distance: 8.0
click at [673, 386] on form "Descripcion * RT Escriba aquí una descripcion Seleccionar Archivo Guardar" at bounding box center [672, 361] width 430 height 103
click at [664, 390] on input "Seleccionar Archivo" at bounding box center [646, 394] width 186 height 13
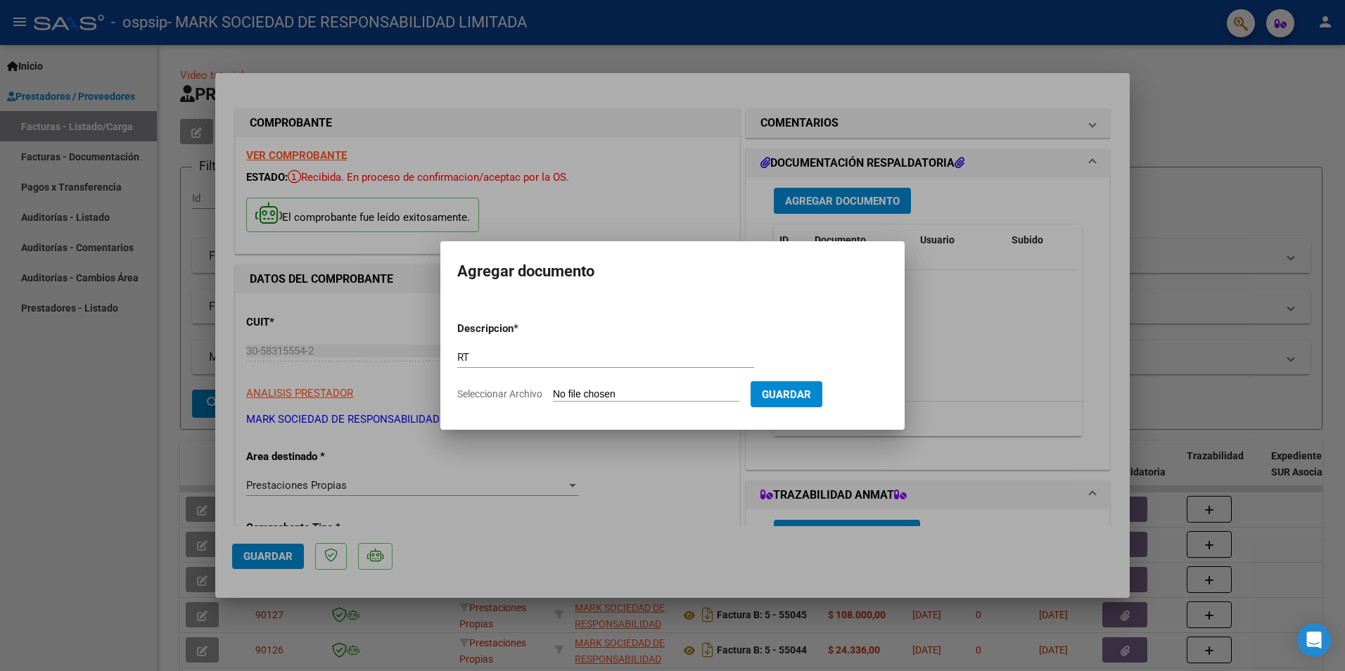
type input "C:\fakepath\RT GRAMISCI MYRIAM 08-2025 OSPSIP 011.jpg"
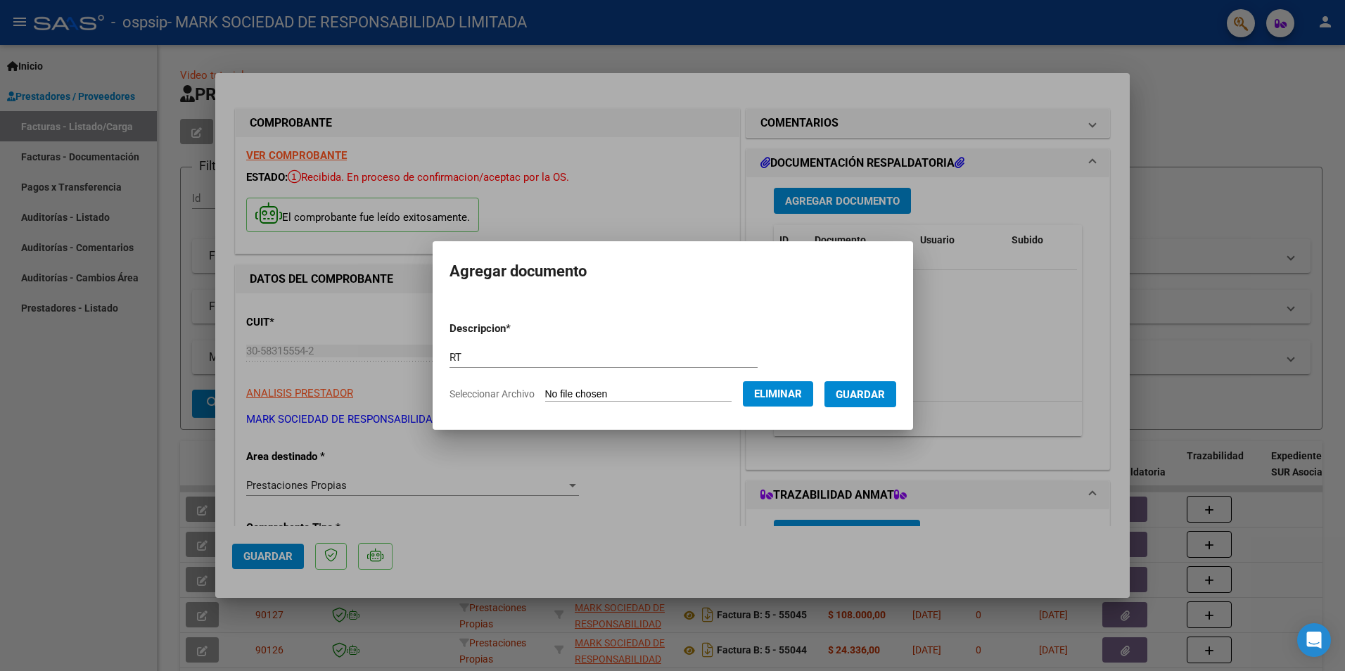
click at [862, 395] on span "Guardar" at bounding box center [860, 394] width 49 height 13
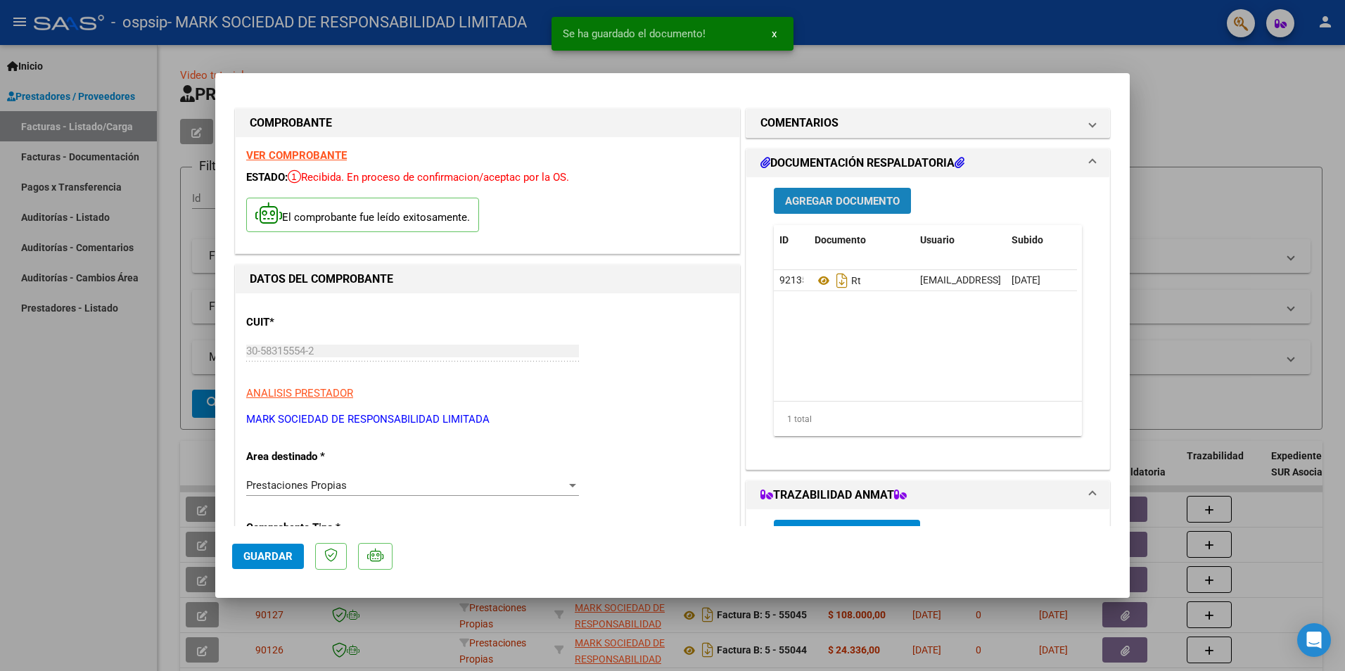
click at [812, 200] on span "Agregar Documento" at bounding box center [842, 201] width 115 height 13
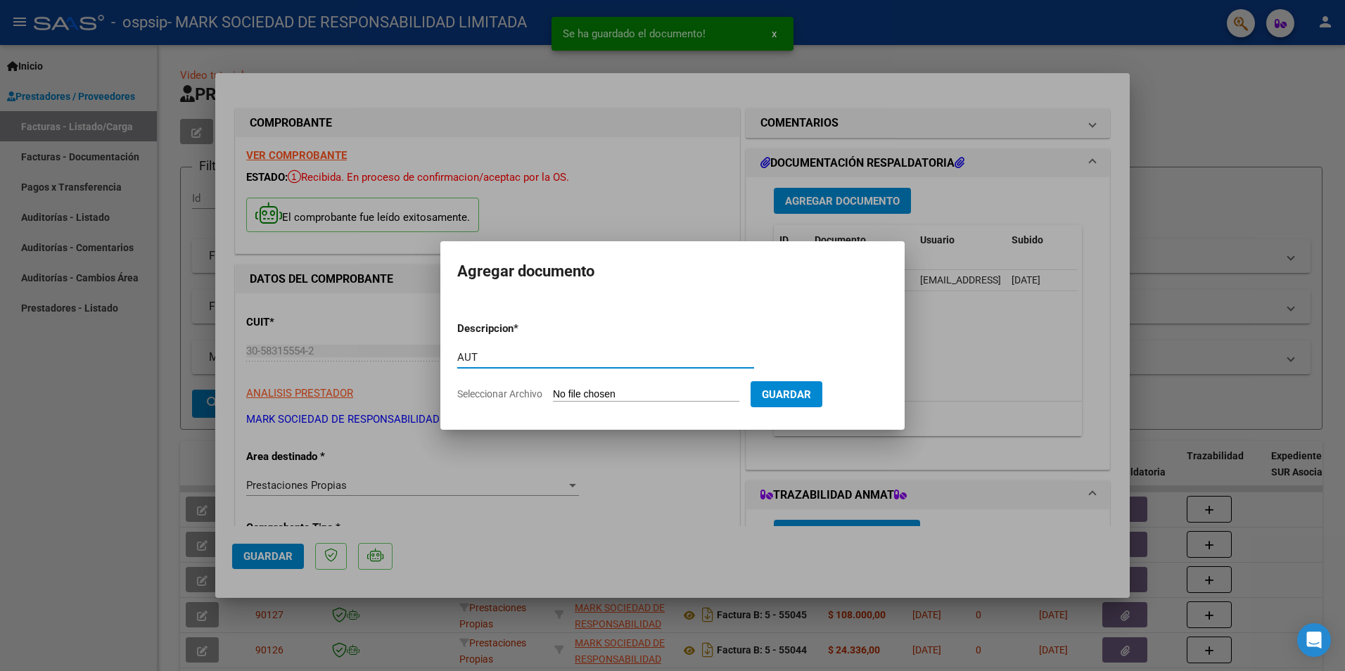
type input "AUT"
click at [625, 394] on input "Seleccionar Archivo" at bounding box center [646, 394] width 186 height 13
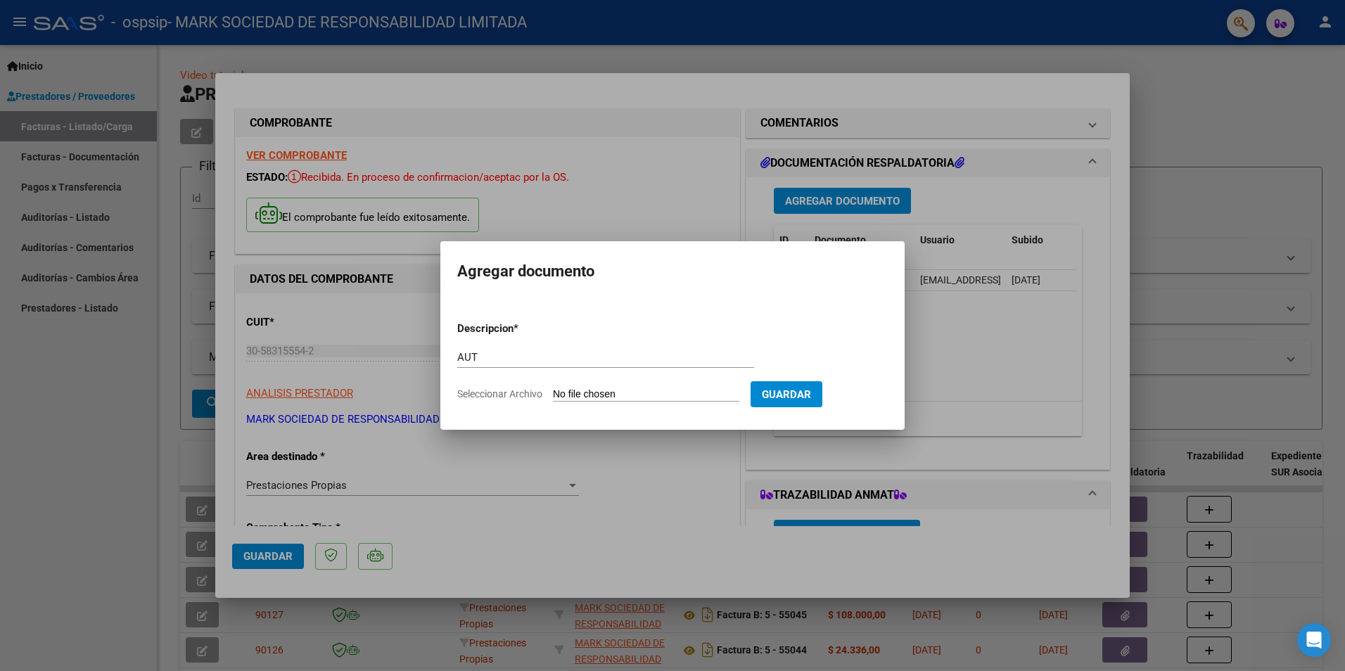
click at [648, 448] on div at bounding box center [672, 335] width 1345 height 671
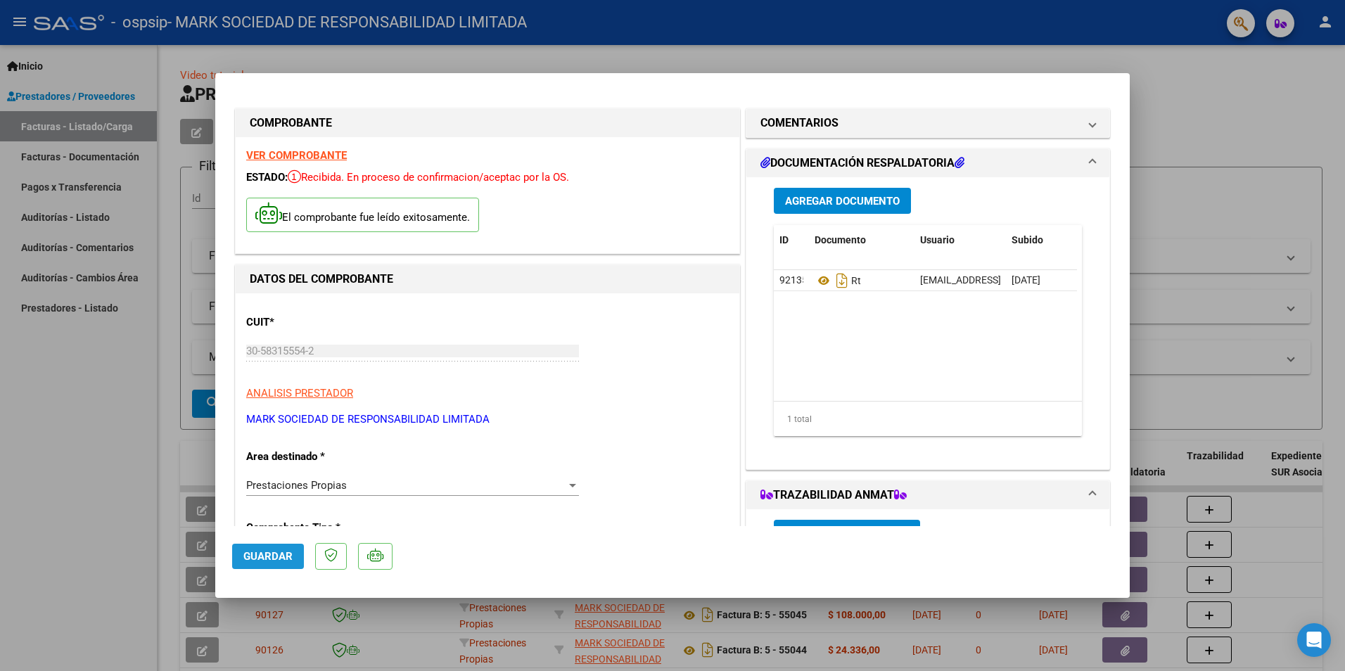
click at [271, 555] on span "Guardar" at bounding box center [267, 556] width 49 height 13
click at [126, 501] on div at bounding box center [672, 335] width 1345 height 671
type input "$ 0,00"
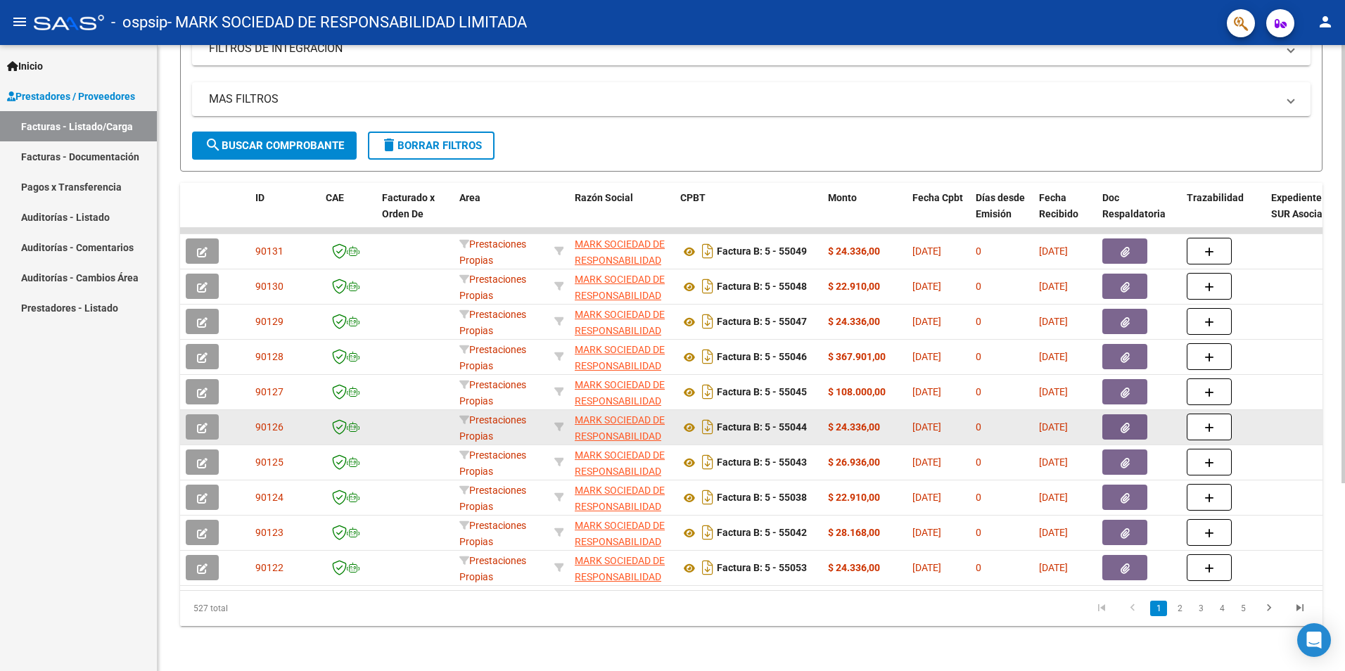
scroll to position [3, 0]
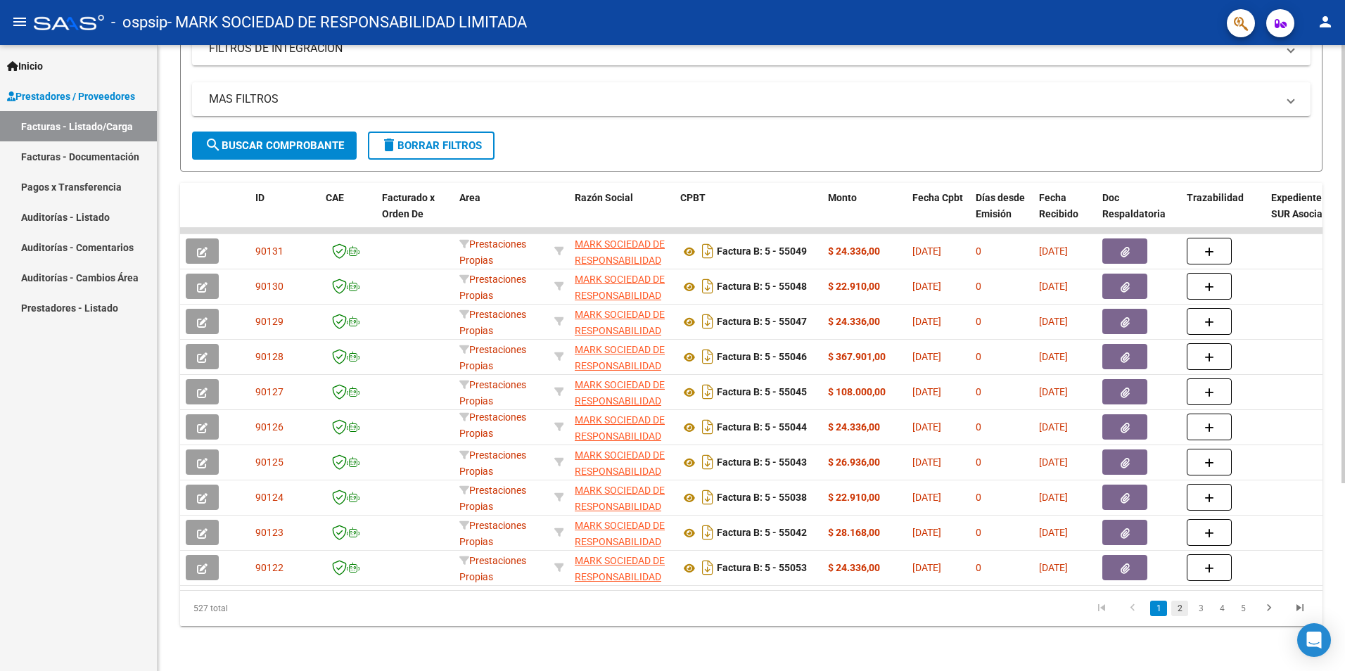
click at [1177, 609] on link "2" at bounding box center [1179, 608] width 17 height 15
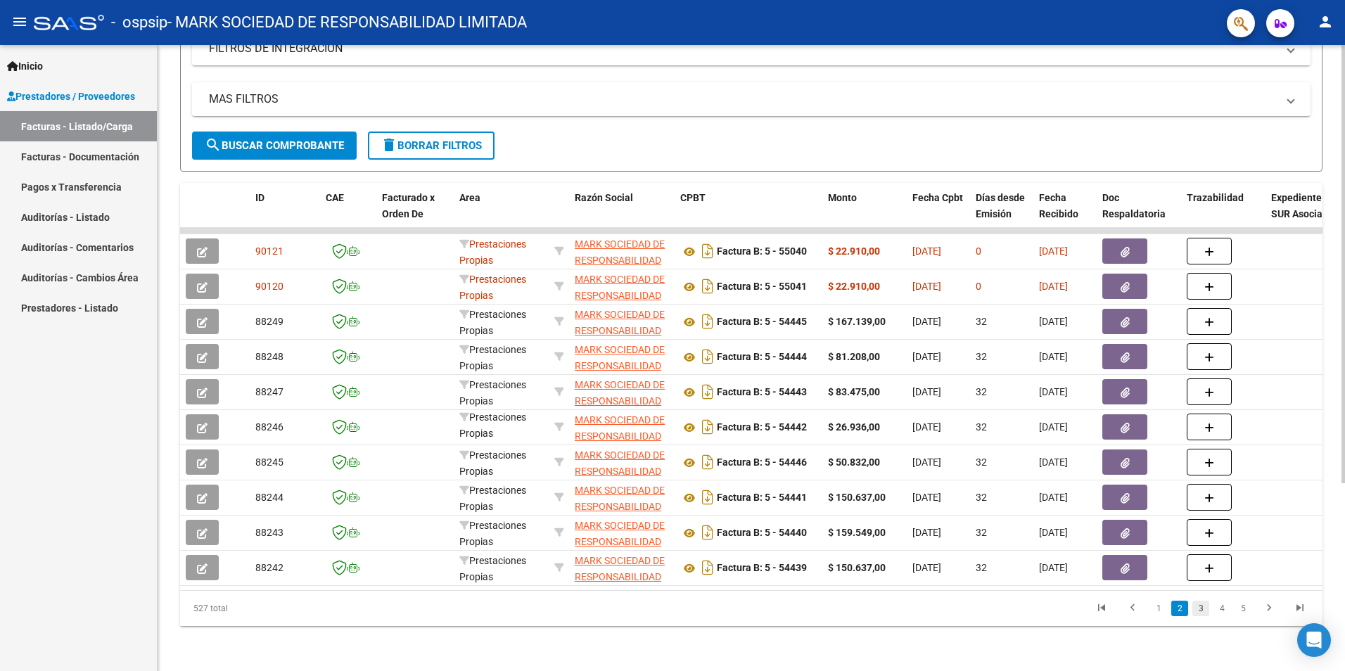
click at [1198, 606] on link "3" at bounding box center [1200, 608] width 17 height 15
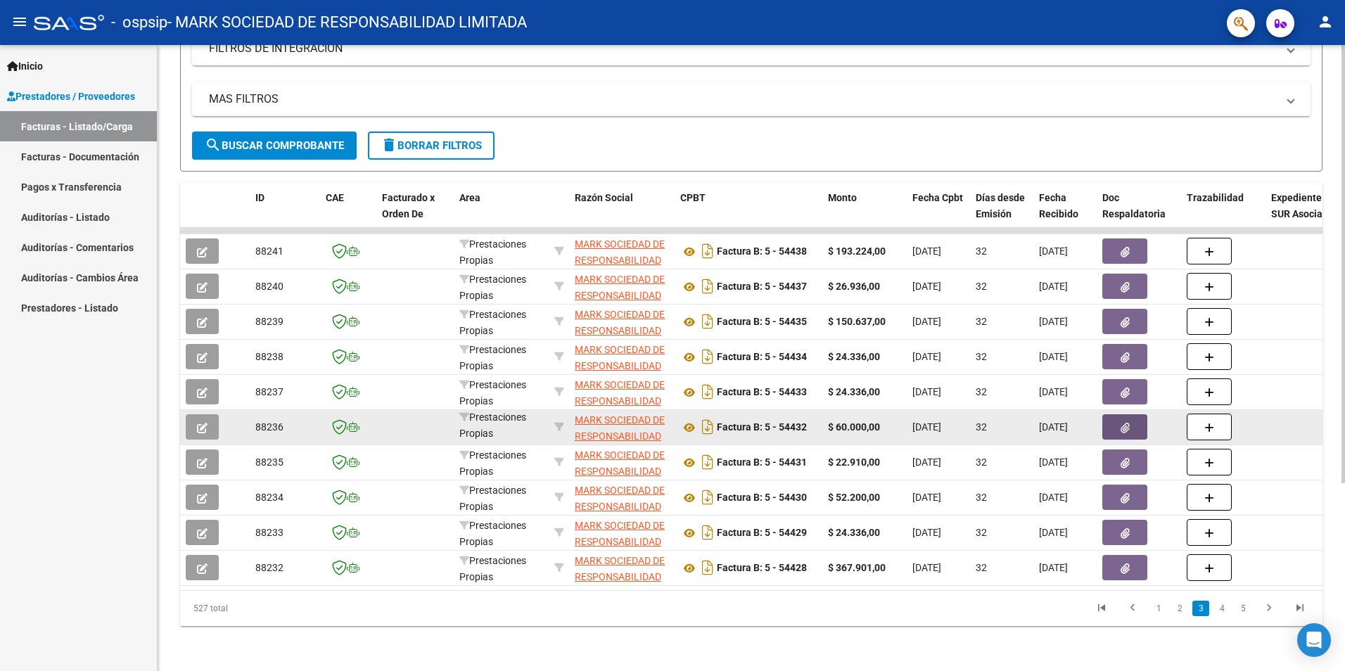
click at [1118, 414] on button "button" at bounding box center [1124, 426] width 45 height 25
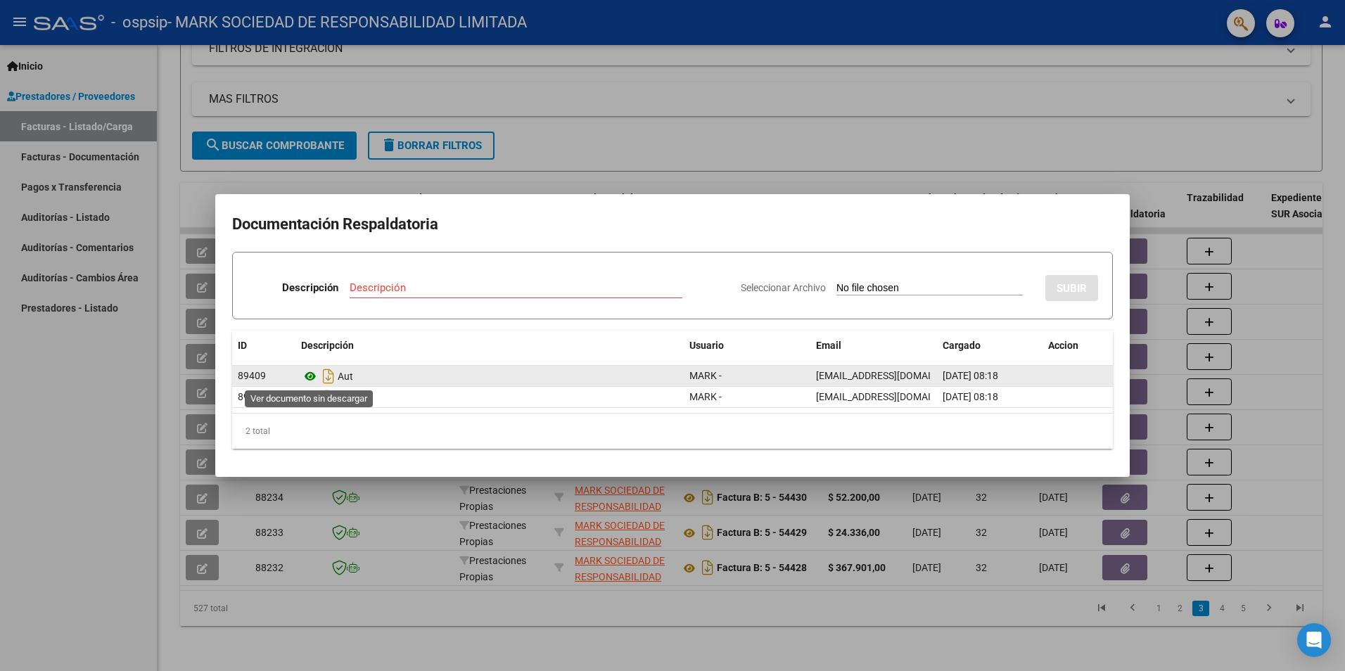
click at [305, 376] on icon at bounding box center [310, 376] width 18 height 17
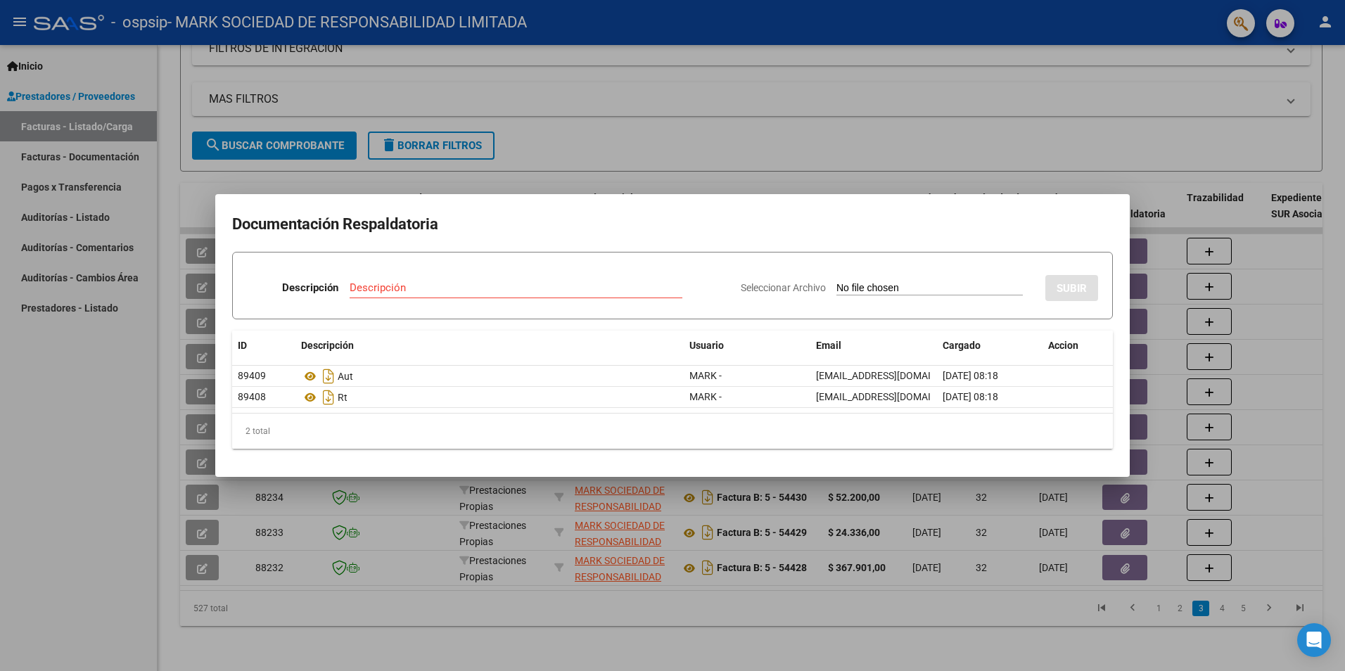
click at [123, 343] on div at bounding box center [672, 335] width 1345 height 671
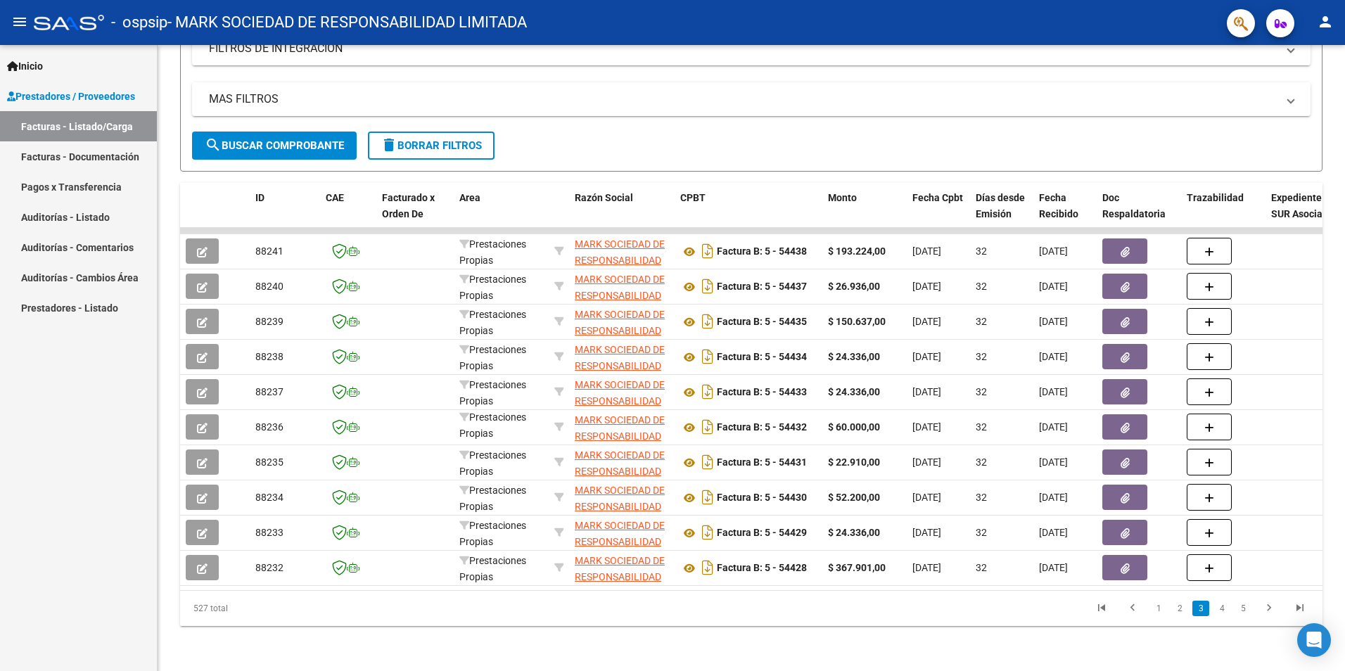
scroll to position [0, 0]
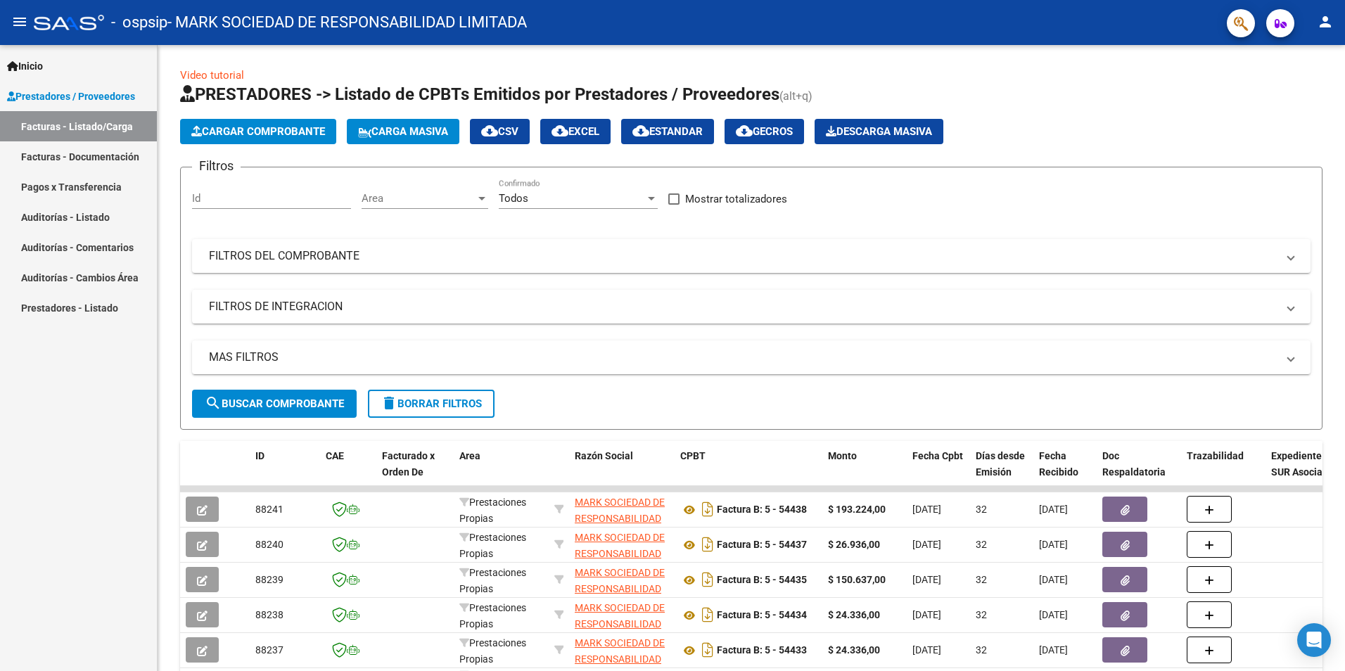
click at [77, 155] on link "Facturas - Documentación" at bounding box center [78, 156] width 157 height 30
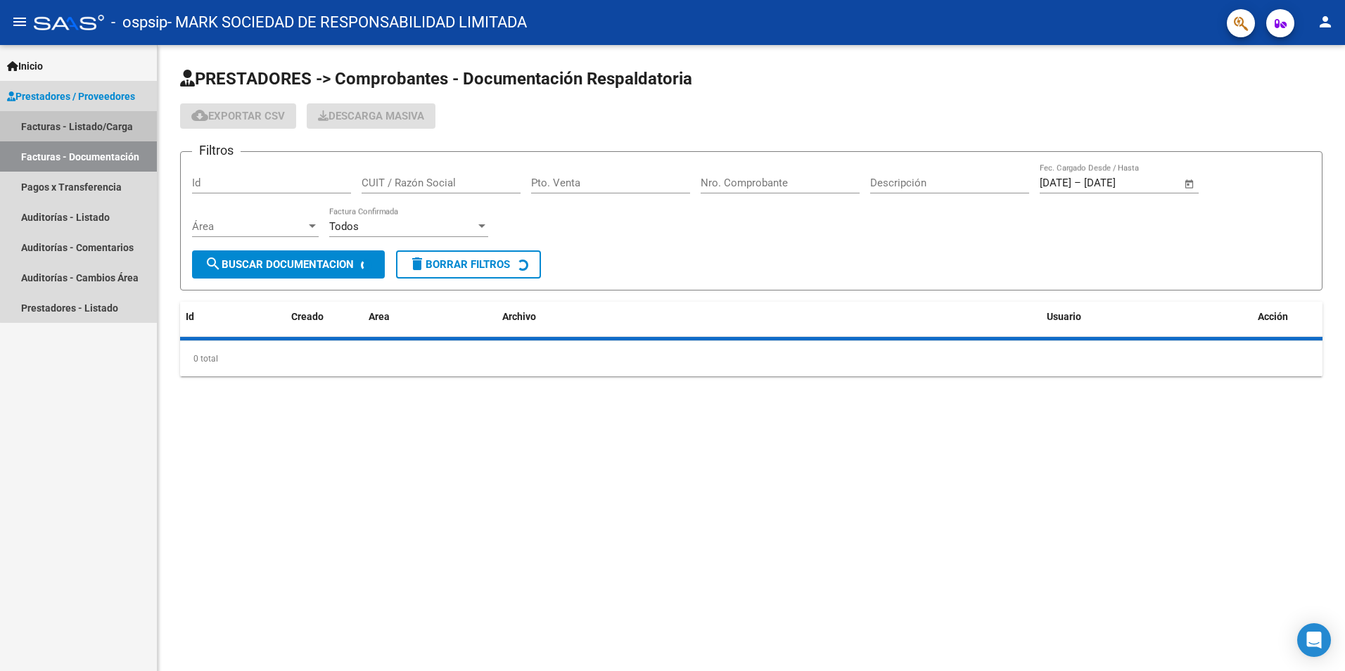
click at [89, 127] on link "Facturas - Listado/Carga" at bounding box center [78, 126] width 157 height 30
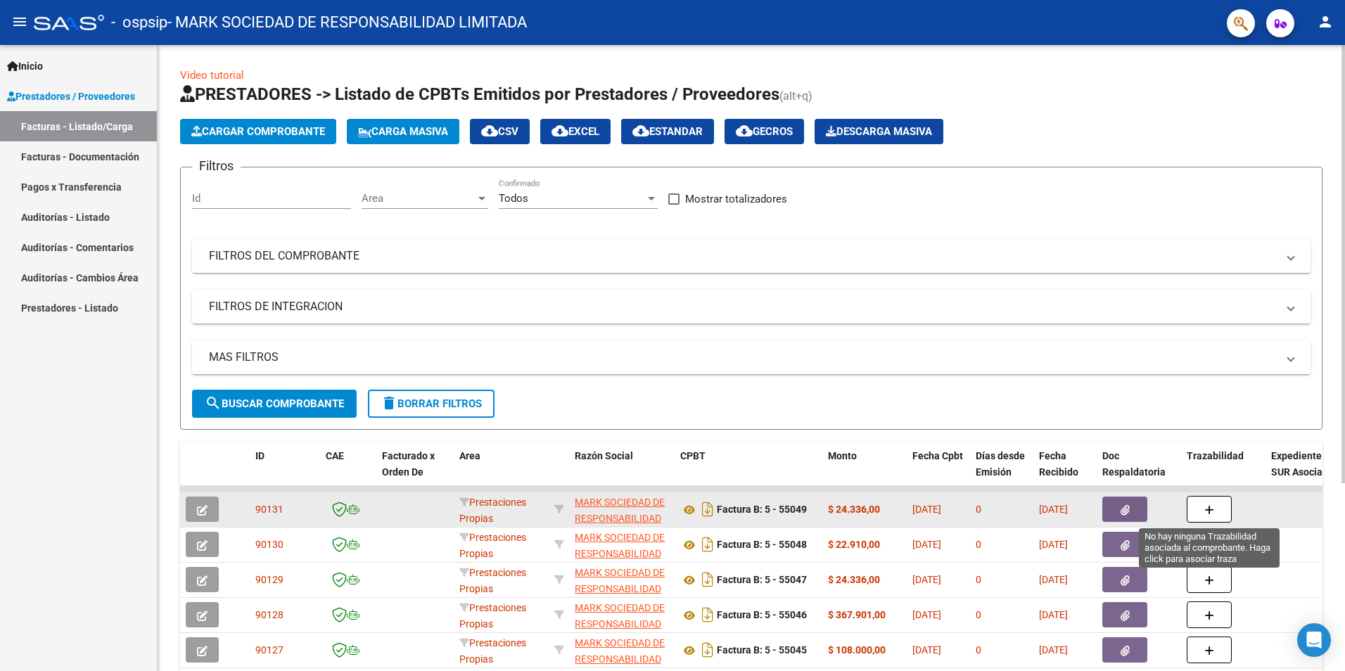
click at [1196, 504] on button "button" at bounding box center [1209, 509] width 45 height 27
click at [1134, 506] on button "button" at bounding box center [1124, 509] width 45 height 25
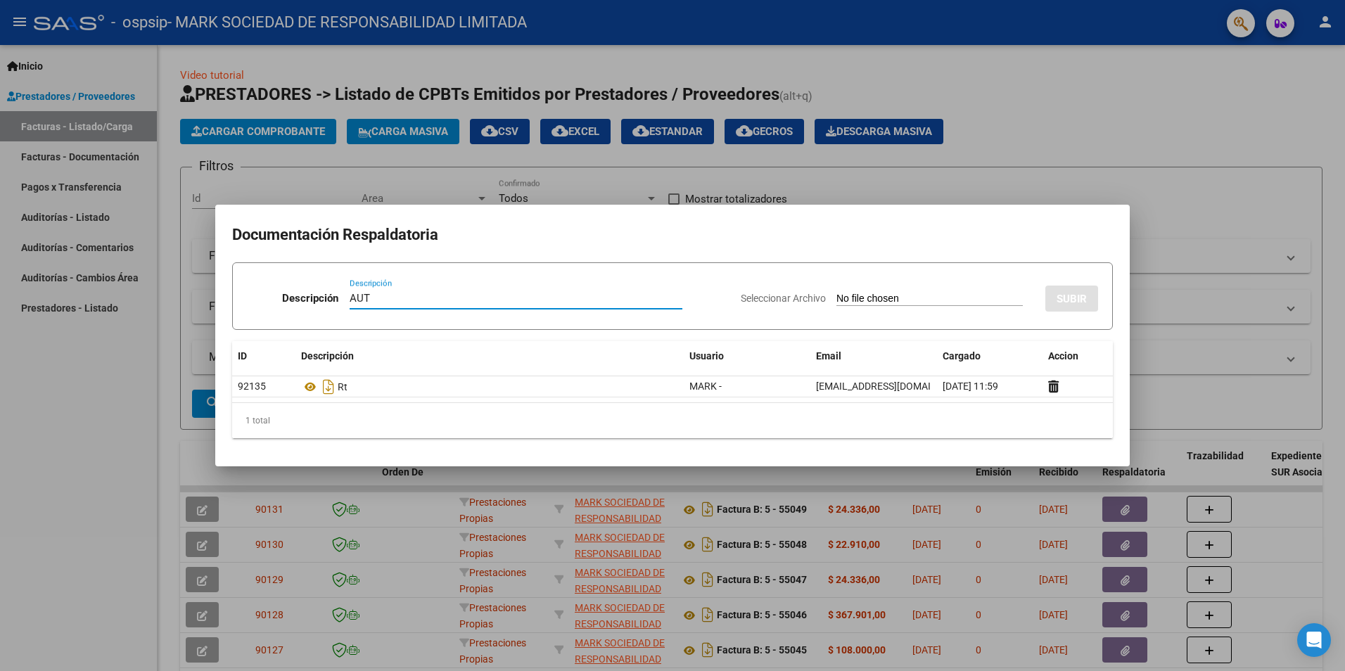
type input "AUT"
click at [836, 295] on input "Seleccionar Archivo" at bounding box center [929, 299] width 186 height 13
type input "C:\fakepath\GRAMISCI AGOSTO.pdf"
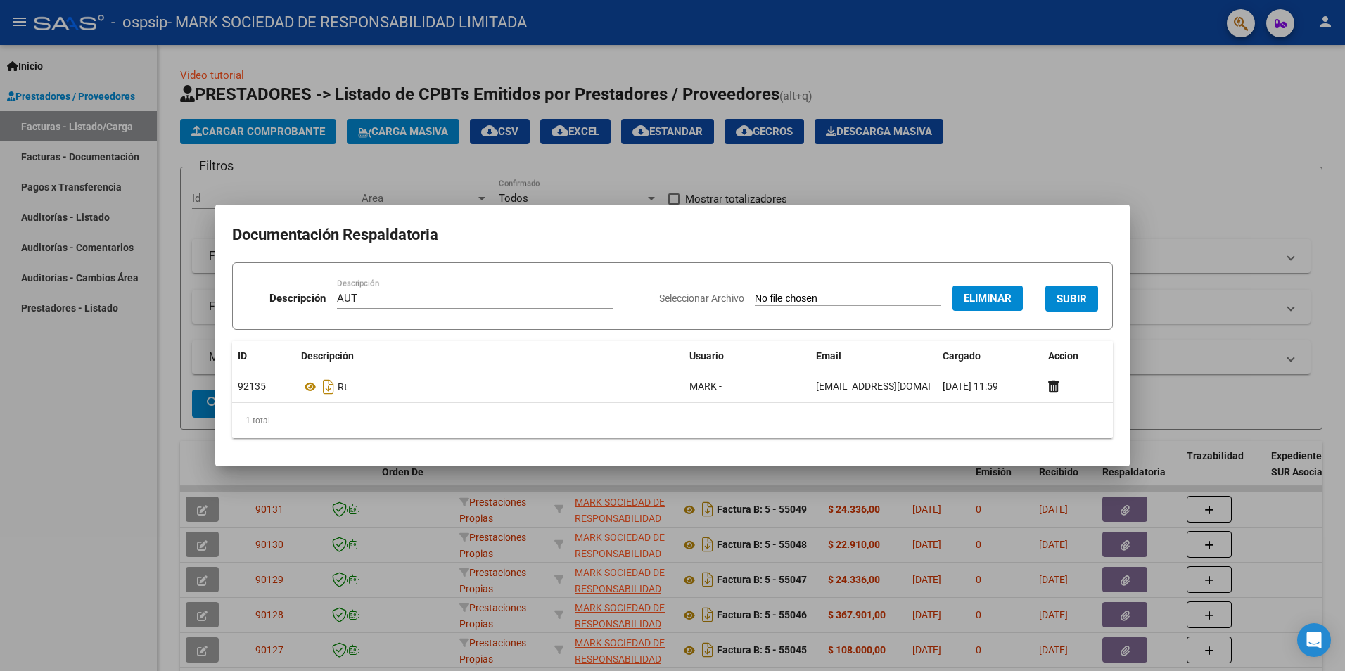
drag, startPoint x: 1071, startPoint y: 293, endPoint x: 1058, endPoint y: 293, distance: 12.7
click at [1071, 293] on span "SUBIR" at bounding box center [1071, 299] width 30 height 13
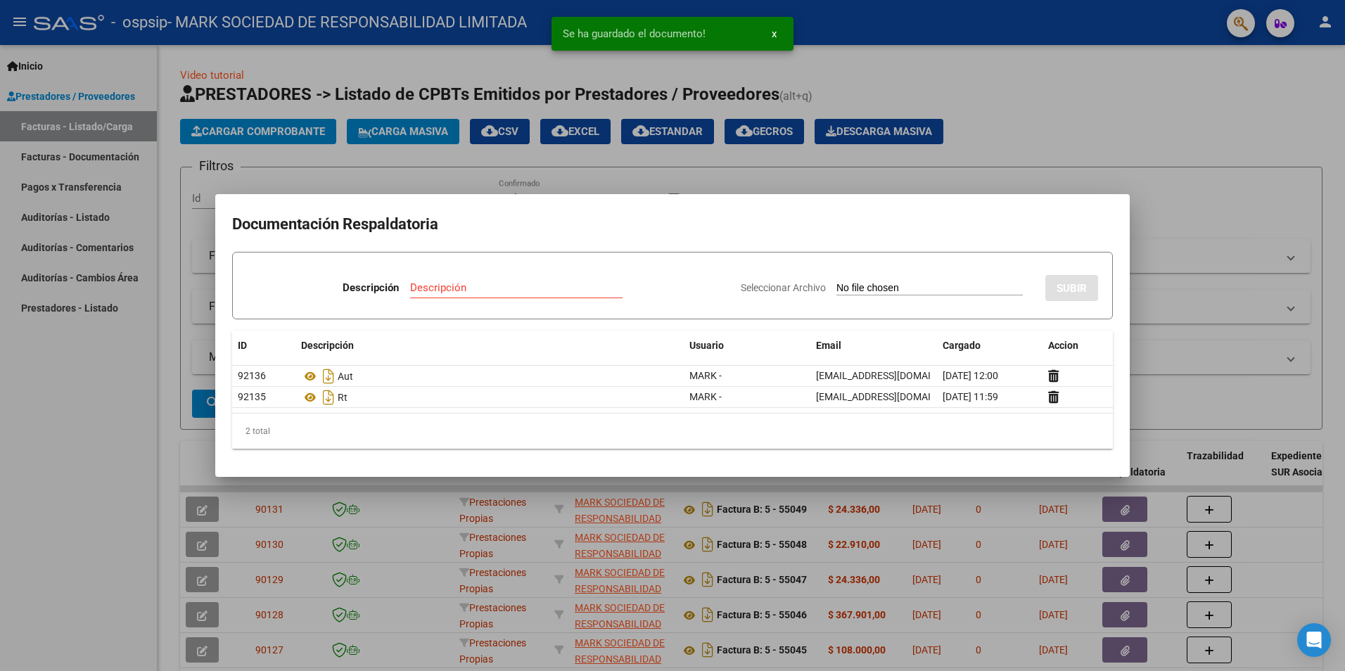
click at [1146, 238] on div at bounding box center [672, 335] width 1345 height 671
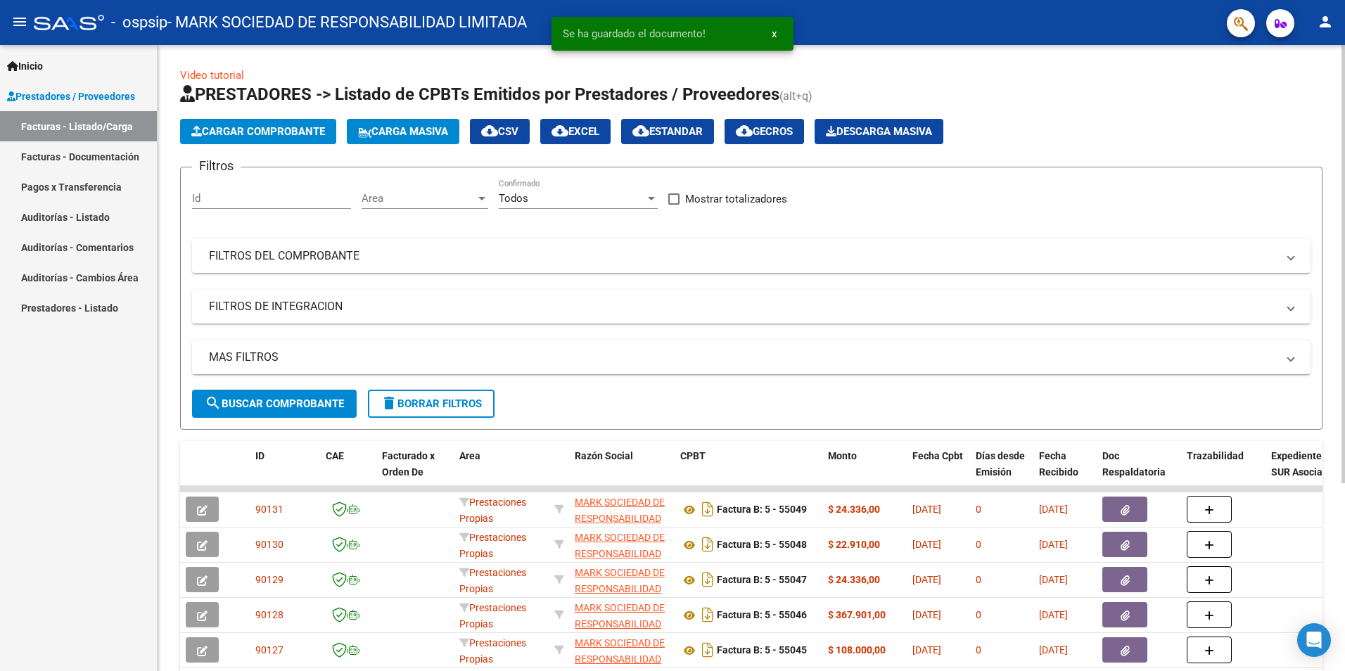
click at [253, 141] on button "Cargar Comprobante" at bounding box center [258, 131] width 156 height 25
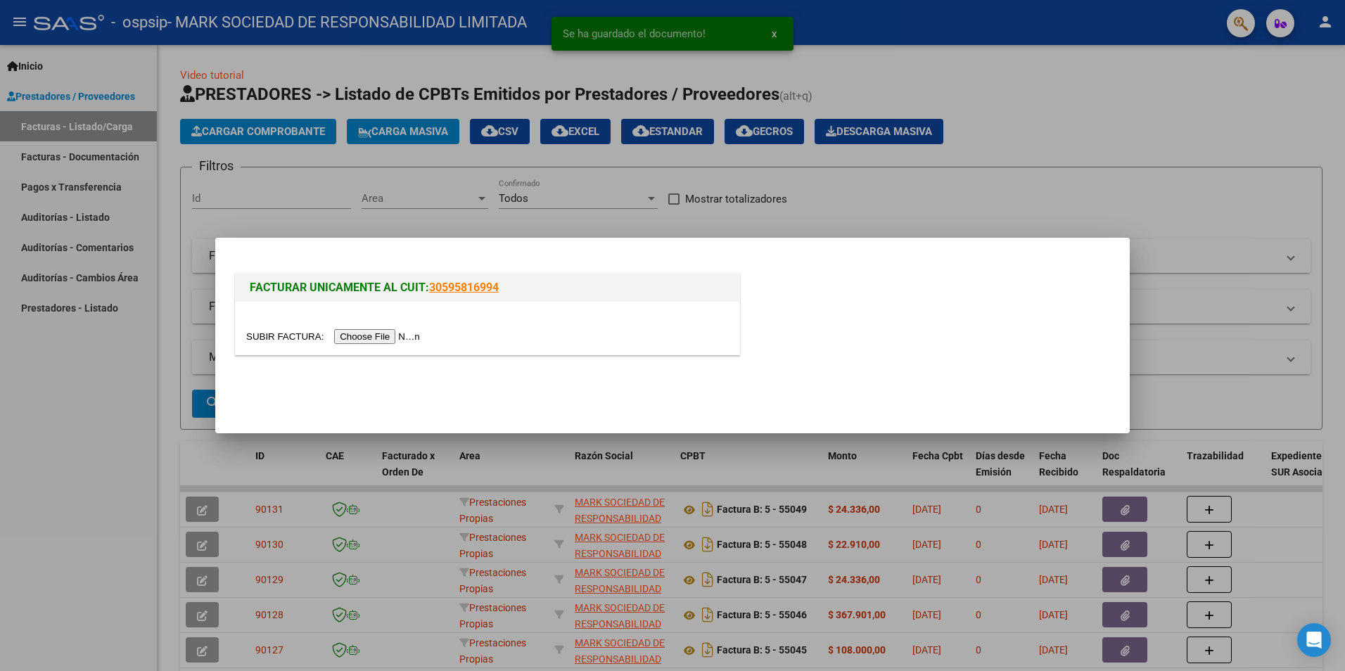
click at [357, 339] on input "file" at bounding box center [335, 336] width 178 height 15
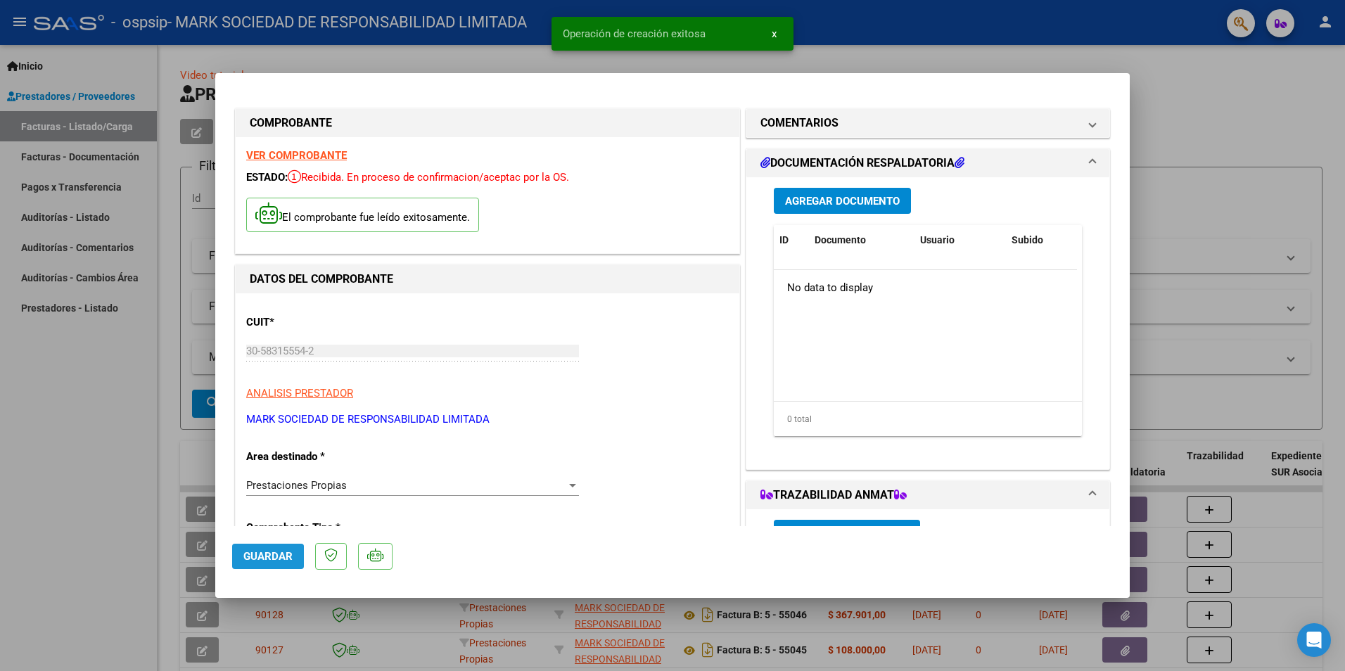
click at [268, 558] on span "Guardar" at bounding box center [267, 556] width 49 height 13
click at [807, 200] on span "Agregar Documento" at bounding box center [842, 201] width 115 height 13
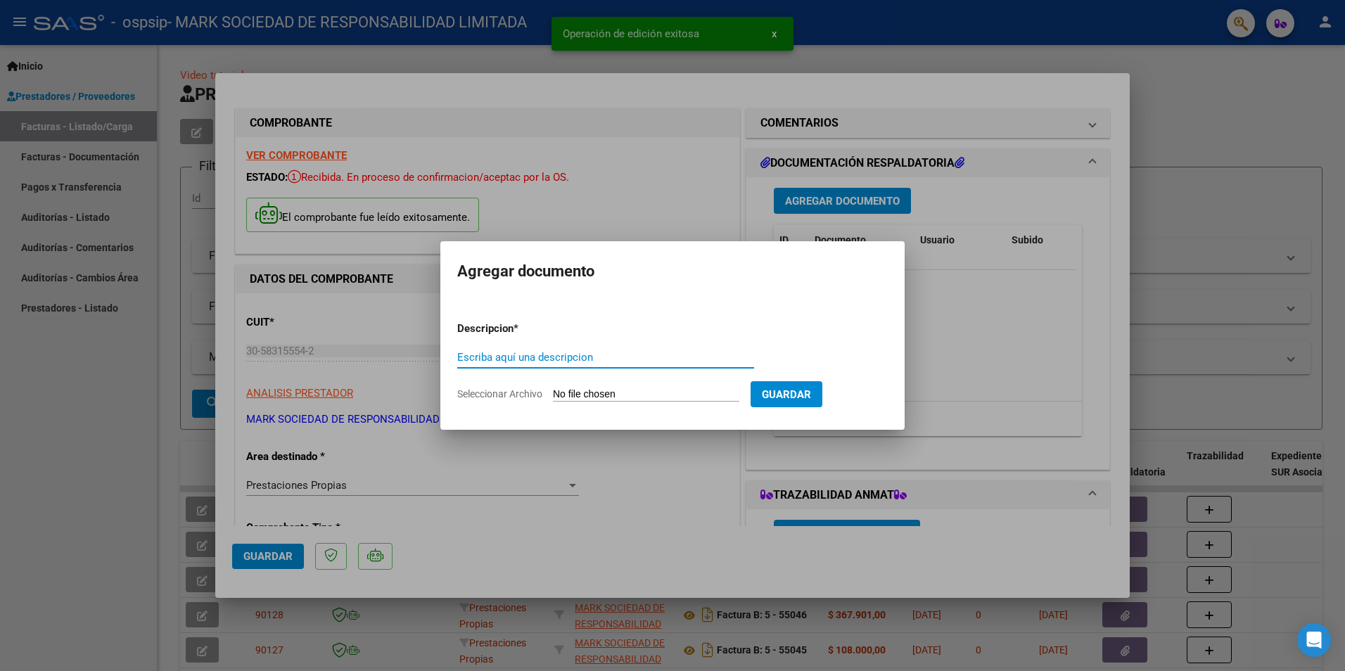
click at [492, 358] on input "Escriba aquí una descripcion" at bounding box center [605, 357] width 297 height 13
type input "RT"
click at [583, 383] on form "Descripcion * RT Escriba aquí una descripcion Seleccionar Archivo Guardar" at bounding box center [672, 361] width 430 height 103
click at [580, 388] on app-file-uploader "Seleccionar Archivo" at bounding box center [603, 394] width 293 height 13
click at [580, 392] on input "Seleccionar Archivo" at bounding box center [646, 394] width 186 height 13
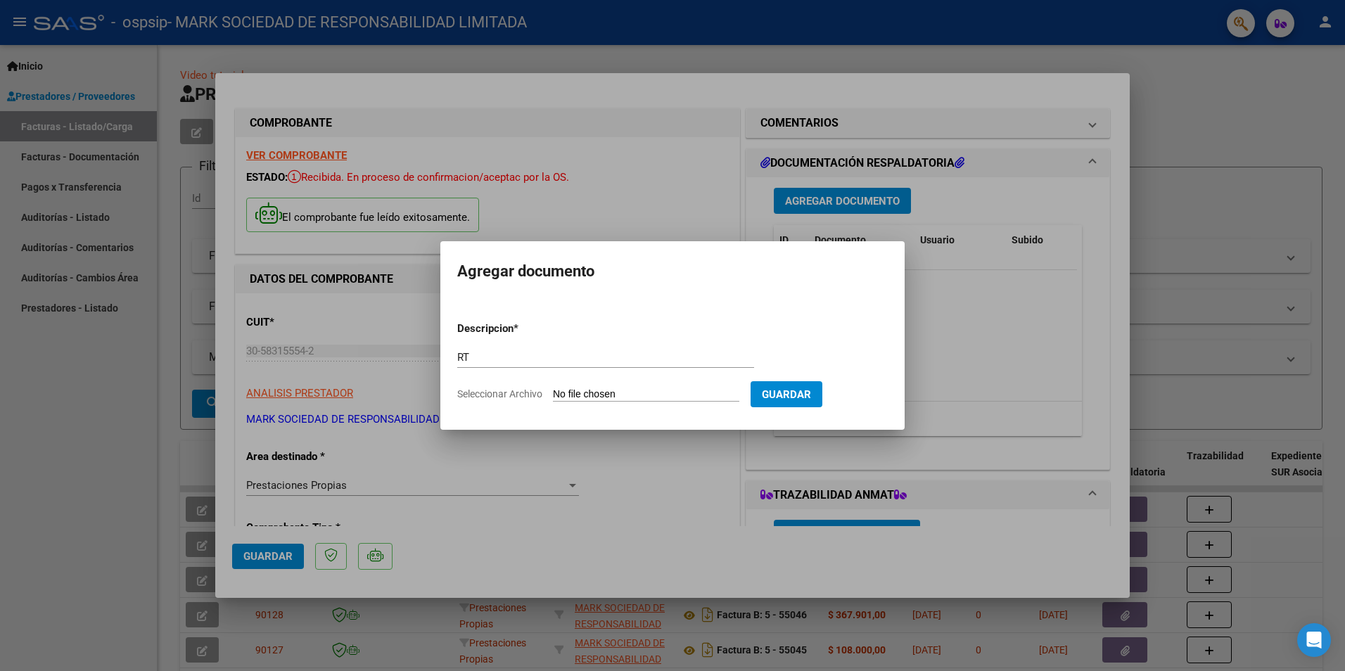
type input "C:\fakepath\RT MUSUMESE JESUS 09-2025 OSPSIP 013.jpg"
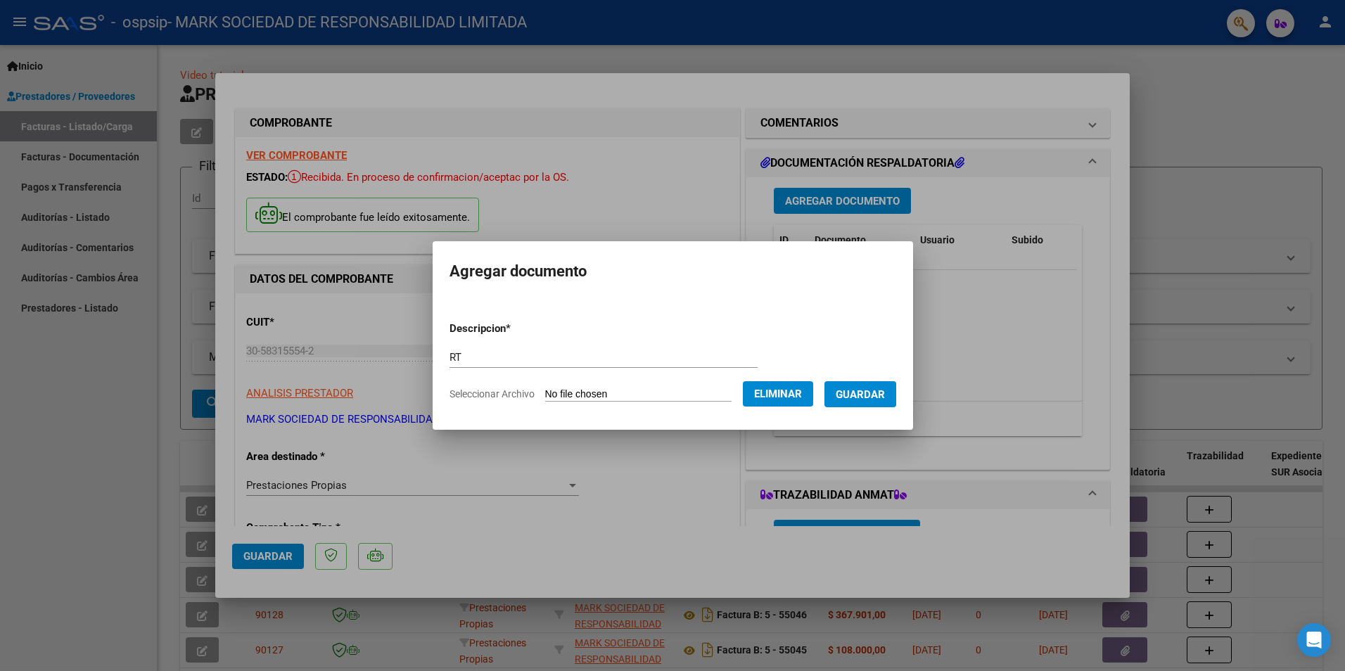
click at [868, 394] on span "Guardar" at bounding box center [860, 394] width 49 height 13
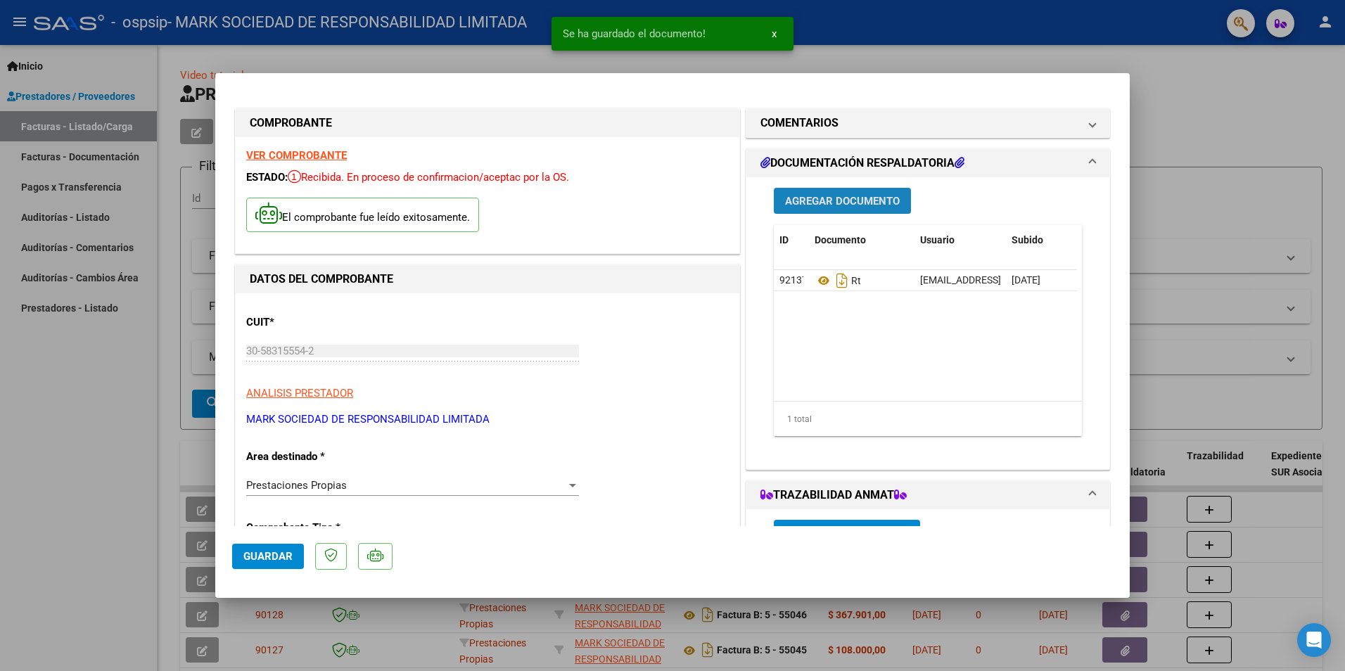
click at [813, 200] on span "Agregar Documento" at bounding box center [842, 201] width 115 height 13
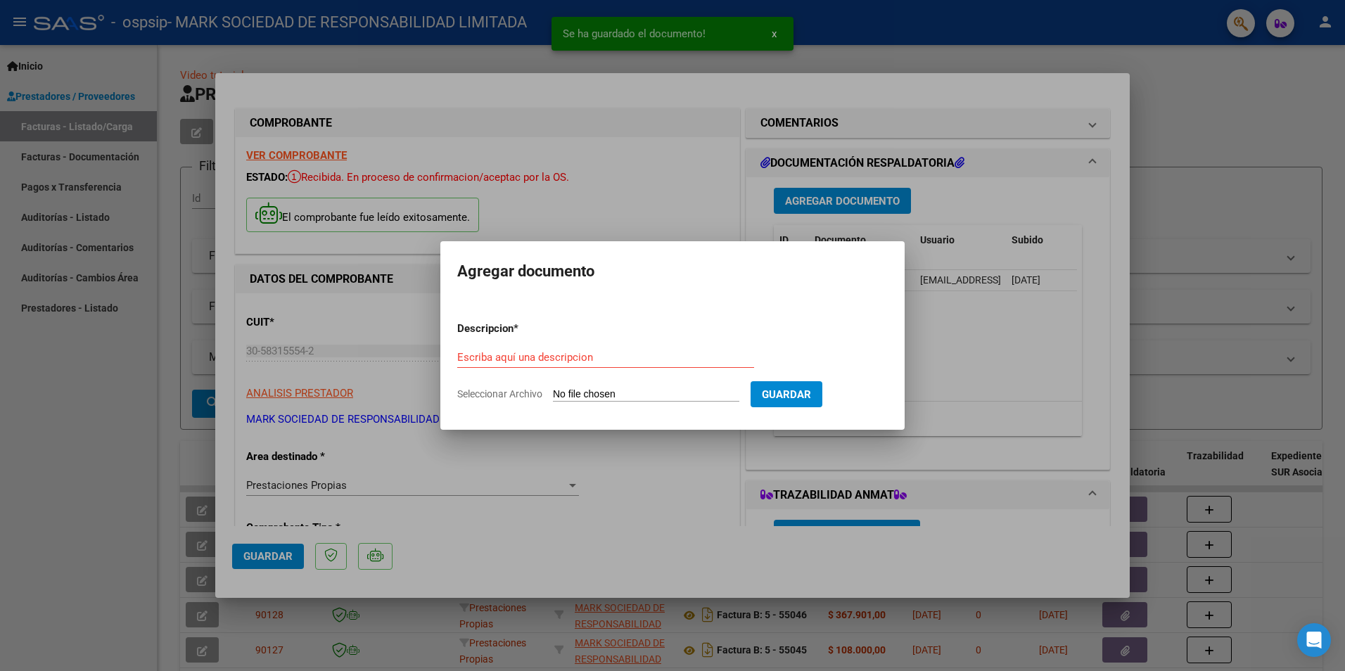
click at [569, 350] on div "Escriba aquí una descripcion" at bounding box center [605, 357] width 297 height 21
click at [568, 380] on div "Escriba aquí una descripcion" at bounding box center [605, 364] width 297 height 34
click at [620, 391] on input "Seleccionar Archivo" at bounding box center [646, 394] width 186 height 13
type input "C:\fakepath\MUSUMESE JESUS-SEP 2025.pdf"
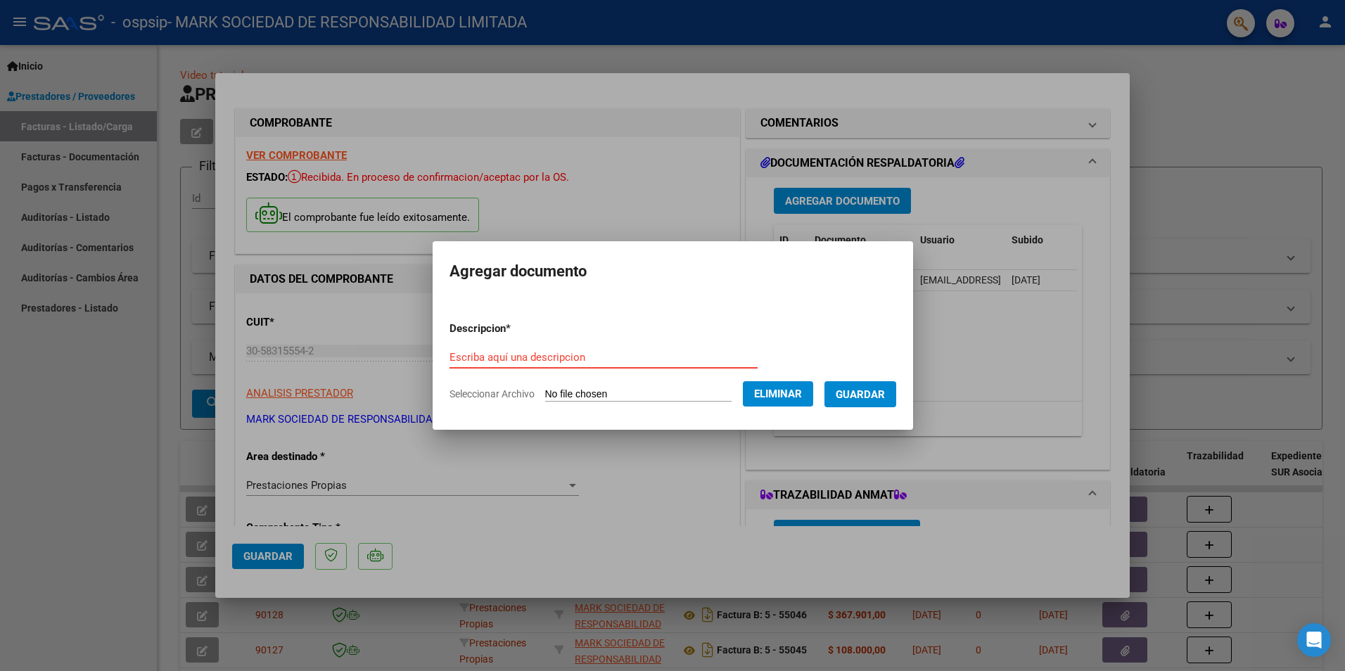
click at [485, 356] on input "Escriba aquí una descripcion" at bounding box center [603, 357] width 308 height 13
type input "AUT"
click at [884, 389] on span "Guardar" at bounding box center [860, 394] width 49 height 13
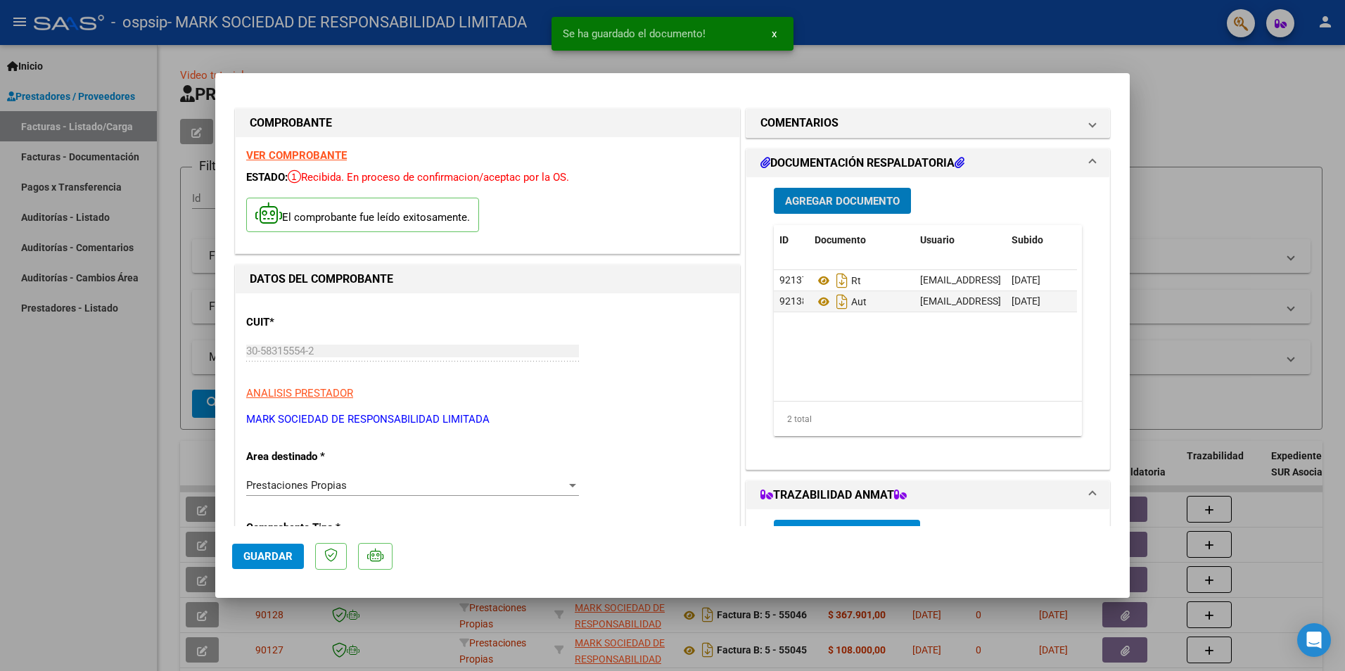
click at [260, 542] on mat-dialog-actions "Guardar" at bounding box center [672, 554] width 881 height 56
click at [253, 559] on span "Guardar" at bounding box center [267, 556] width 49 height 13
click at [65, 530] on div at bounding box center [672, 335] width 1345 height 671
type input "$ 0,00"
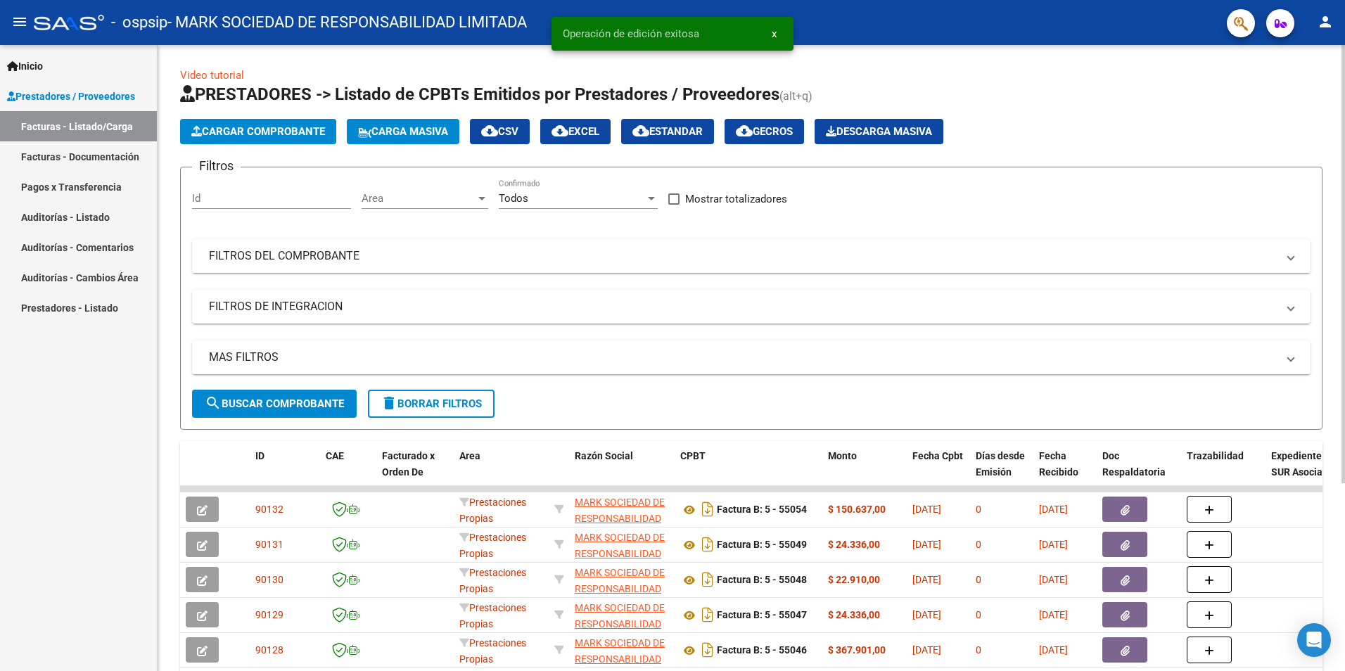
click at [271, 132] on span "Cargar Comprobante" at bounding box center [258, 131] width 134 height 13
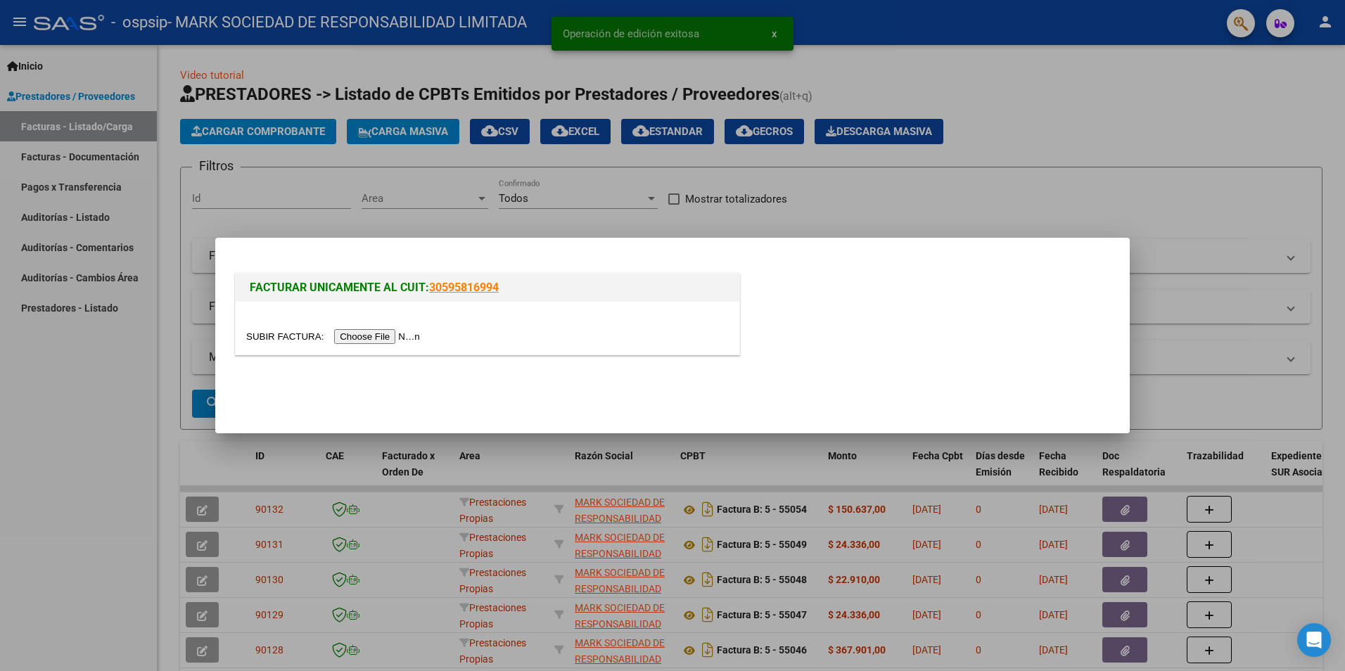
click at [354, 336] on input "file" at bounding box center [335, 336] width 178 height 15
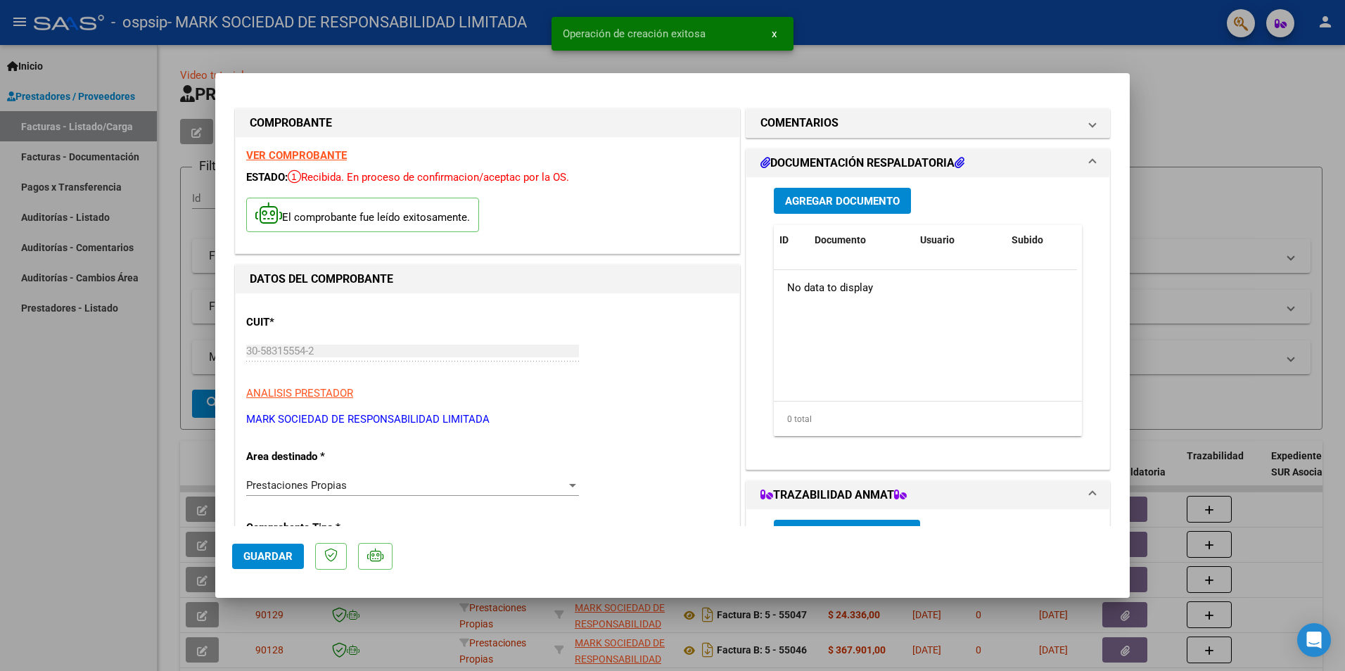
click at [239, 554] on button "Guardar" at bounding box center [268, 556] width 72 height 25
click at [824, 196] on span "Agregar Documento" at bounding box center [842, 201] width 115 height 13
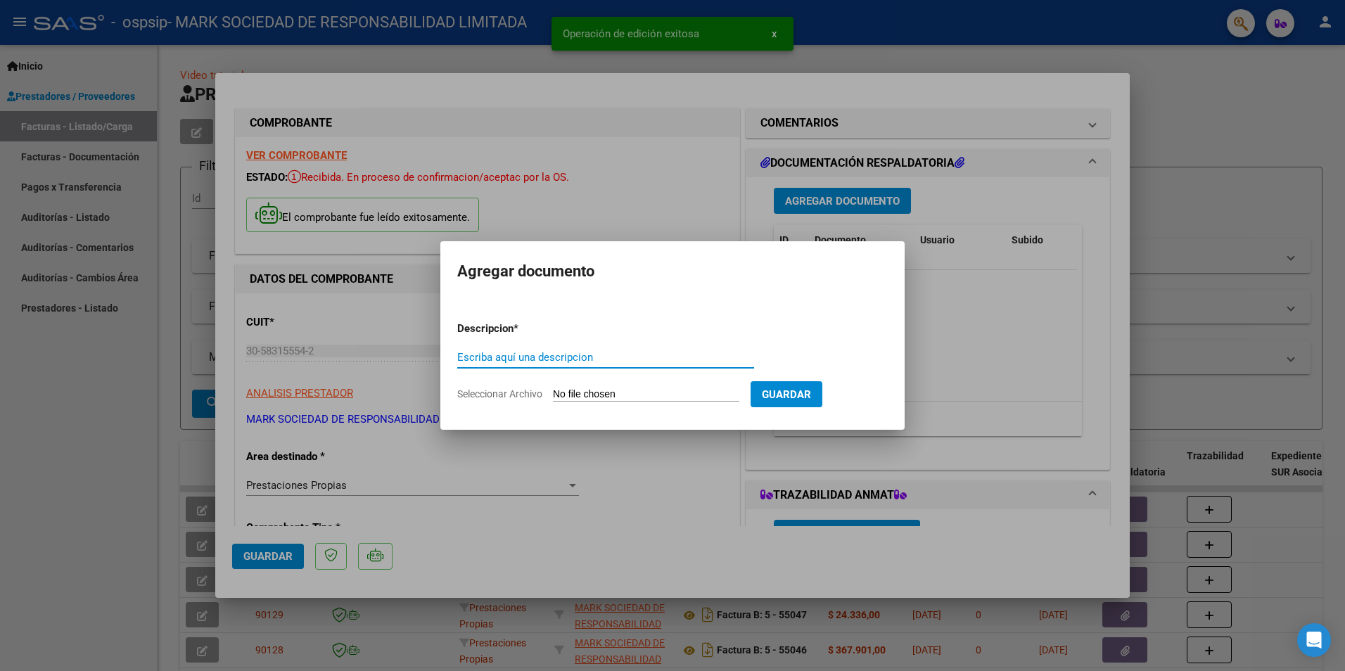
click at [555, 354] on input "Escriba aquí una descripcion" at bounding box center [605, 357] width 297 height 13
type input "RT"
click at [602, 388] on app-file-uploader "Seleccionar Archivo" at bounding box center [603, 394] width 293 height 13
click at [578, 396] on input "Seleccionar Archivo" at bounding box center [646, 394] width 186 height 13
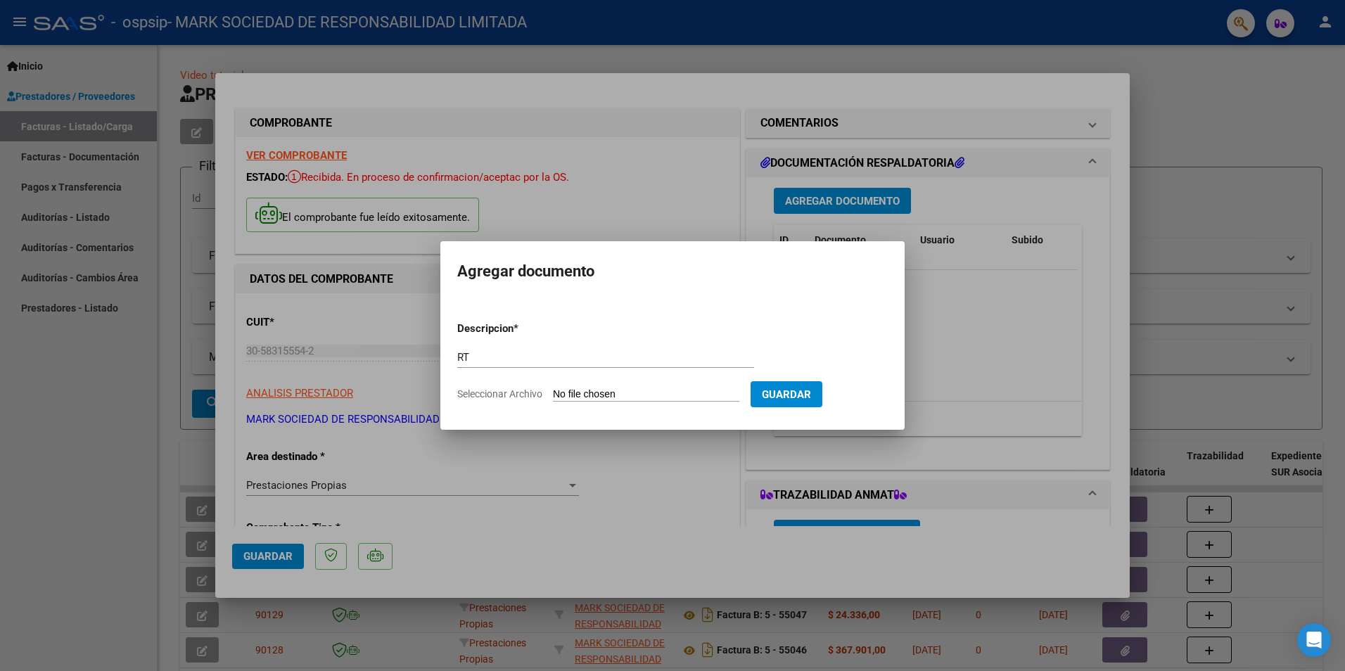
type input "C:\fakepath\RT PAEZ ADRIAN 09-2025 OSPSIP 014.jpg"
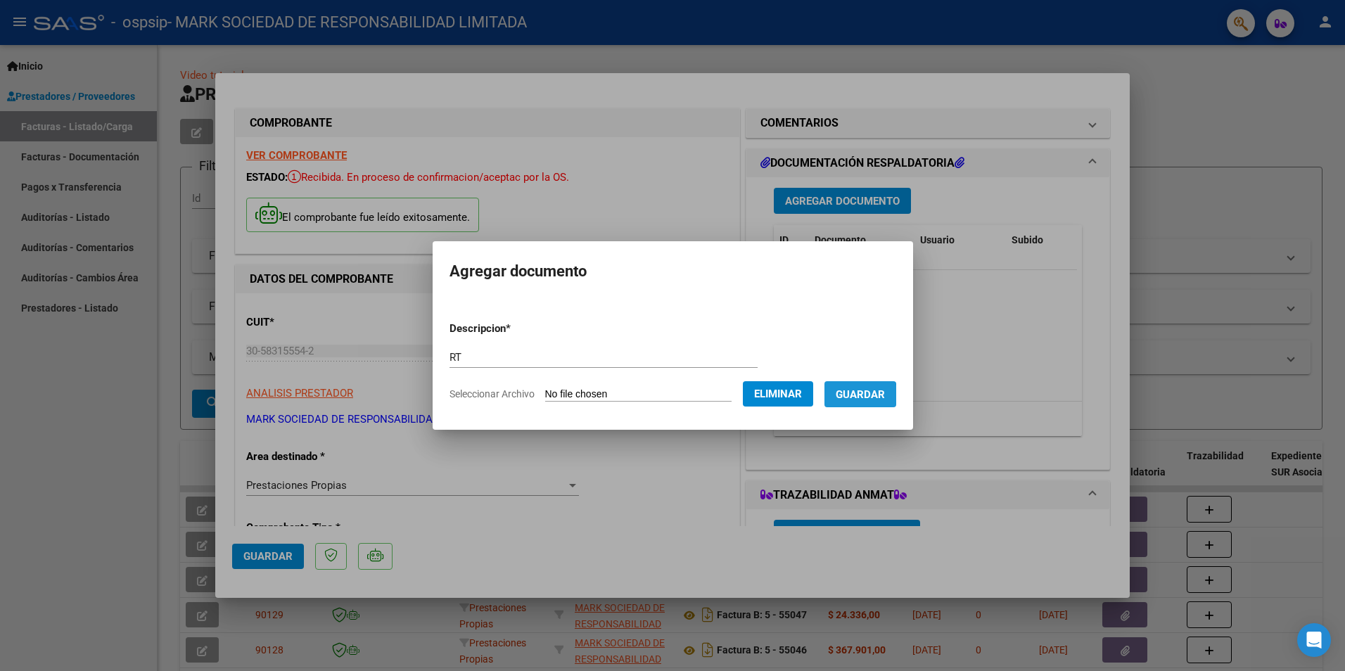
click at [871, 397] on span "Guardar" at bounding box center [860, 394] width 49 height 13
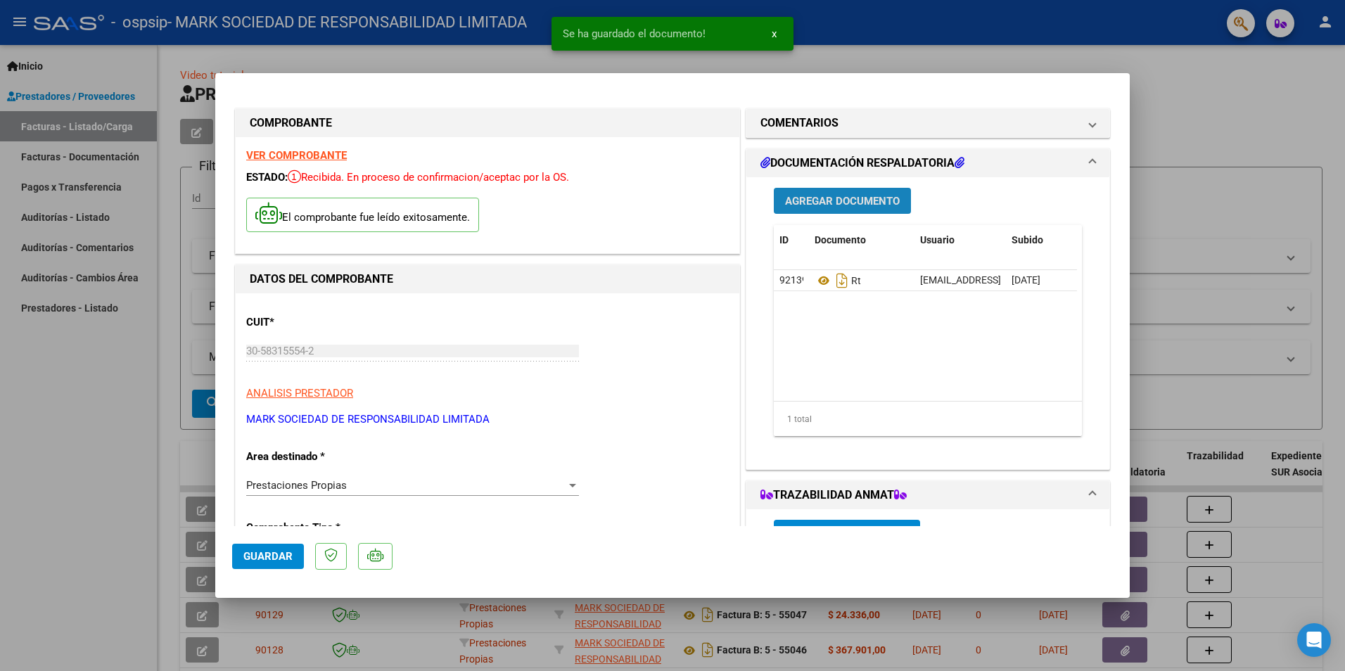
click at [861, 199] on span "Agregar Documento" at bounding box center [842, 201] width 115 height 13
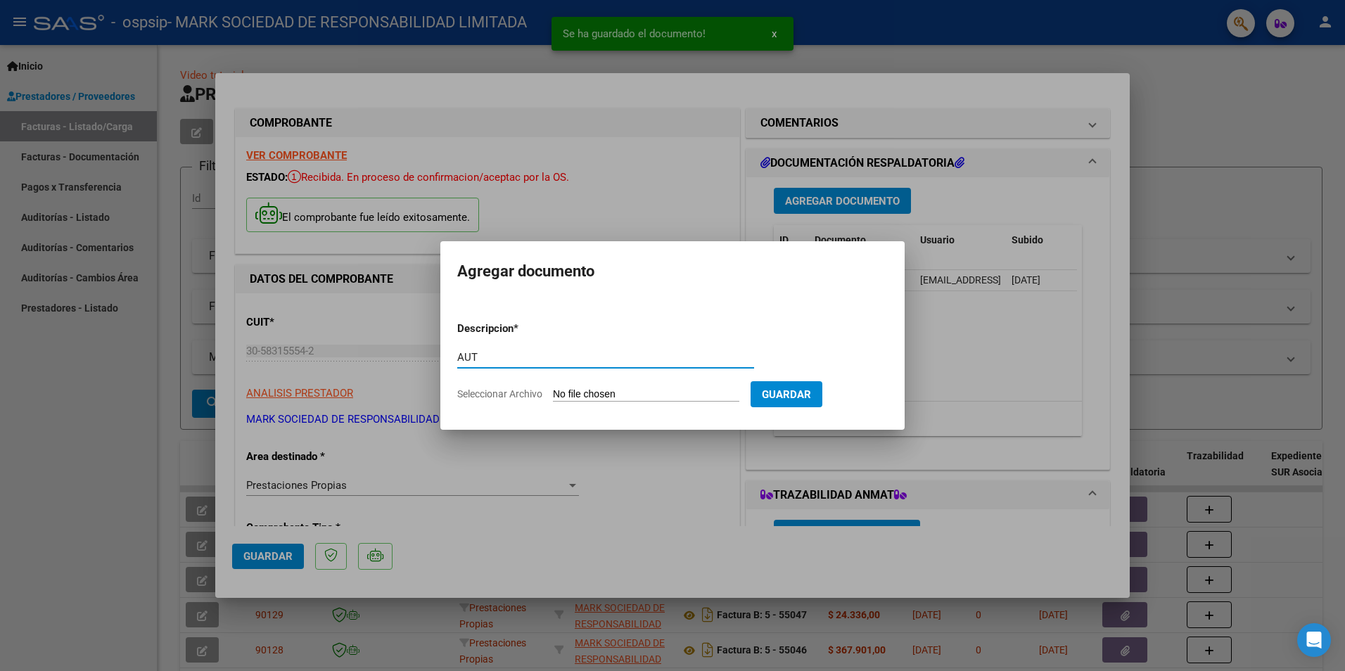
type input "AUT"
click at [586, 390] on input "Seleccionar Archivo" at bounding box center [646, 394] width 186 height 13
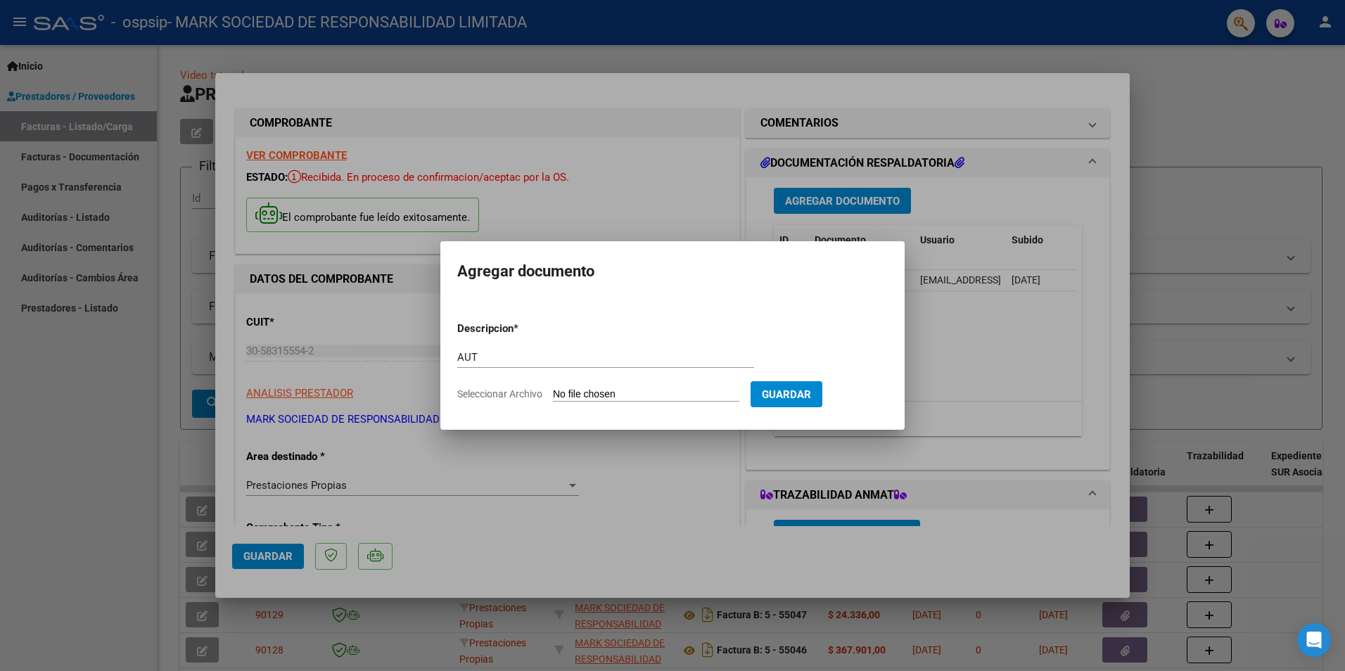
type input "C:\fakepath\PAEZ ADRIAN-SEP 2025.pdf"
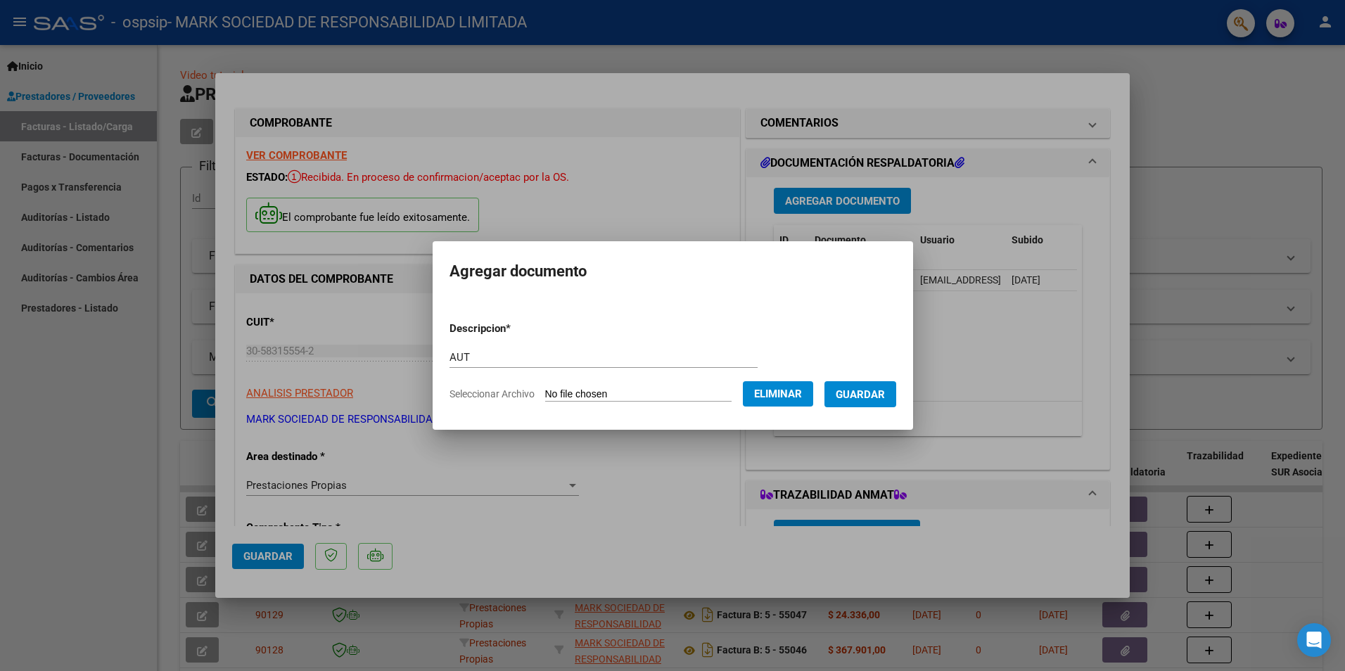
click at [875, 392] on span "Guardar" at bounding box center [860, 394] width 49 height 13
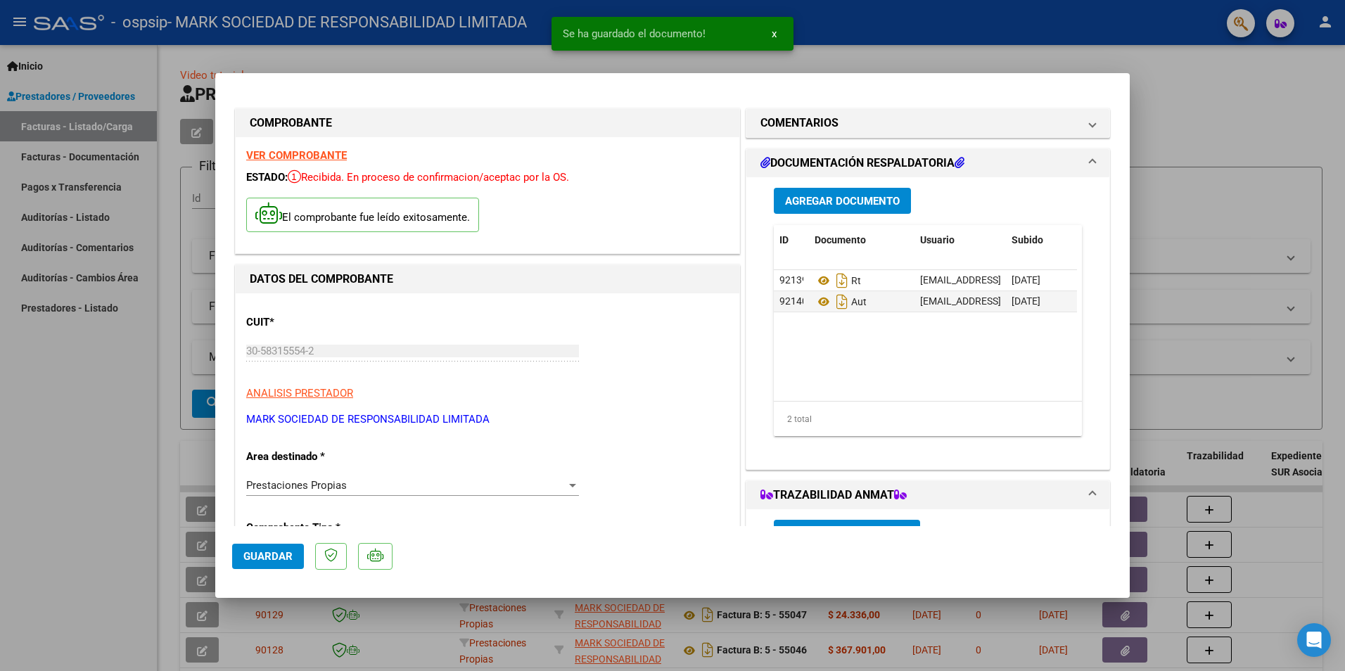
click at [254, 561] on span "Guardar" at bounding box center [267, 556] width 49 height 13
click at [137, 489] on div at bounding box center [672, 335] width 1345 height 671
type input "$ 0,00"
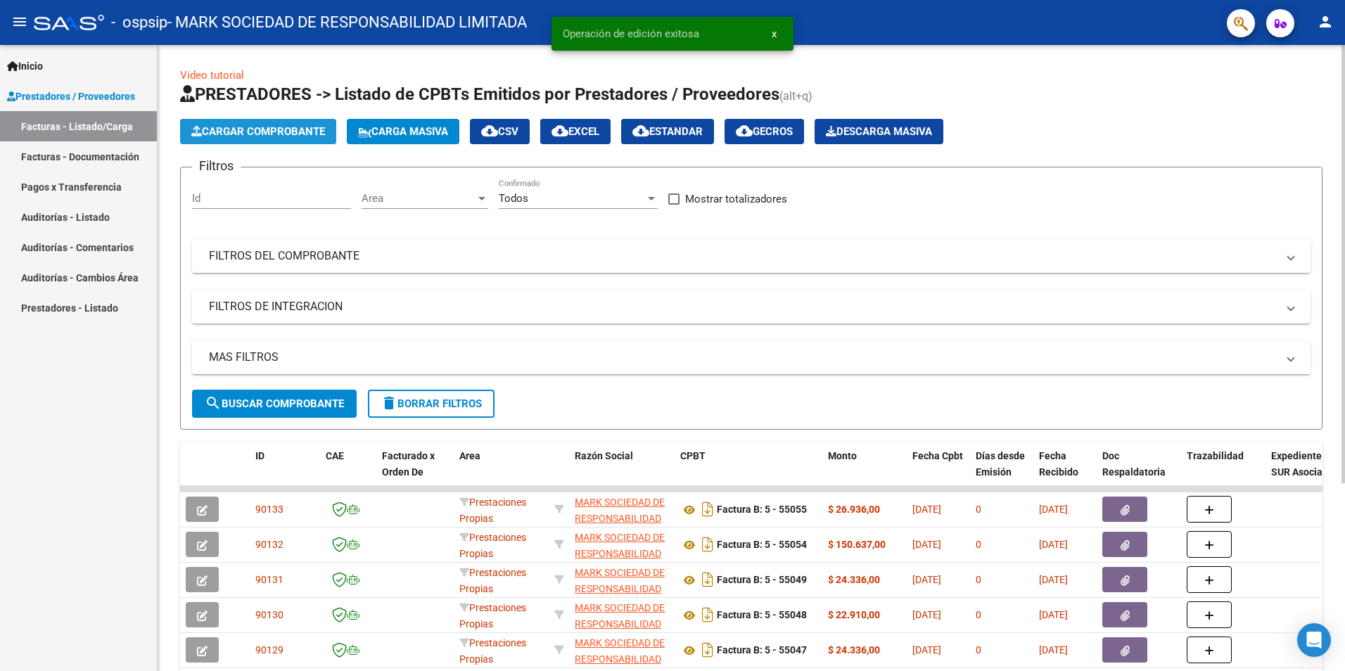
click at [263, 130] on span "Cargar Comprobante" at bounding box center [258, 131] width 134 height 13
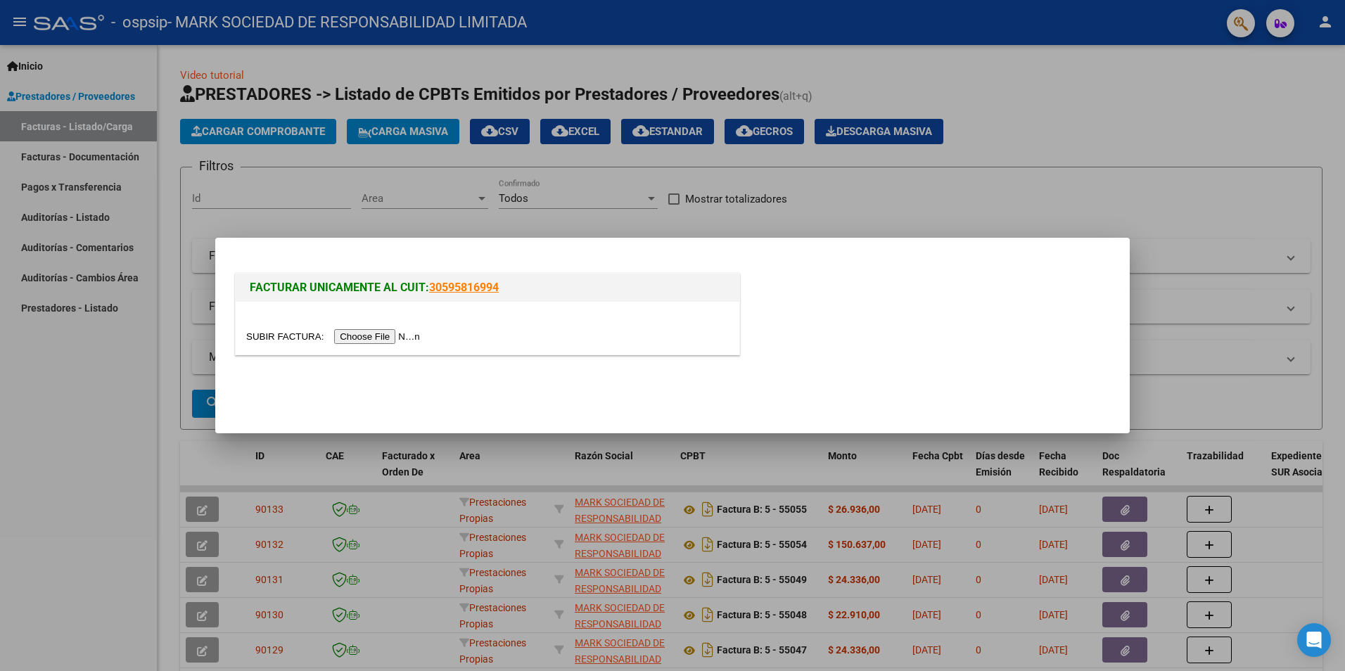
click at [361, 338] on input "file" at bounding box center [335, 336] width 178 height 15
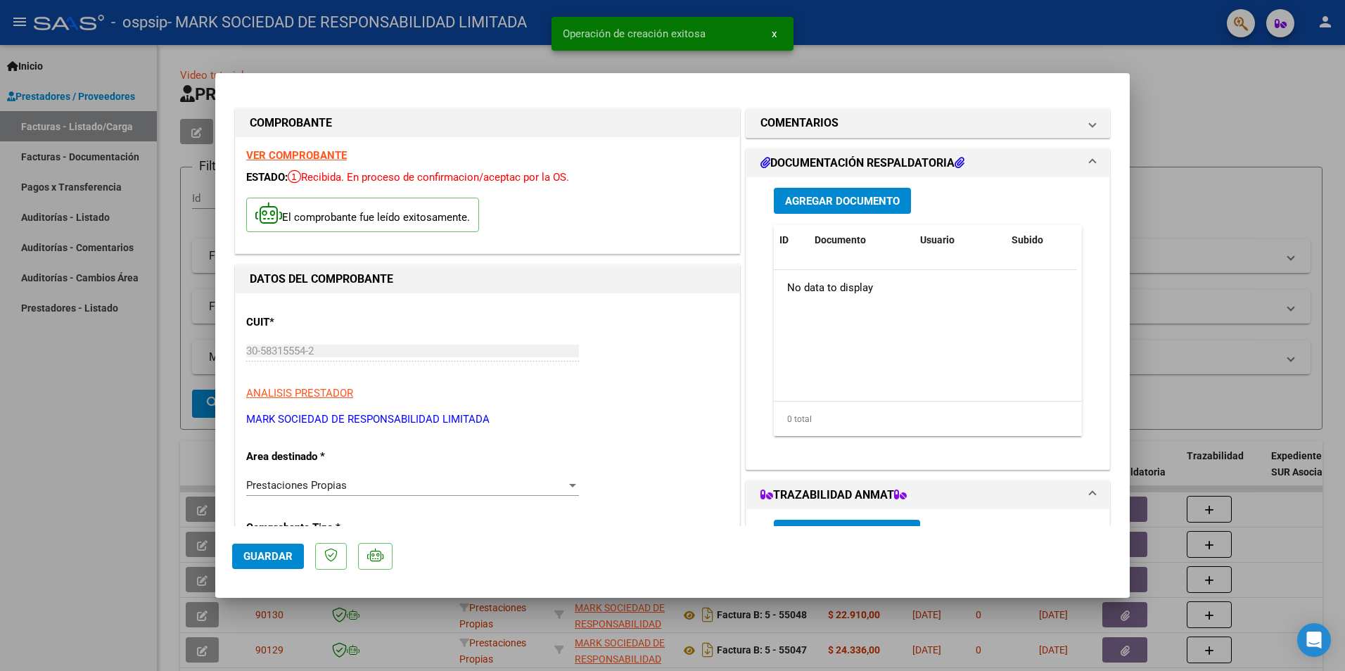
click at [854, 205] on span "Agregar Documento" at bounding box center [842, 201] width 115 height 13
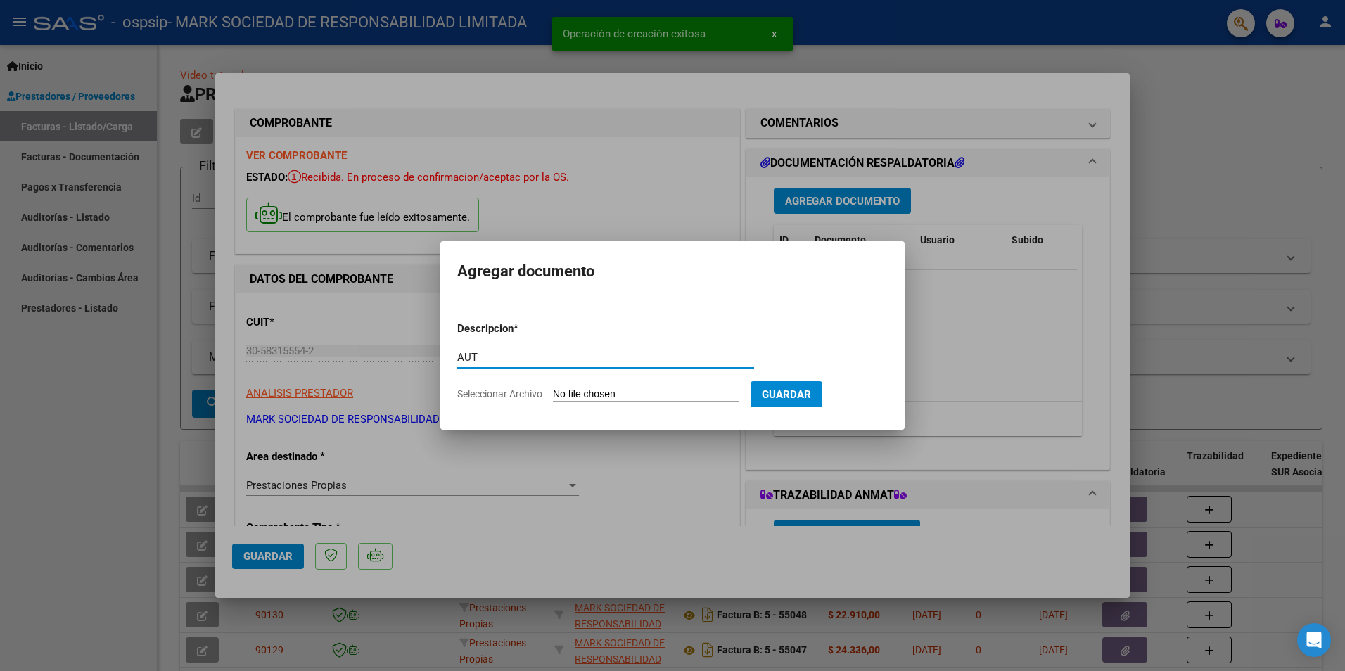
type input "AUT"
click at [601, 390] on input "Seleccionar Archivo" at bounding box center [646, 394] width 186 height 13
type input "C:\fakepath\PEREYRA ELENA-SEP 2025.pdf"
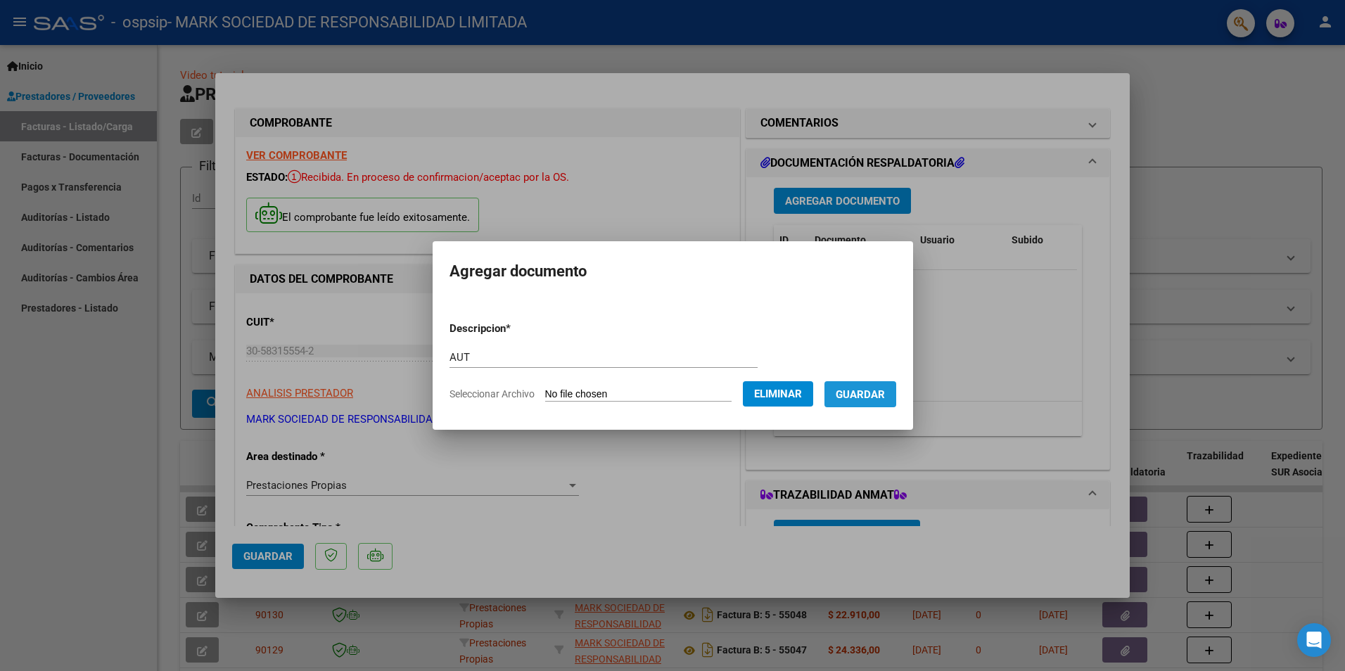
click at [885, 395] on span "Guardar" at bounding box center [860, 394] width 49 height 13
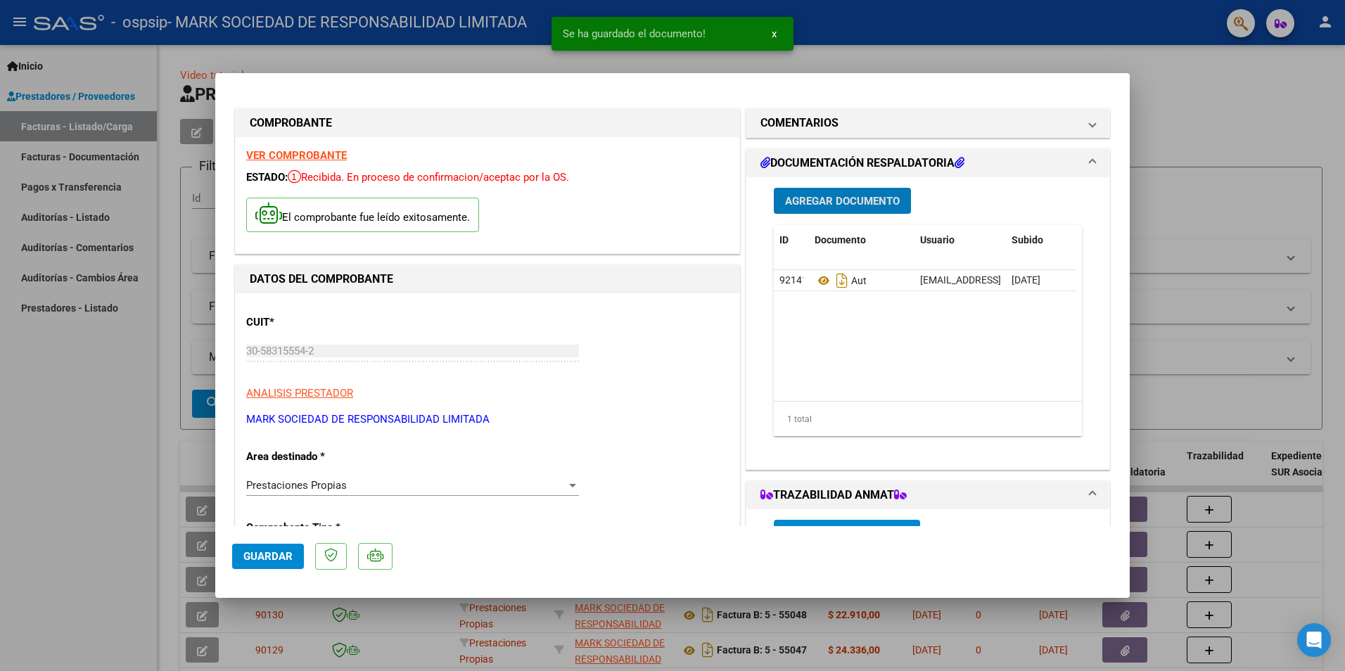
click at [801, 195] on span "Agregar Documento" at bounding box center [842, 201] width 115 height 13
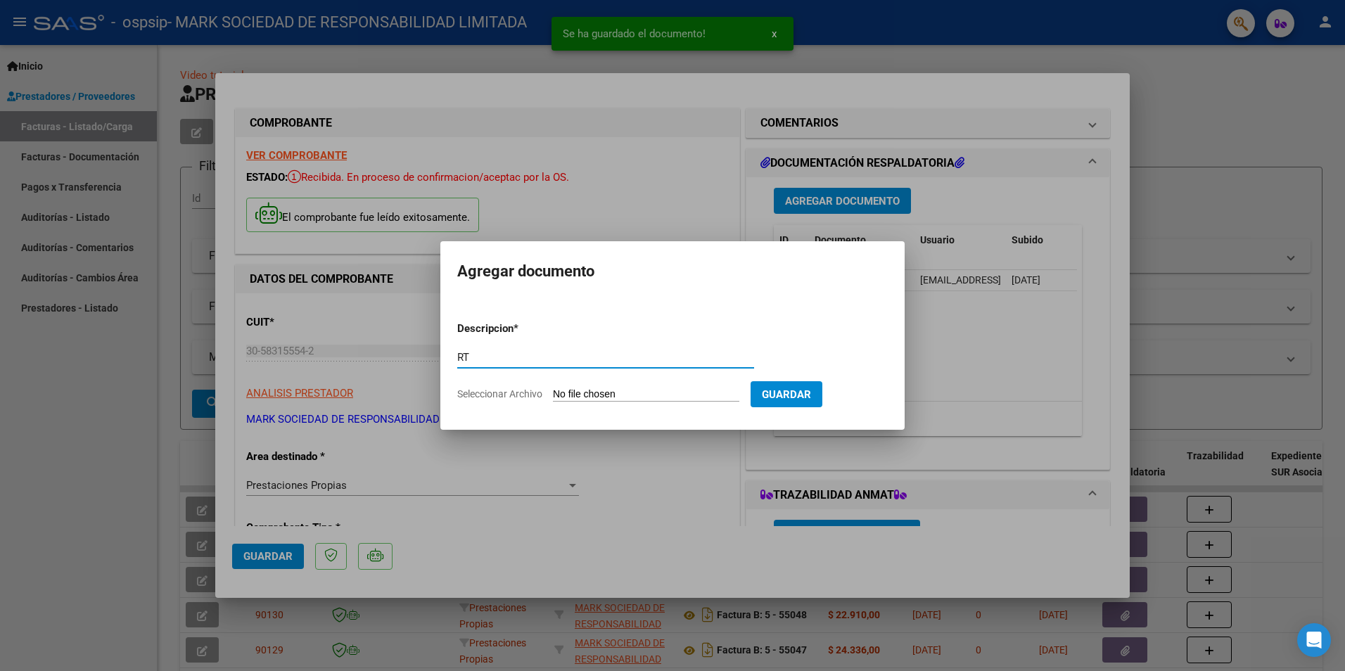
type input "RT"
click at [594, 397] on input "Seleccionar Archivo" at bounding box center [646, 394] width 186 height 13
type input "C:\fakepath\RT PEREYRA ELENA 09-2025 OSPSIP 015.jpg"
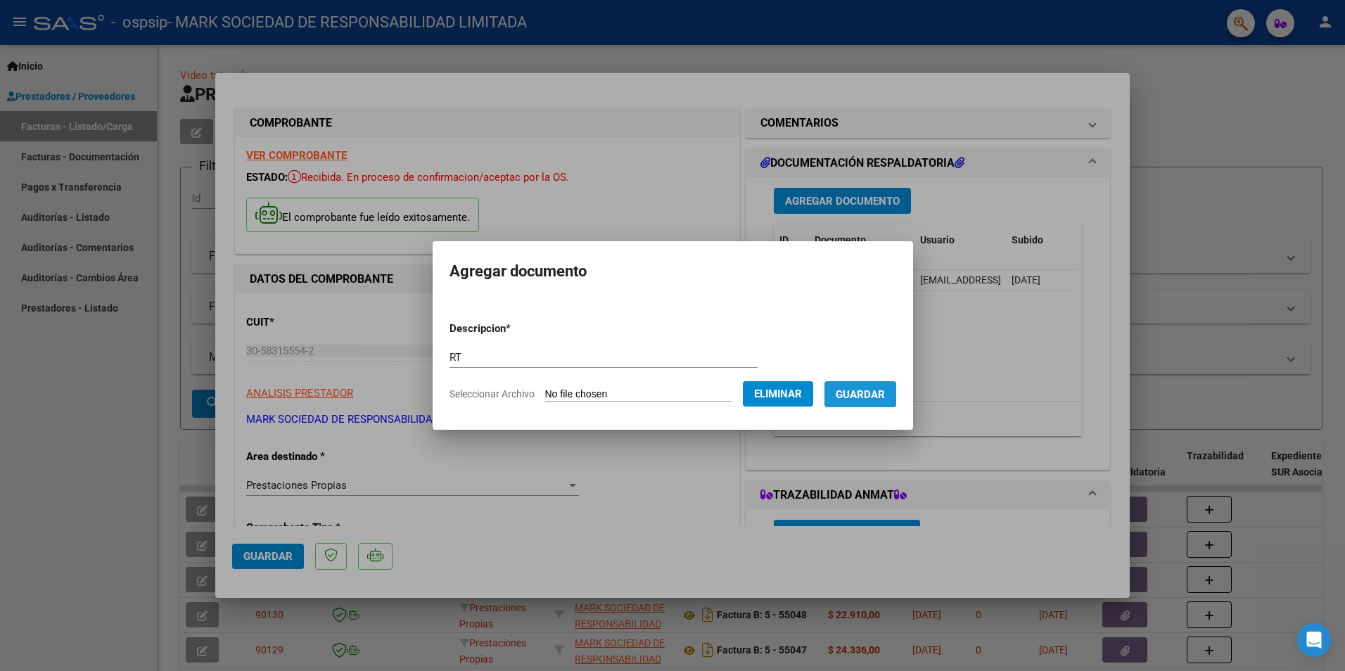
click at [877, 400] on span "Guardar" at bounding box center [860, 394] width 49 height 13
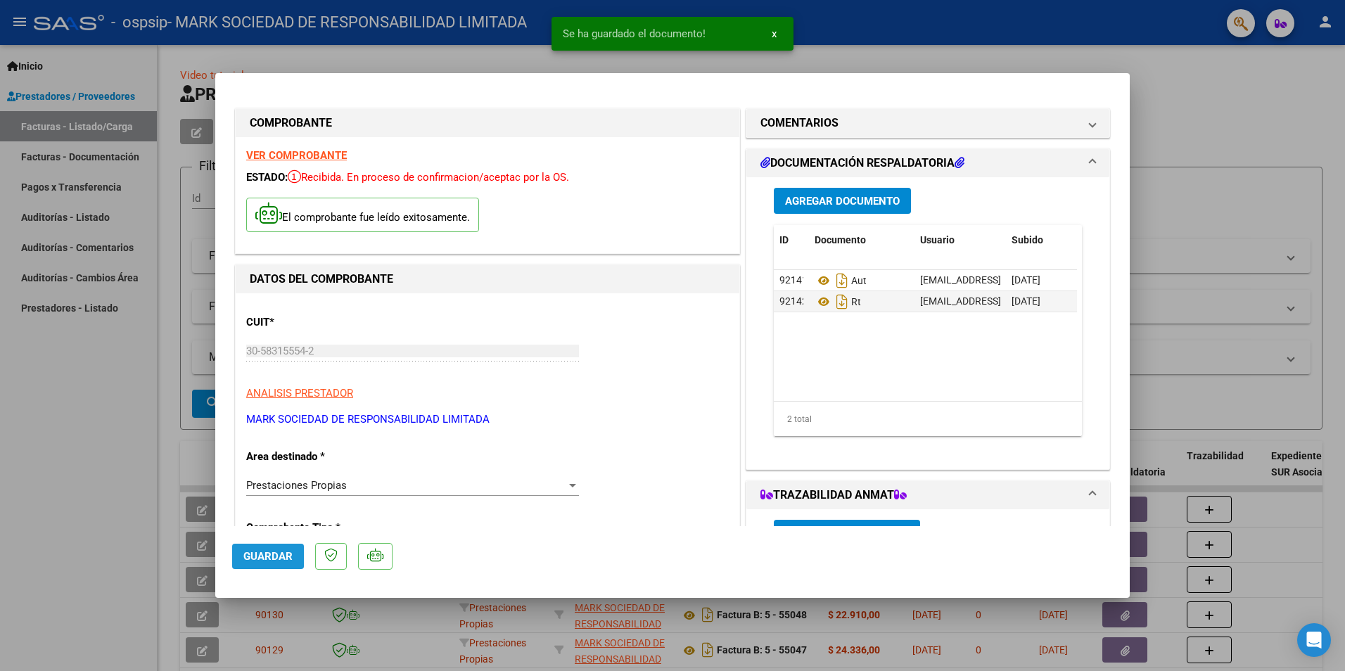
click at [264, 556] on span "Guardar" at bounding box center [267, 556] width 49 height 13
click at [111, 433] on div at bounding box center [672, 335] width 1345 height 671
type input "$ 0,00"
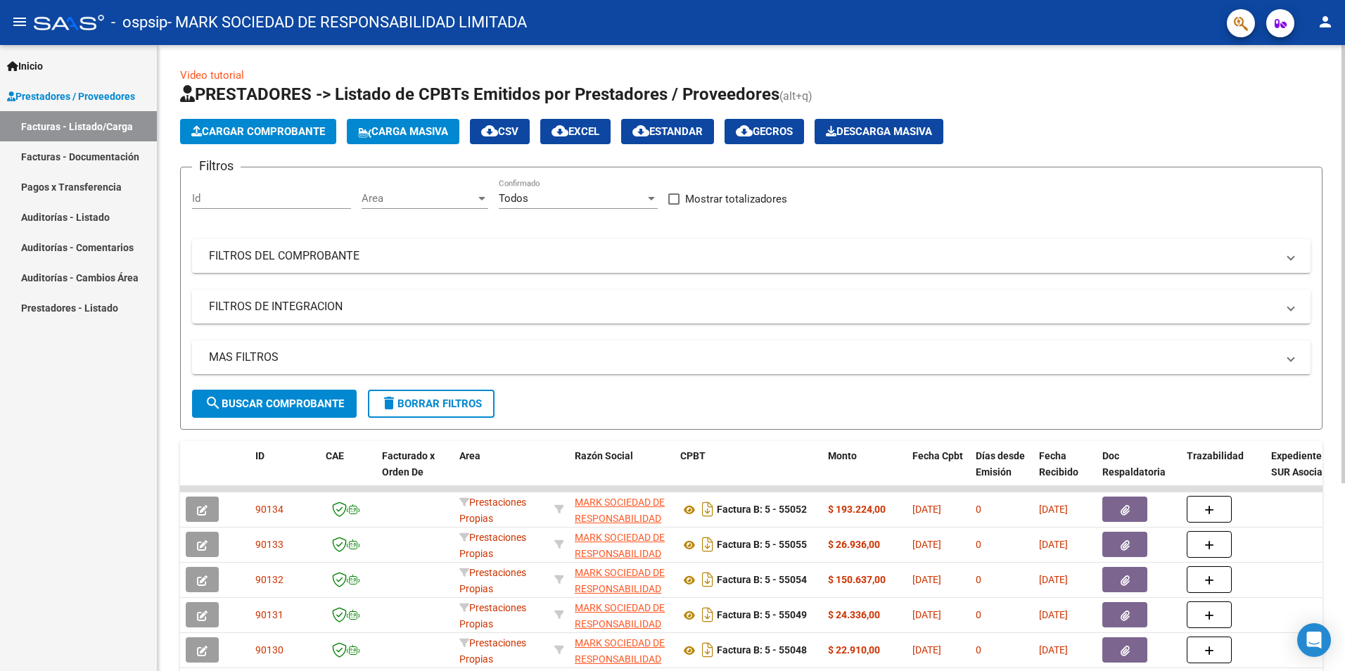
click at [257, 129] on span "Cargar Comprobante" at bounding box center [258, 131] width 134 height 13
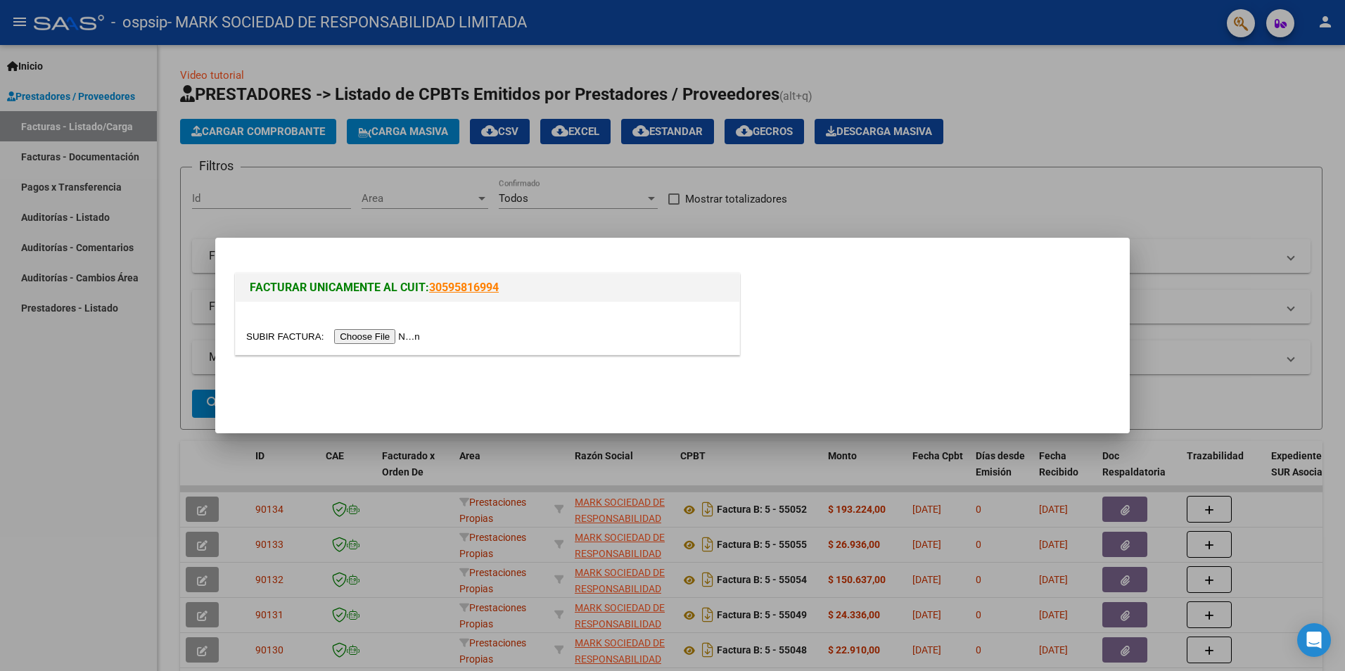
click at [349, 337] on input "file" at bounding box center [335, 336] width 178 height 15
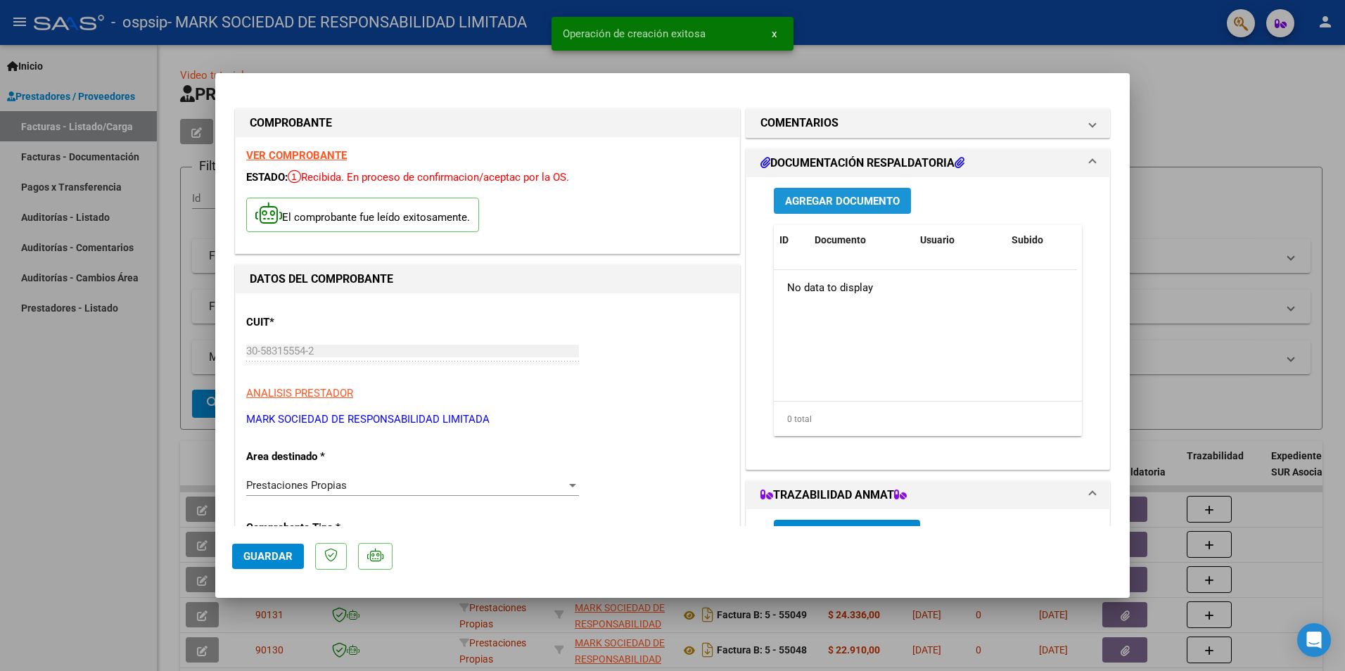
click at [848, 201] on span "Agregar Documento" at bounding box center [842, 201] width 115 height 13
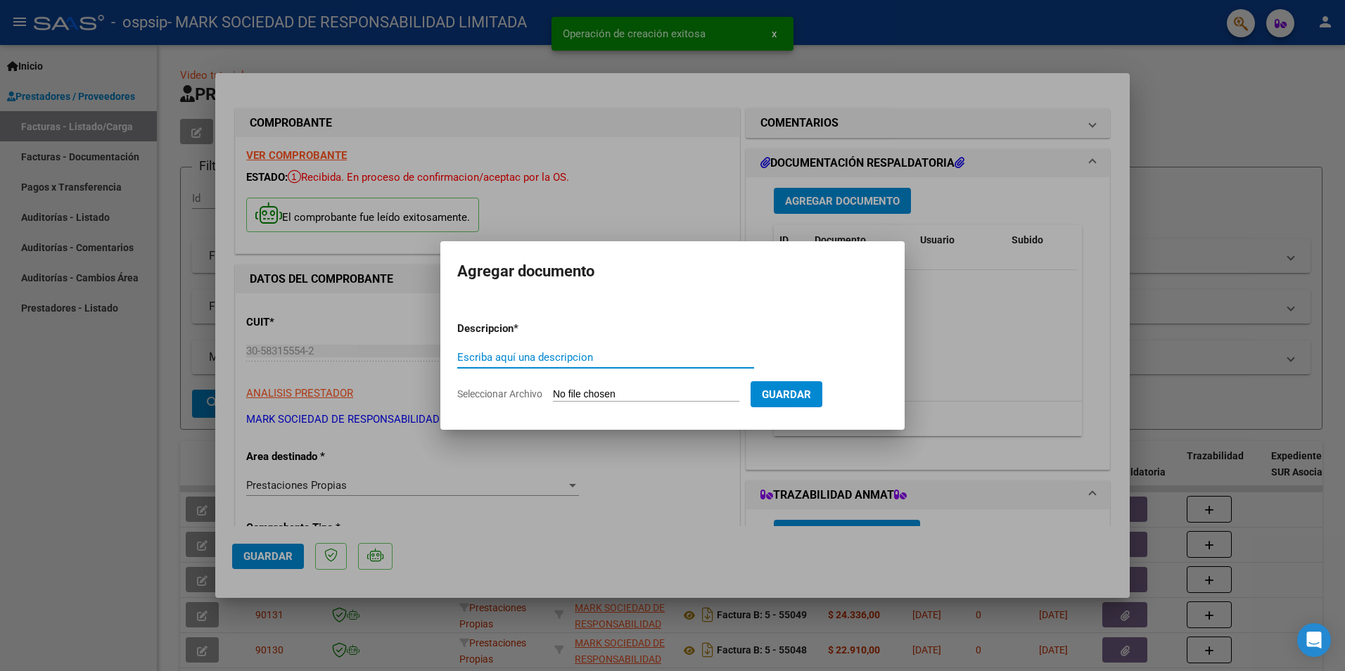
click at [509, 358] on input "Escriba aquí una descripcion" at bounding box center [605, 357] width 297 height 13
type input "RT"
click at [700, 390] on input "Seleccionar Archivo" at bounding box center [646, 394] width 186 height 13
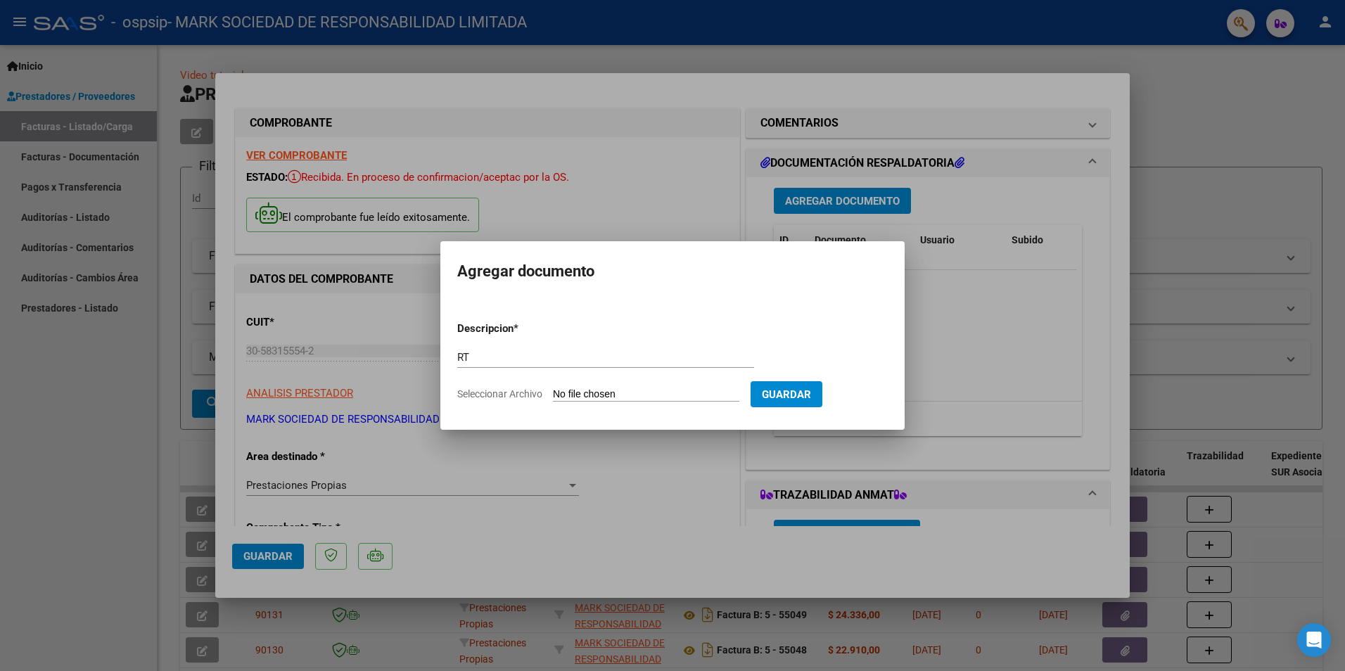
type input "C:\fakepath\RT ROMERO NORA 09-2025 OSPSIP 002.jpg"
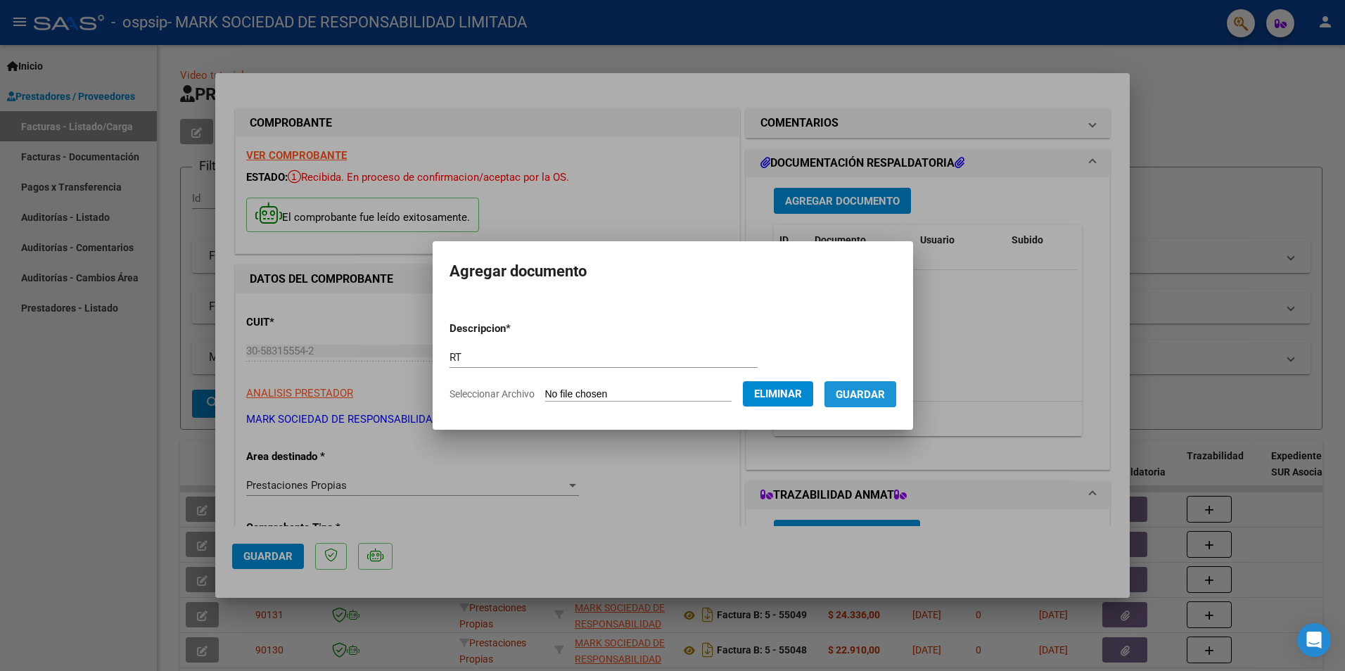
click at [860, 391] on span "Guardar" at bounding box center [860, 394] width 49 height 13
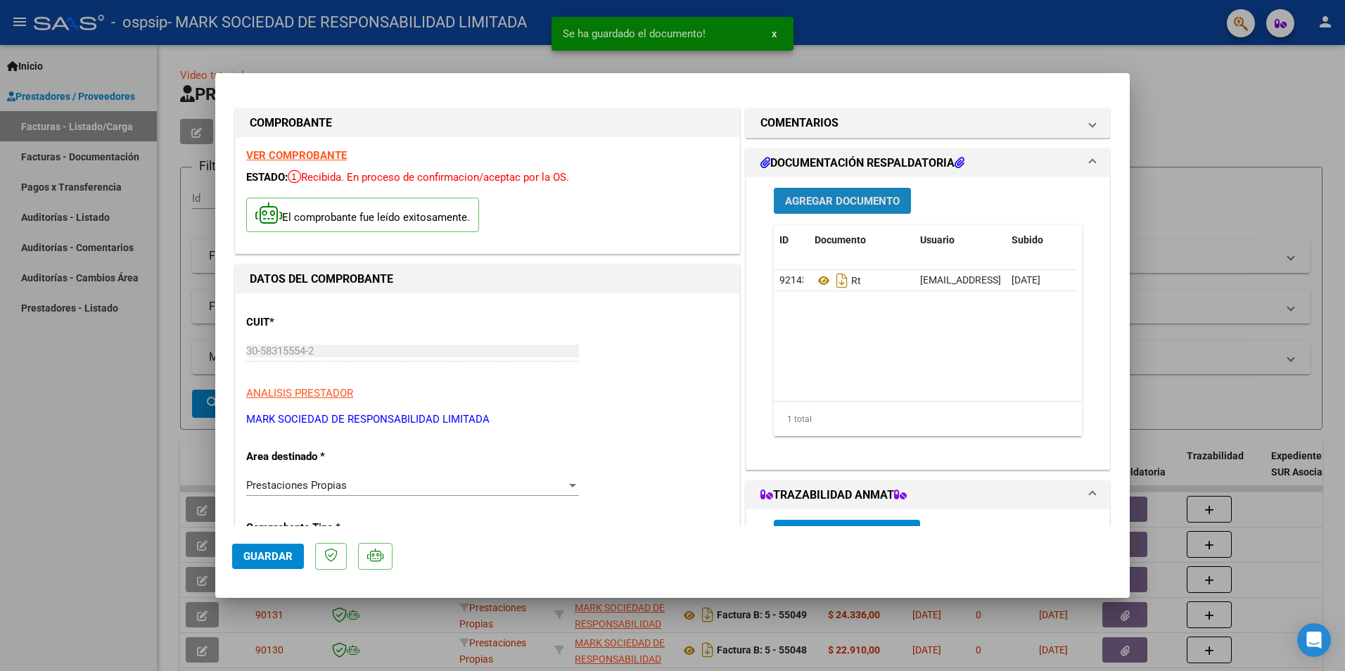
click at [827, 196] on span "Agregar Documento" at bounding box center [842, 201] width 115 height 13
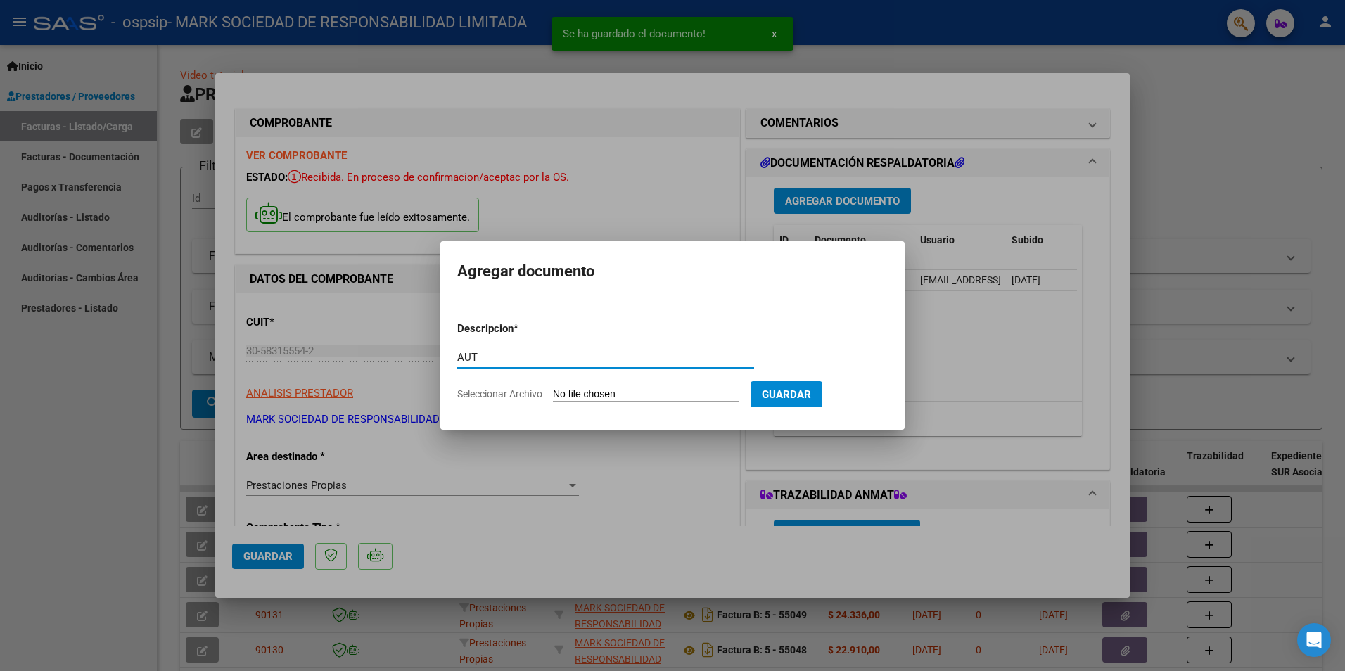
type input "AUT"
click at [708, 388] on input "Seleccionar Archivo" at bounding box center [646, 394] width 186 height 13
type input "C:\fakepath\ROMERO NORA-SEP 2025.pdf"
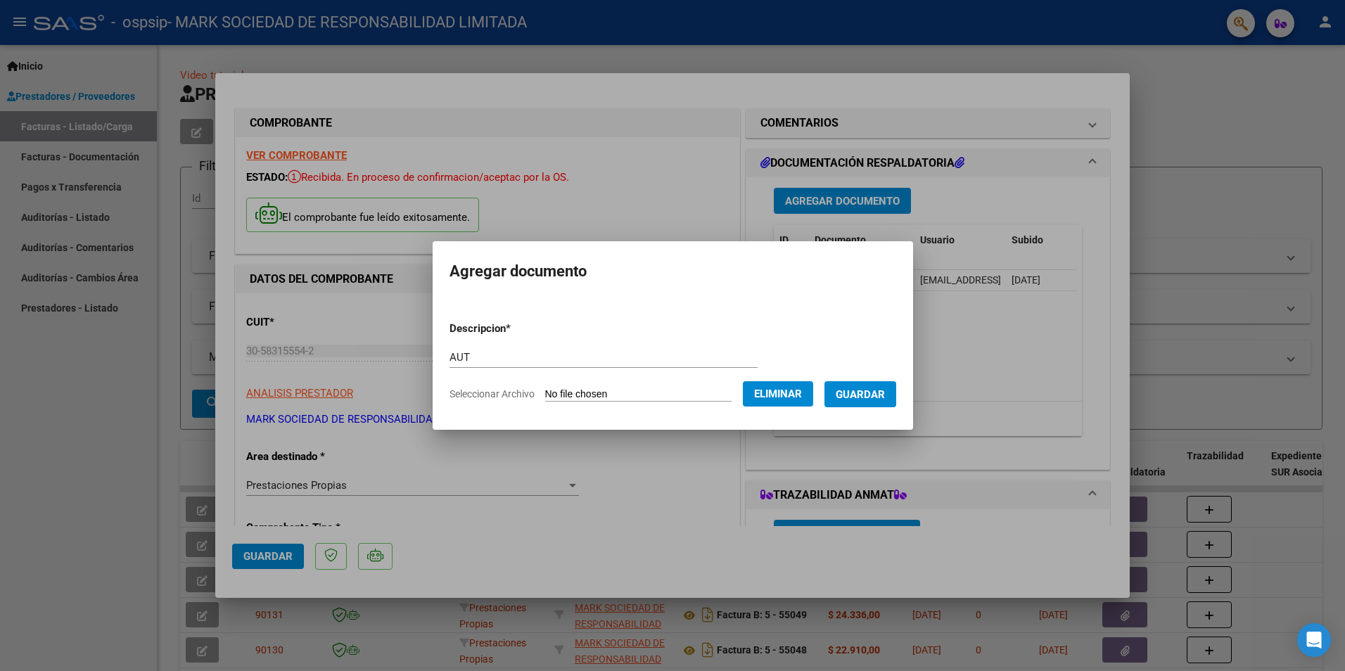
click at [876, 401] on span "Guardar" at bounding box center [860, 394] width 49 height 13
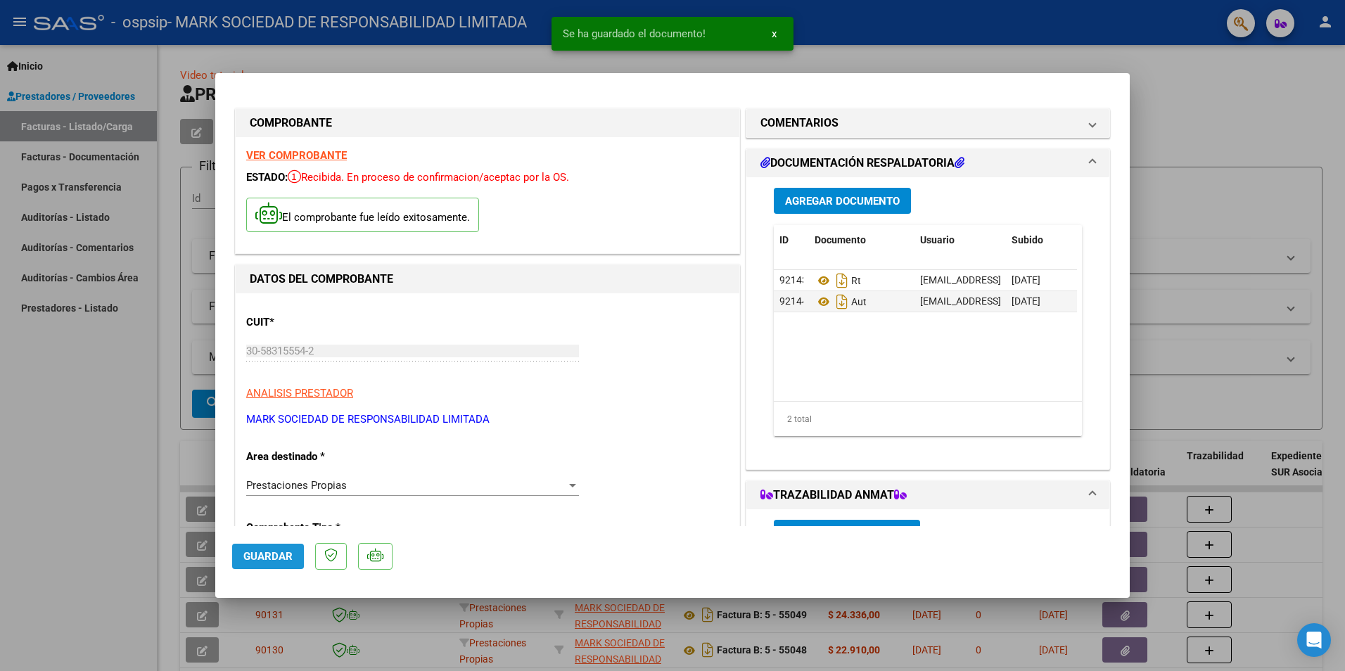
click at [258, 550] on span "Guardar" at bounding box center [267, 556] width 49 height 13
click at [96, 539] on div at bounding box center [672, 335] width 1345 height 671
type input "$ 0,00"
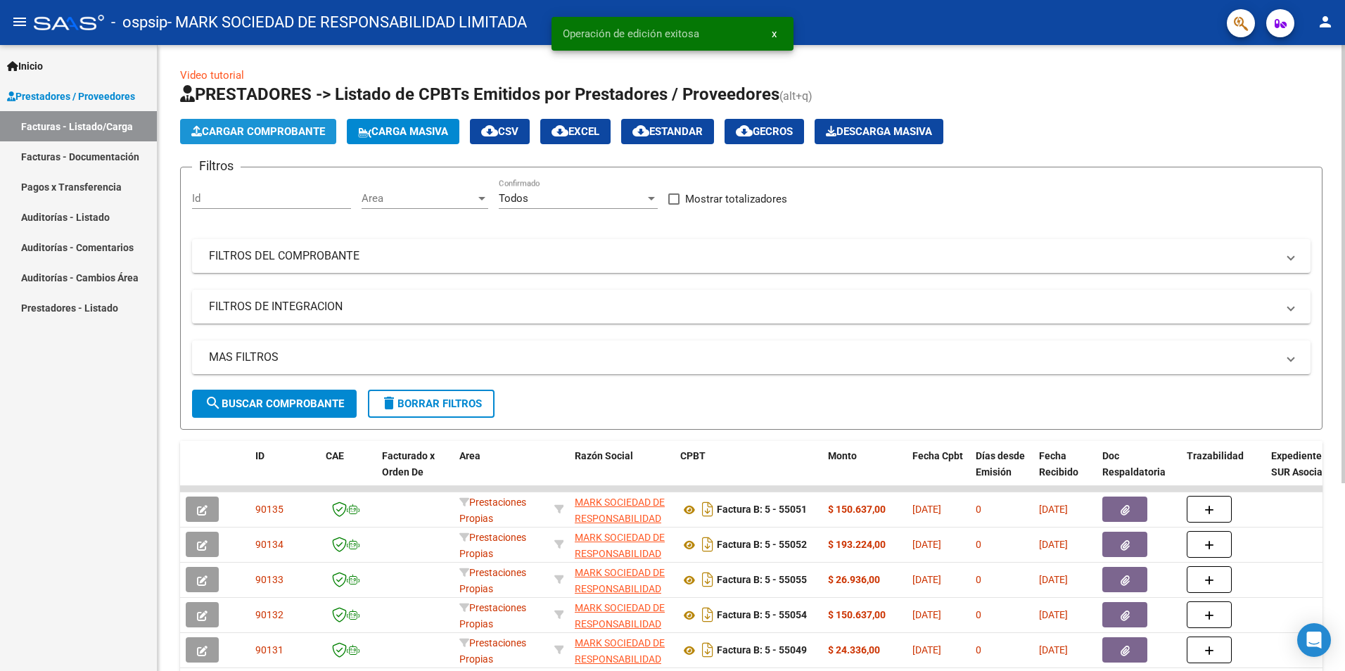
click at [266, 140] on button "Cargar Comprobante" at bounding box center [258, 131] width 156 height 25
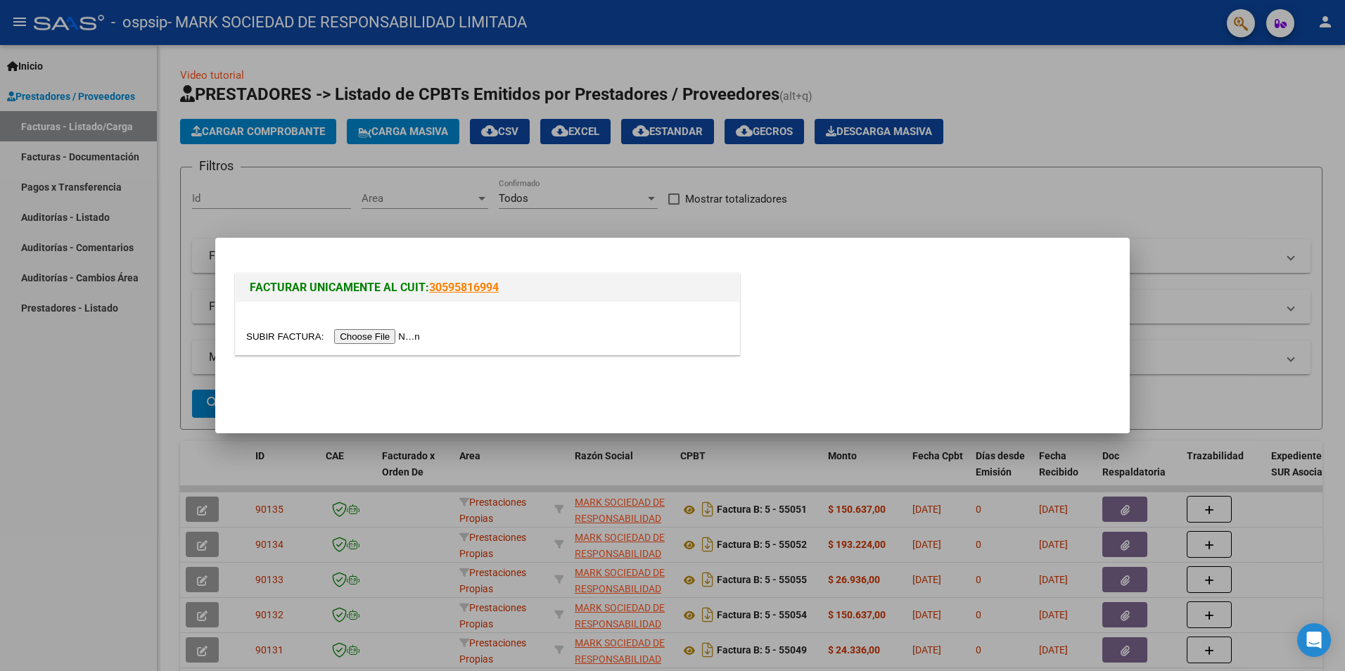
click at [390, 336] on input "file" at bounding box center [335, 336] width 178 height 15
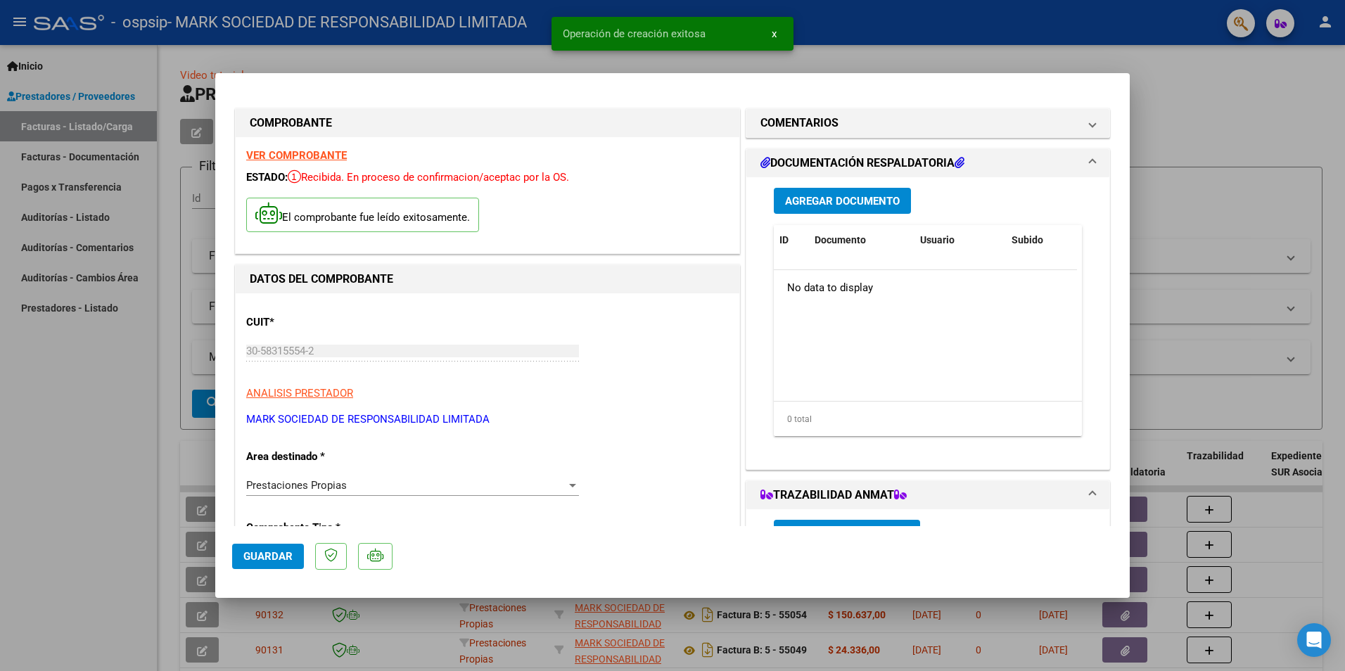
click at [807, 200] on span "Agregar Documento" at bounding box center [842, 201] width 115 height 13
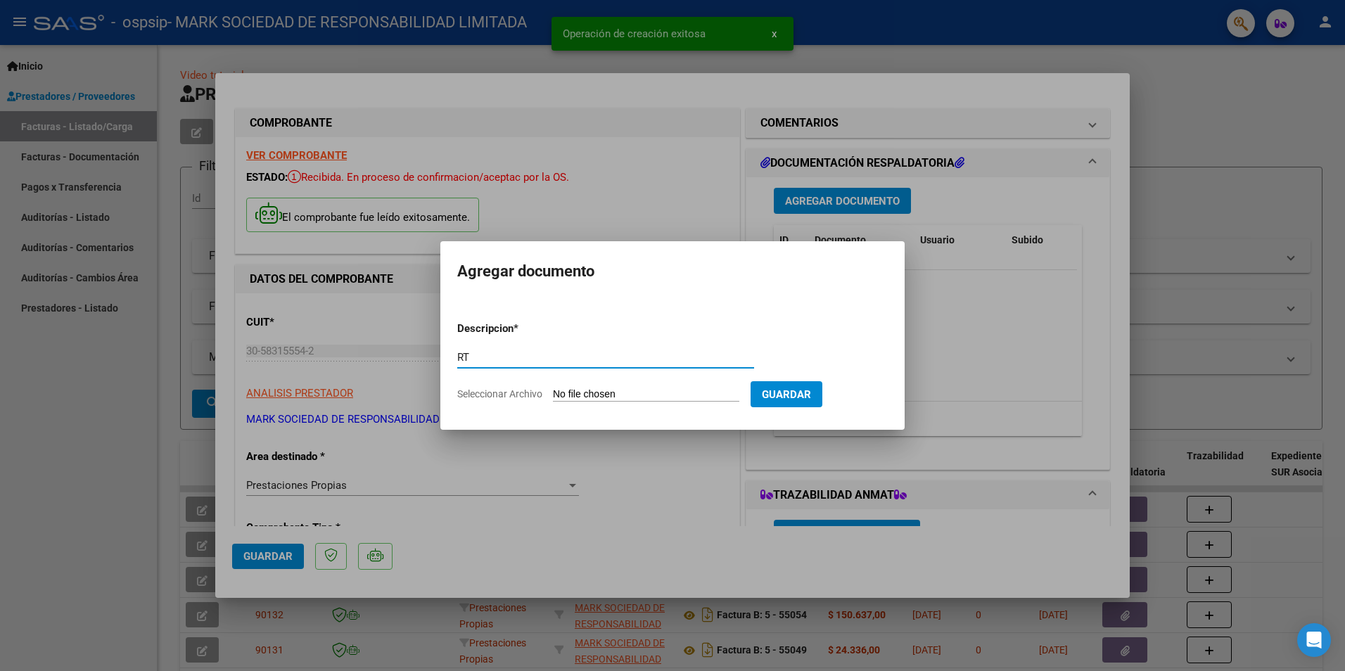
type input "RT"
click at [639, 393] on input "Seleccionar Archivo" at bounding box center [646, 394] width 186 height 13
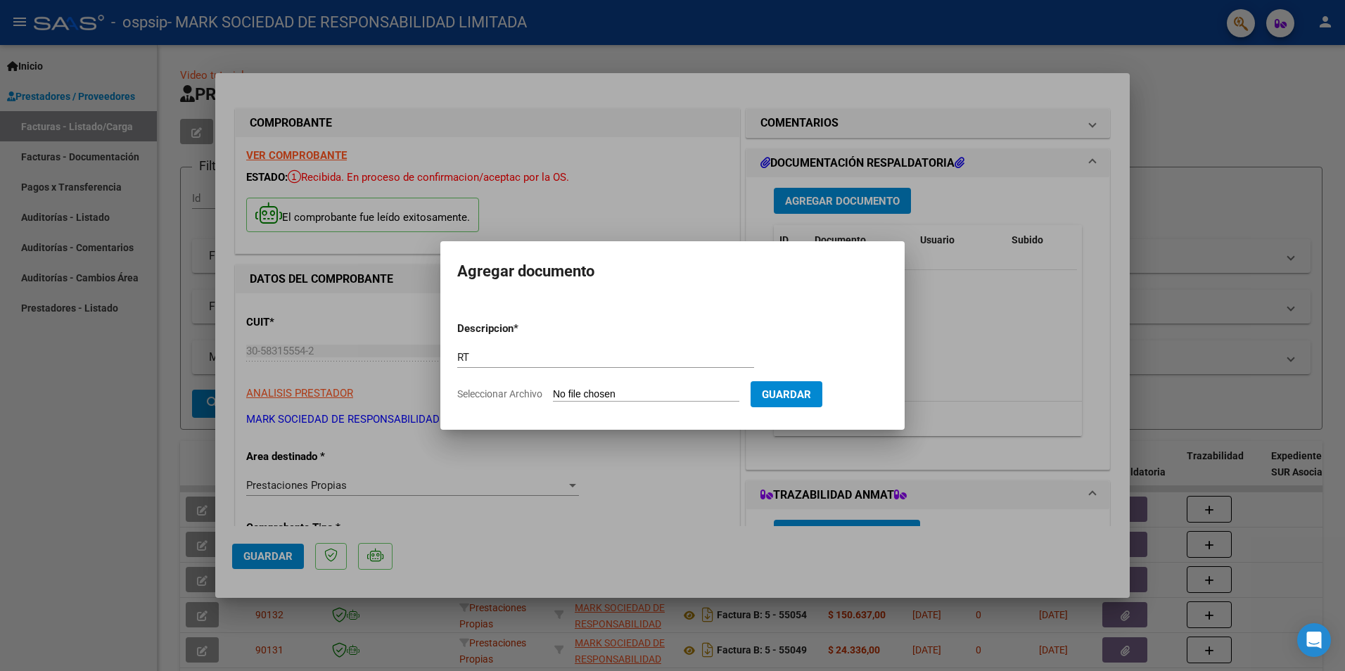
type input "C:\fakepath\RT SAN JULIAN BAUTISTA 09-2025 OSPSIP 016.jpg"
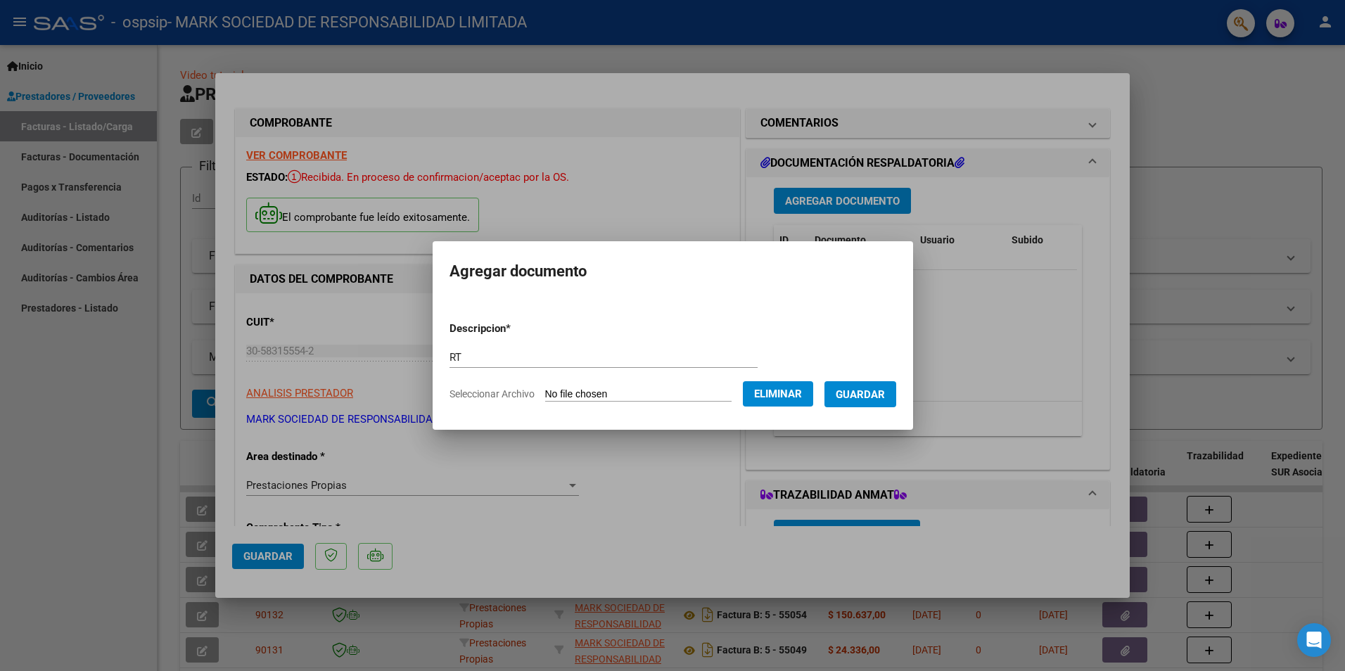
click at [885, 391] on span "Guardar" at bounding box center [860, 394] width 49 height 13
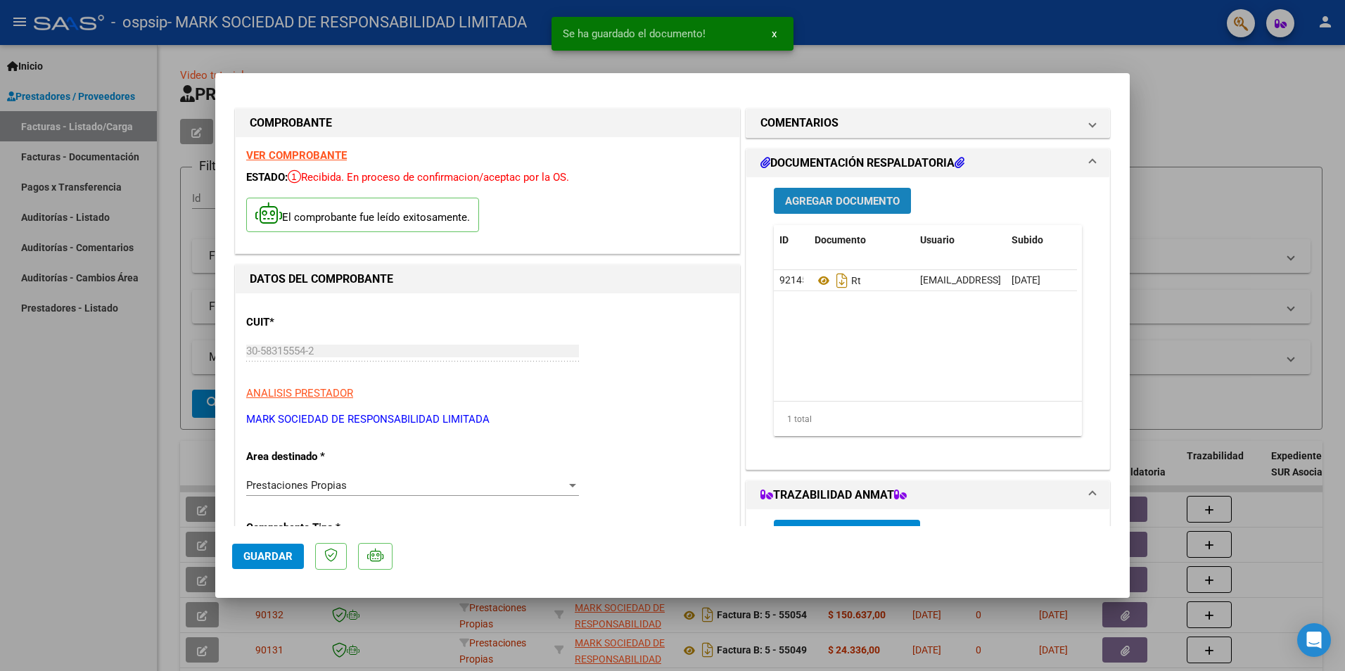
click at [831, 202] on span "Agregar Documento" at bounding box center [842, 201] width 115 height 13
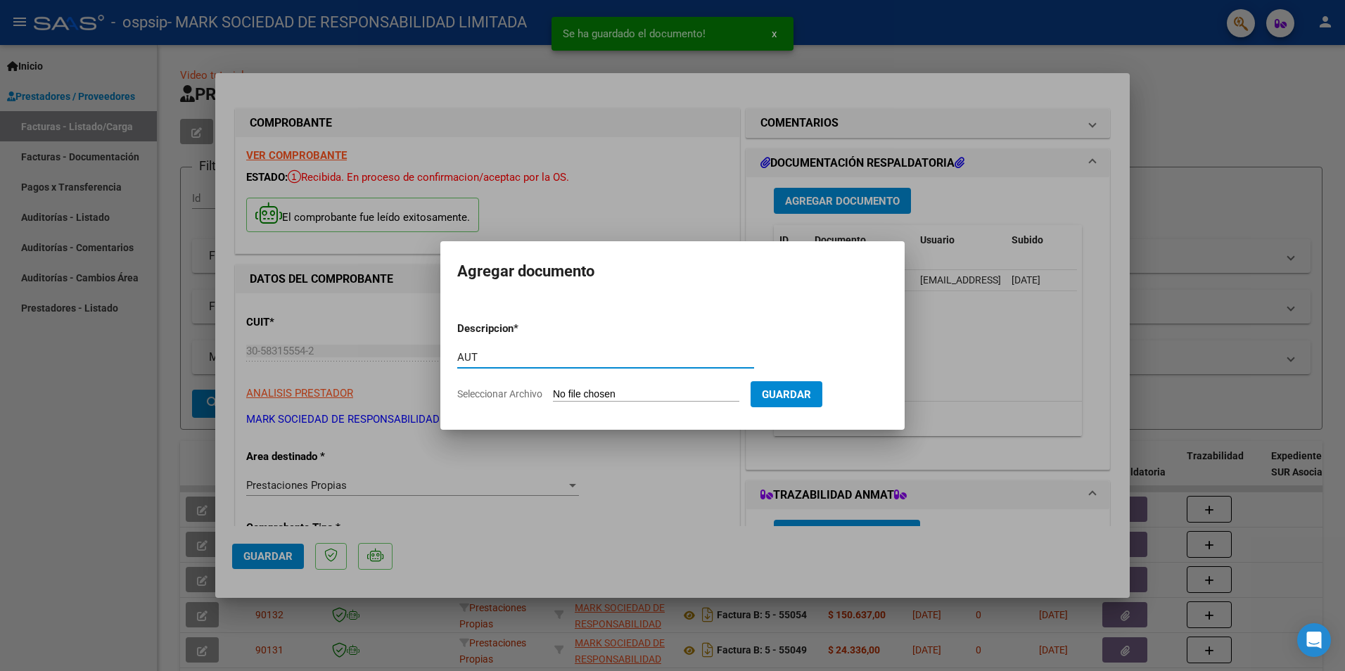
type input "AUT"
click at [651, 391] on input "Seleccionar Archivo" at bounding box center [646, 394] width 186 height 13
type input "C:\fakepath\SAN JULIAN BAUTISTA-SEP 2025.pdf"
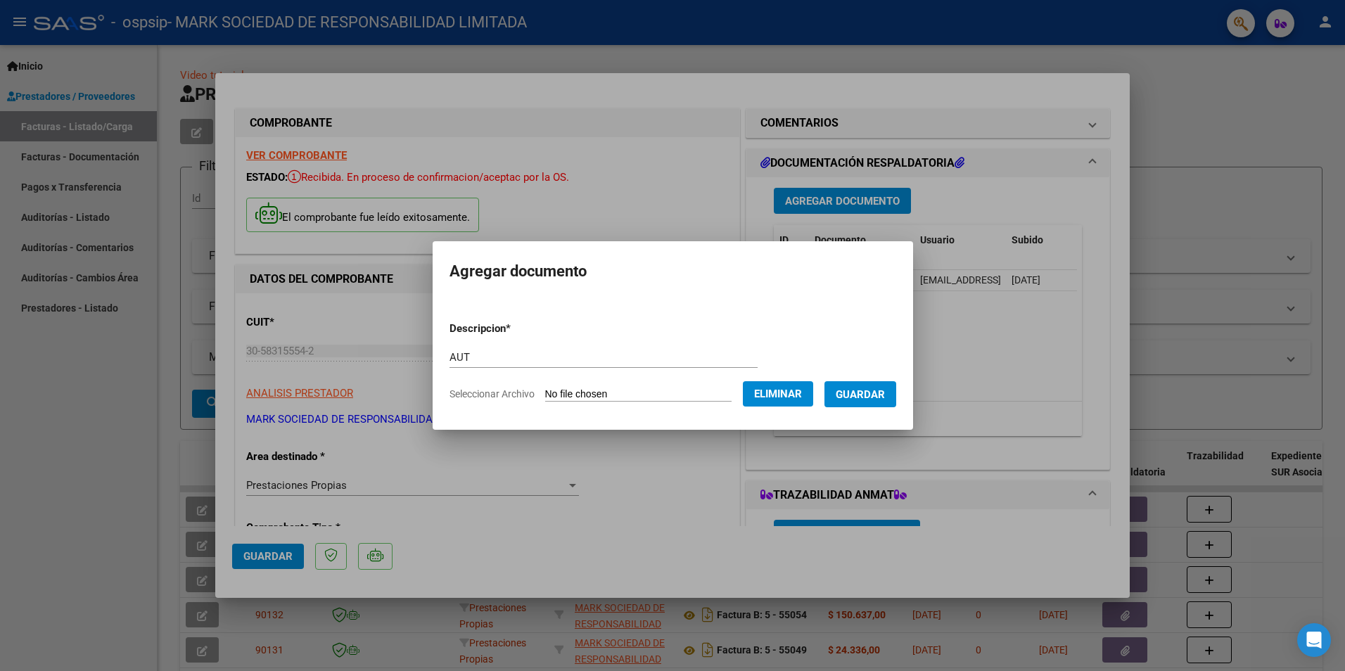
click at [884, 397] on span "Guardar" at bounding box center [860, 394] width 49 height 13
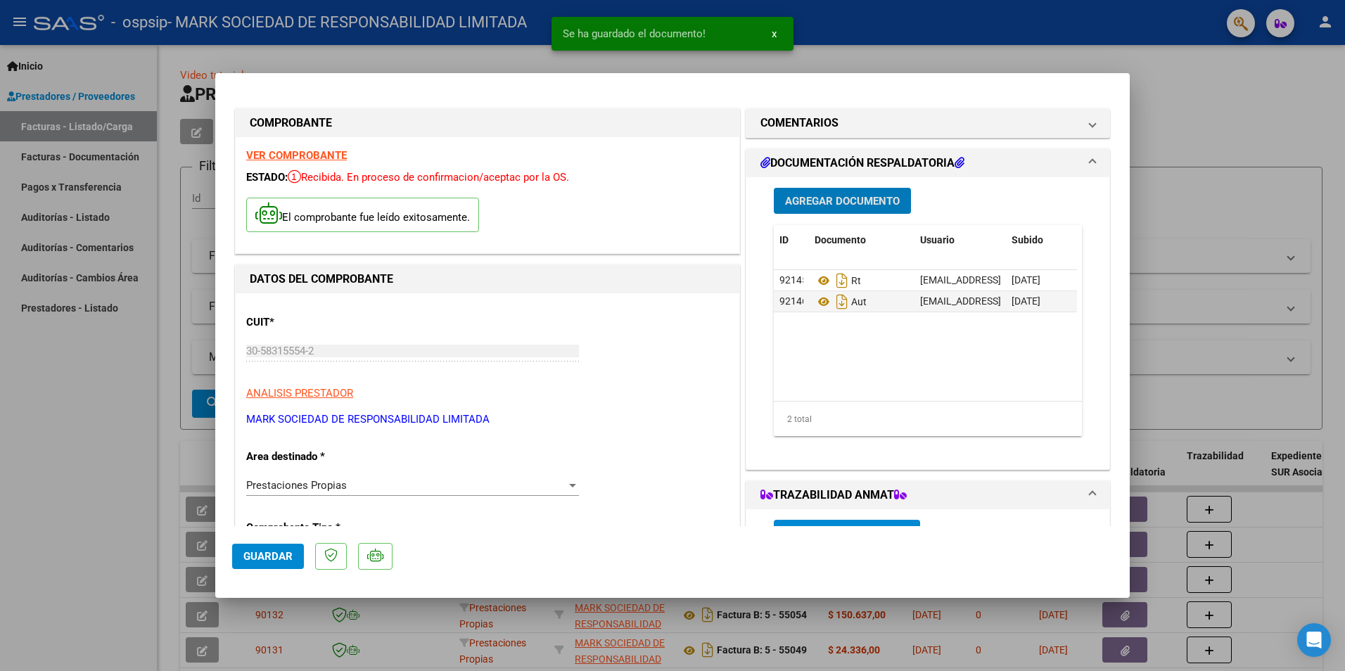
click at [261, 557] on span "Guardar" at bounding box center [267, 556] width 49 height 13
click at [139, 421] on div at bounding box center [672, 335] width 1345 height 671
type input "$ 0,00"
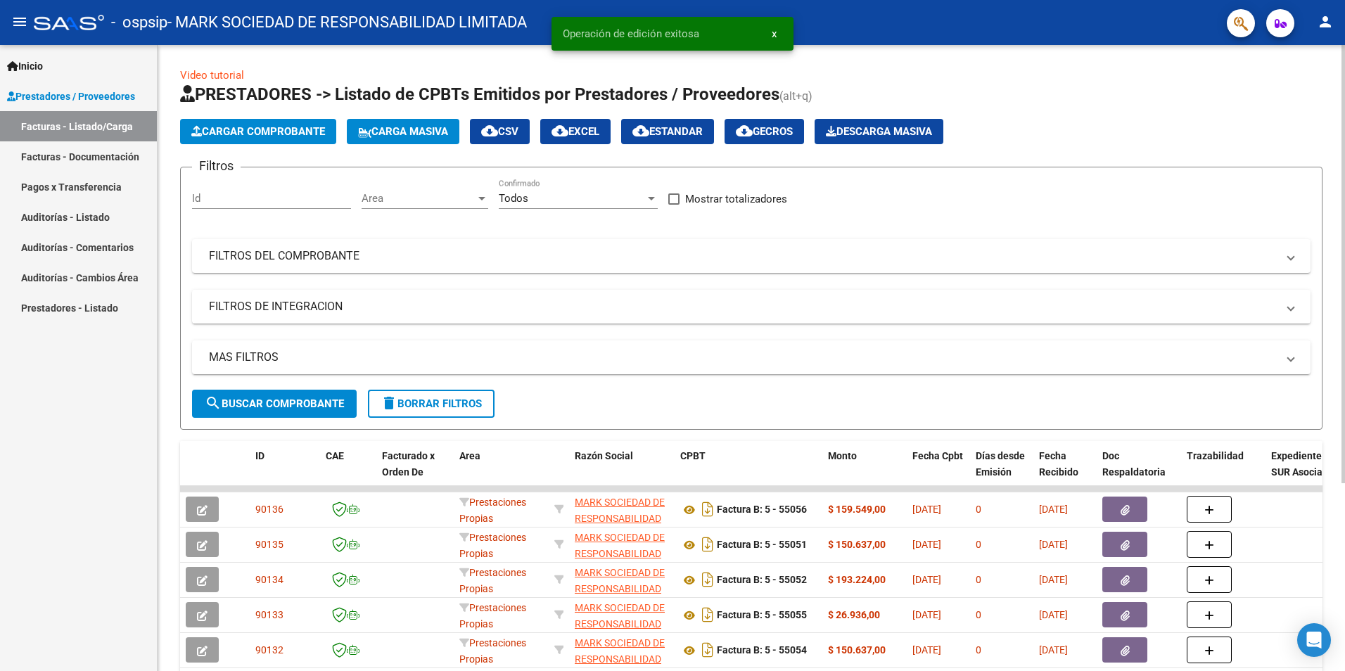
click at [244, 130] on span "Cargar Comprobante" at bounding box center [258, 131] width 134 height 13
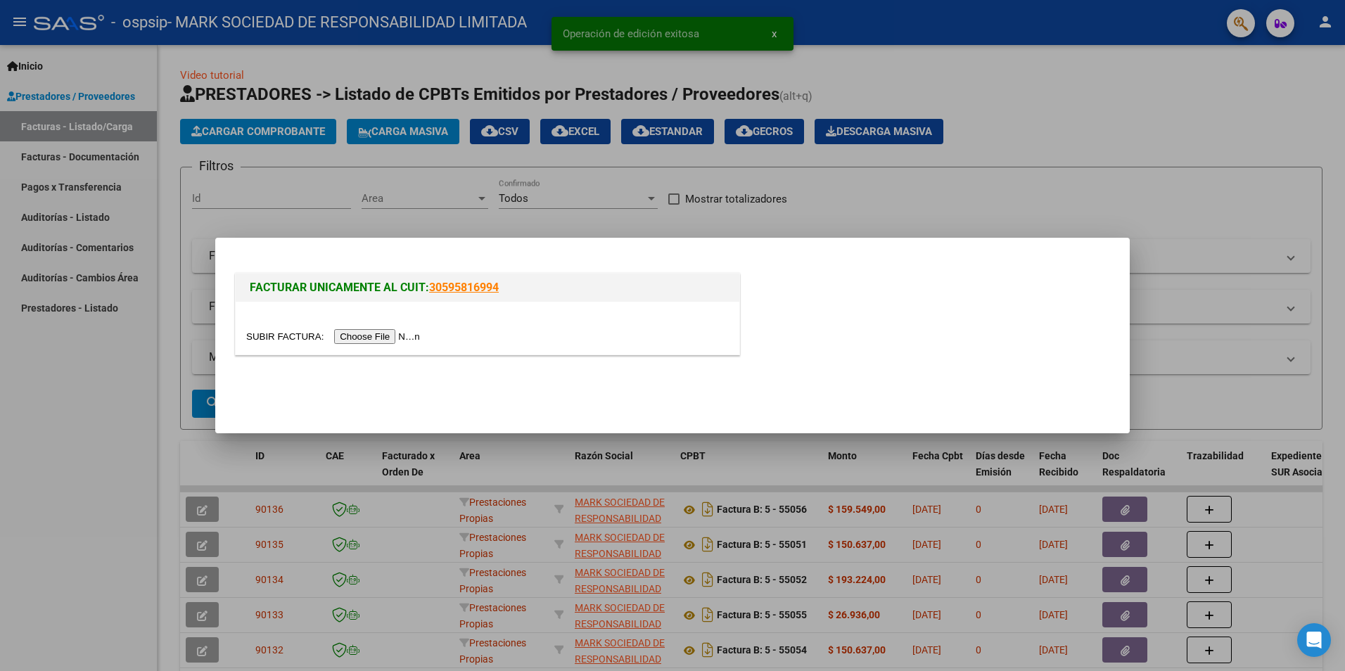
click at [349, 333] on input "file" at bounding box center [335, 336] width 178 height 15
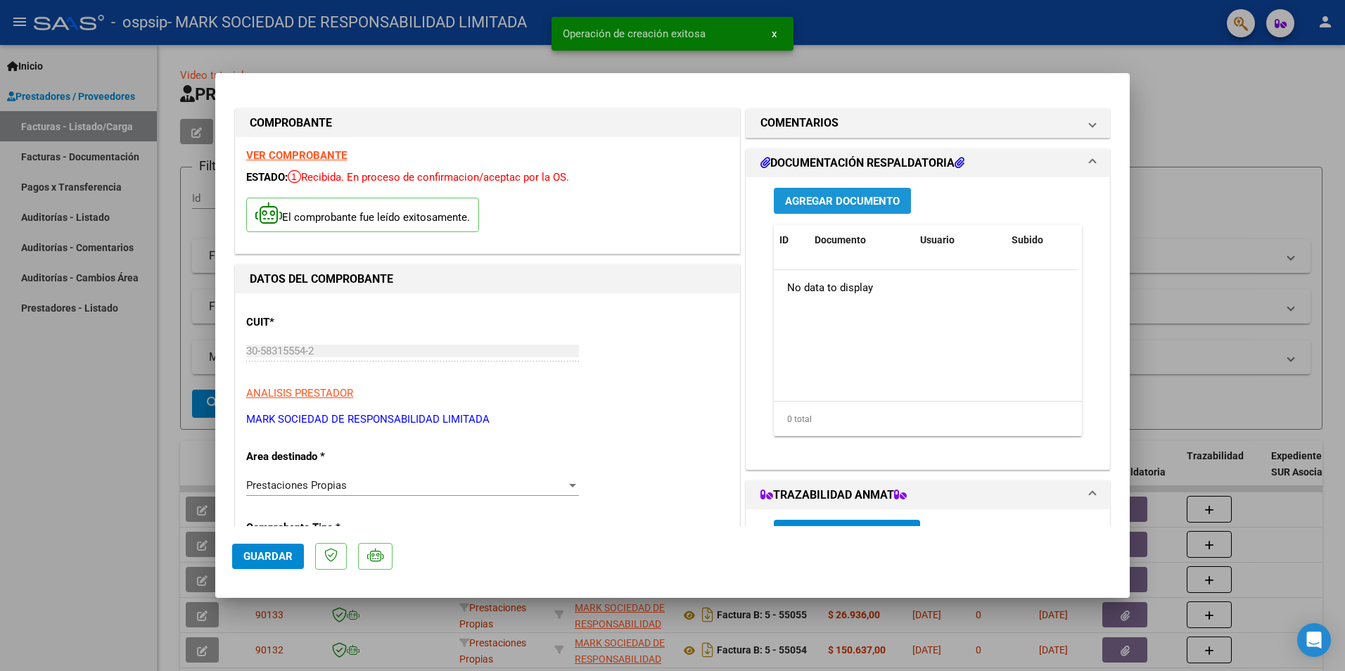
click at [833, 203] on span "Agregar Documento" at bounding box center [842, 201] width 115 height 13
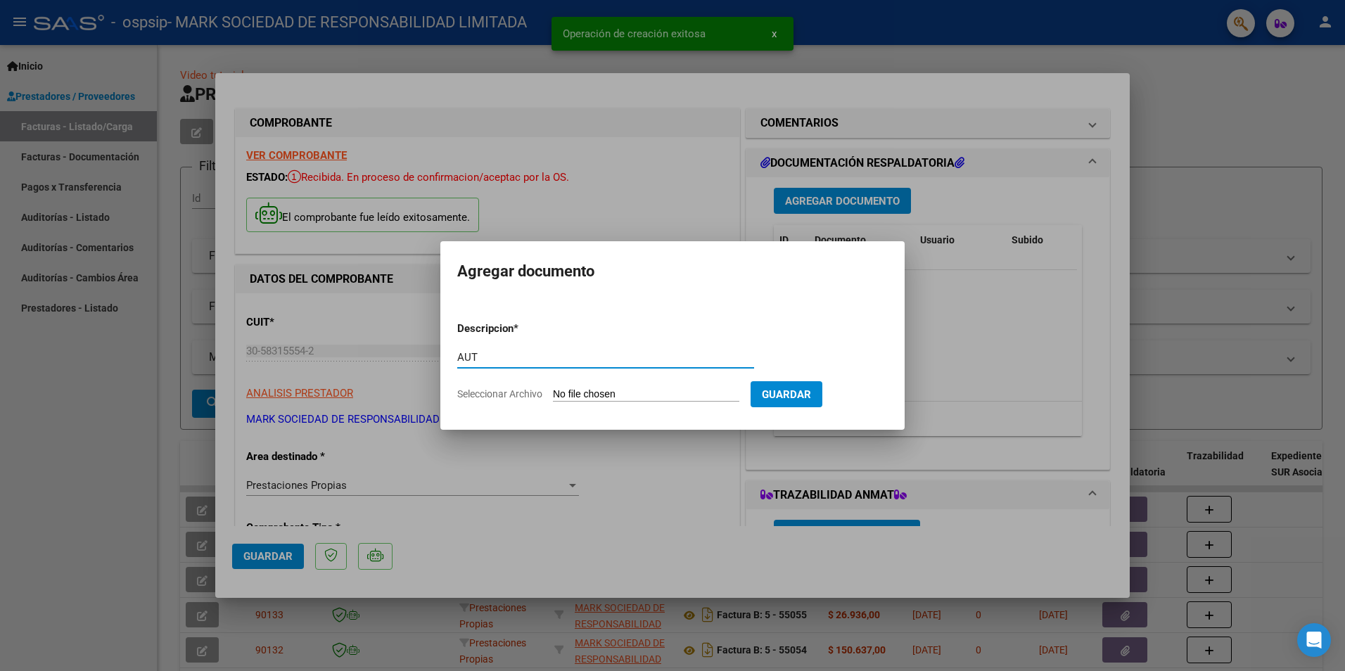
type input "AUT"
click at [569, 388] on input "Seleccionar Archivo" at bounding box center [646, 394] width 186 height 13
type input "C:\fakepath\SEVILLANO MARIO-SEP 2025.pdf"
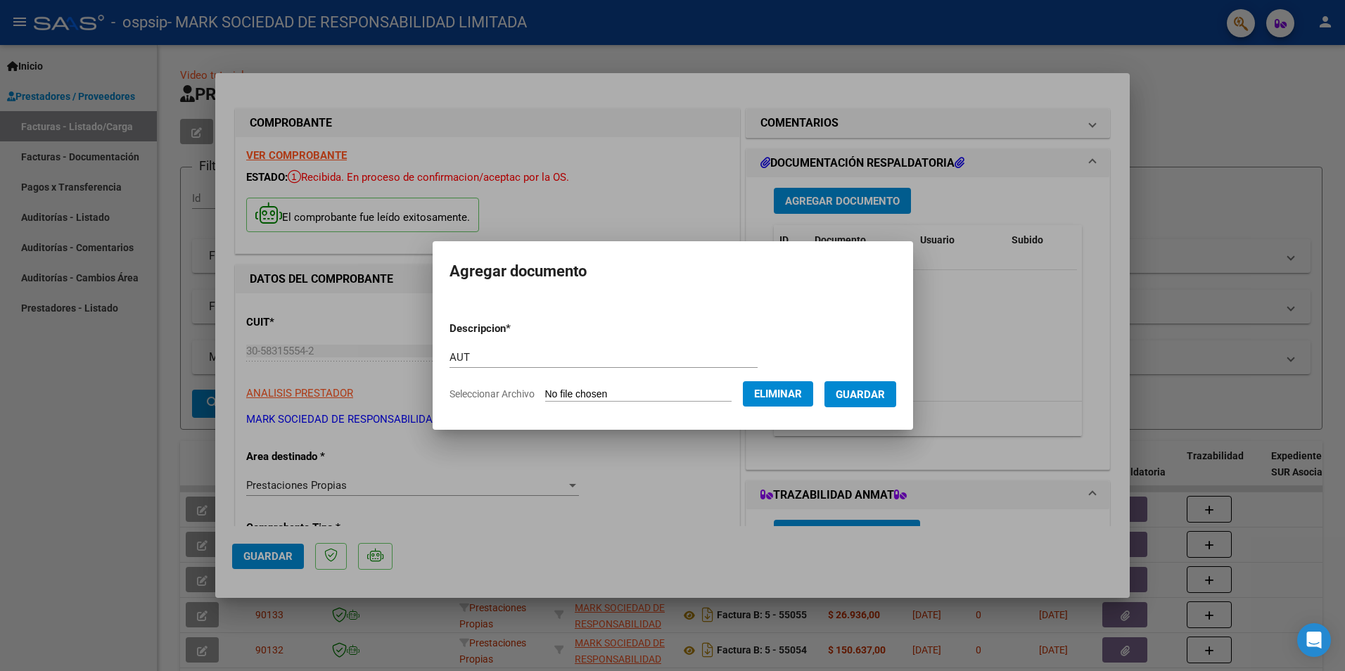
click at [884, 385] on button "Guardar" at bounding box center [860, 394] width 72 height 26
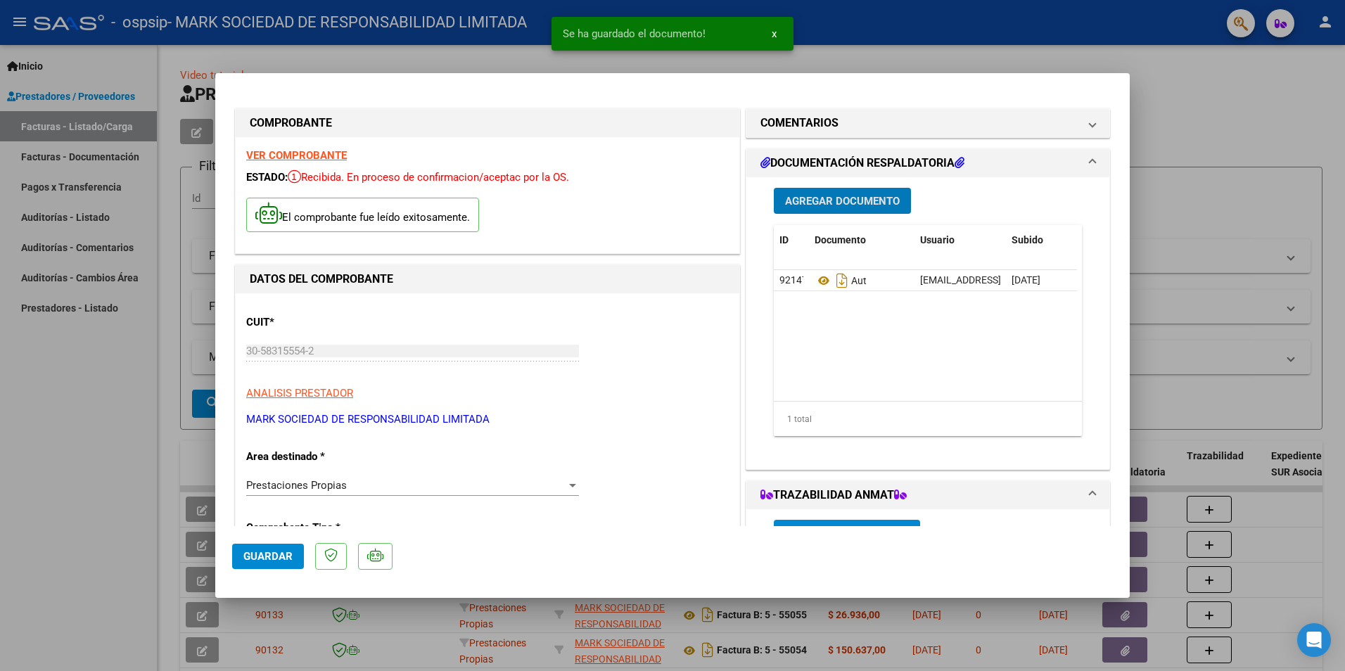
click at [828, 209] on button "Agregar Documento" at bounding box center [842, 201] width 137 height 26
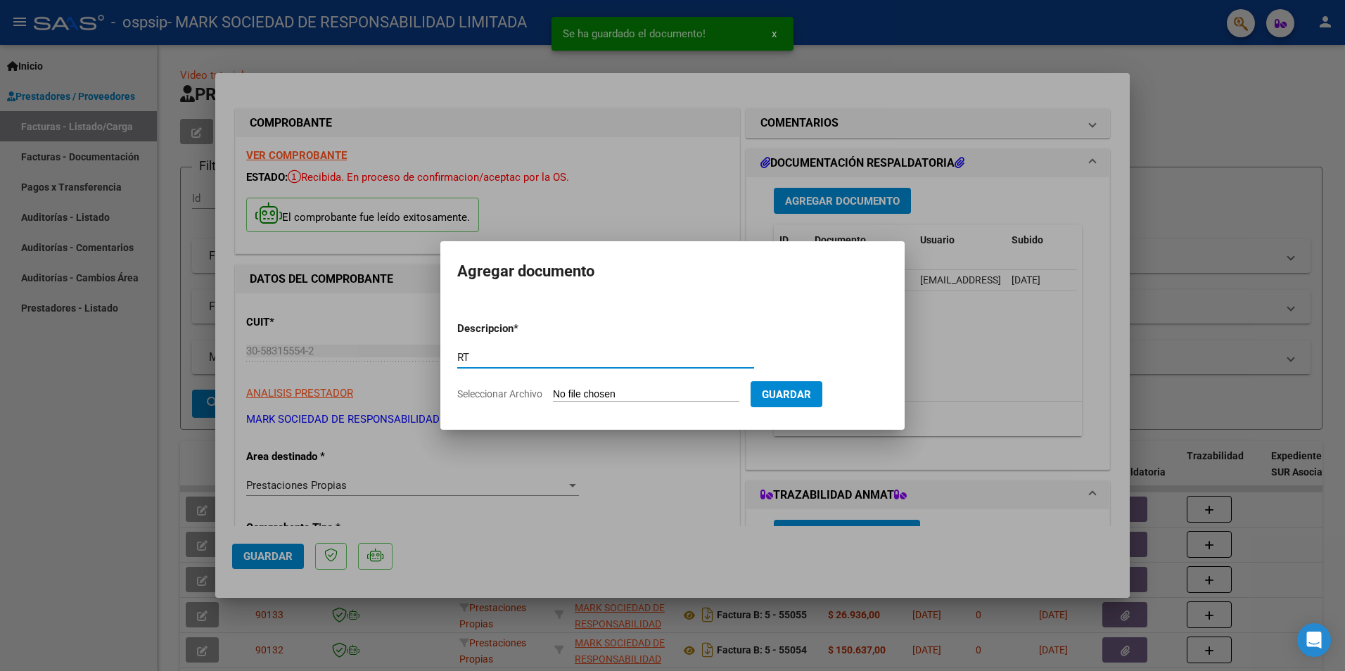
type input "RT"
click at [590, 399] on input "Seleccionar Archivo" at bounding box center [646, 394] width 186 height 13
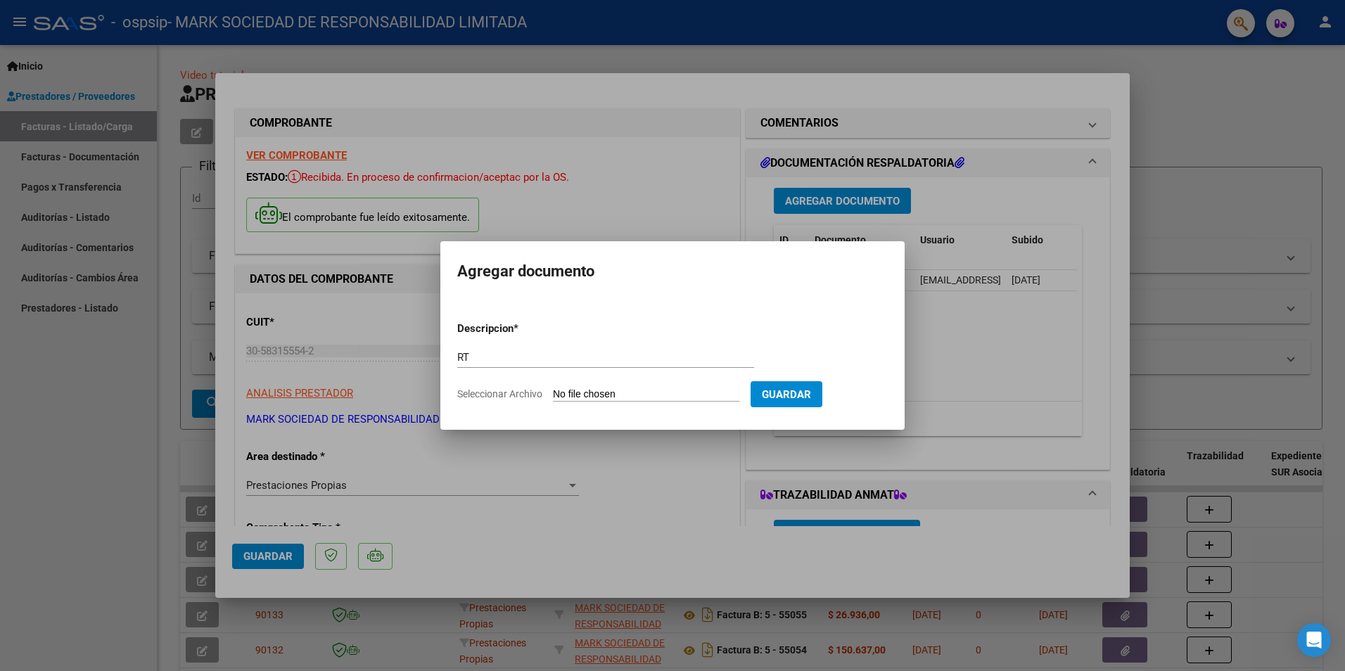
type input "C:\fakepath\RT SEVILLANO HUMBERTO 09-2025 OSPSIP 017.jpg"
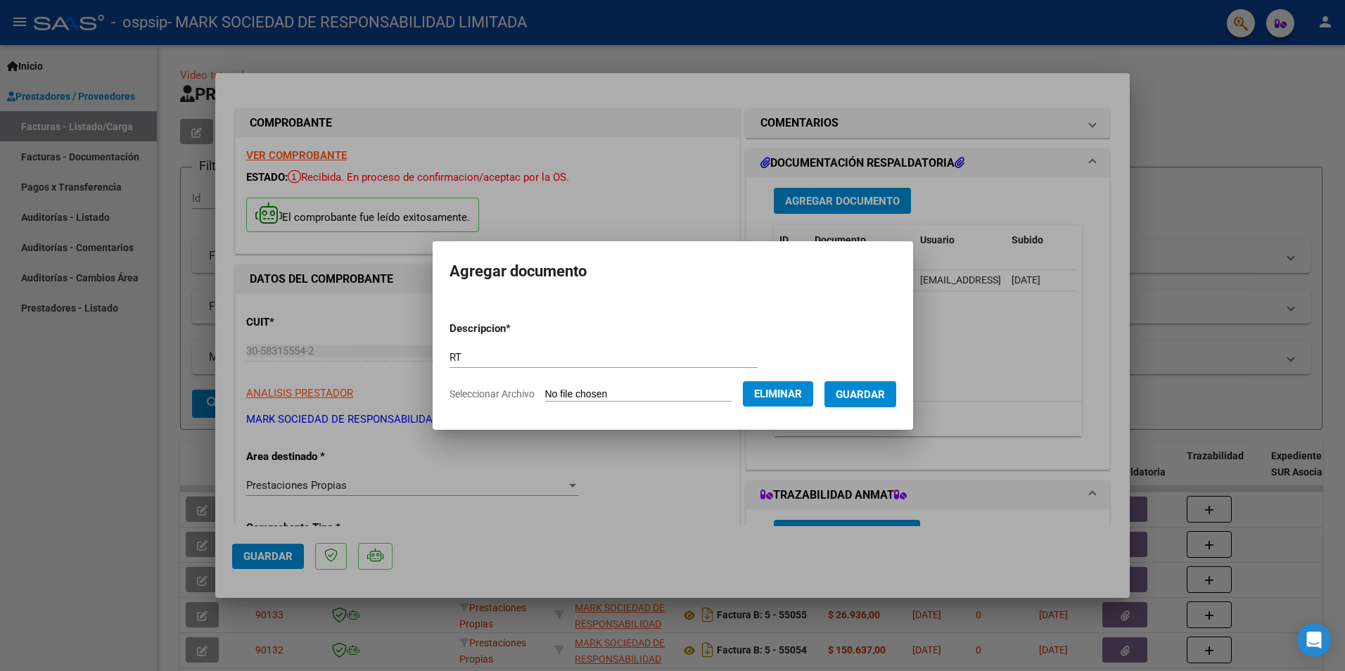
click at [876, 396] on span "Guardar" at bounding box center [860, 394] width 49 height 13
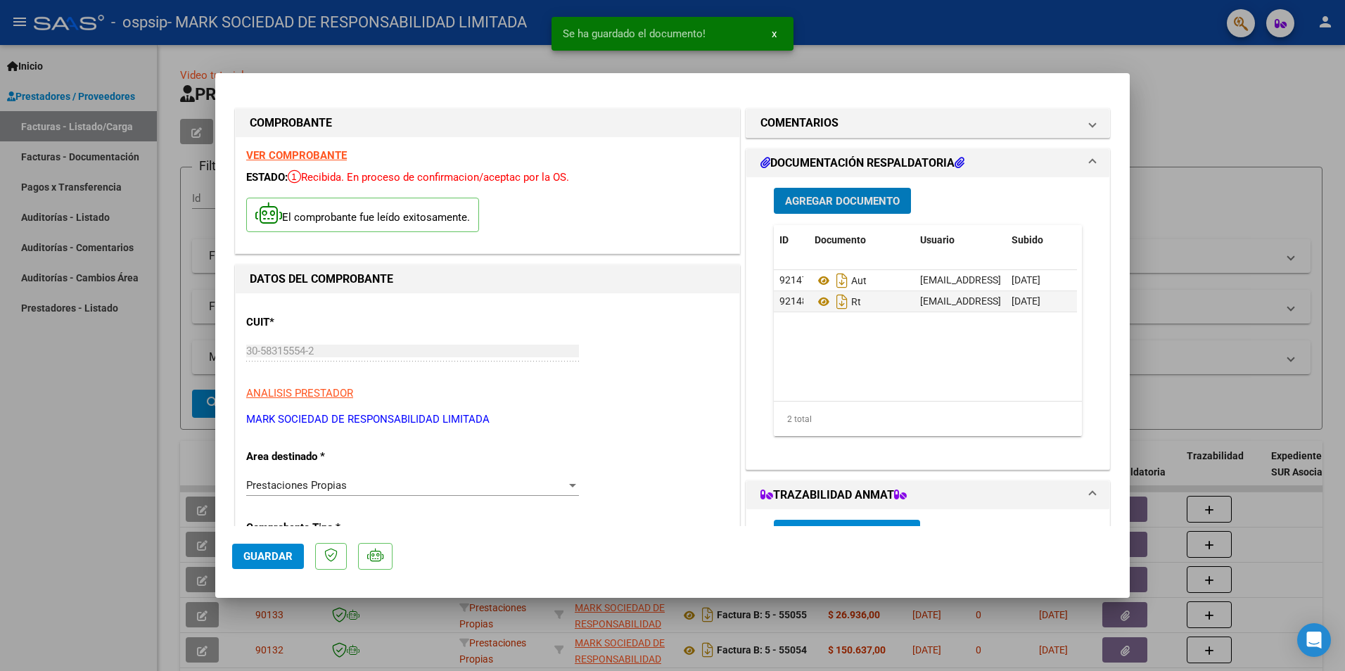
click at [290, 547] on button "Guardar" at bounding box center [268, 556] width 72 height 25
click at [101, 481] on div at bounding box center [672, 335] width 1345 height 671
type input "$ 0,00"
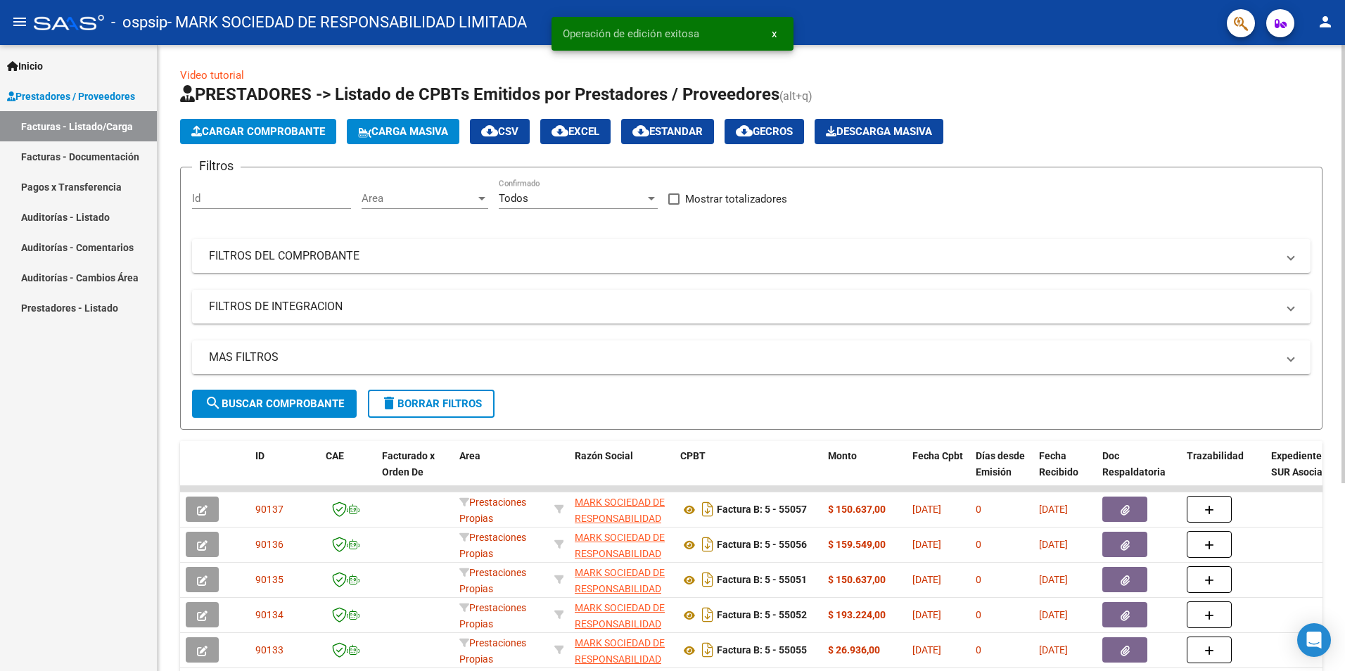
click at [252, 137] on span "Cargar Comprobante" at bounding box center [258, 131] width 134 height 13
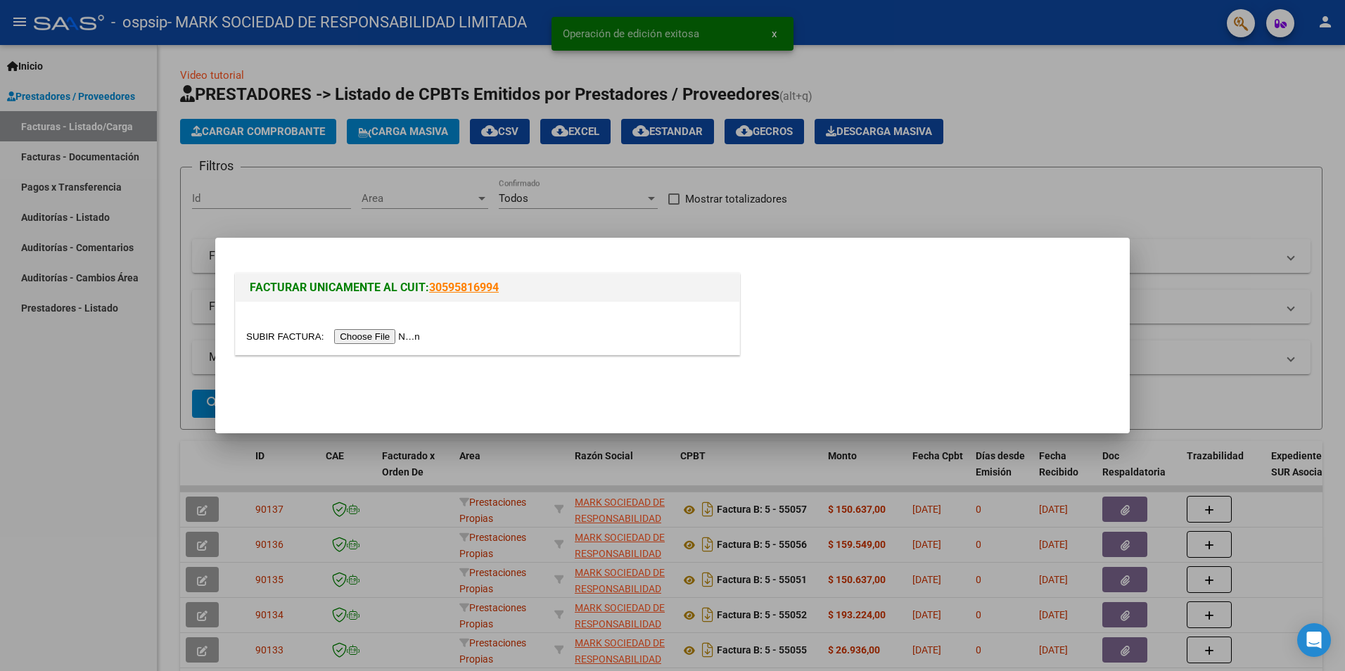
click at [361, 342] on input "file" at bounding box center [335, 336] width 178 height 15
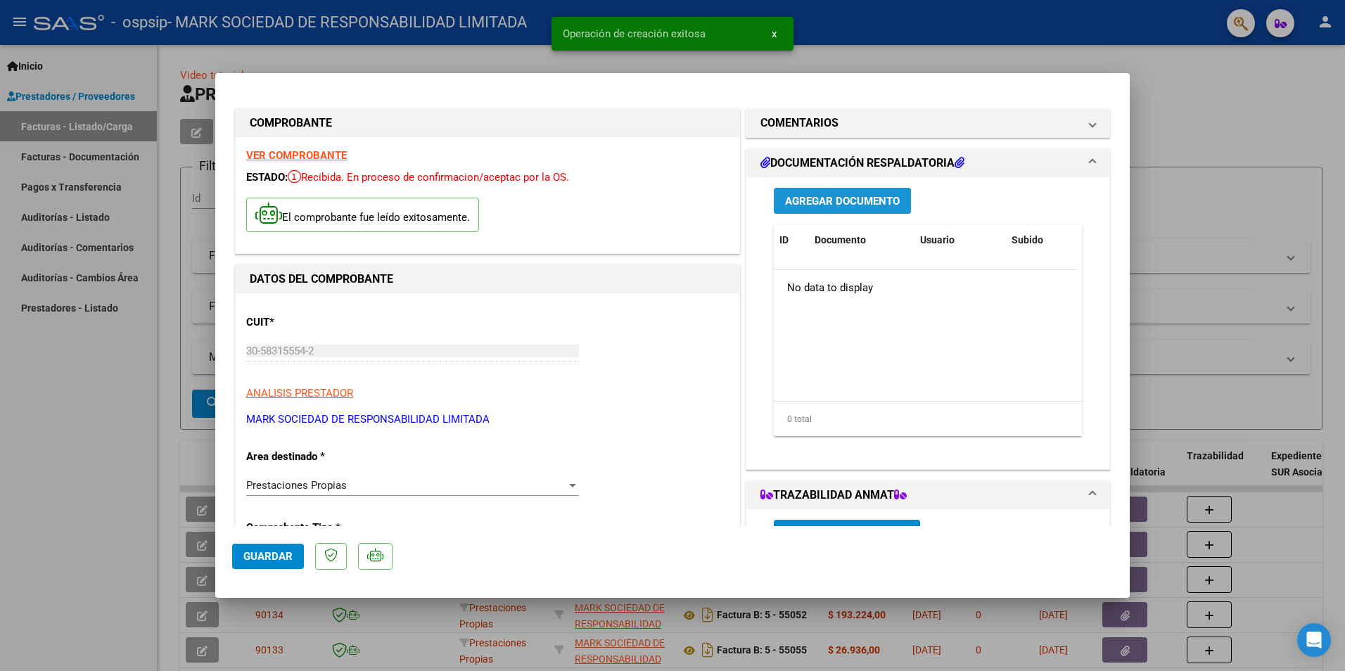
click at [837, 198] on span "Agregar Documento" at bounding box center [842, 201] width 115 height 13
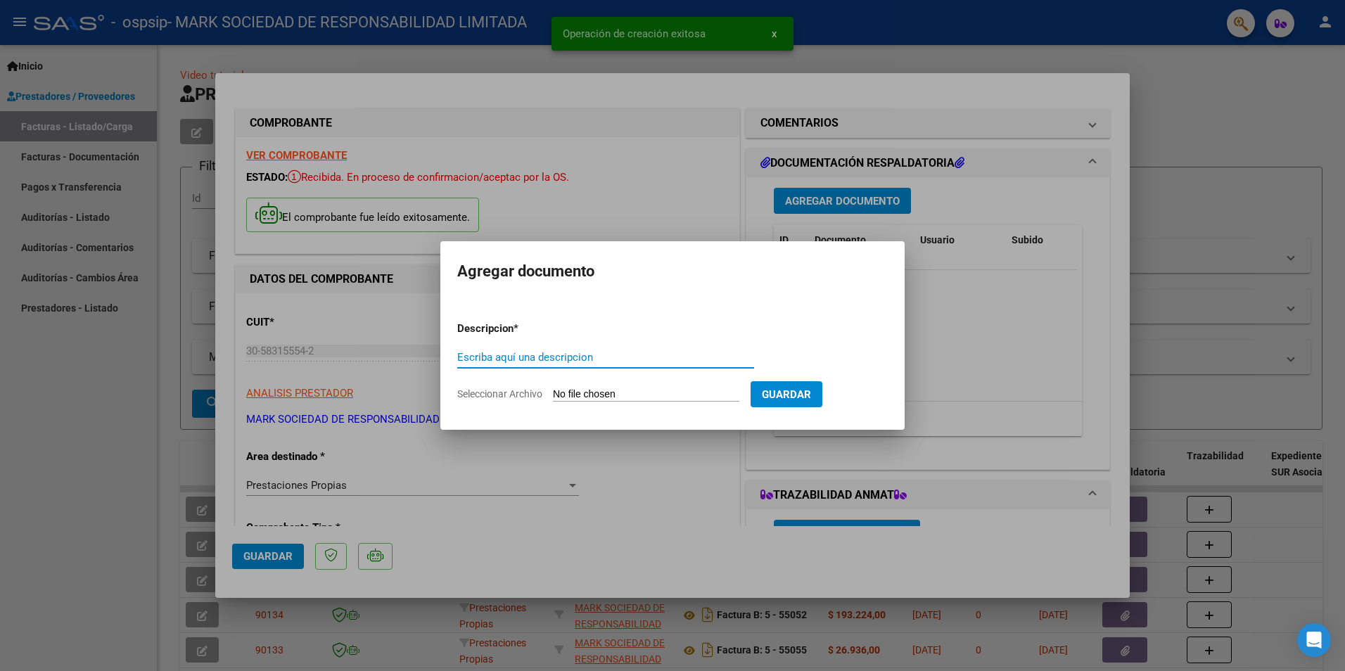
click at [589, 361] on input "Escriba aquí una descripcion" at bounding box center [605, 357] width 297 height 13
type input "AUT"
click at [608, 396] on input "Seleccionar Archivo" at bounding box center [646, 394] width 186 height 13
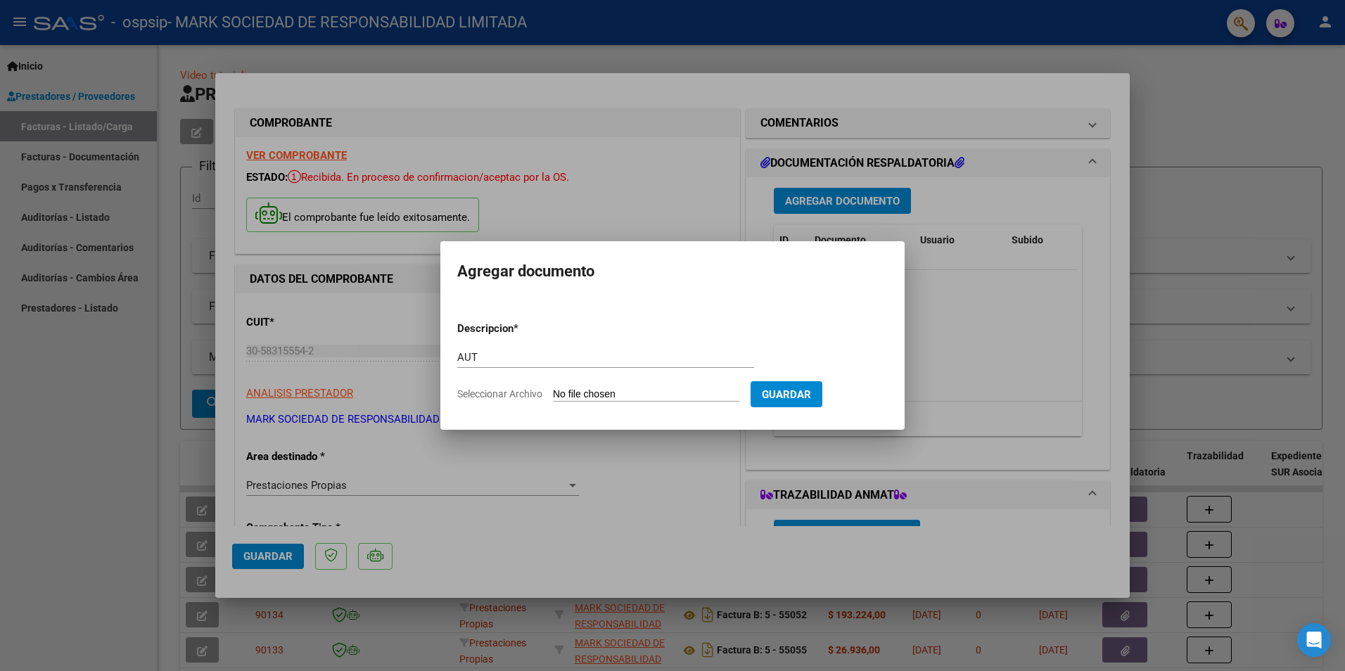
type input "C:\fakepath\VELARDEZ JONATHAN-SEP 2025.pdf"
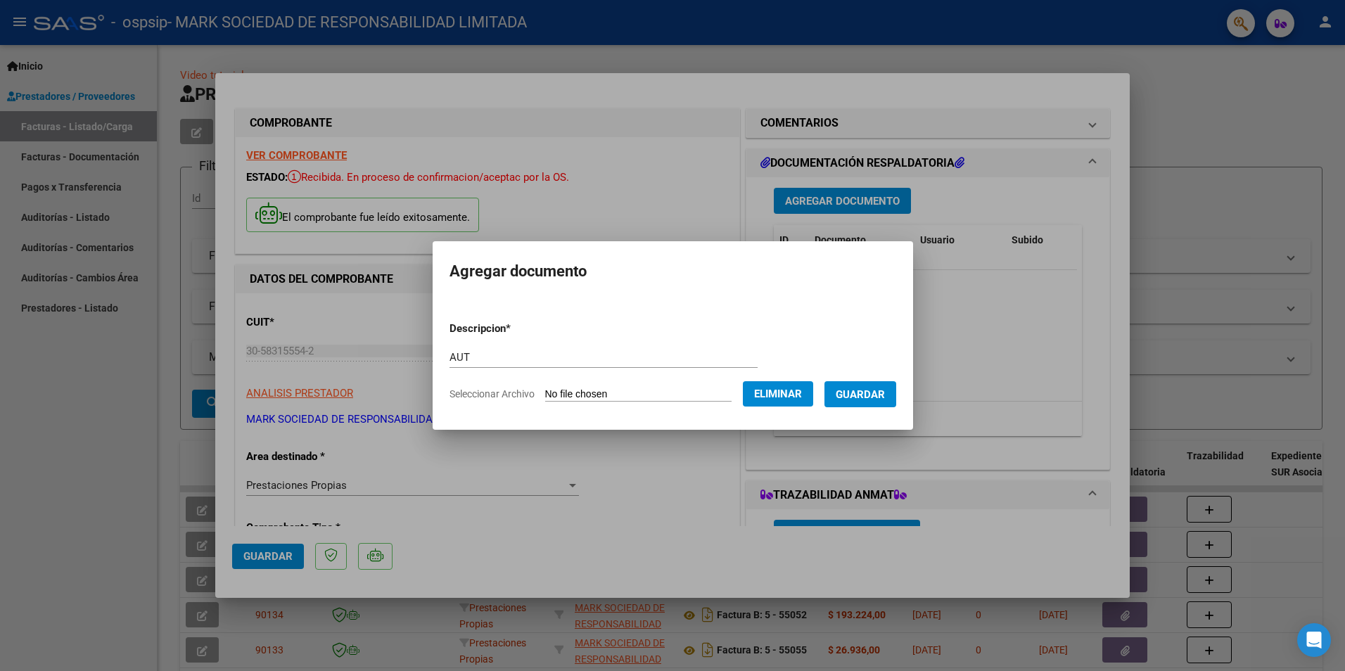
click at [867, 397] on span "Guardar" at bounding box center [860, 394] width 49 height 13
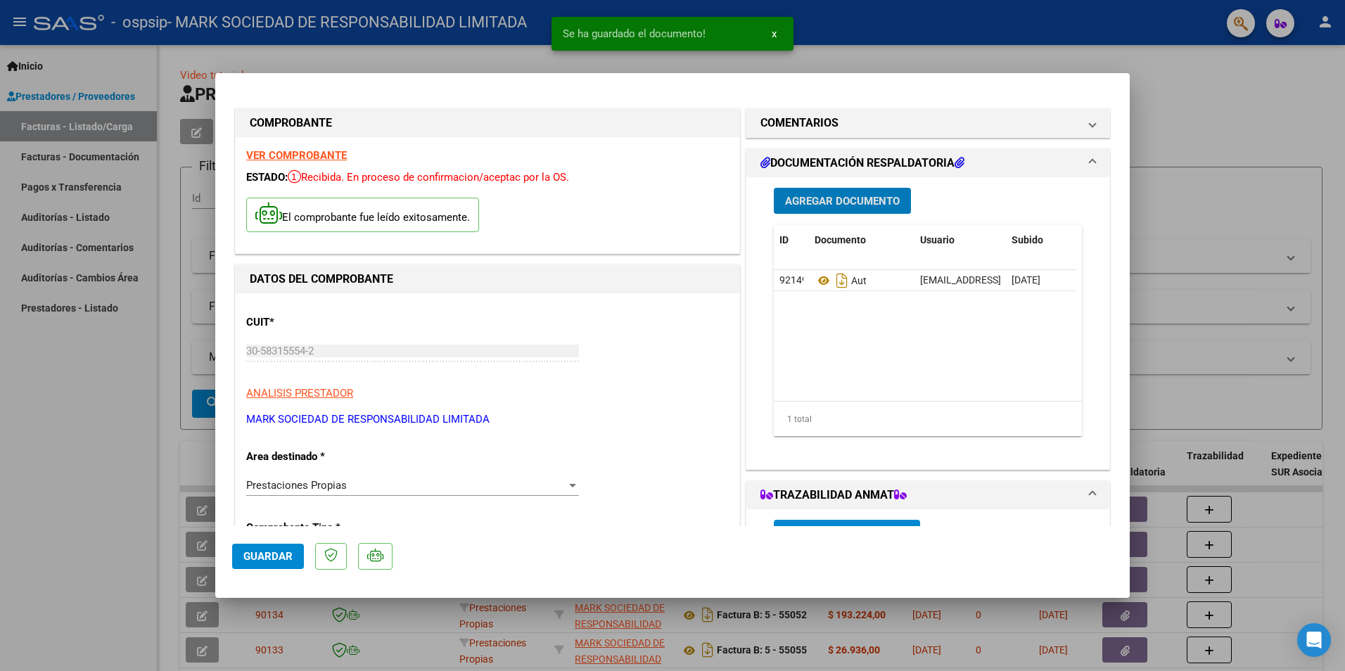
click at [806, 199] on span "Agregar Documento" at bounding box center [842, 201] width 115 height 13
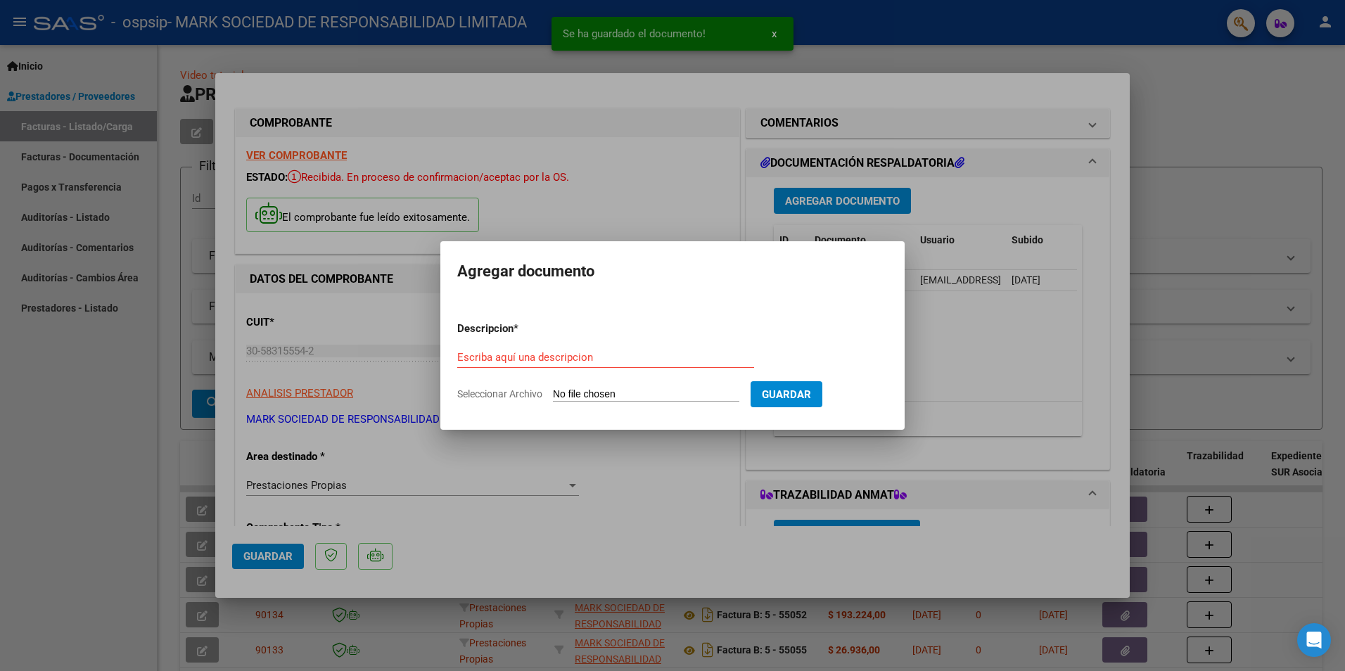
click at [585, 394] on input "Seleccionar Archivo" at bounding box center [646, 394] width 186 height 13
type input "C:\fakepath\RT VELARDEZ JONATHAN 09-2025 OSPSIP 001.jpg"
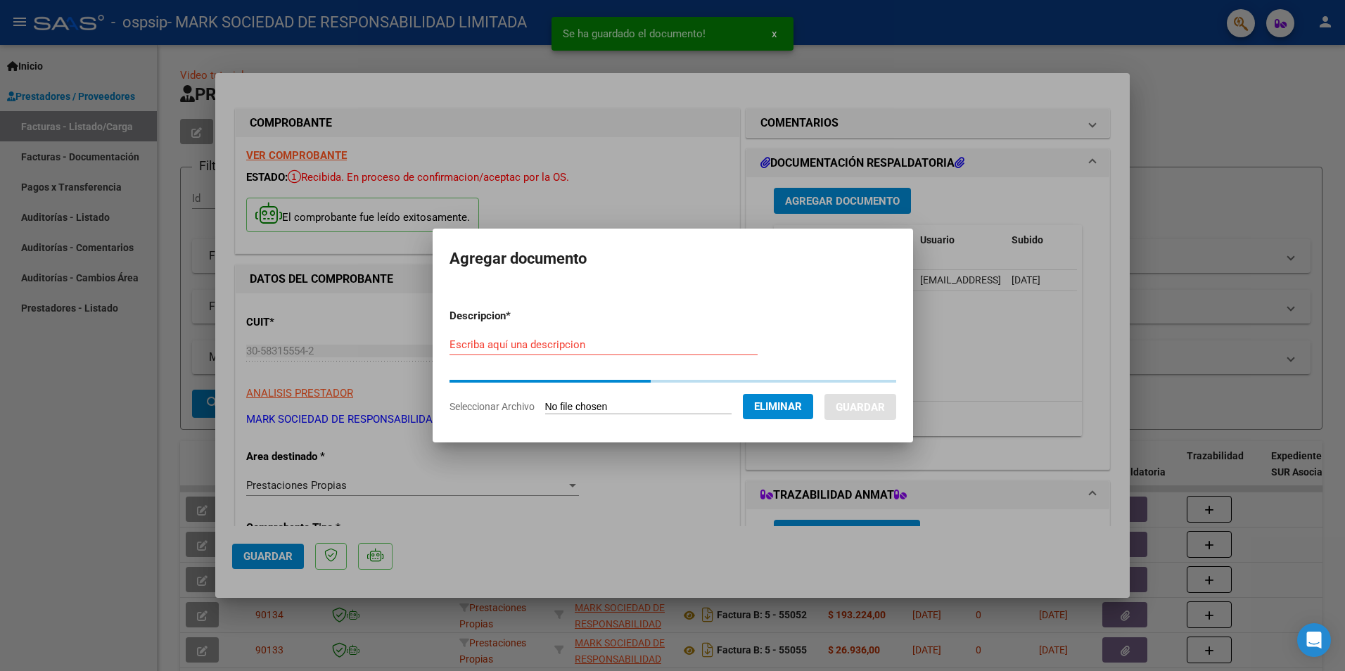
click at [517, 344] on form "Descripcion * Escriba aquí una descripcion Seleccionar Archivo Eliminar Guardar" at bounding box center [672, 362] width 447 height 128
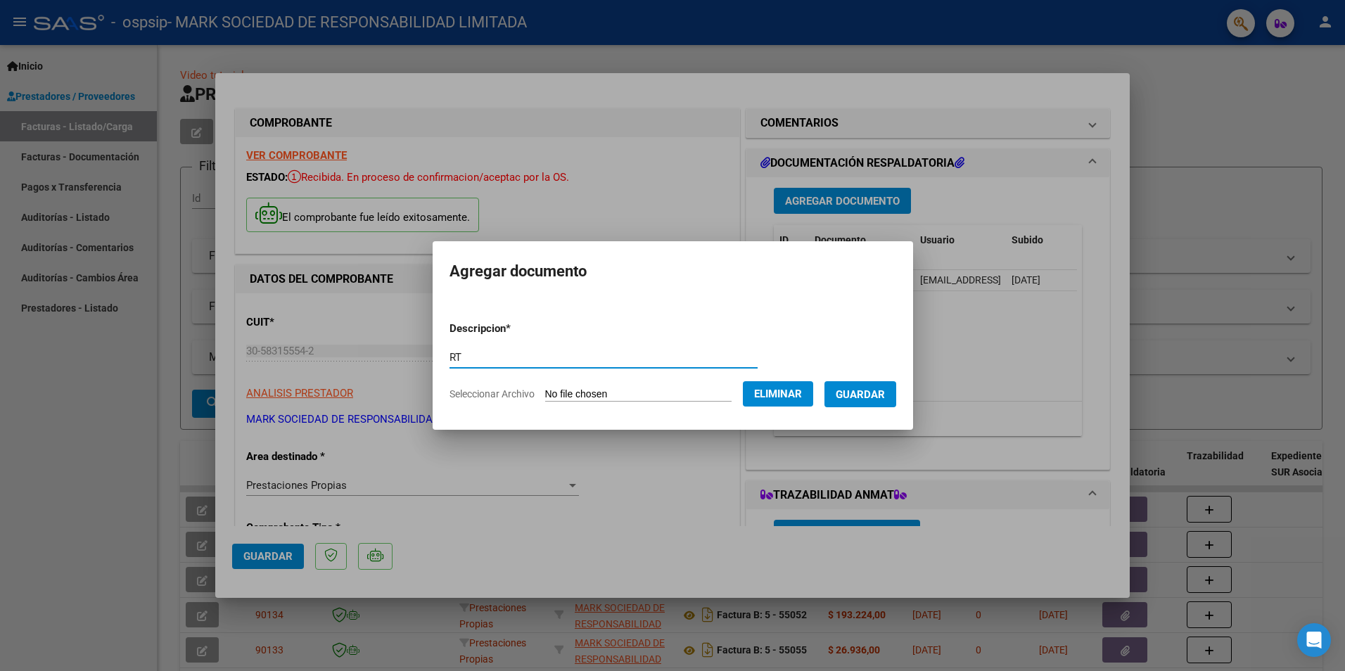
type input "RT"
click at [874, 387] on button "Guardar" at bounding box center [860, 394] width 72 height 26
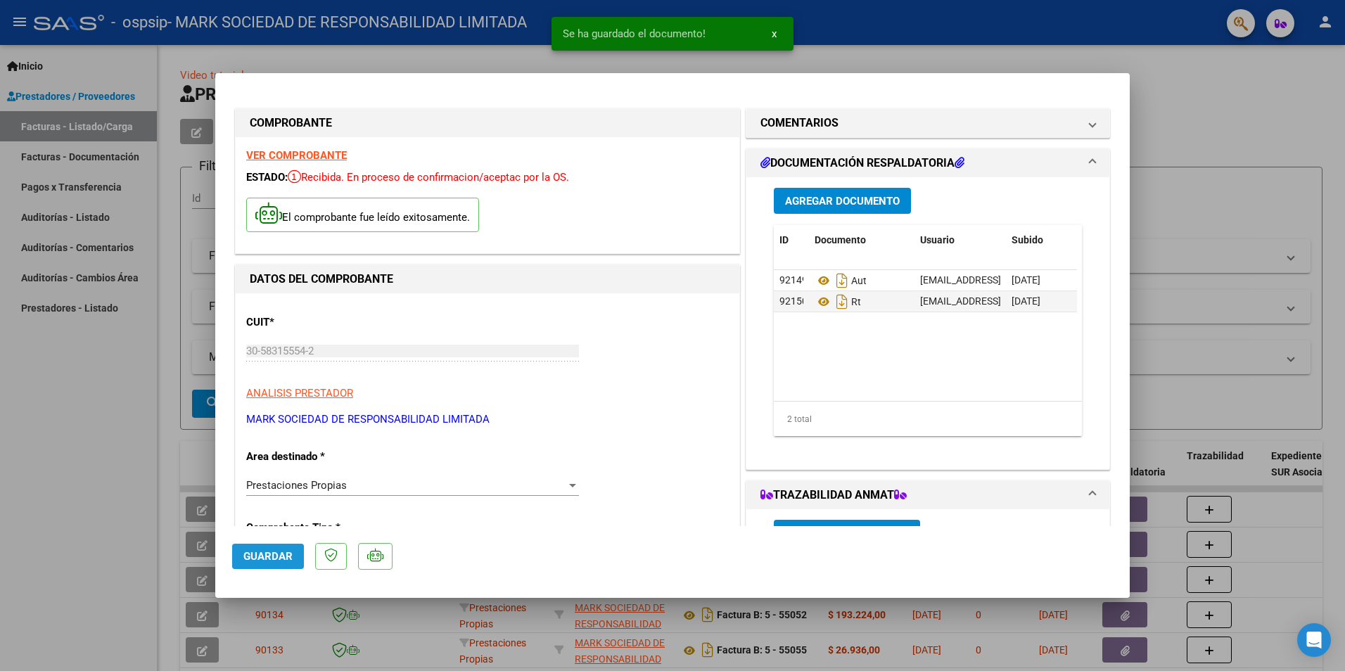
click at [262, 552] on span "Guardar" at bounding box center [267, 556] width 49 height 13
click at [104, 451] on div at bounding box center [672, 335] width 1345 height 671
type input "$ 0,00"
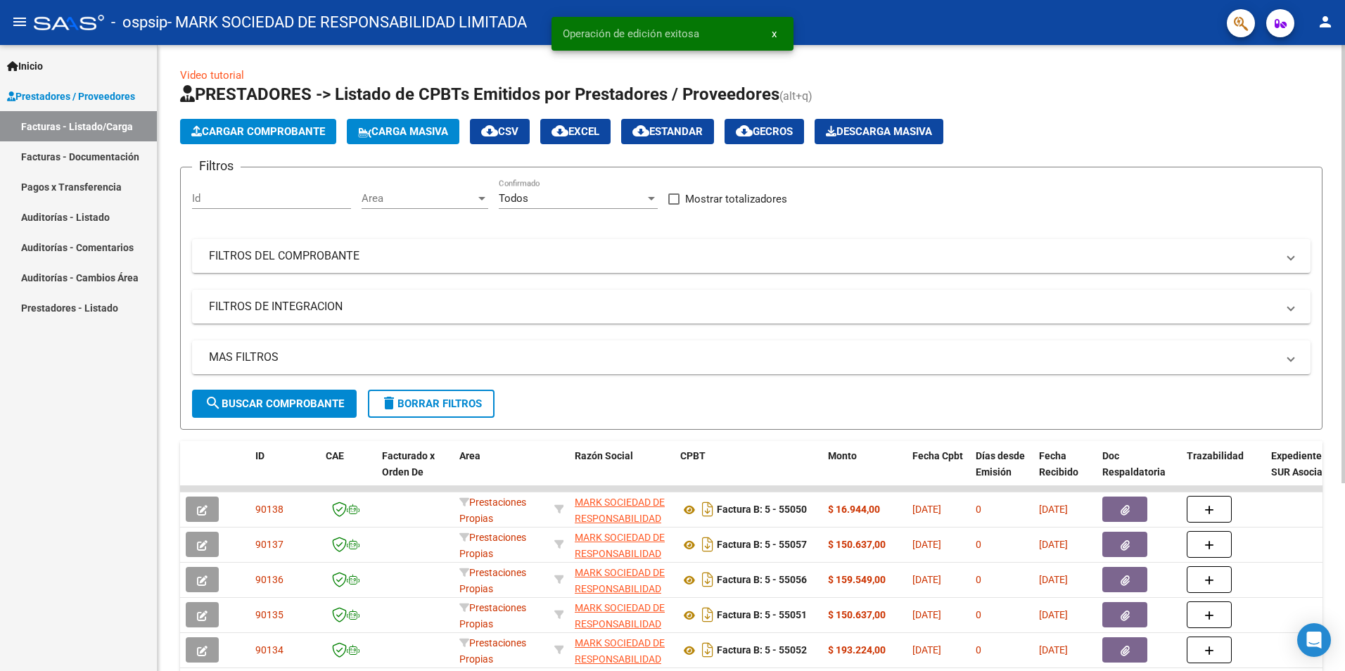
click at [250, 136] on span "Cargar Comprobante" at bounding box center [258, 131] width 134 height 13
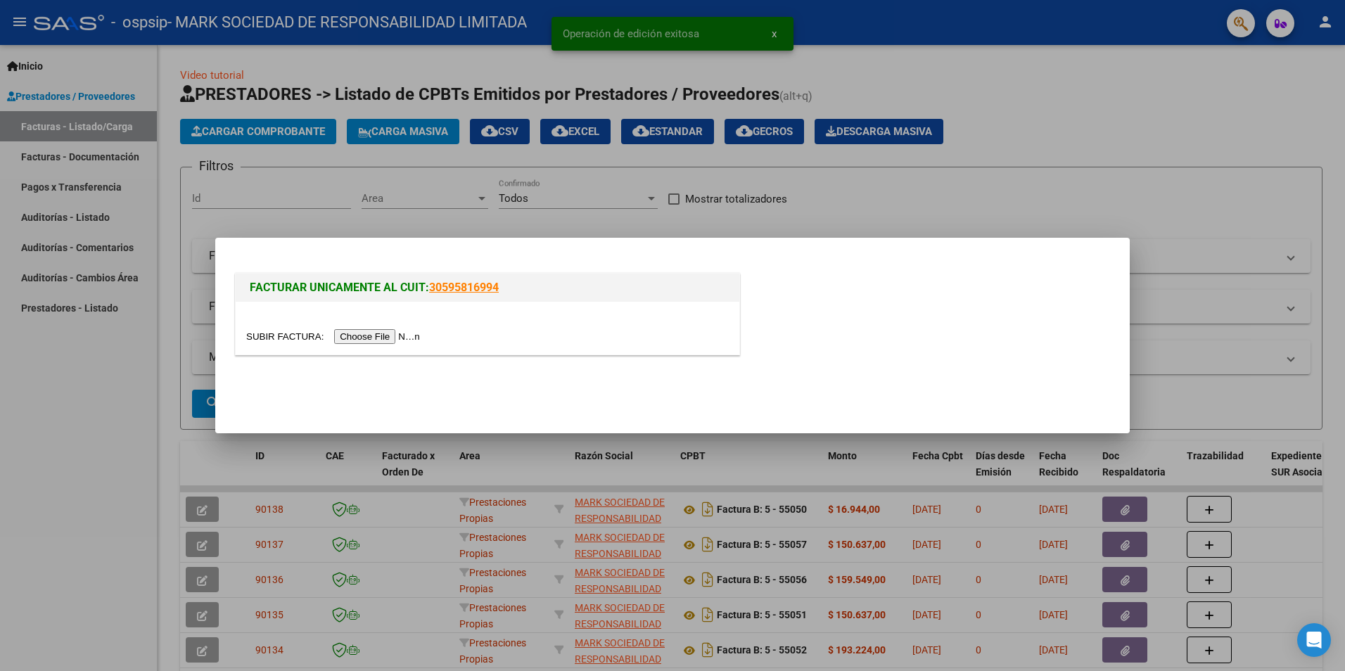
click at [347, 329] on input "file" at bounding box center [335, 336] width 178 height 15
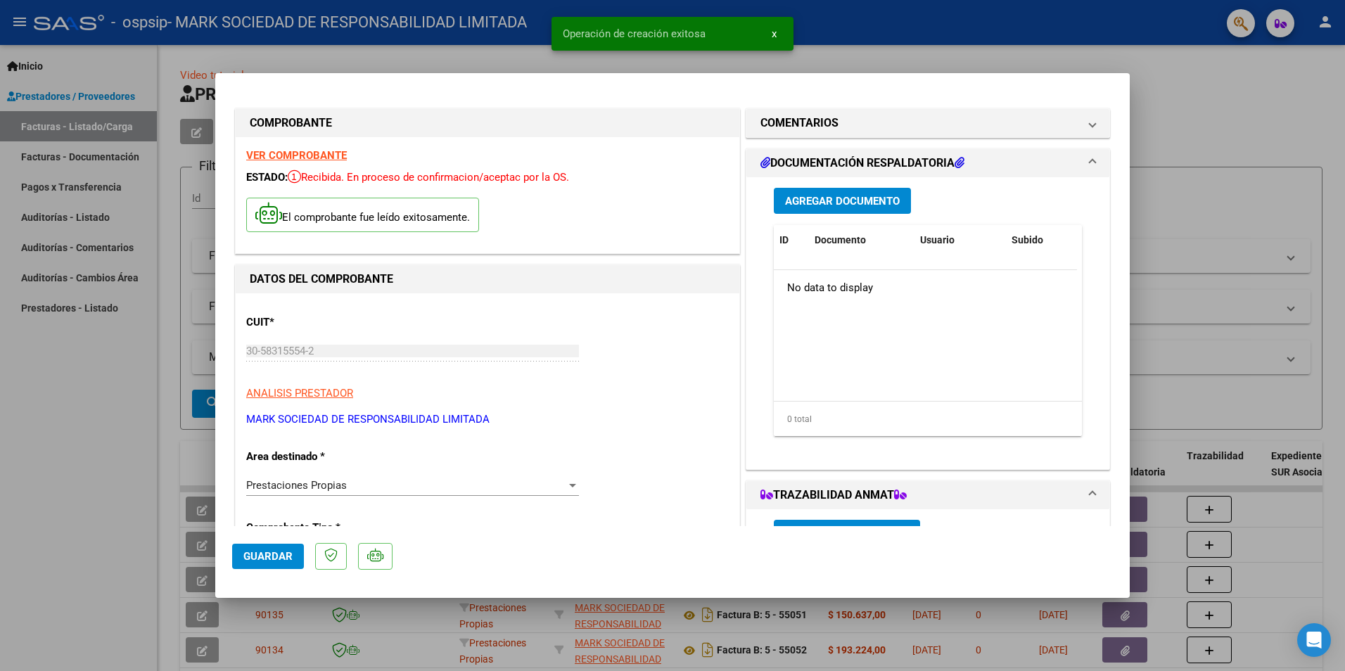
click at [830, 197] on span "Agregar Documento" at bounding box center [842, 201] width 115 height 13
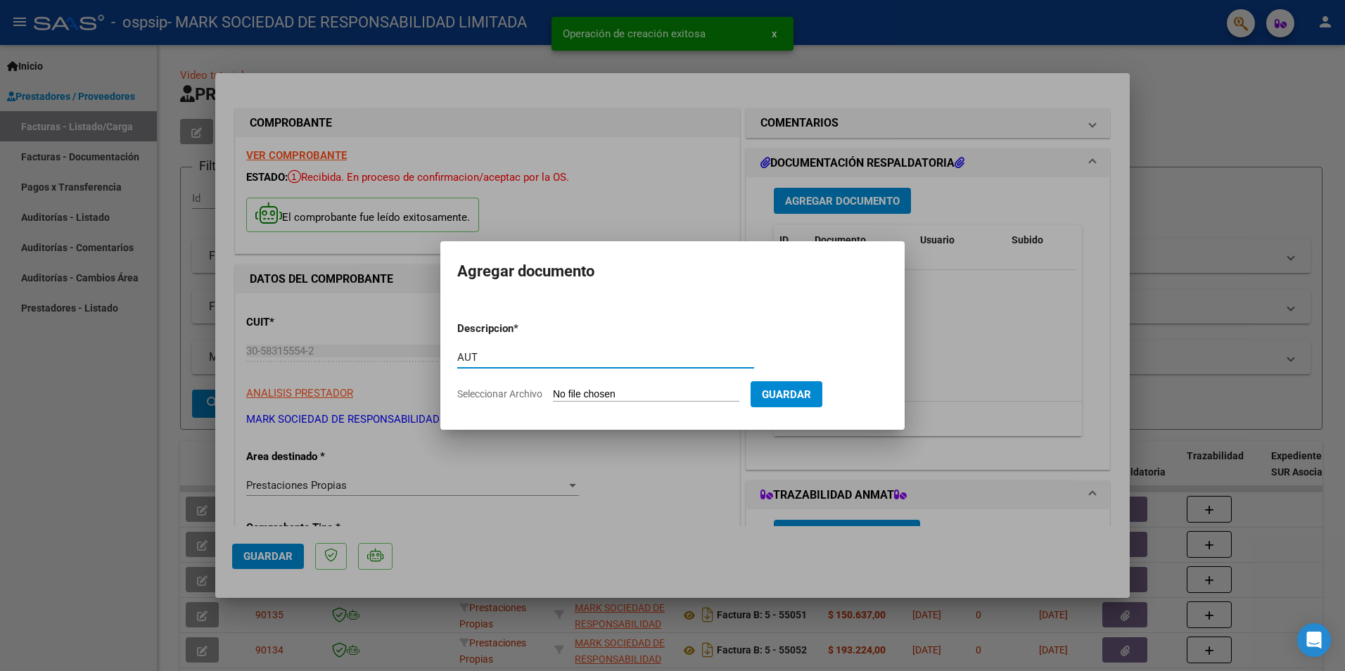
type input "AUT"
click at [603, 394] on input "Seleccionar Archivo" at bounding box center [646, 394] width 186 height 13
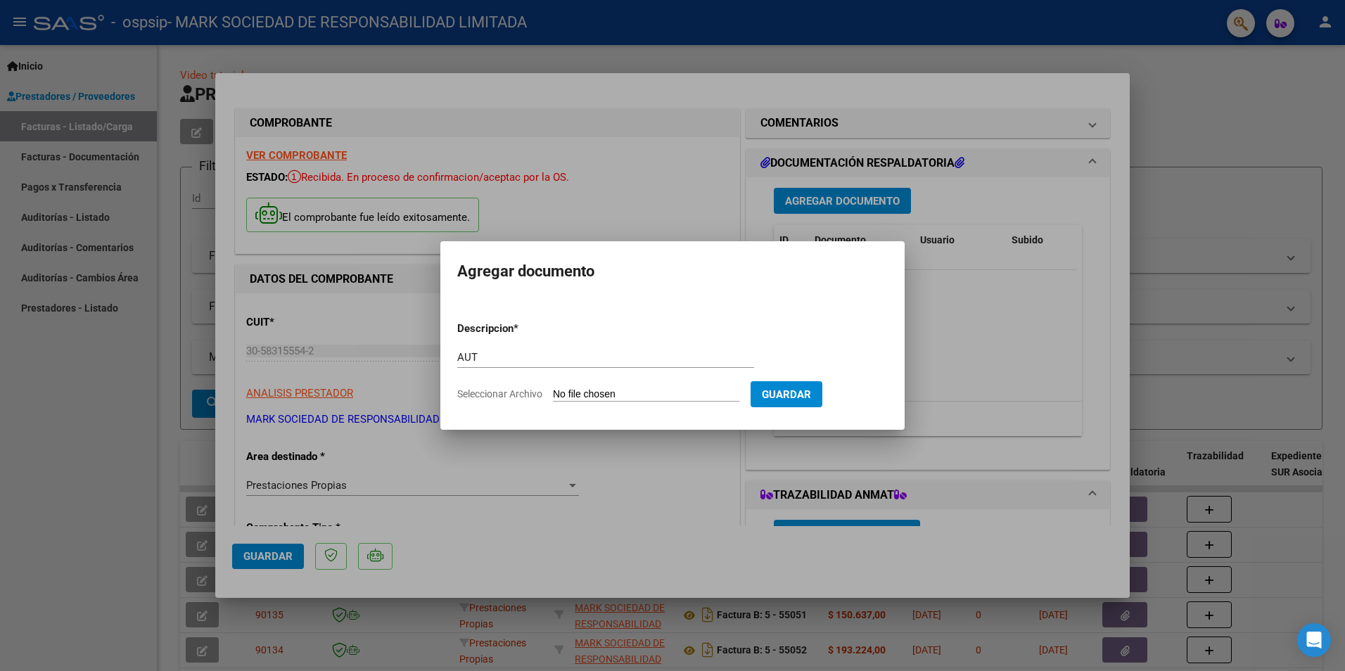
type input "C:\fakepath\VELASCO LUIS-SEP 2025.pdf"
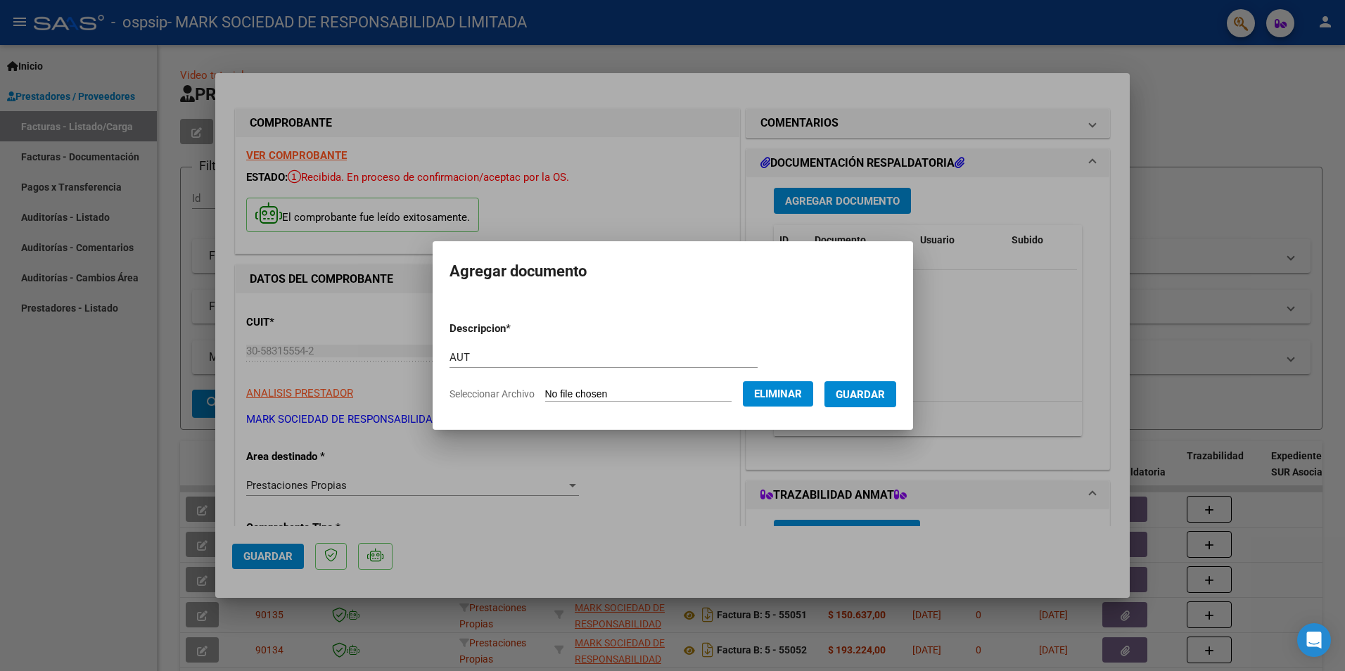
click at [879, 393] on span "Guardar" at bounding box center [860, 394] width 49 height 13
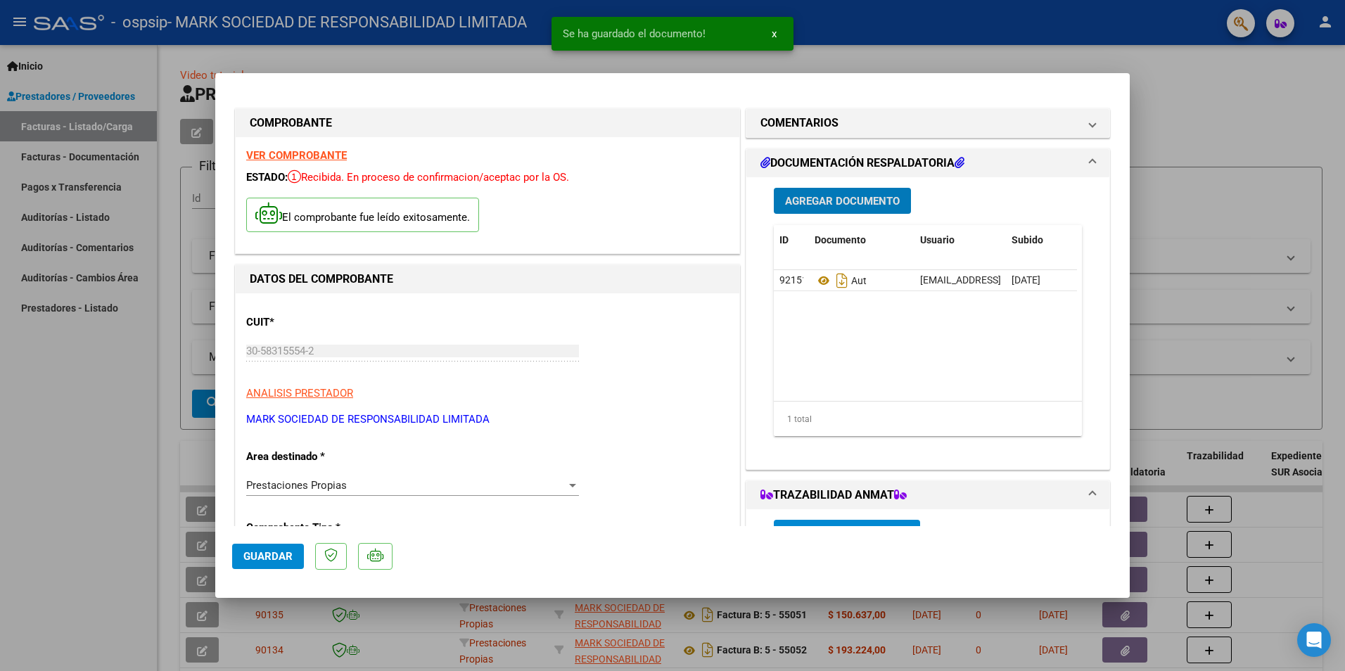
click at [825, 198] on span "Agregar Documento" at bounding box center [842, 201] width 115 height 13
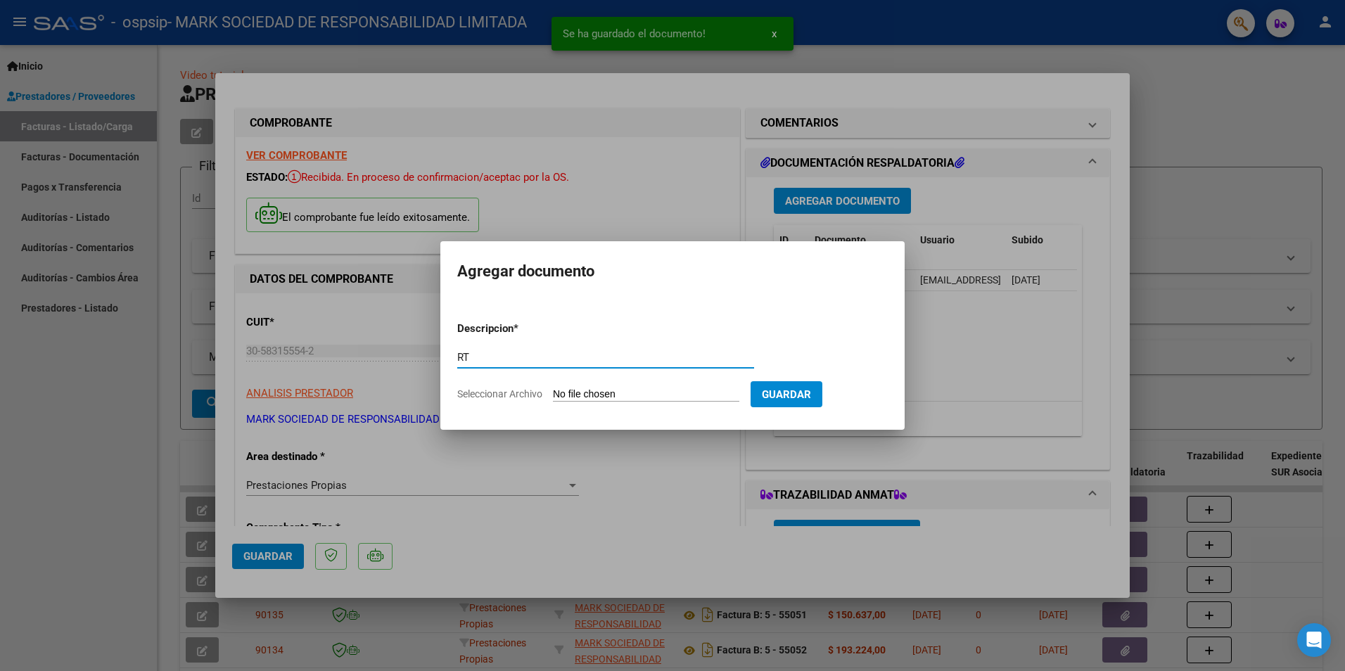
type input "RT"
click at [603, 397] on input "Seleccionar Archivo" at bounding box center [646, 394] width 186 height 13
type input "C:\fakepath\RT VELAZCO LUIS 08-2025 OSPSIP 018.jpg"
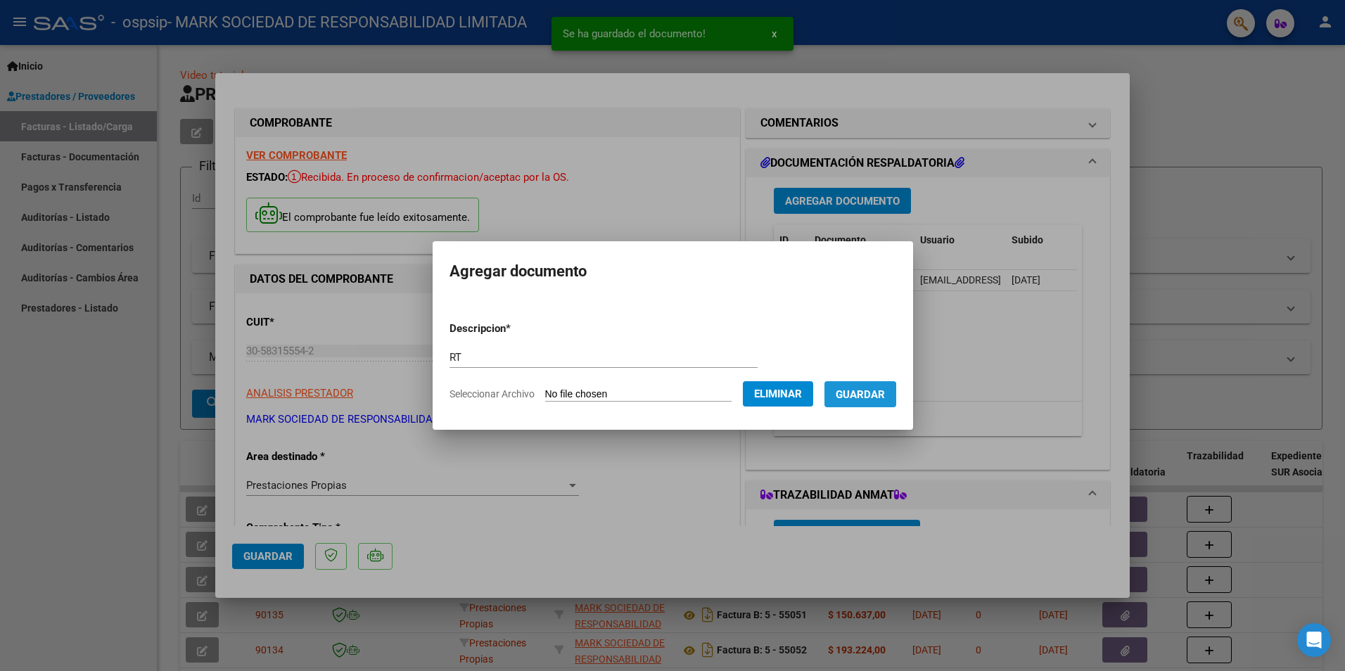
click at [876, 396] on span "Guardar" at bounding box center [860, 394] width 49 height 13
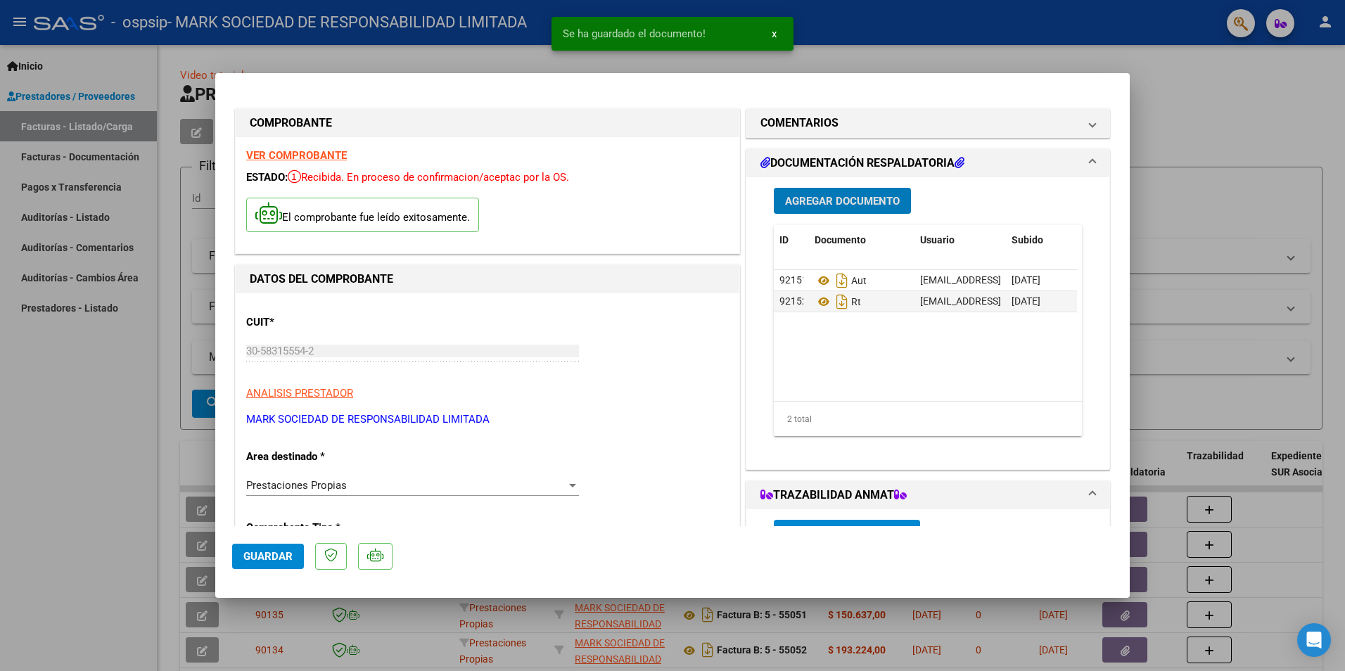
click at [254, 561] on span "Guardar" at bounding box center [267, 556] width 49 height 13
click at [79, 530] on div at bounding box center [672, 335] width 1345 height 671
type input "$ 0,00"
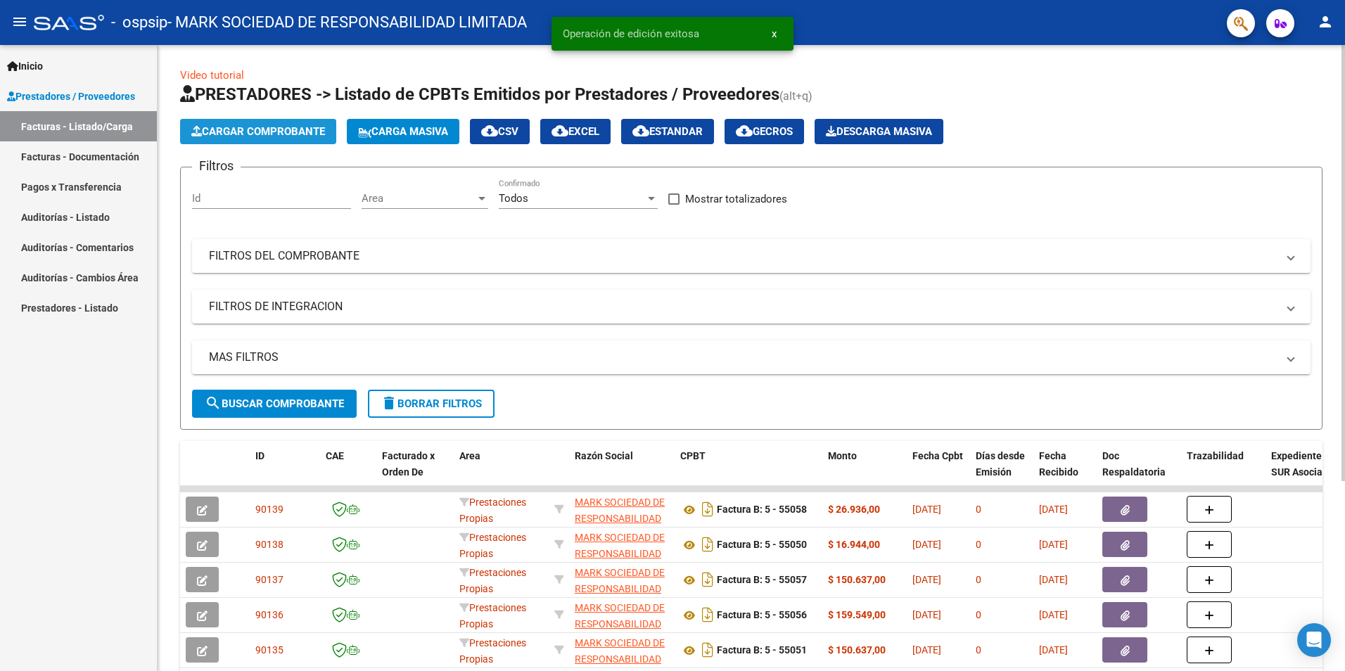
click at [240, 129] on span "Cargar Comprobante" at bounding box center [258, 131] width 134 height 13
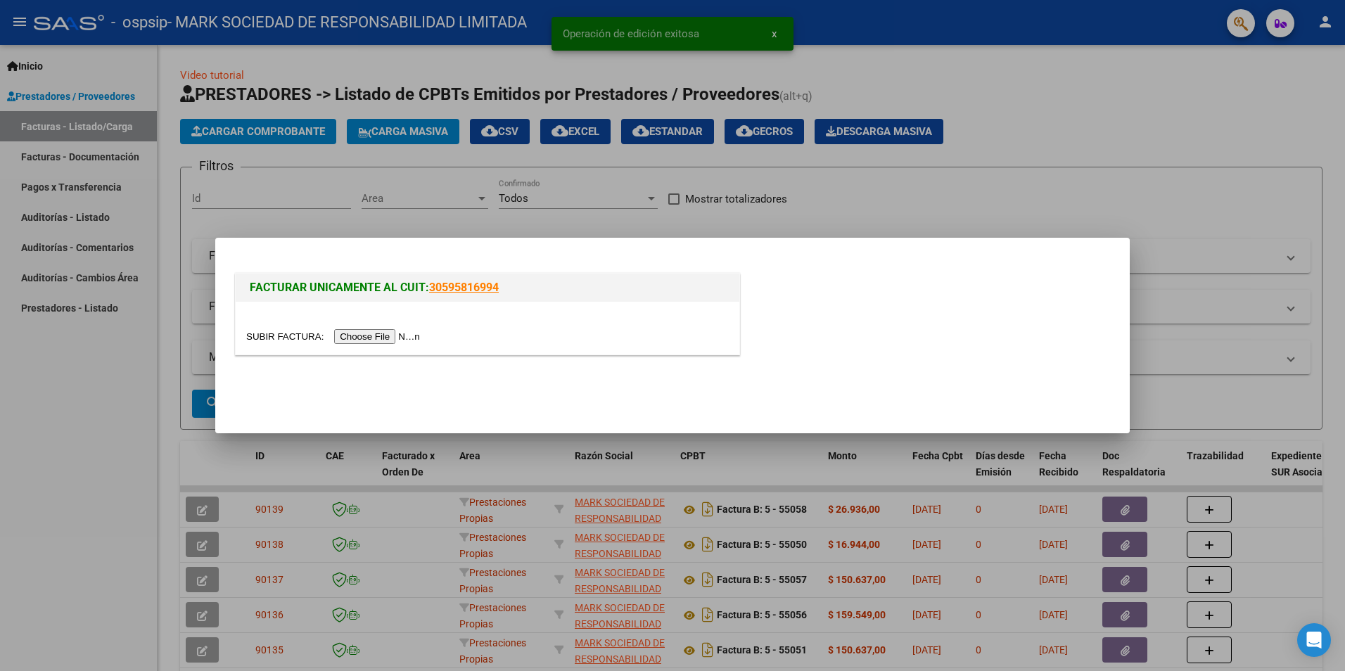
click at [359, 326] on div at bounding box center [488, 328] width 504 height 53
click at [345, 340] on input "file" at bounding box center [335, 336] width 178 height 15
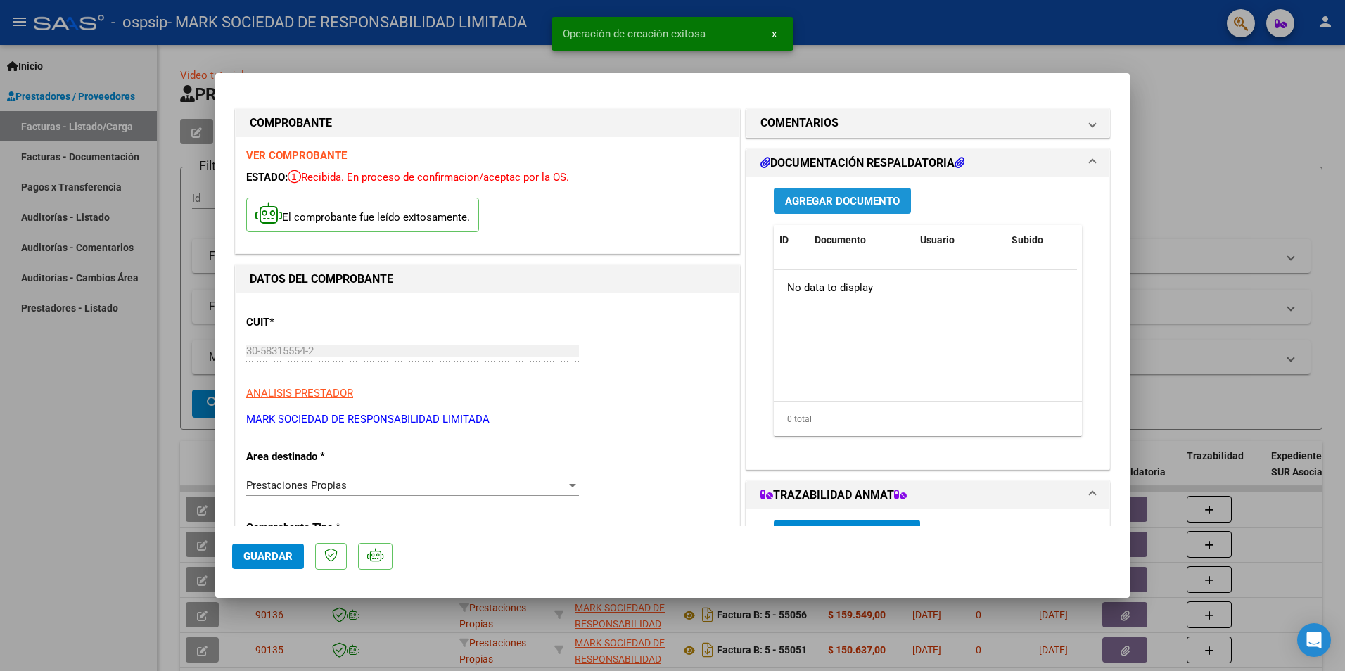
click at [831, 203] on span "Agregar Documento" at bounding box center [842, 201] width 115 height 13
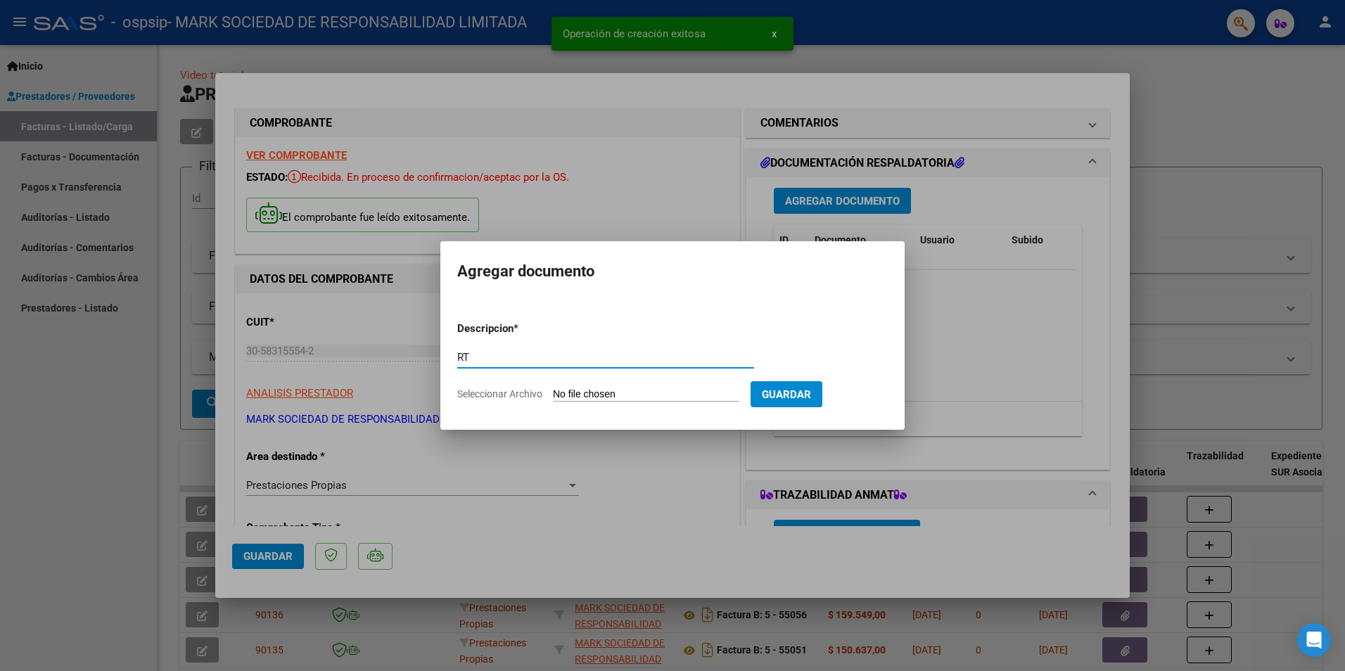
type input "RT"
click at [575, 388] on app-file-uploader "Seleccionar Archivo" at bounding box center [603, 394] width 293 height 13
click at [573, 395] on input "Seleccionar Archivo" at bounding box center [646, 394] width 186 height 13
type input "C:\fakepath\RT ZABALLA AUGUST DANTE 09-2025 OSPSIP 019.jpg"
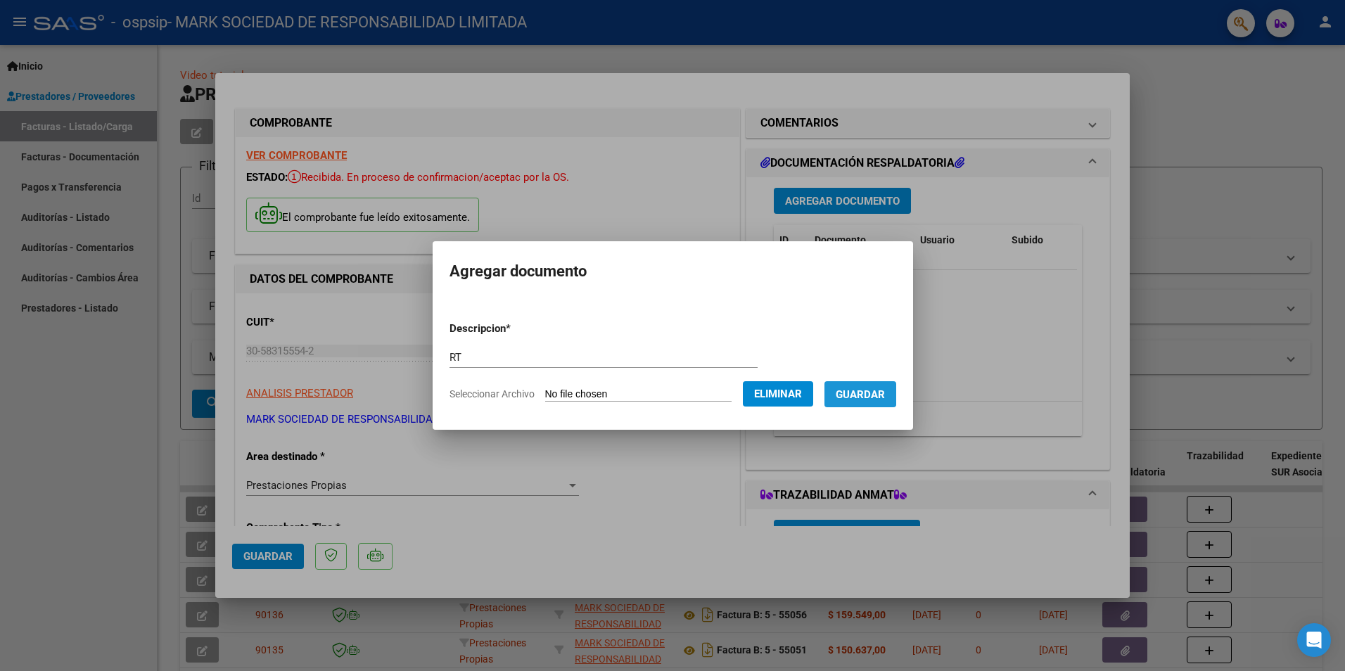
click at [862, 389] on span "Guardar" at bounding box center [860, 394] width 49 height 13
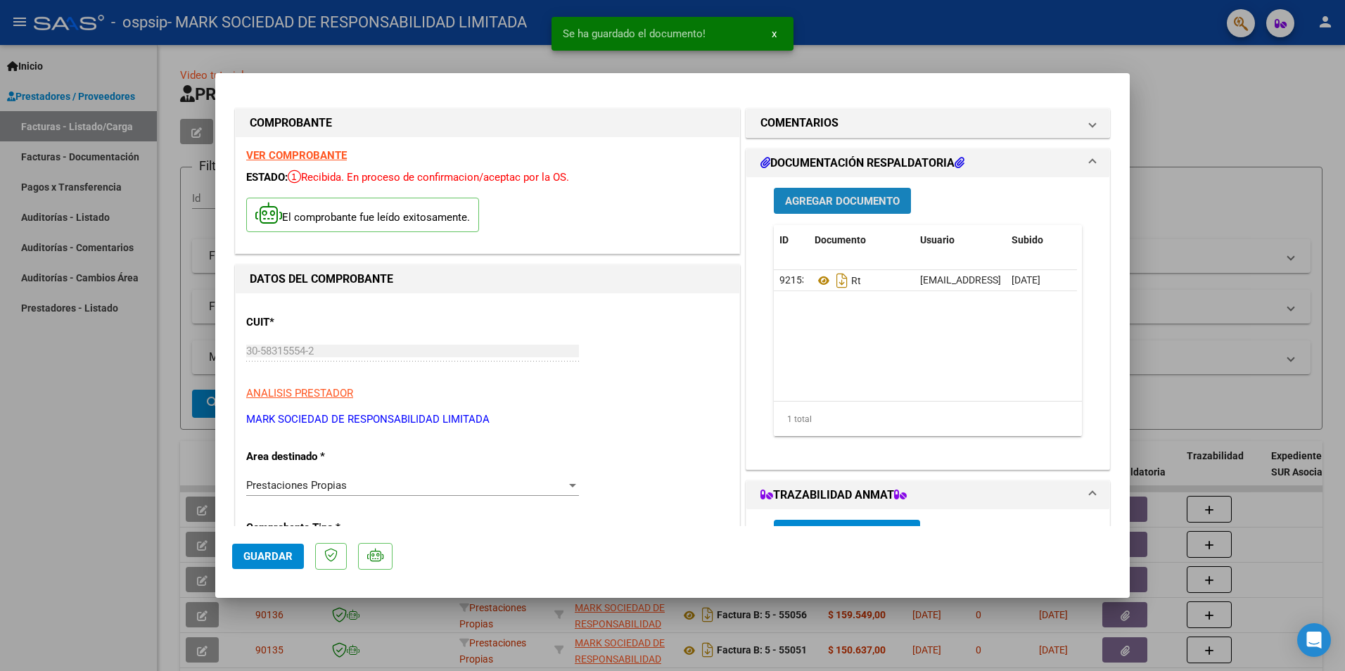
click at [830, 199] on span "Agregar Documento" at bounding box center [842, 201] width 115 height 13
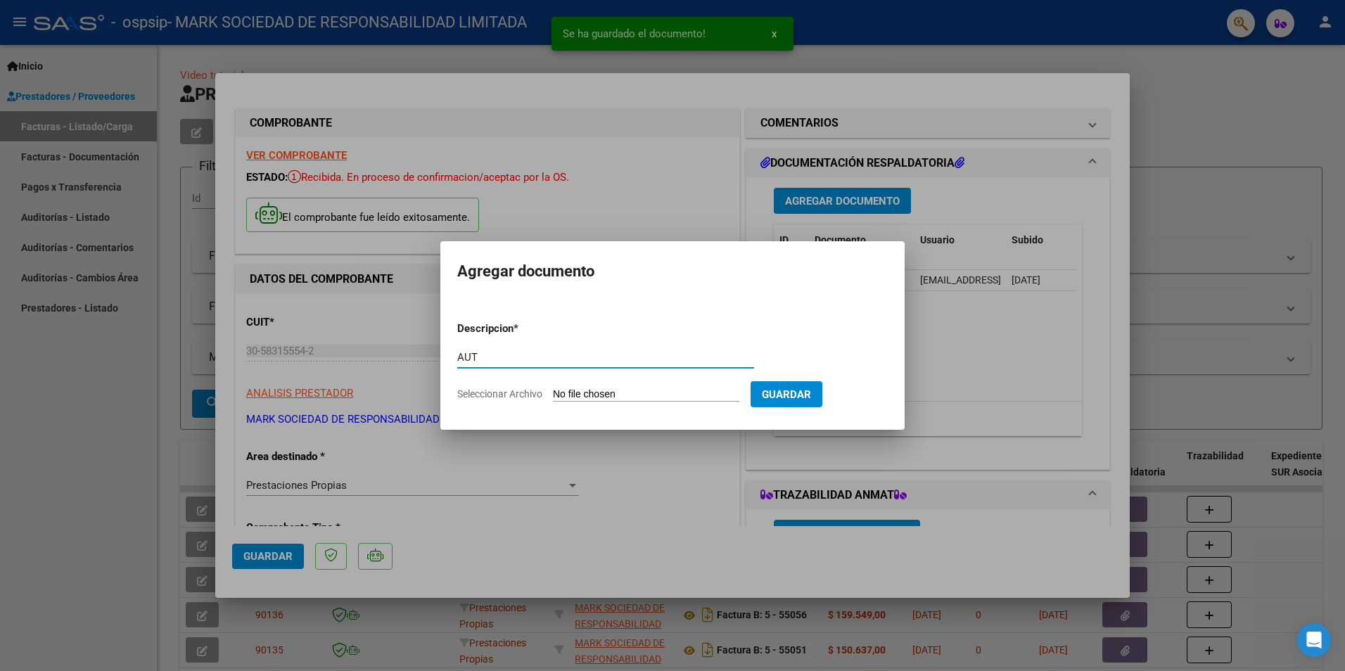
type input "AUT"
click at [670, 398] on input "Seleccionar Archivo" at bounding box center [646, 394] width 186 height 13
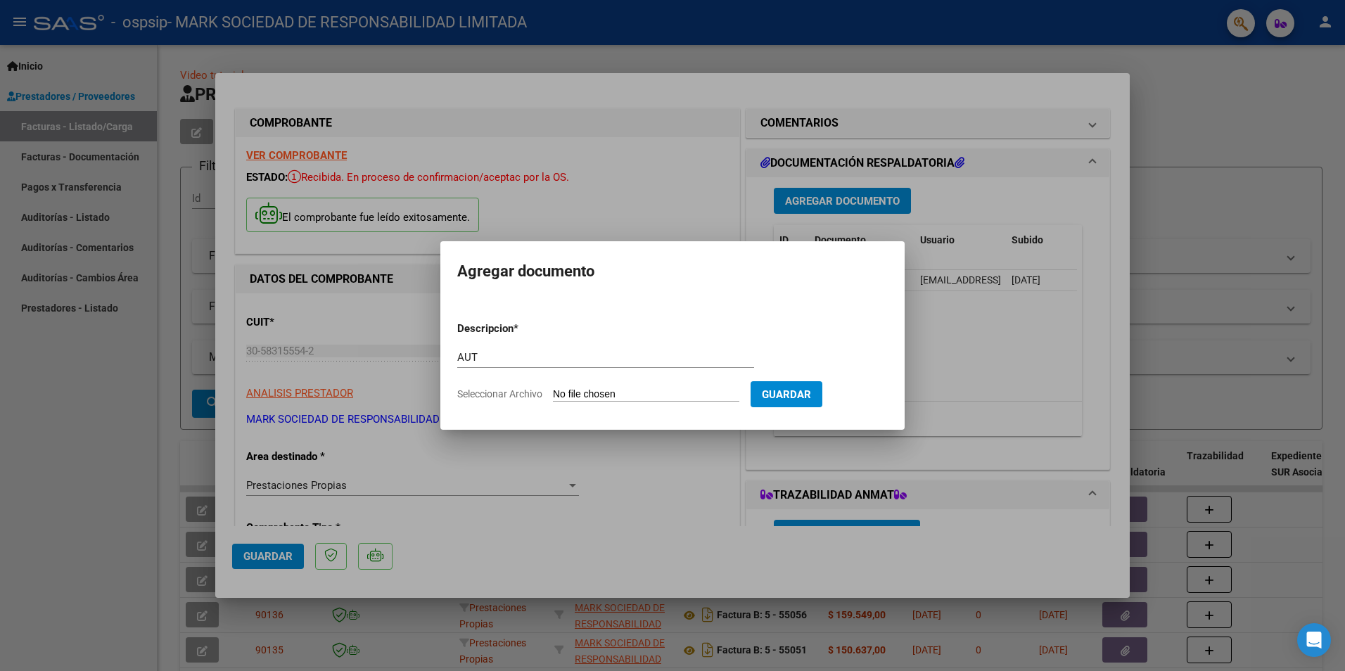
type input "C:\fakepath\ZABALA AGUSTO-SEP 2025.pdf"
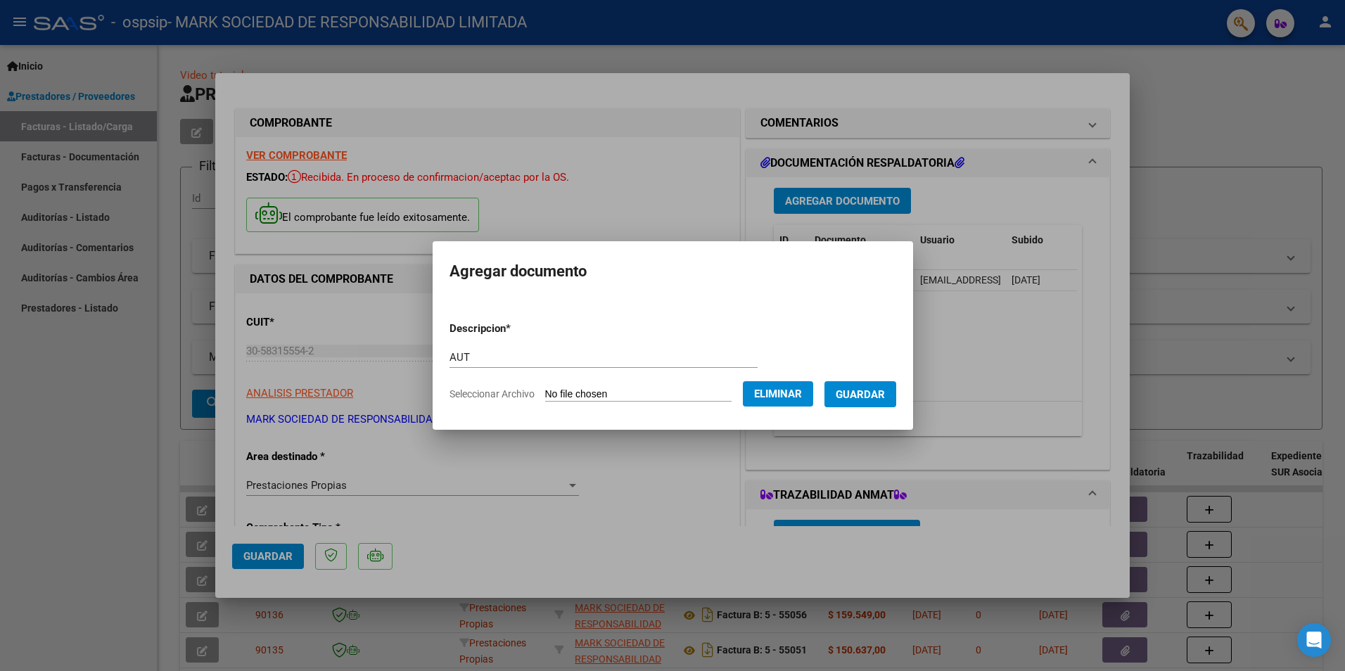
click at [869, 399] on span "Guardar" at bounding box center [860, 394] width 49 height 13
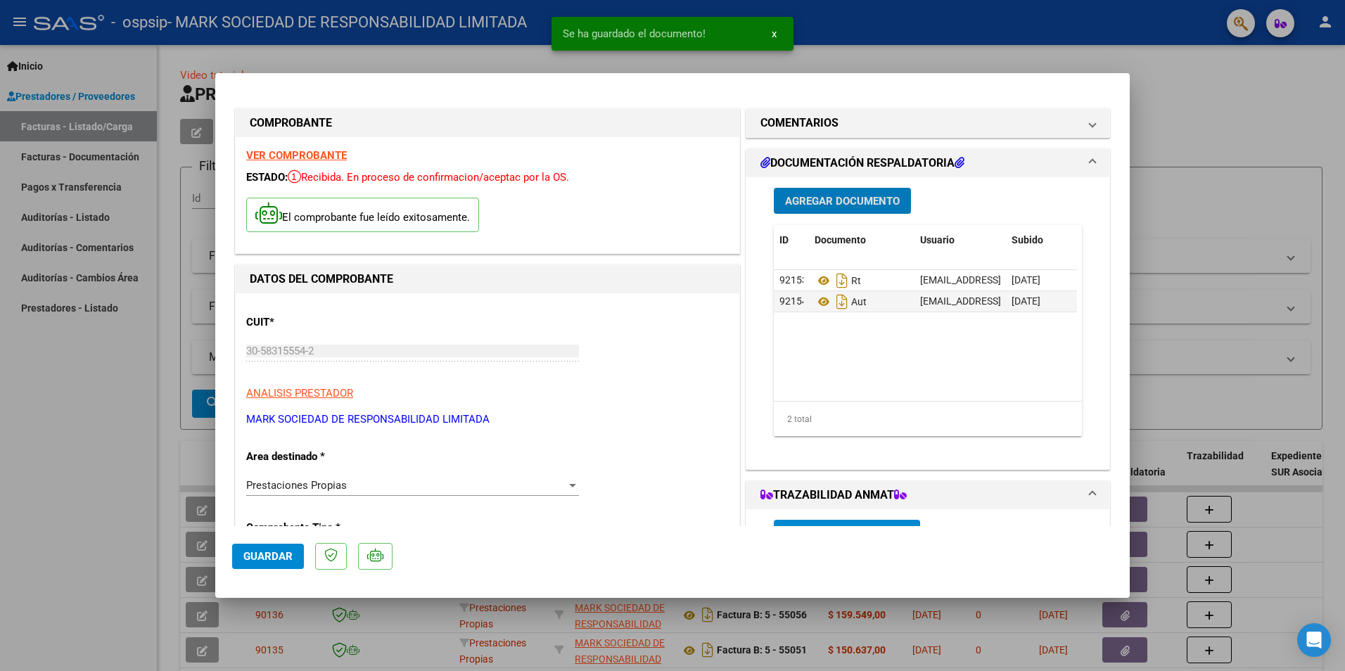
click at [281, 559] on span "Guardar" at bounding box center [267, 556] width 49 height 13
click at [60, 500] on div at bounding box center [672, 335] width 1345 height 671
type input "$ 0,00"
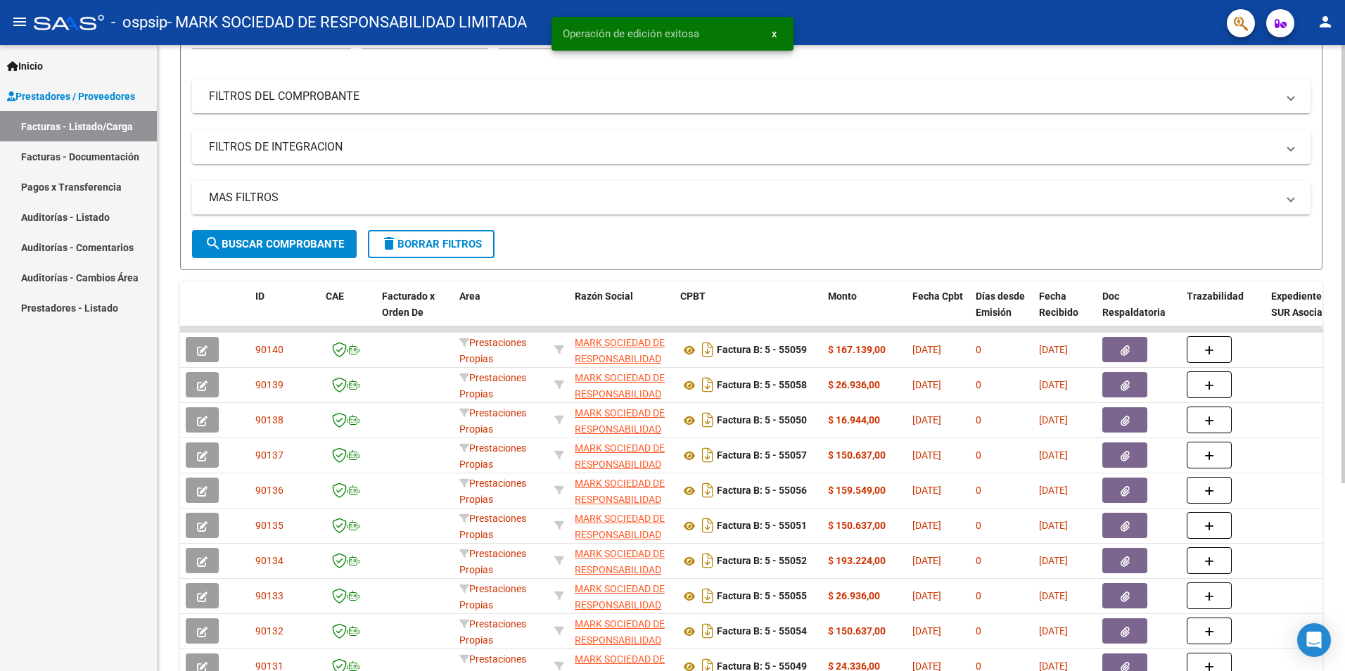
scroll to position [141, 0]
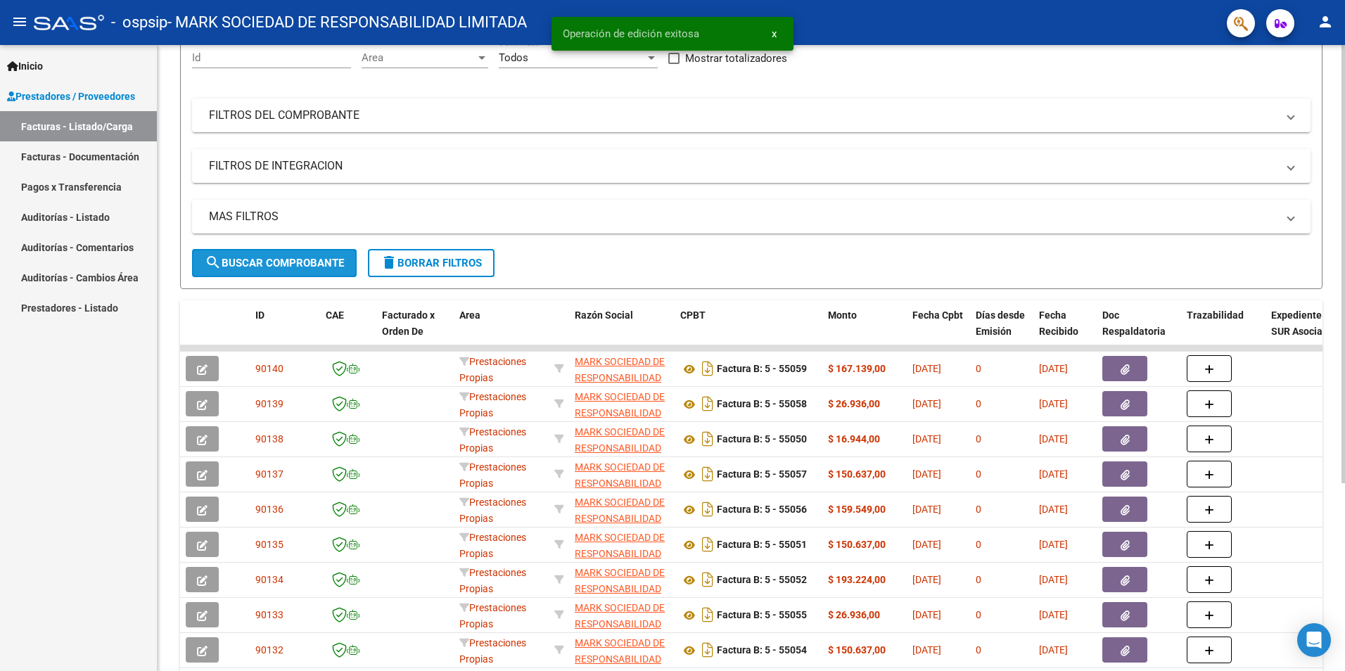
click at [262, 263] on span "search Buscar Comprobante" at bounding box center [274, 263] width 139 height 13
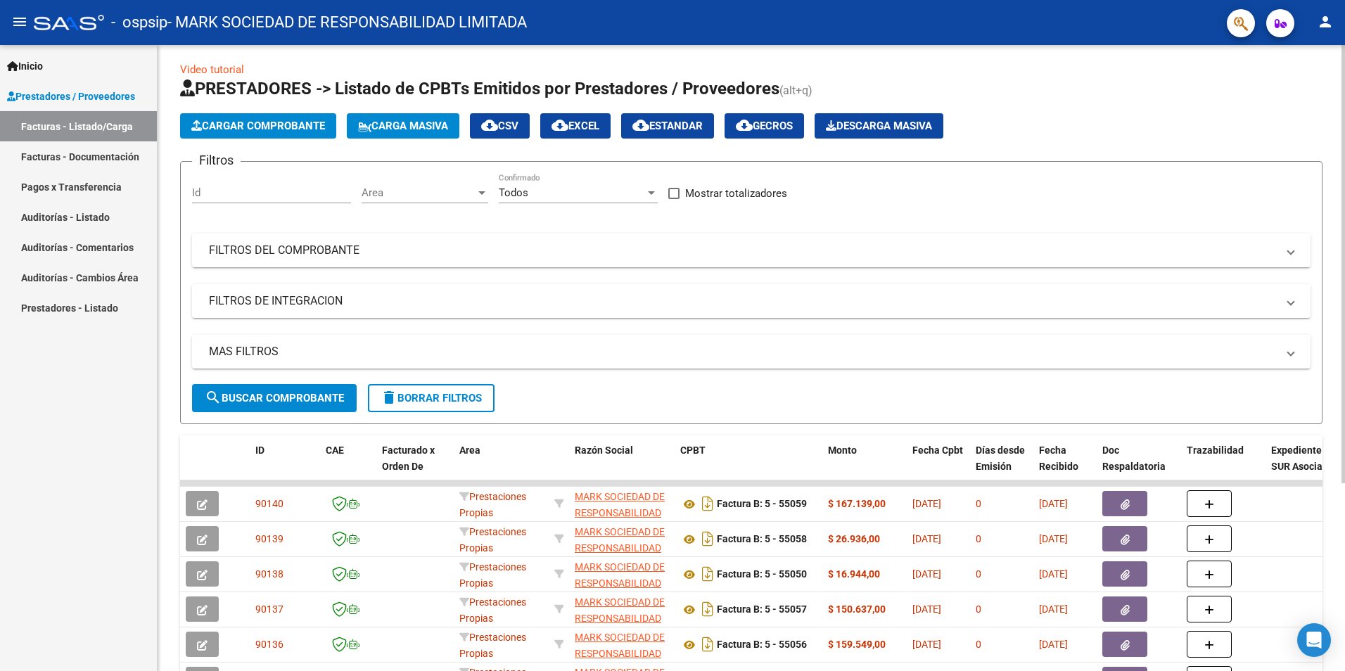
scroll to position [0, 0]
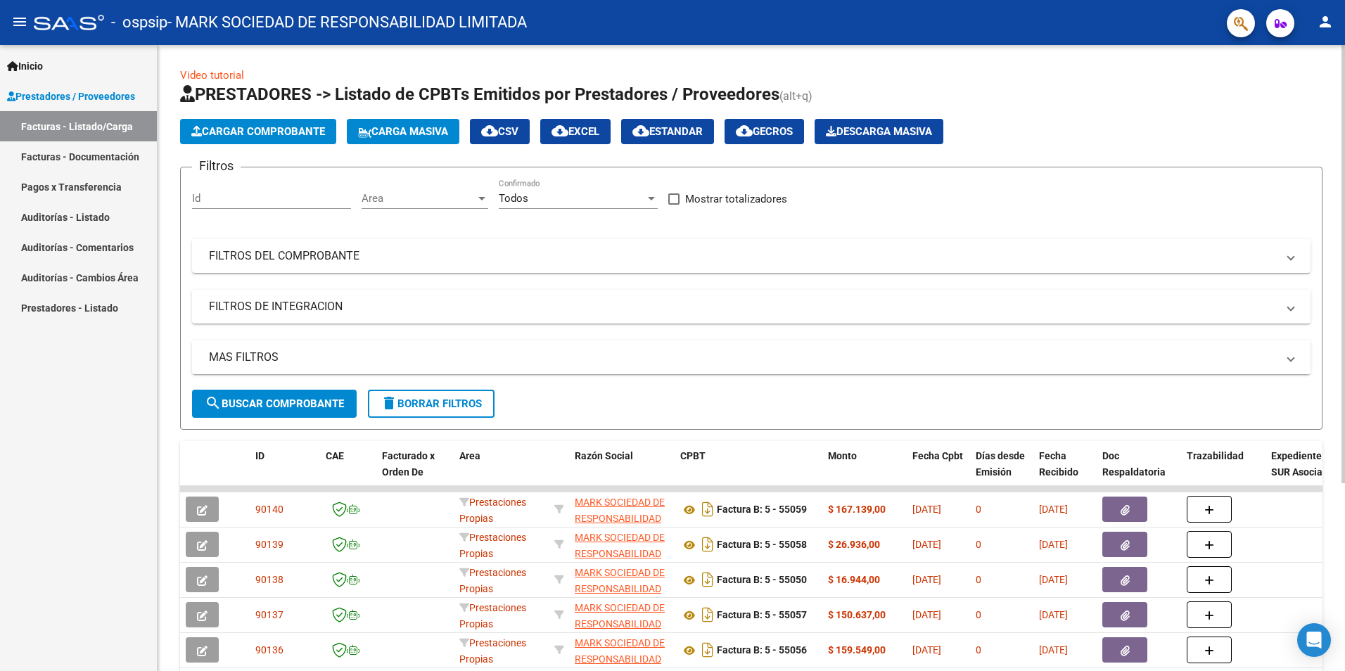
click at [338, 346] on mat-expansion-panel-header "MAS FILTROS" at bounding box center [751, 357] width 1118 height 34
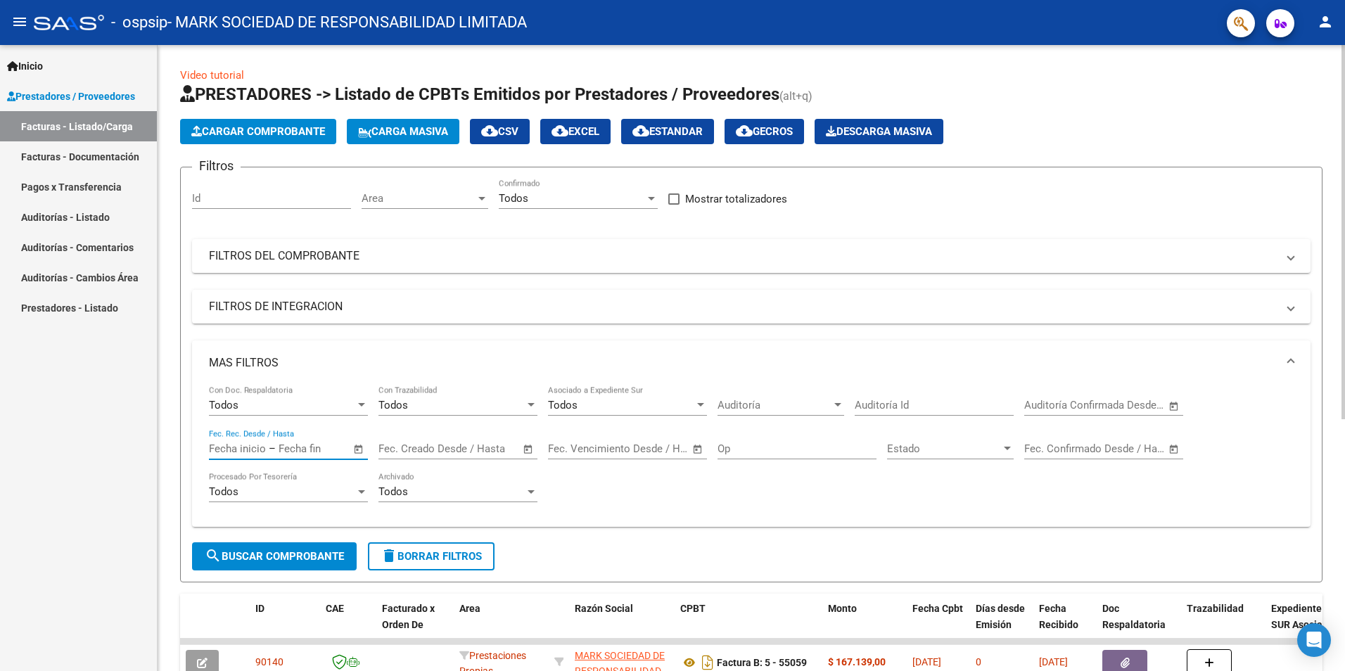
click at [284, 450] on input "text" at bounding box center [313, 448] width 68 height 13
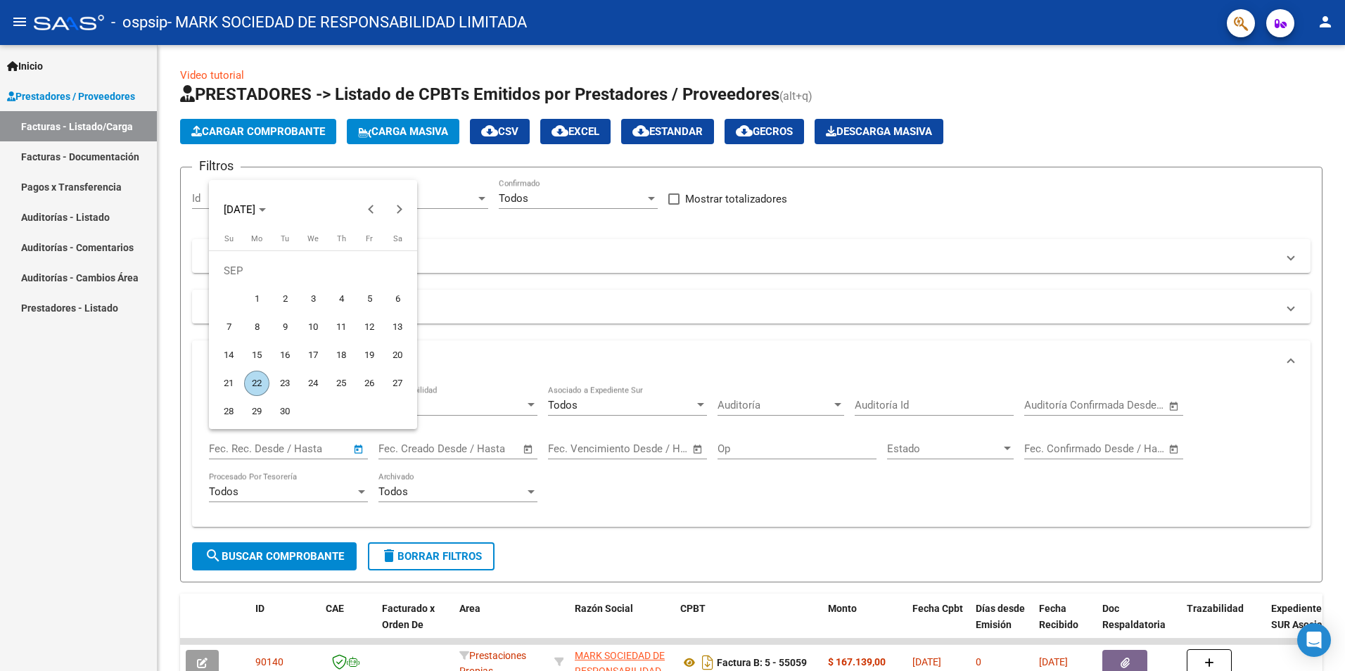
click at [257, 383] on span "22" at bounding box center [256, 383] width 25 height 25
type input "[DATE]"
click at [435, 451] on div at bounding box center [672, 335] width 1345 height 671
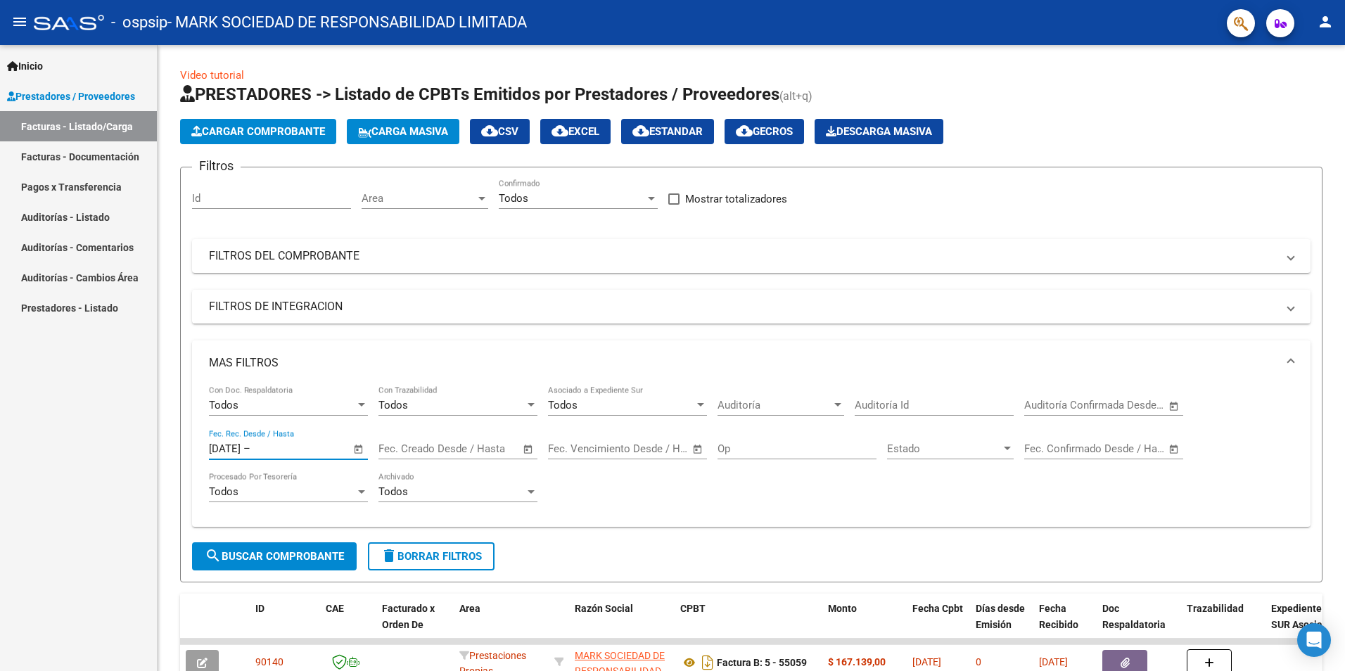
click at [435, 451] on div "Fecha inicio – Fecha fin" at bounding box center [449, 448] width 142 height 13
click at [430, 376] on span "22" at bounding box center [426, 383] width 25 height 25
type input "[DATE]"
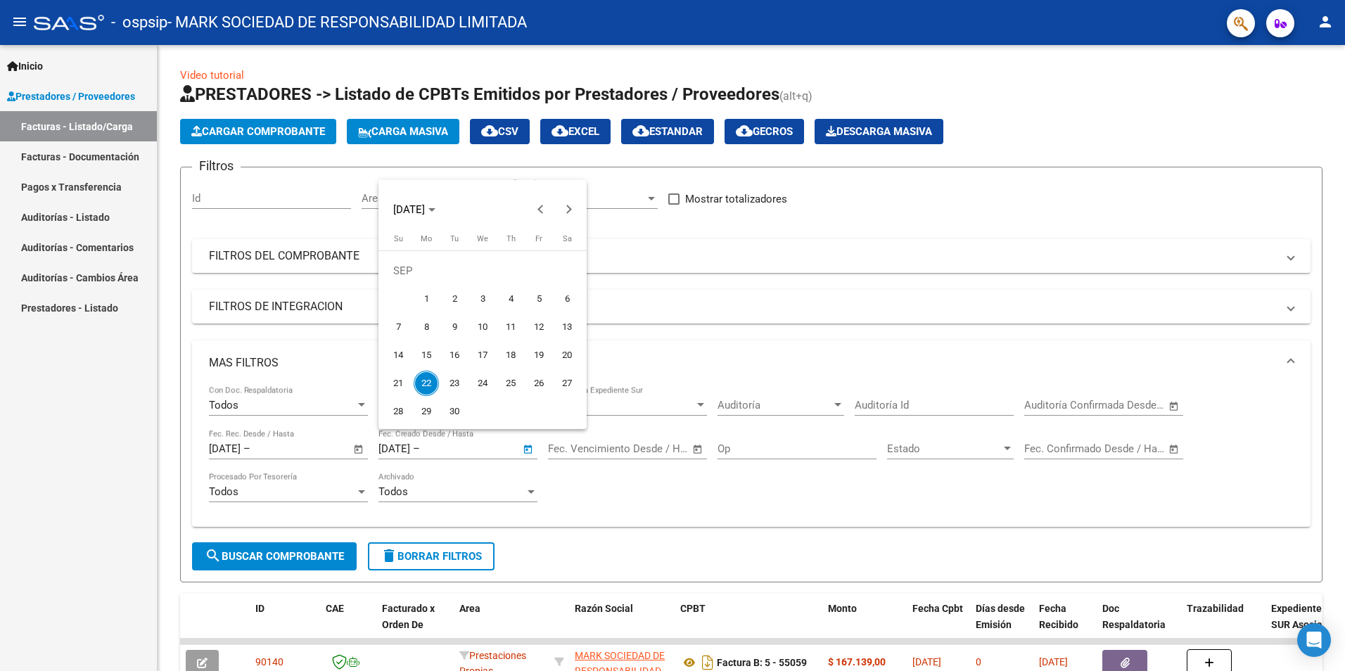
click at [311, 561] on div at bounding box center [672, 335] width 1345 height 671
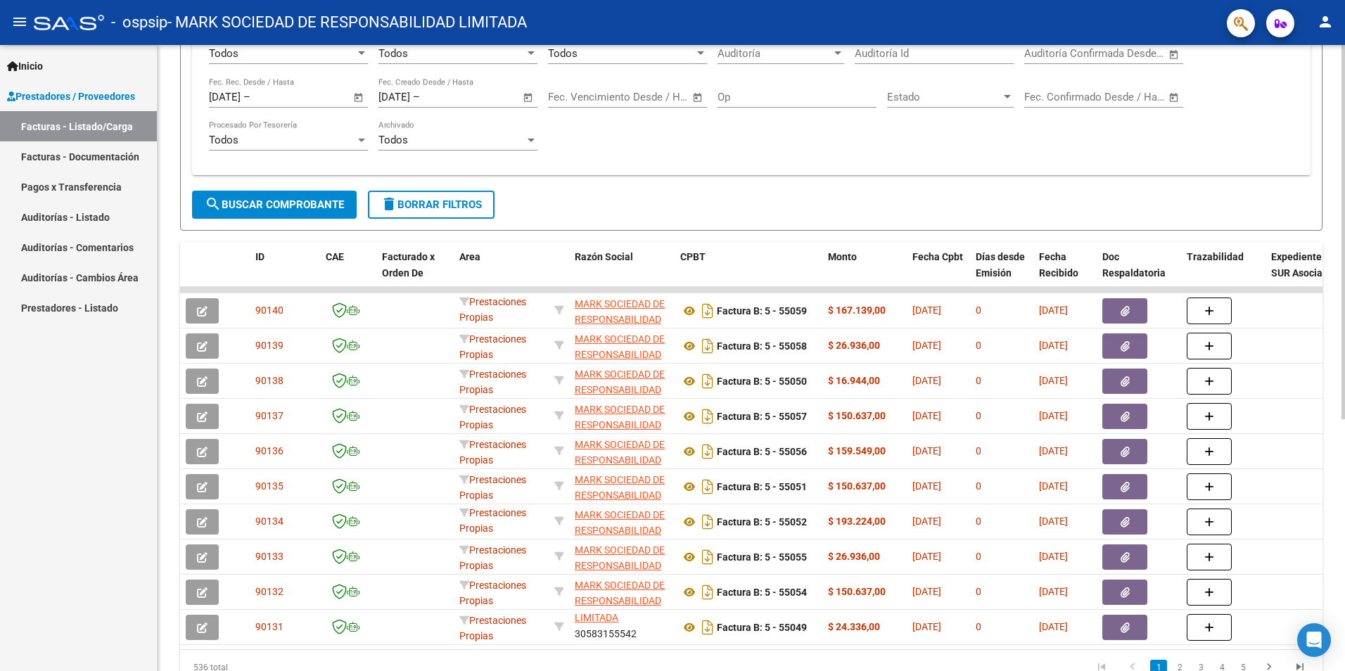
scroll to position [421, 0]
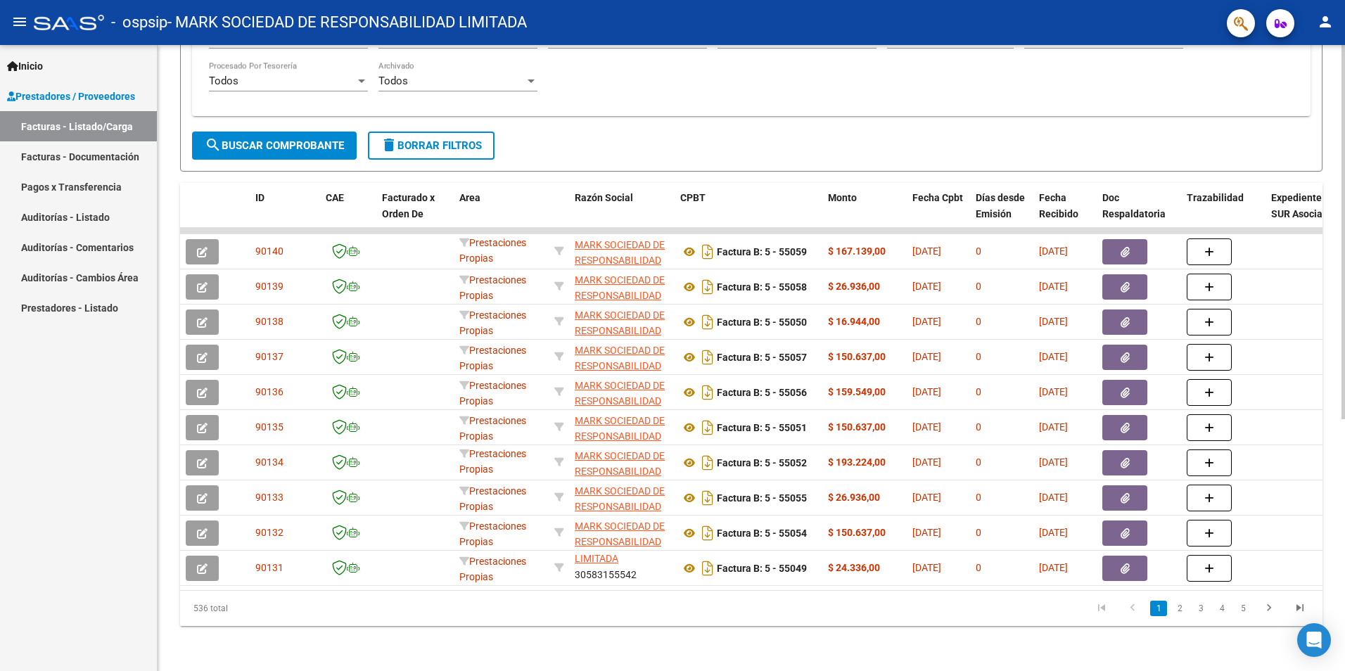
click at [1344, 507] on html "menu - ospsip - MARK SOCIEDAD DE RESPONSABILIDAD LIMITADA person Inicio Instruc…" at bounding box center [672, 335] width 1345 height 671
click at [1180, 609] on link "2" at bounding box center [1179, 608] width 17 height 15
click at [1201, 606] on link "3" at bounding box center [1200, 608] width 17 height 15
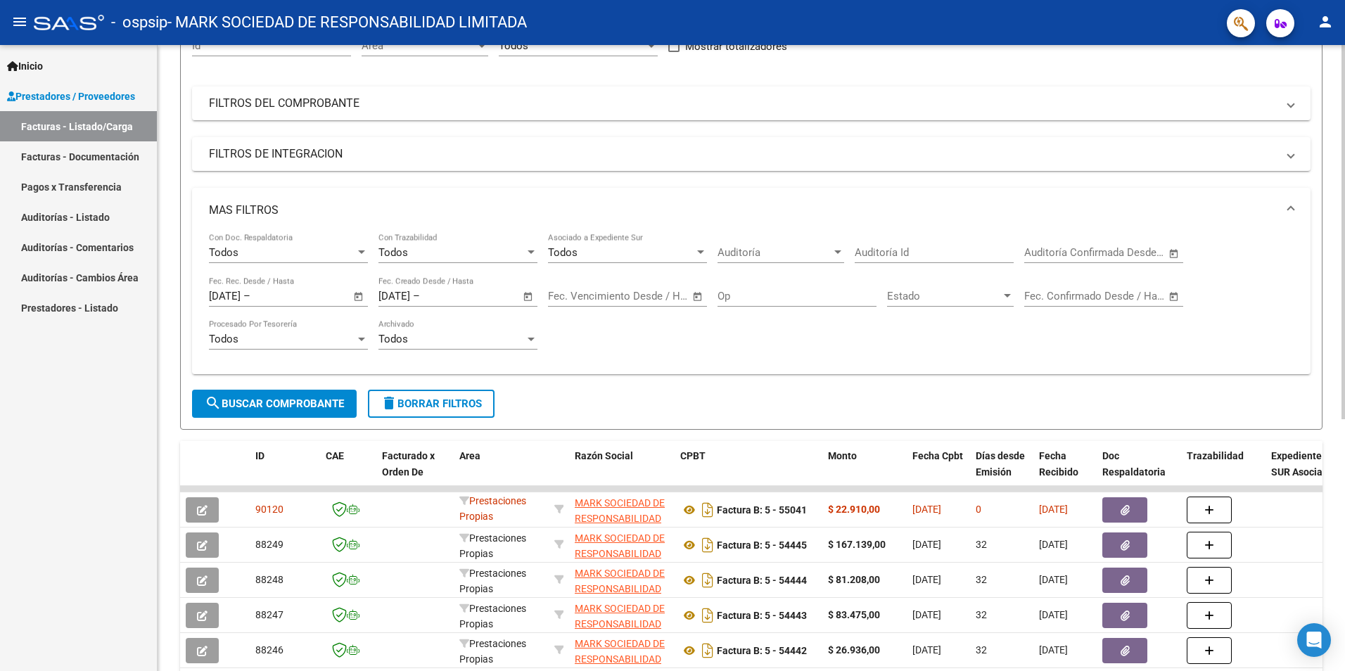
scroll to position [140, 0]
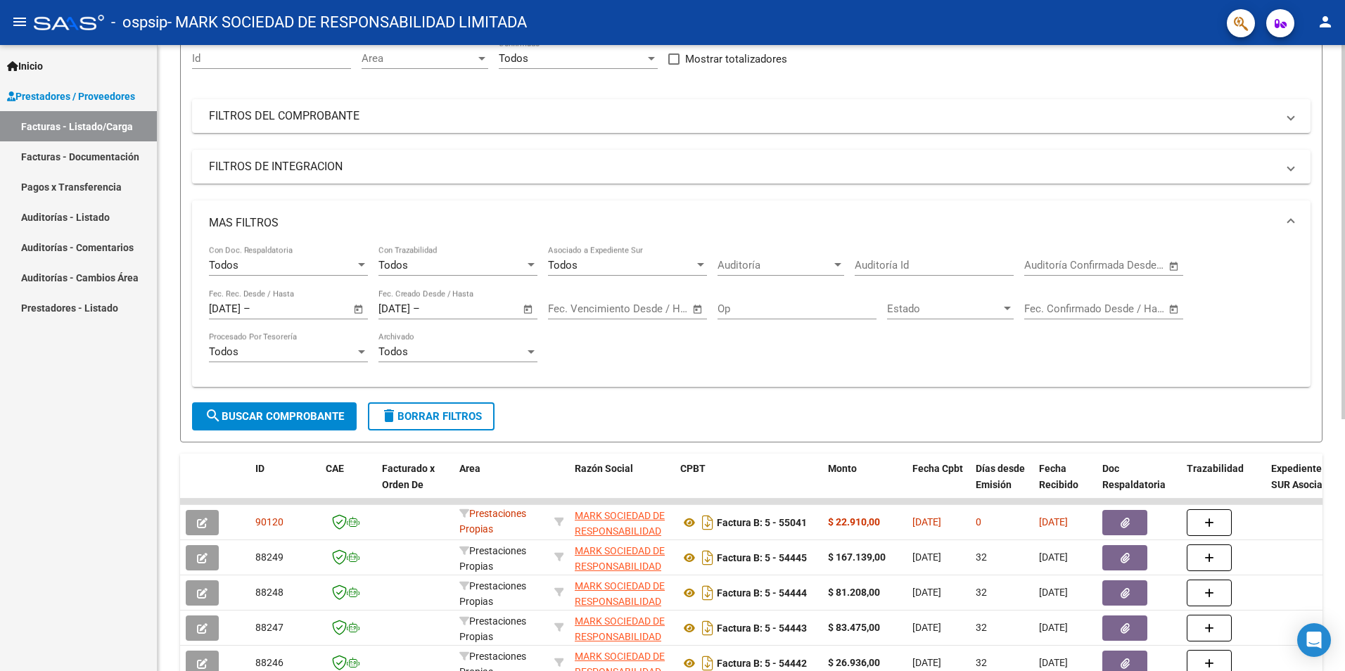
click at [525, 352] on div at bounding box center [531, 351] width 13 height 11
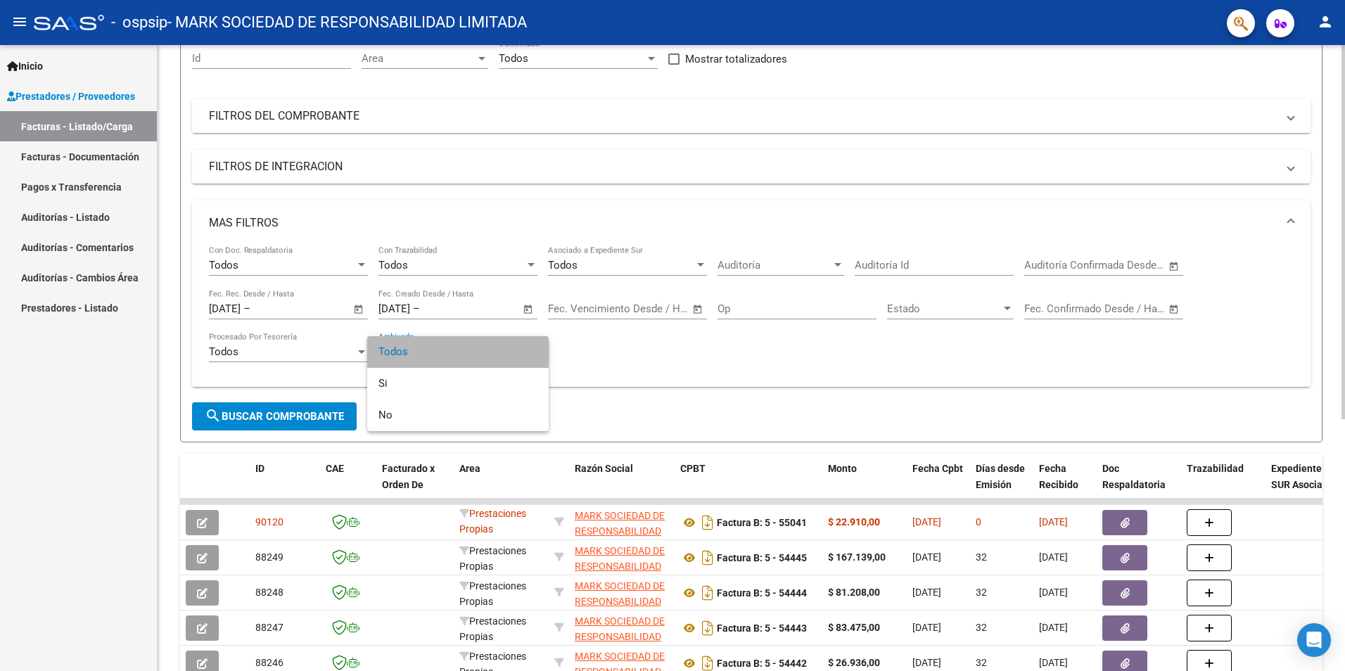
click at [525, 352] on span "Todos" at bounding box center [457, 352] width 159 height 32
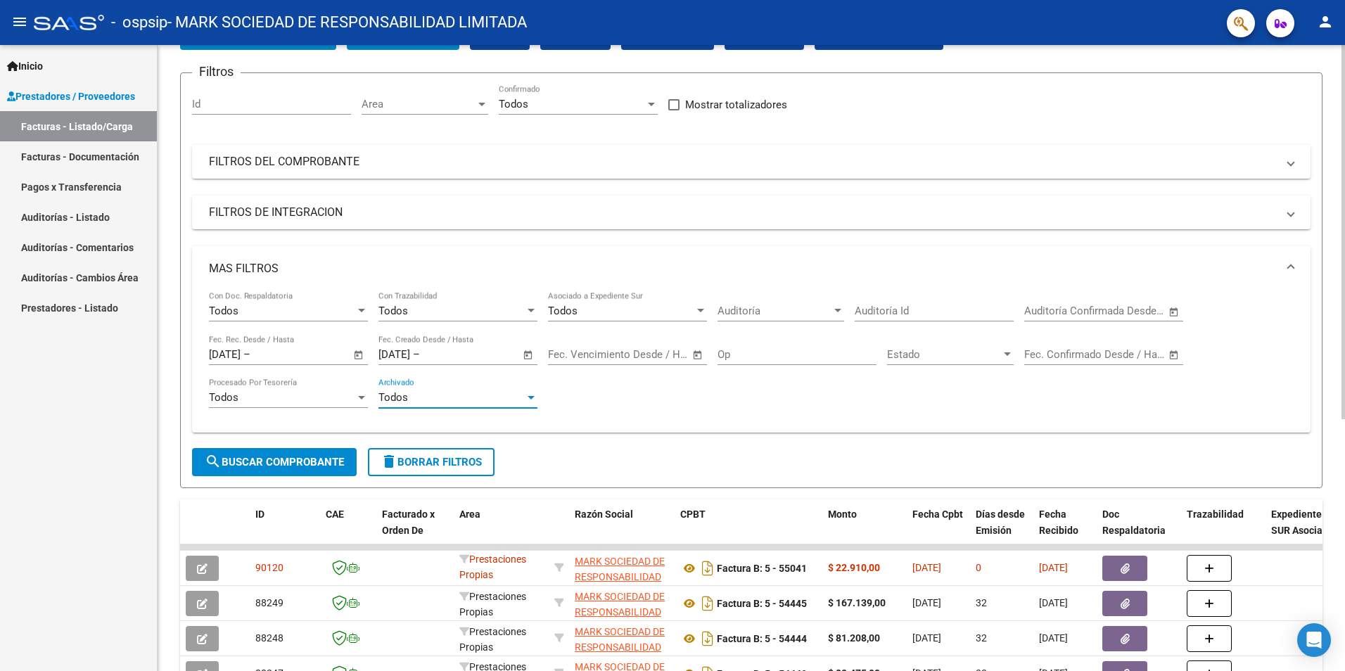
scroll to position [70, 0]
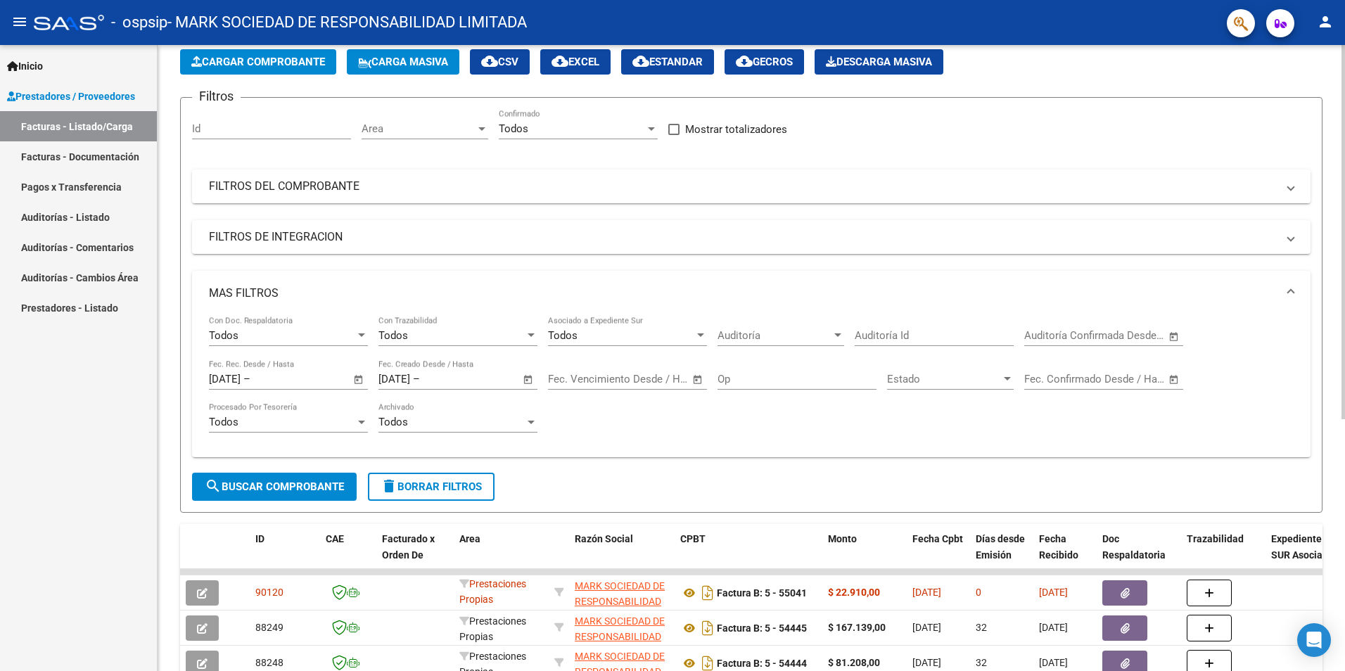
click at [315, 183] on mat-panel-title "FILTROS DEL COMPROBANTE" at bounding box center [743, 186] width 1068 height 15
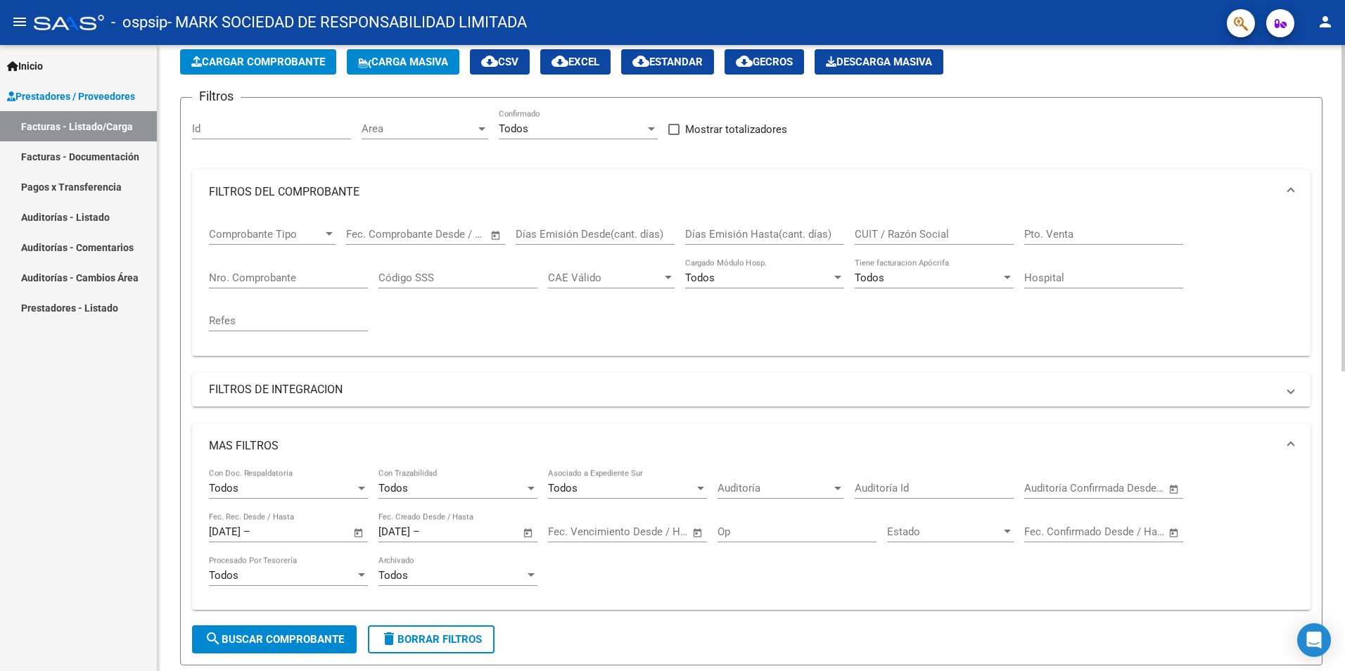
click at [491, 236] on span "Open calendar" at bounding box center [496, 235] width 34 height 34
click at [395, 445] on span "22" at bounding box center [393, 447] width 25 height 25
type input "[DATE]"
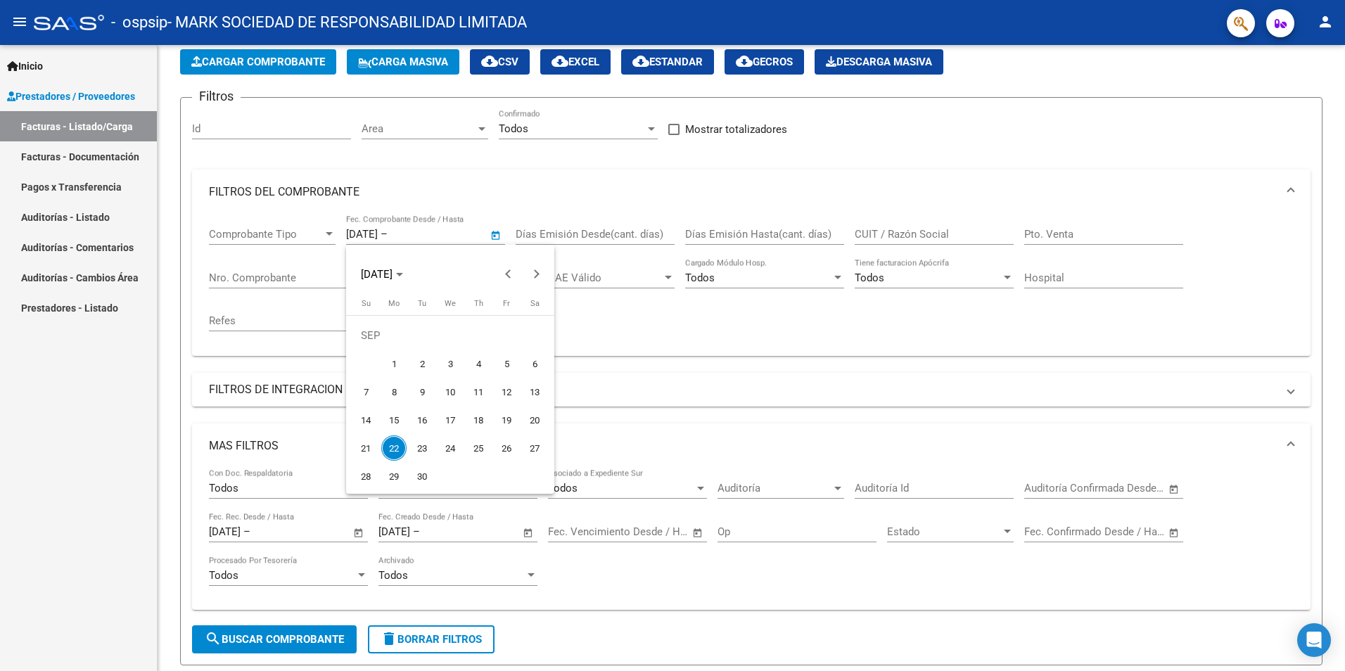
click at [679, 337] on div at bounding box center [672, 335] width 1345 height 671
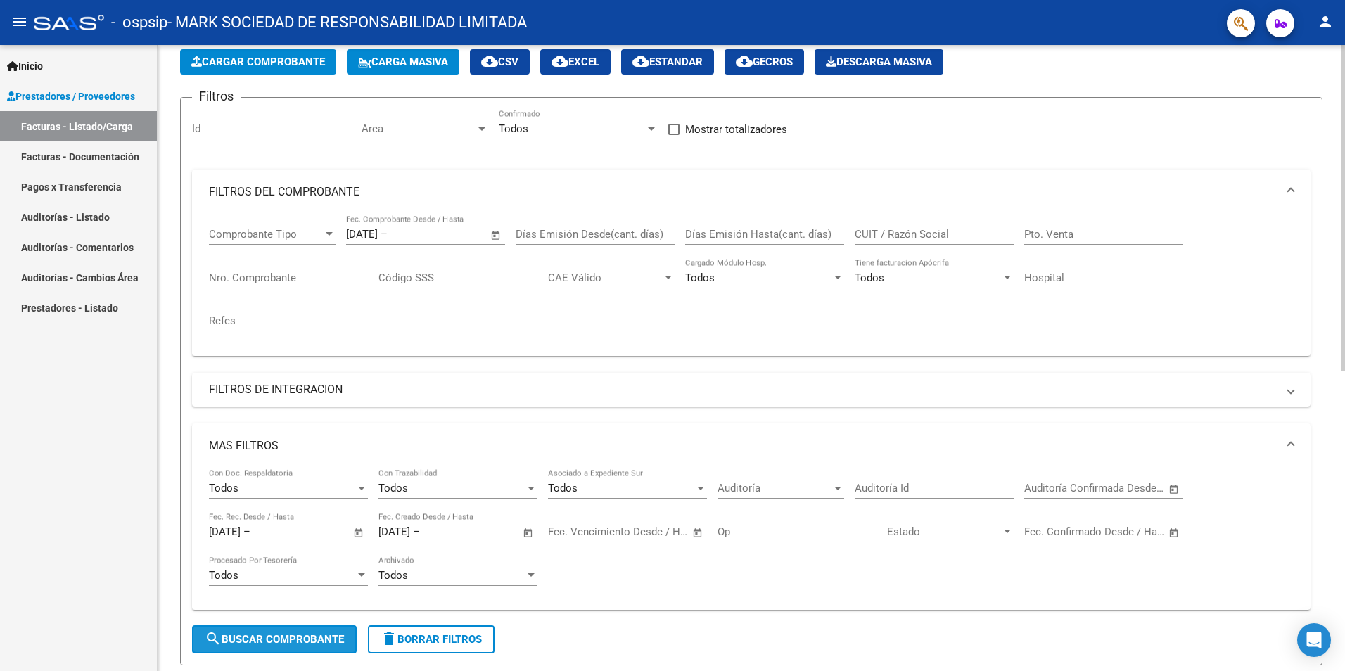
click at [275, 640] on span "search Buscar Comprobante" at bounding box center [274, 639] width 139 height 13
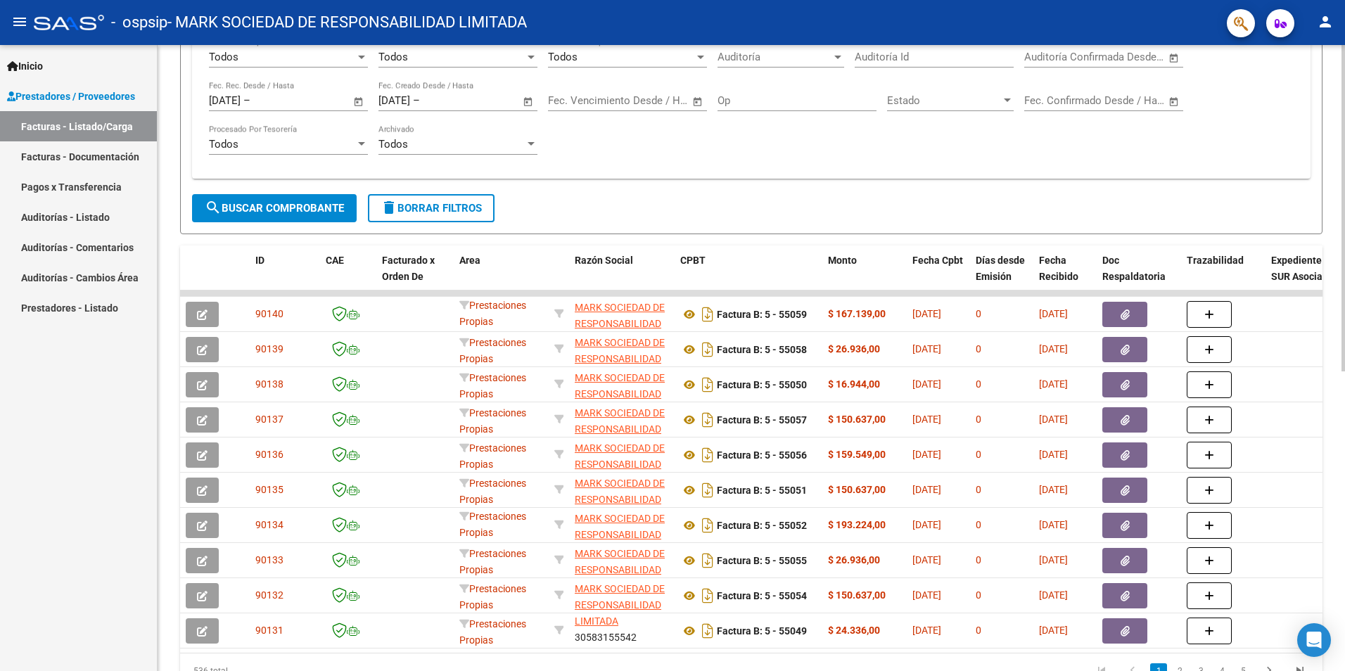
scroll to position [574, 0]
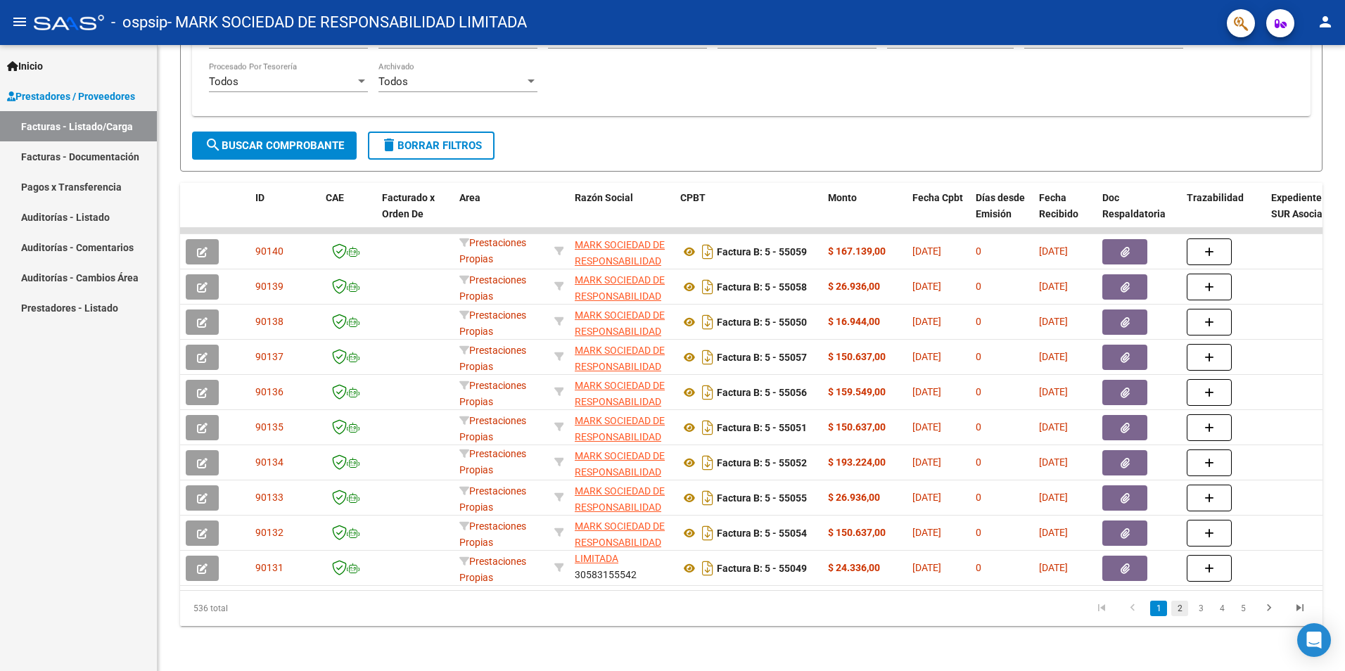
click at [1177, 615] on link "2" at bounding box center [1179, 608] width 17 height 15
click at [1196, 607] on link "3" at bounding box center [1200, 608] width 17 height 15
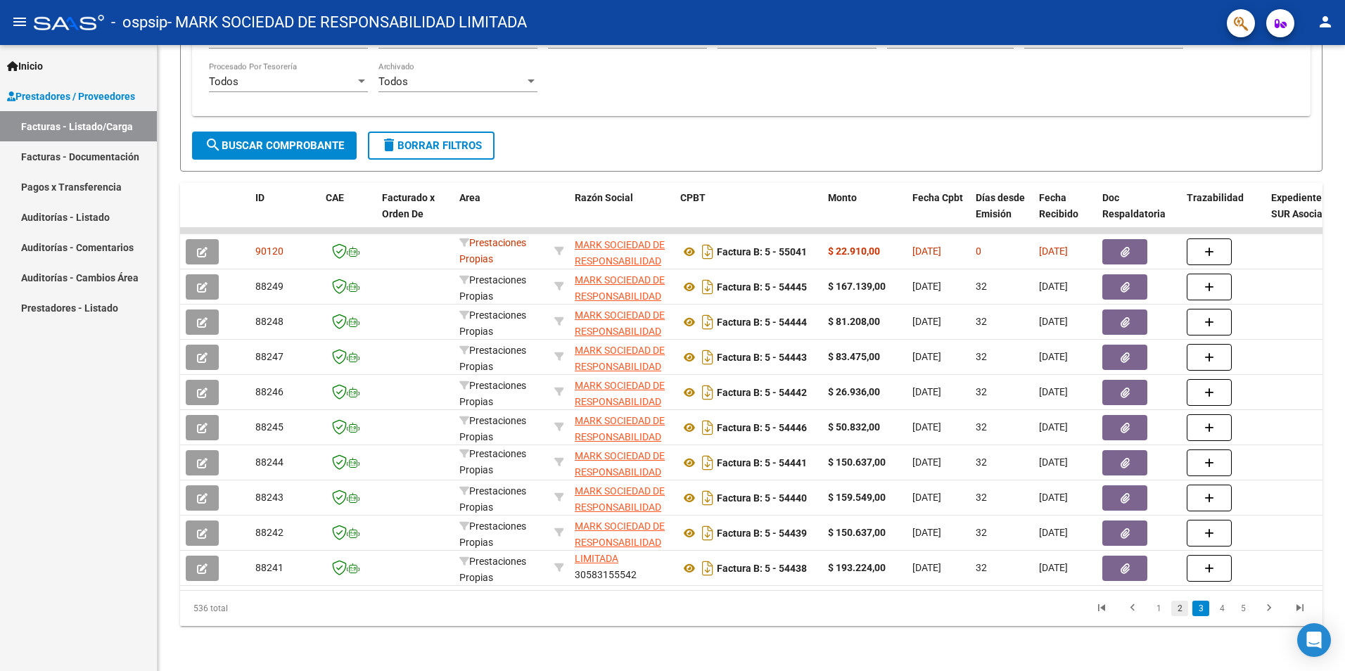
click at [1180, 607] on link "2" at bounding box center [1179, 608] width 17 height 15
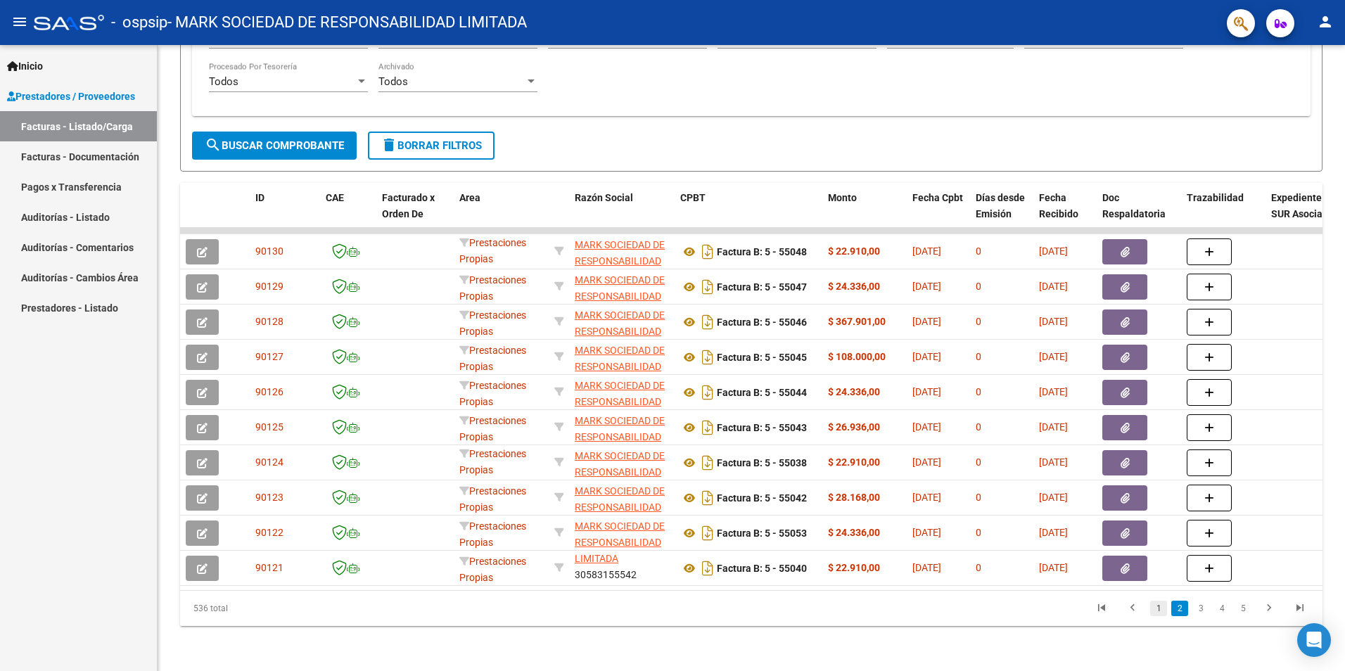
click at [1155, 608] on link "1" at bounding box center [1158, 608] width 17 height 15
click at [810, 630] on div "Video tutorial PRESTADORES -> Listado de CPBTs Emitidos por Prestadores / Prove…" at bounding box center [751, 76] width 1187 height 1189
